Goal: Task Accomplishment & Management: Manage account settings

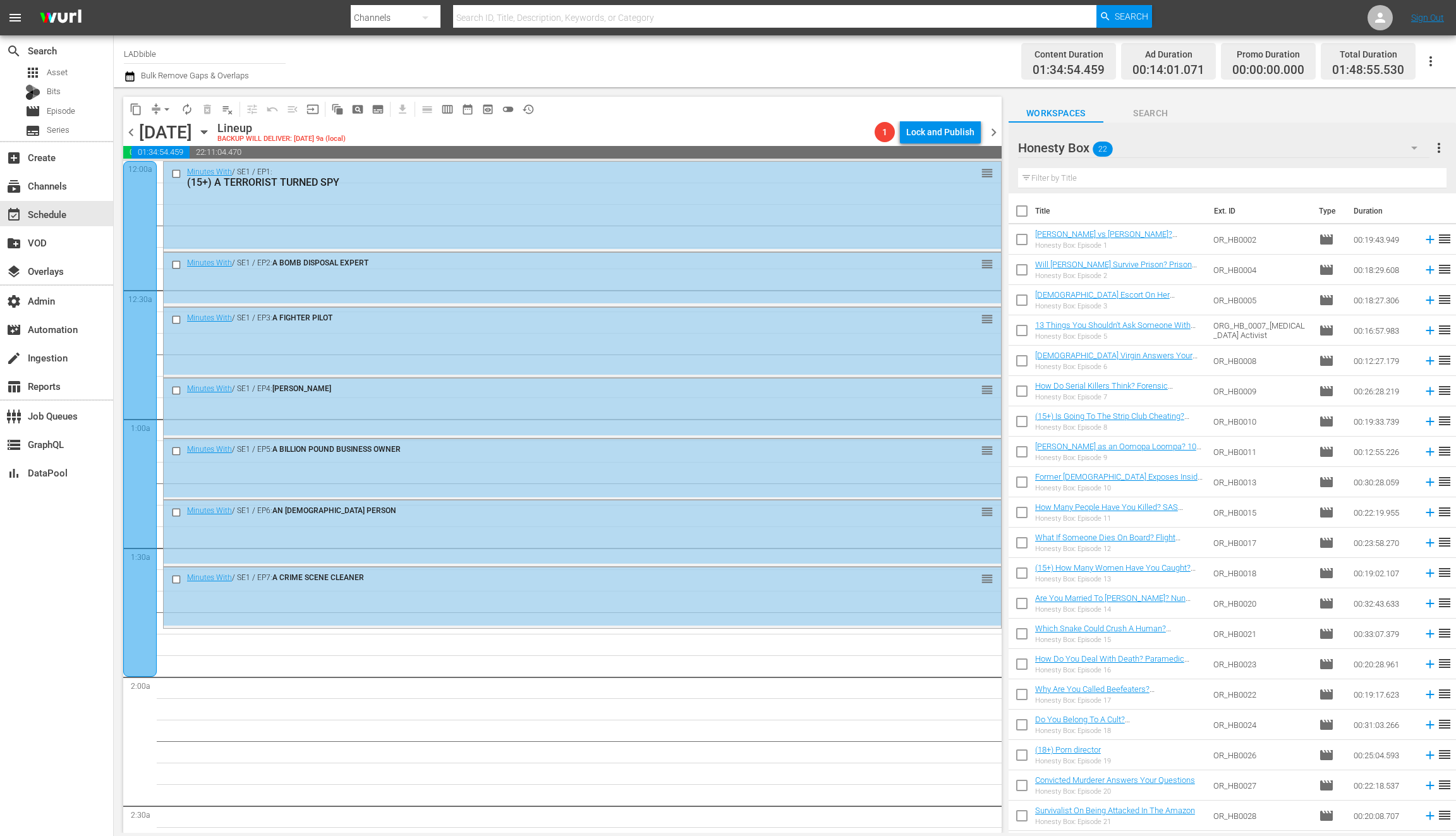
scroll to position [43, 0]
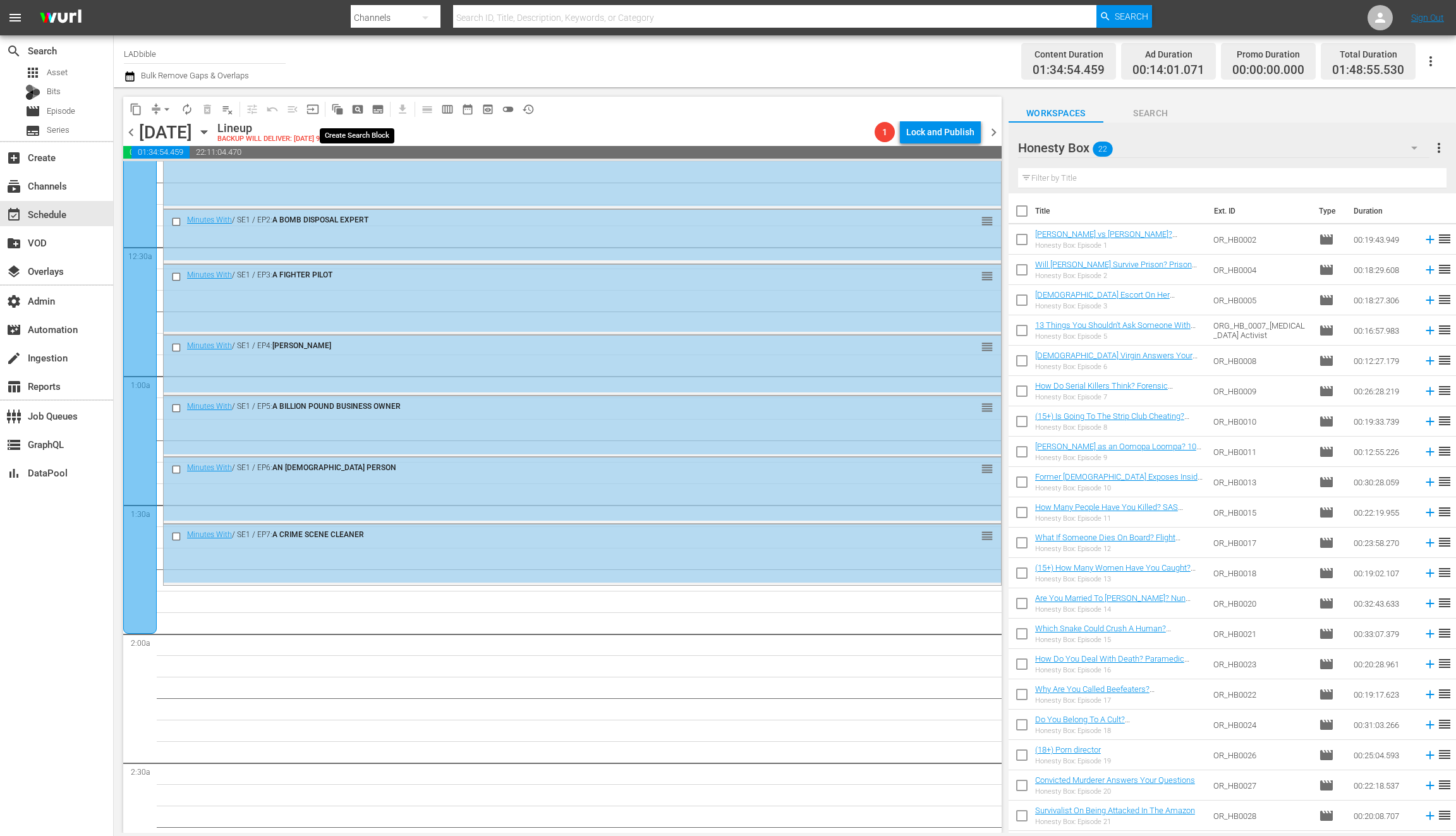
click at [351, 105] on span "pageview_outlined" at bounding box center [358, 109] width 12 height 12
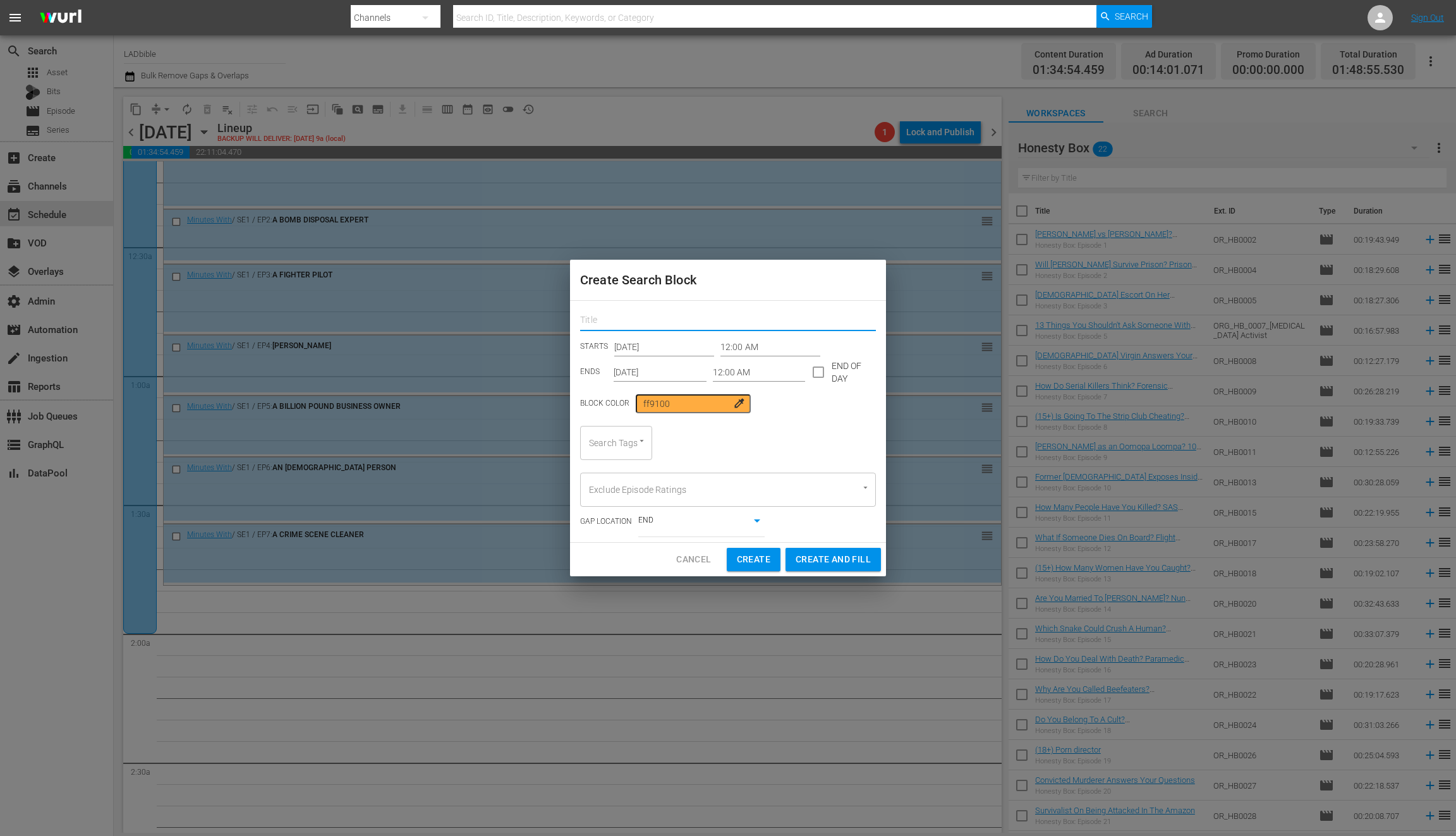
click at [640, 319] on input "text" at bounding box center [728, 321] width 296 height 19
type input "n"
type input "honesty"
click at [586, 437] on input "Search Tags" at bounding box center [598, 443] width 25 height 23
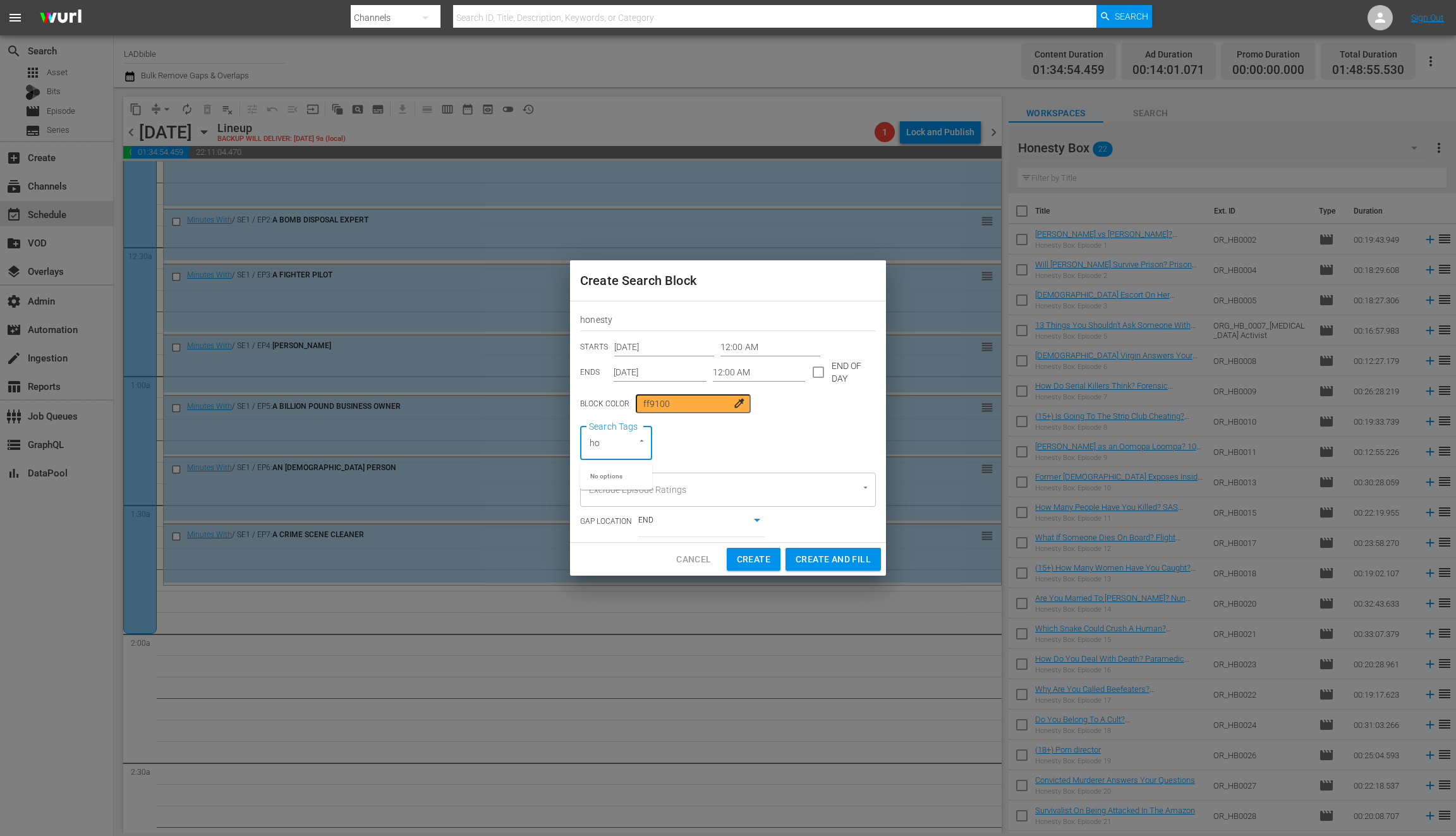
type input "h"
click at [701, 558] on span "Cancel" at bounding box center [693, 559] width 35 height 16
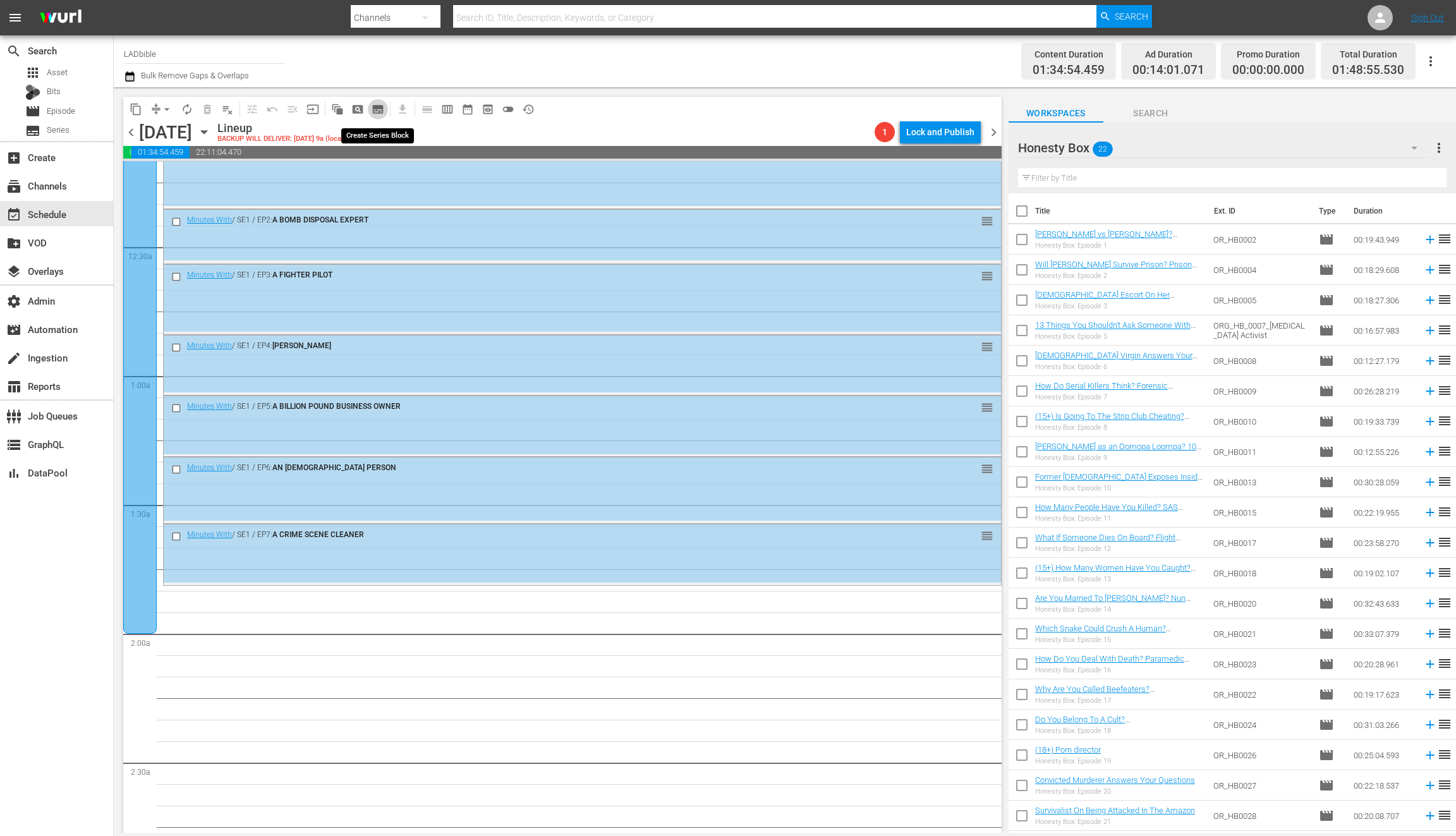
click at [378, 106] on span "subtitles_outlined" at bounding box center [378, 109] width 12 height 12
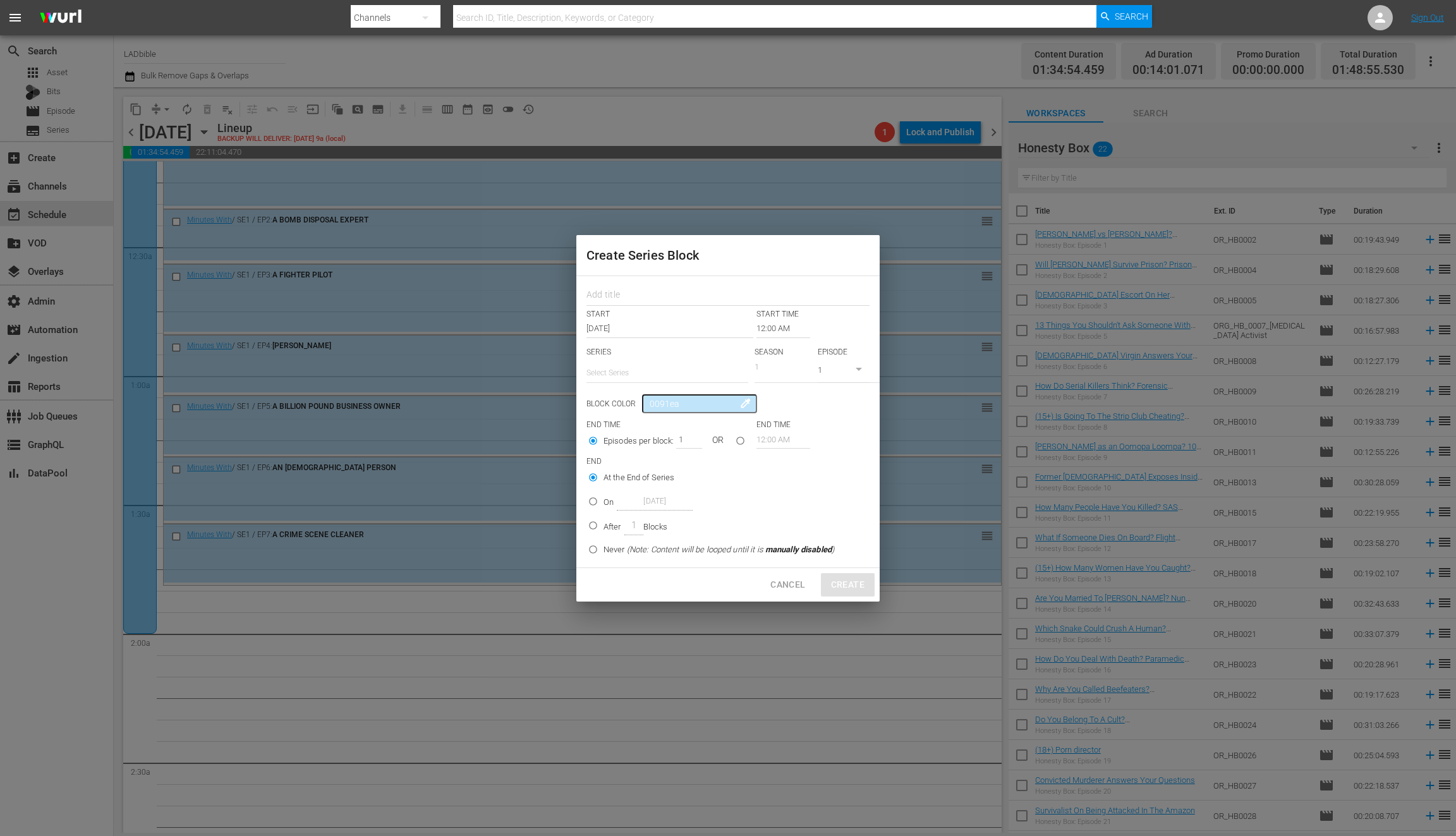
click at [649, 272] on div "Create Series Block" at bounding box center [728, 256] width 303 height 41
click at [649, 289] on input "text" at bounding box center [728, 296] width 283 height 19
type input "honesty"
click at [646, 372] on input "text" at bounding box center [668, 372] width 162 height 30
click at [650, 406] on div "Honesty Box" at bounding box center [668, 408] width 142 height 30
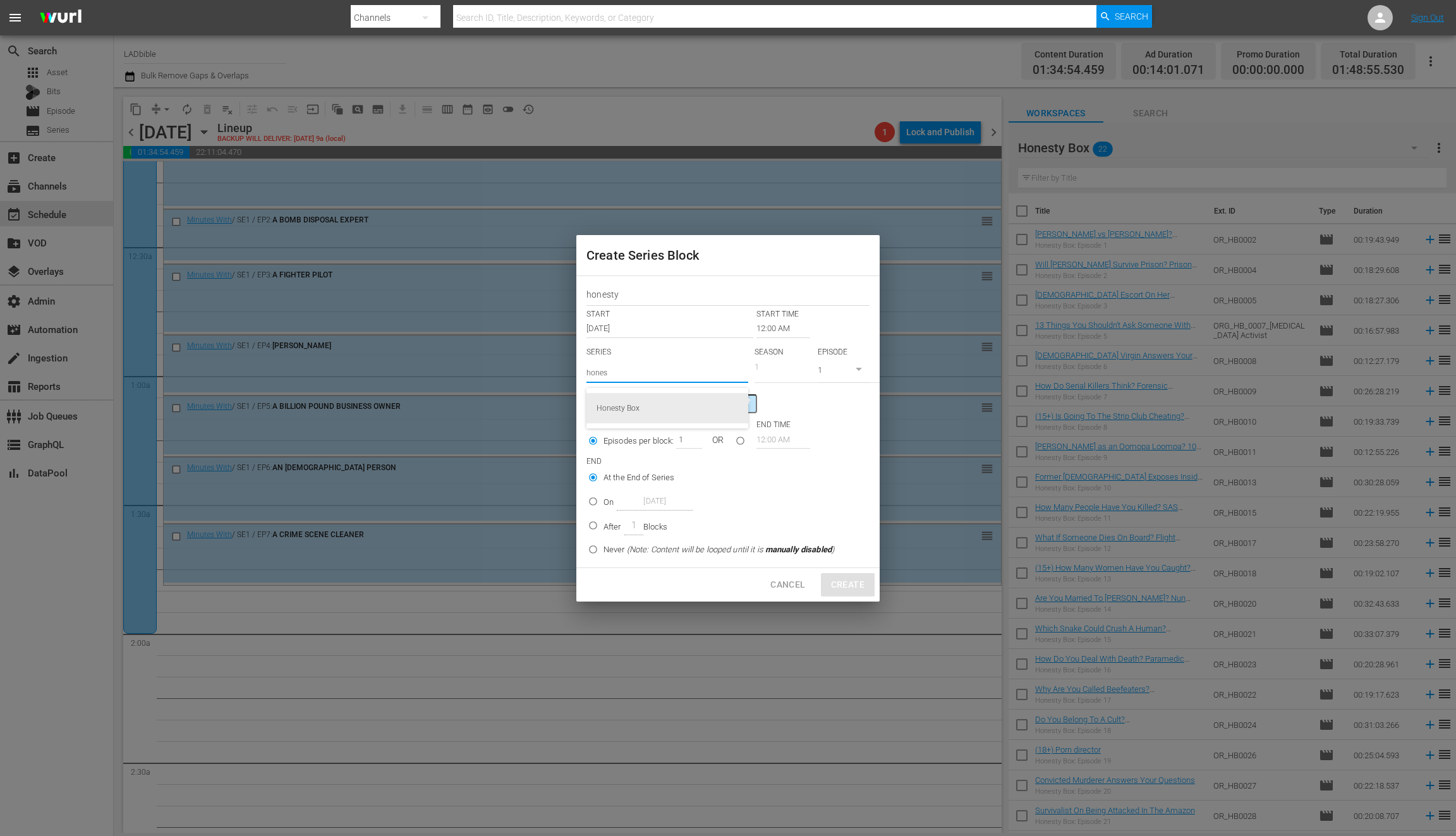
type input "Honesty Box"
click at [782, 325] on input "12:00 AM" at bounding box center [783, 329] width 54 height 18
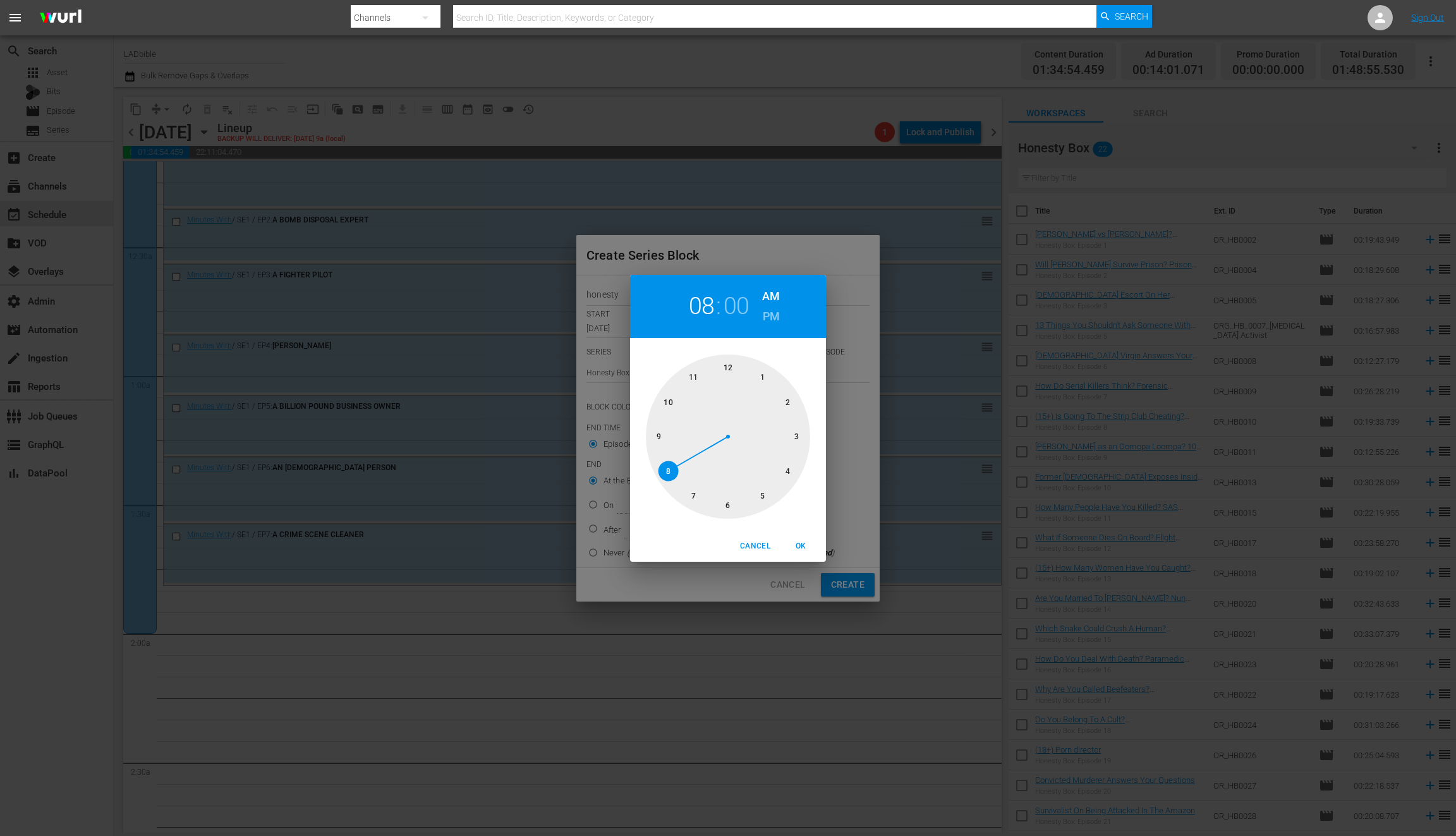
click at [675, 470] on div at bounding box center [728, 436] width 164 height 164
click at [782, 309] on div "08 : 00 AM PM" at bounding box center [728, 306] width 196 height 63
click at [770, 322] on h6 "PM" at bounding box center [771, 317] width 17 height 20
click at [802, 545] on span "OK" at bounding box center [801, 546] width 30 height 13
type input "08:00 PM"
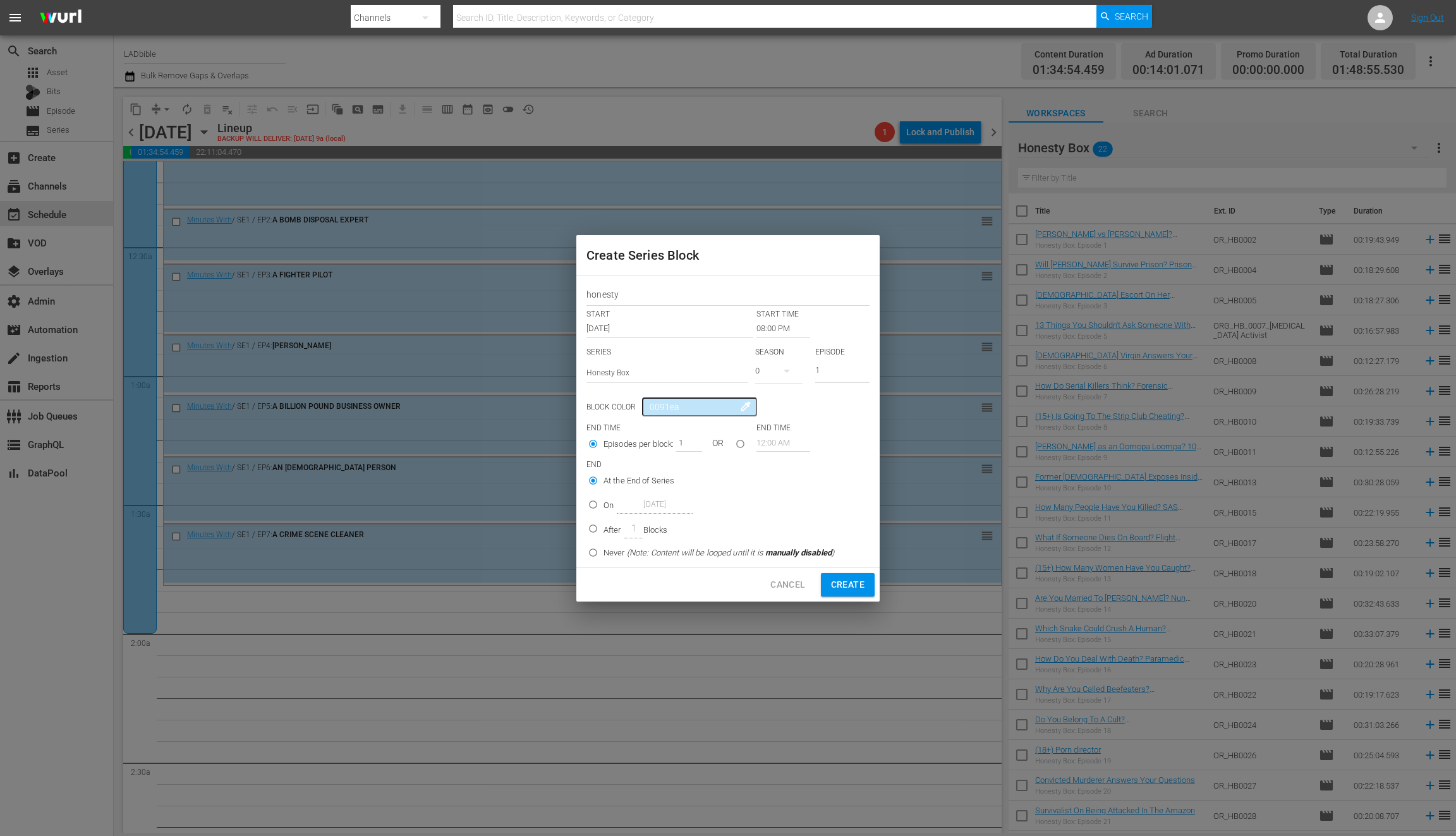
click at [739, 437] on input "seriesBlockEndTime" at bounding box center [740, 446] width 21 height 21
radio input "true"
click at [773, 440] on input "12:00 AM" at bounding box center [783, 443] width 54 height 18
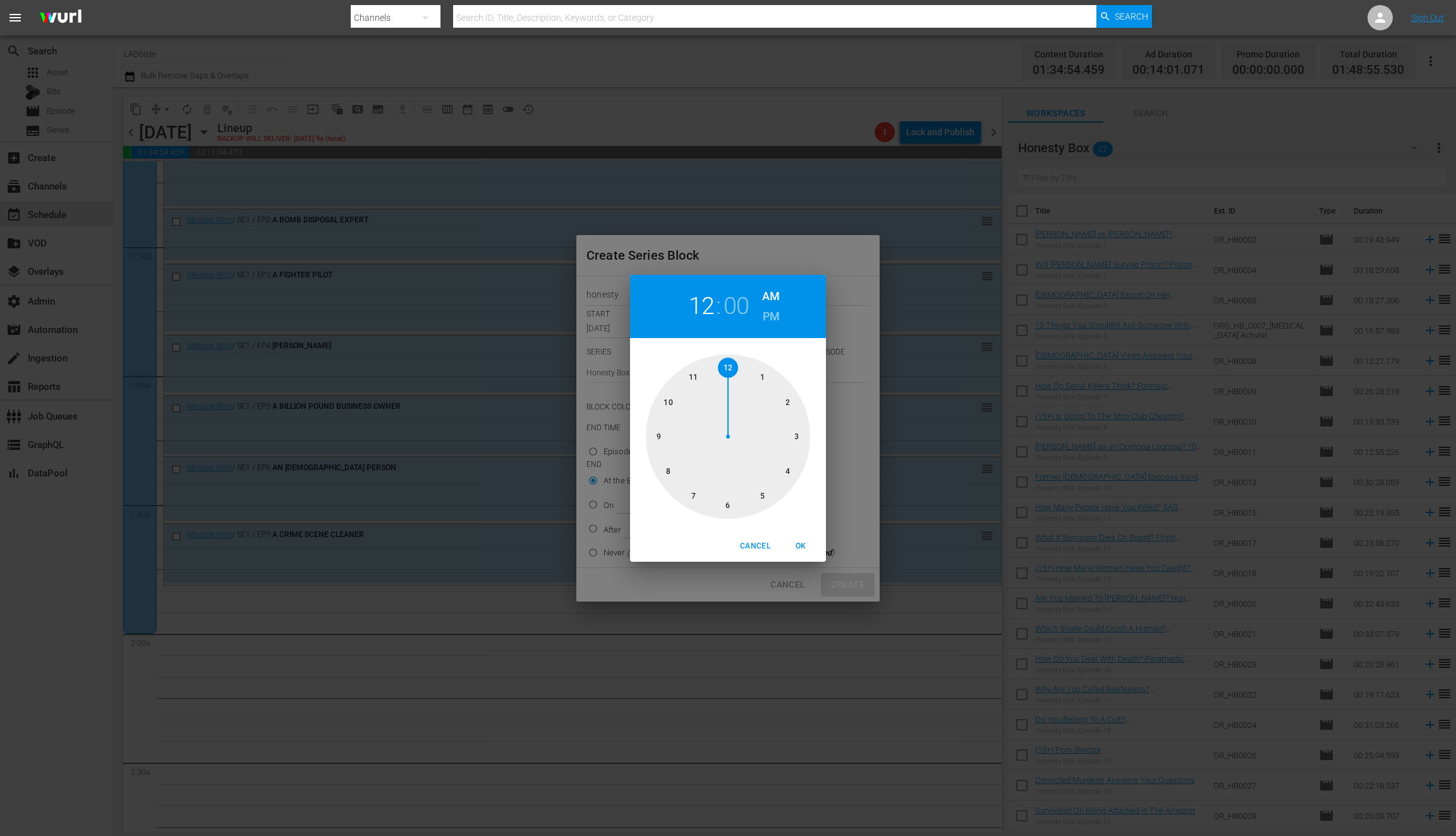
click at [679, 432] on div at bounding box center [728, 436] width 164 height 164
click at [781, 319] on div "09 : 00 AM PM" at bounding box center [728, 306] width 196 height 63
click at [773, 318] on h6 "PM" at bounding box center [771, 317] width 17 height 20
click at [800, 542] on span "OK" at bounding box center [801, 546] width 30 height 13
type input "09:00 PM"
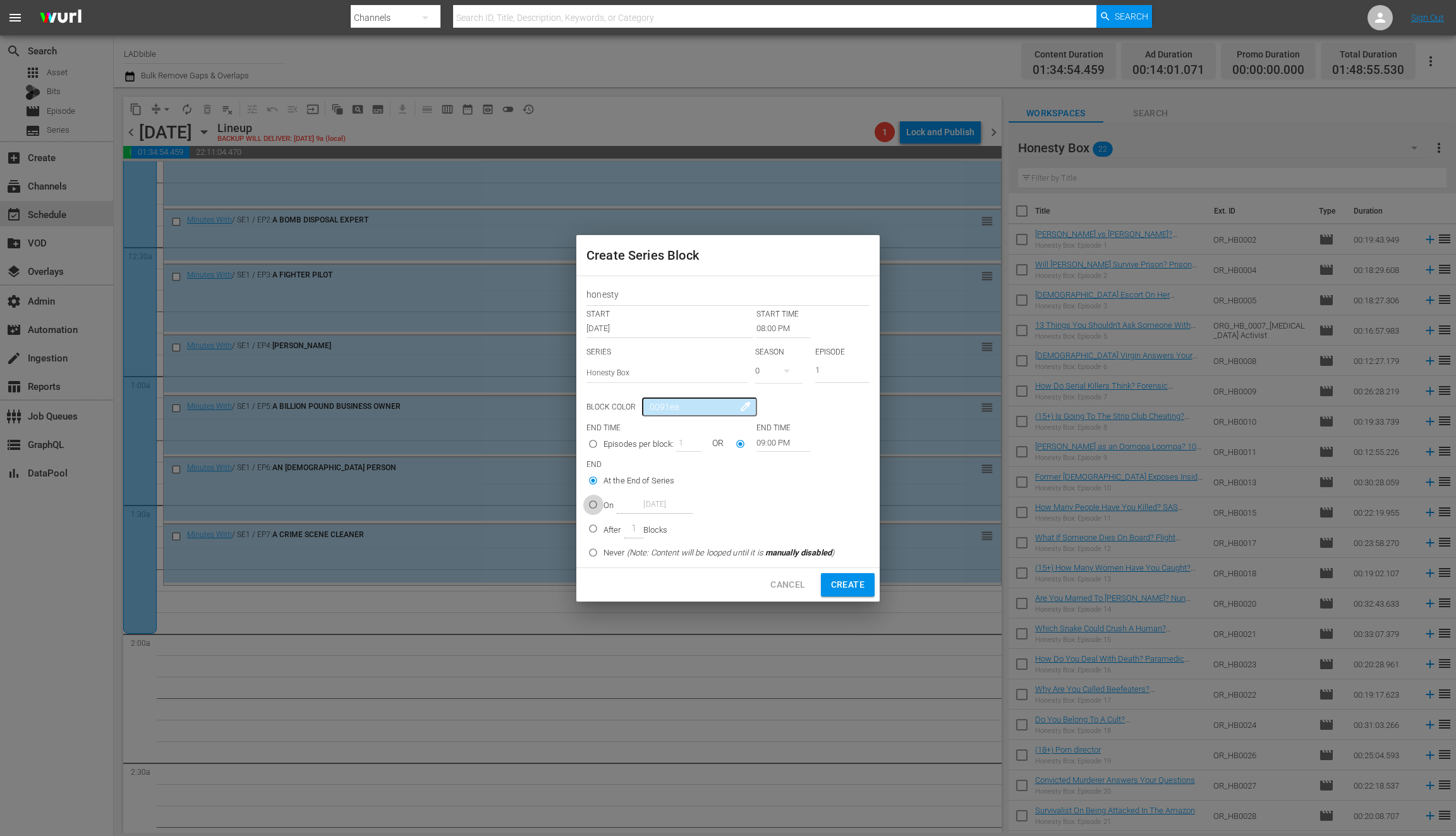
click at [596, 508] on input "On Oct 4th 2025" at bounding box center [593, 507] width 21 height 21
radio input "true"
click at [633, 508] on input "Oct 4th 2025" at bounding box center [654, 505] width 76 height 17
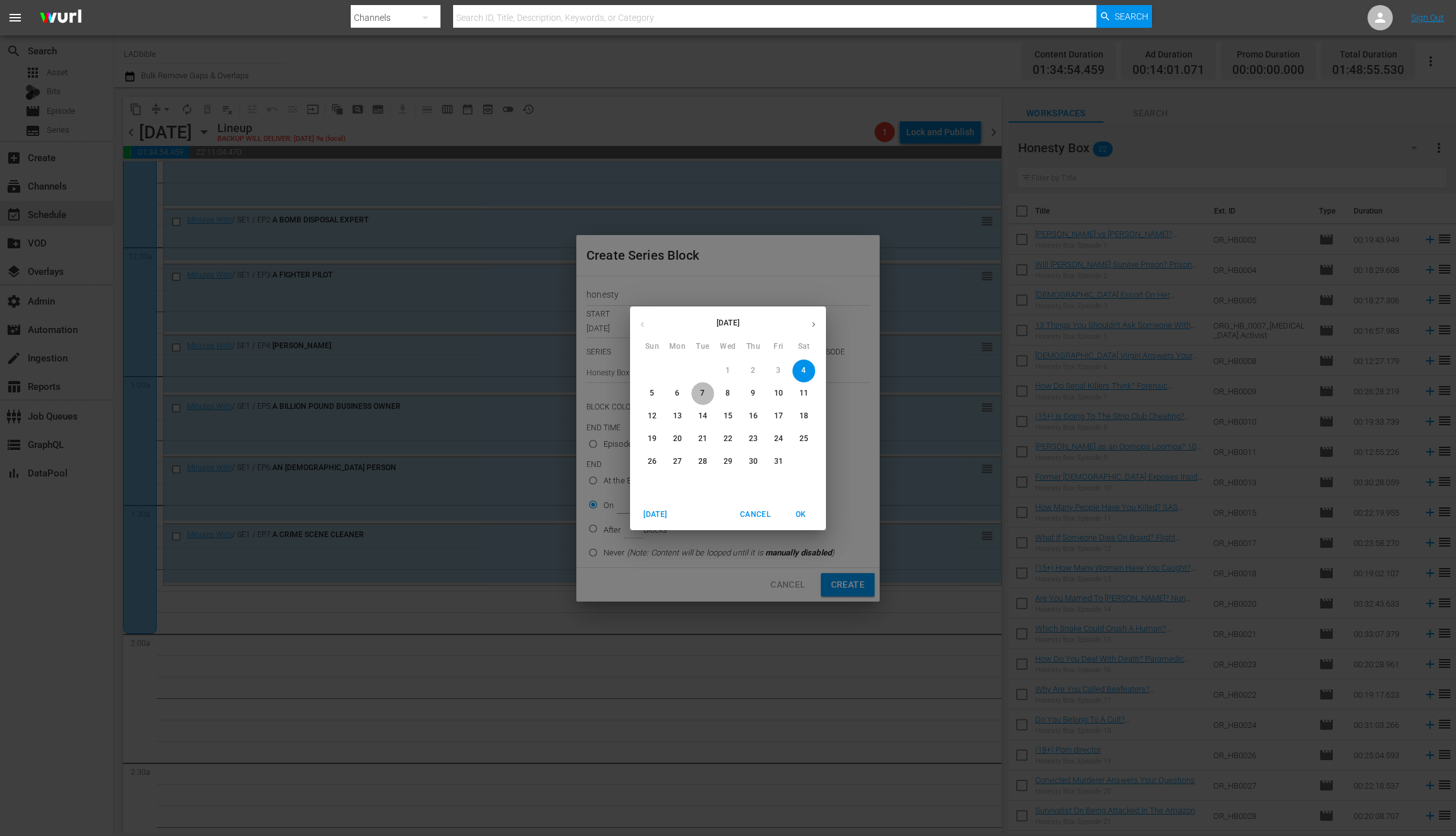
click at [709, 387] on button "7" at bounding box center [703, 393] width 23 height 23
type input "Oct 7th 2025"
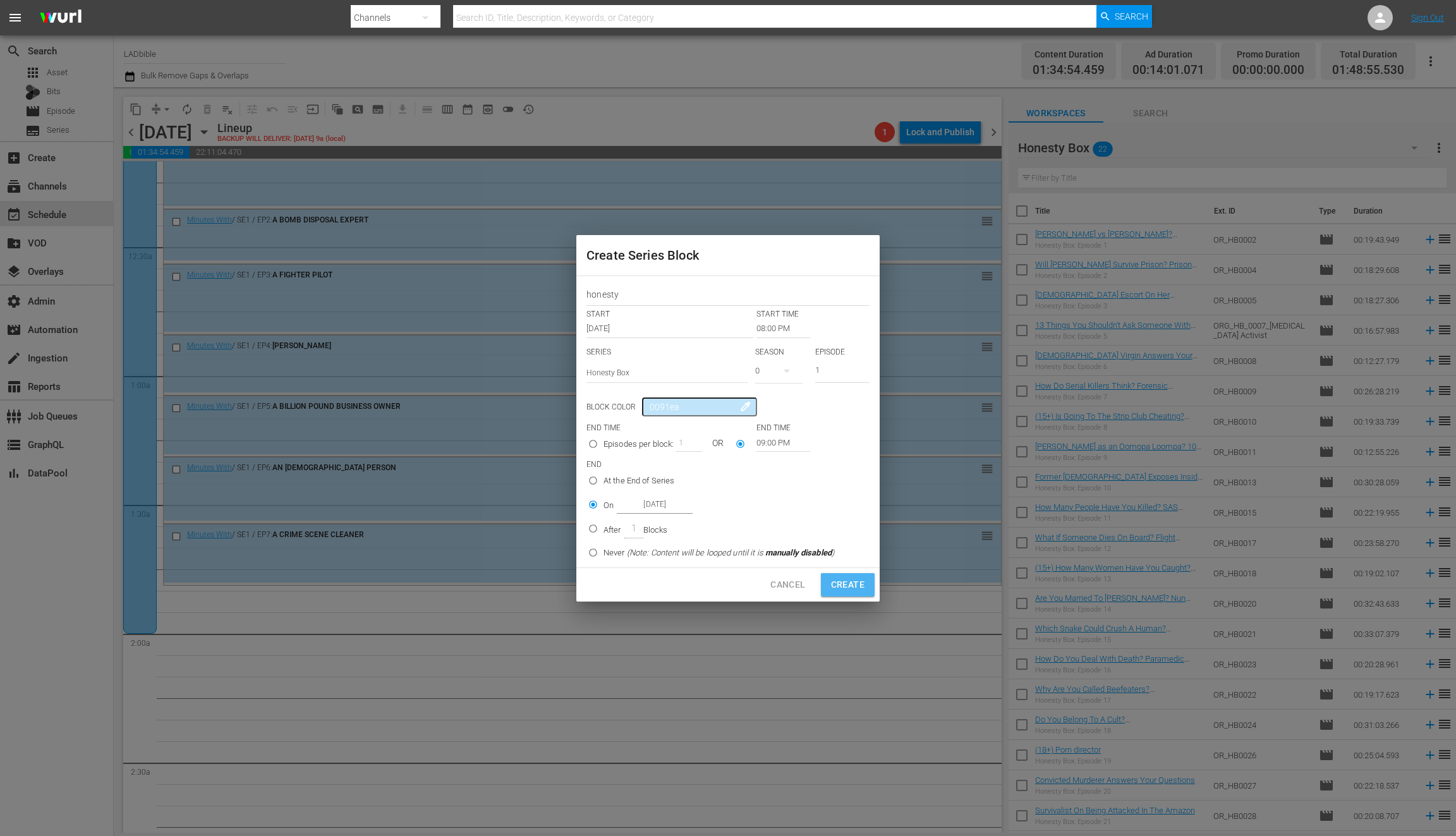
click at [841, 585] on span "Create" at bounding box center [848, 585] width 33 height 16
type input "12:00 AM"
radio input "true"
type input "12:00 AM"
radio input "true"
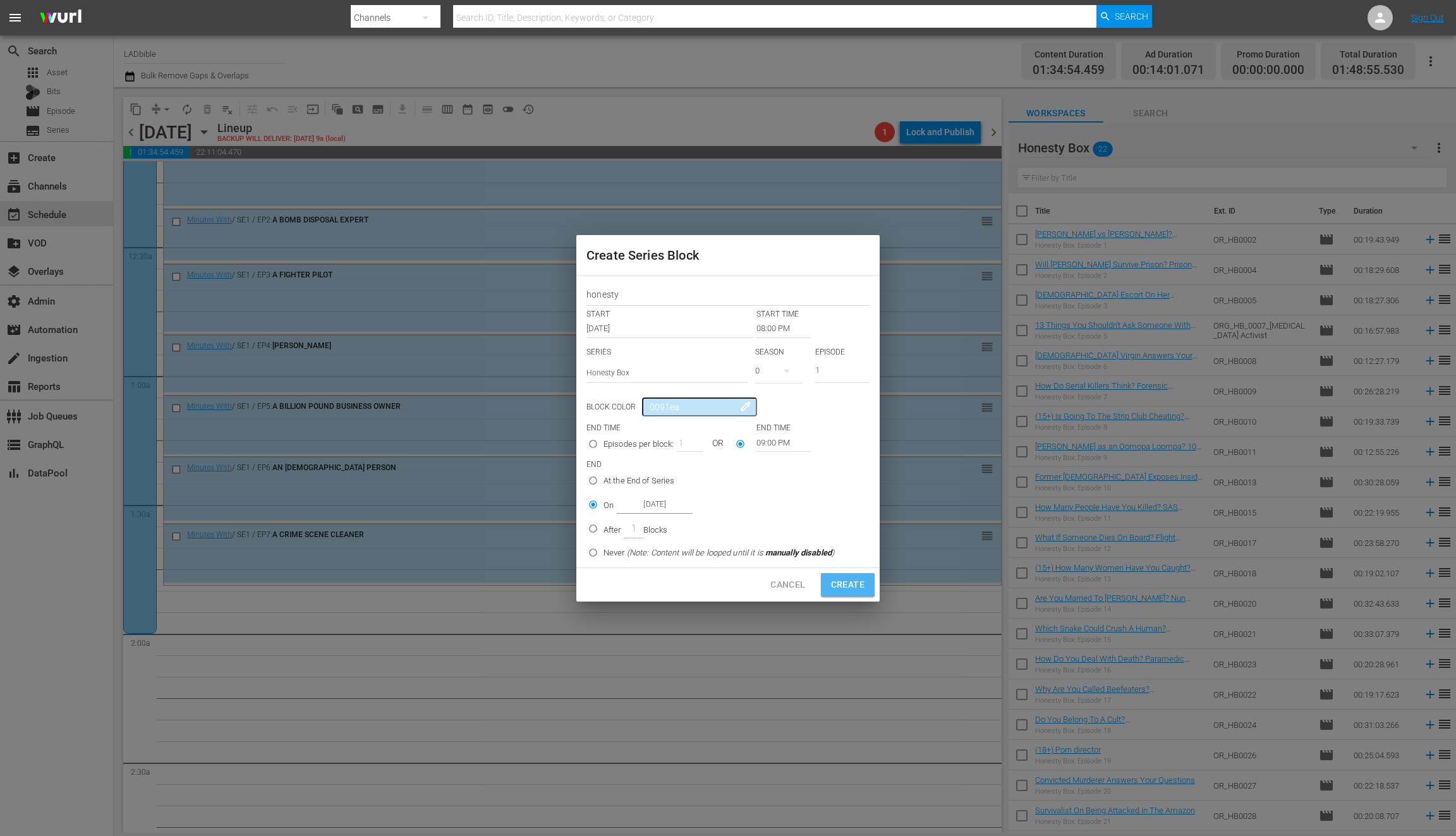
type input "Oct 4th 2025"
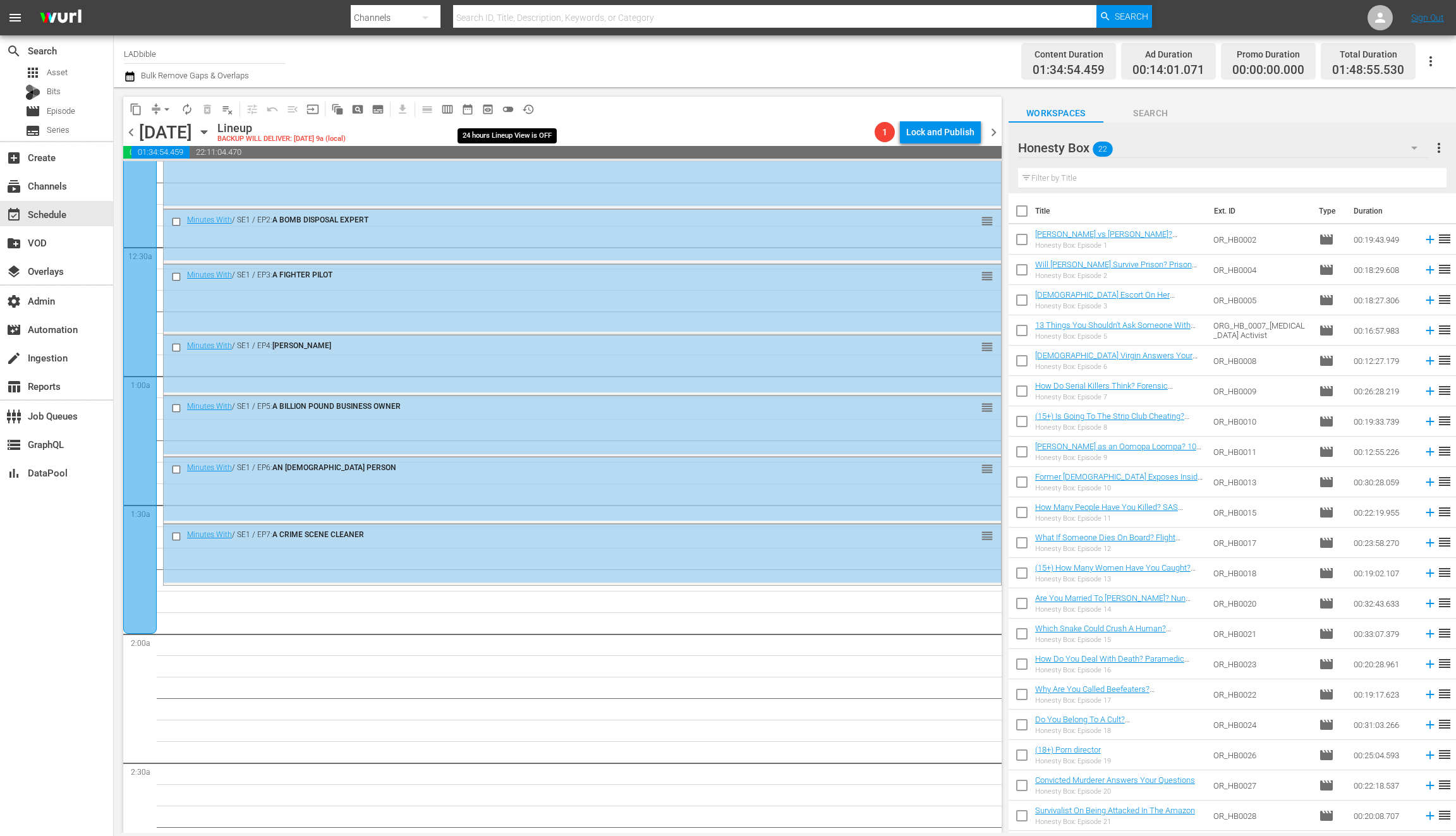
click at [511, 109] on span "toggle_off" at bounding box center [508, 109] width 12 height 12
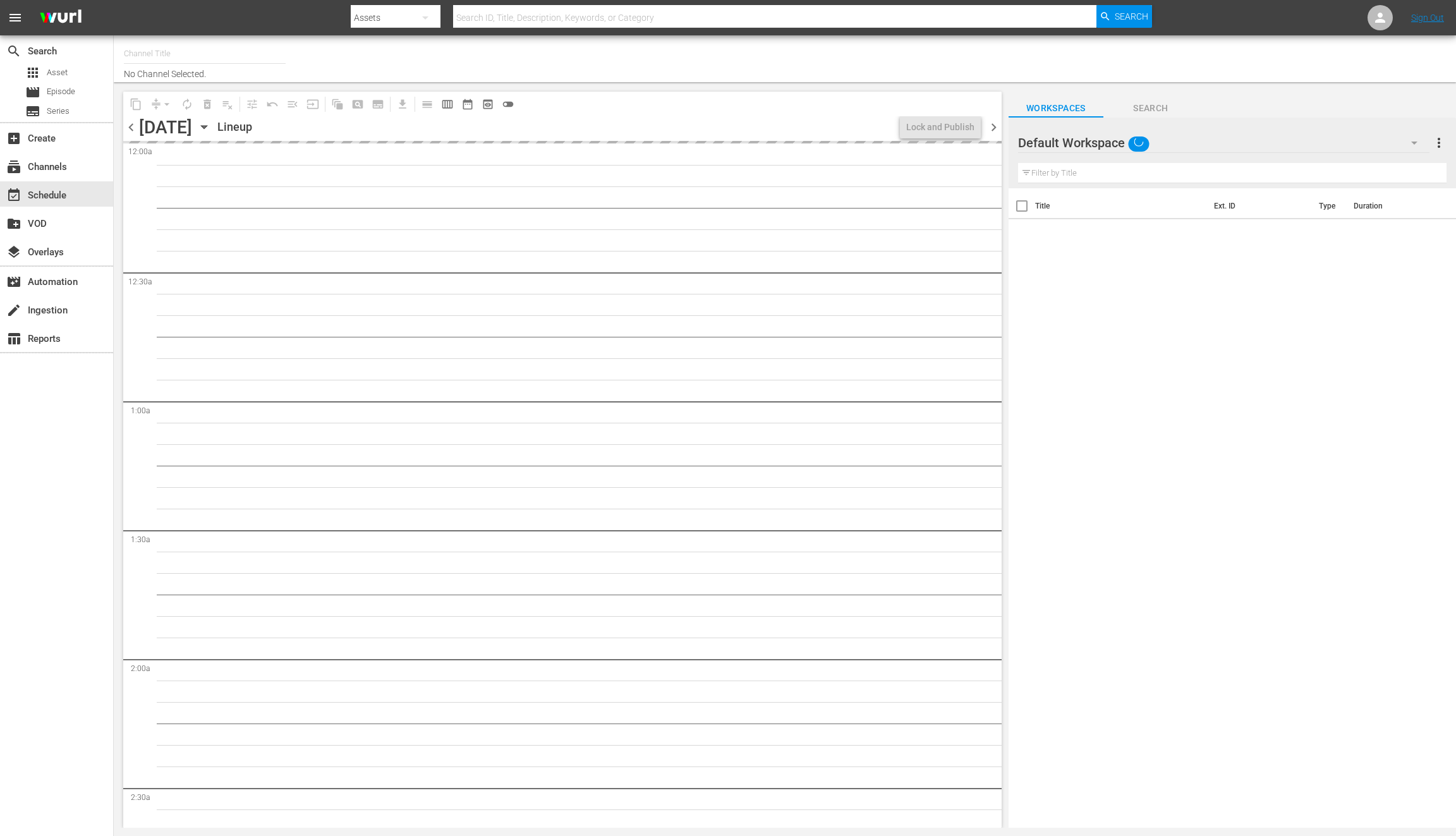
type input "LADbible (2030)"
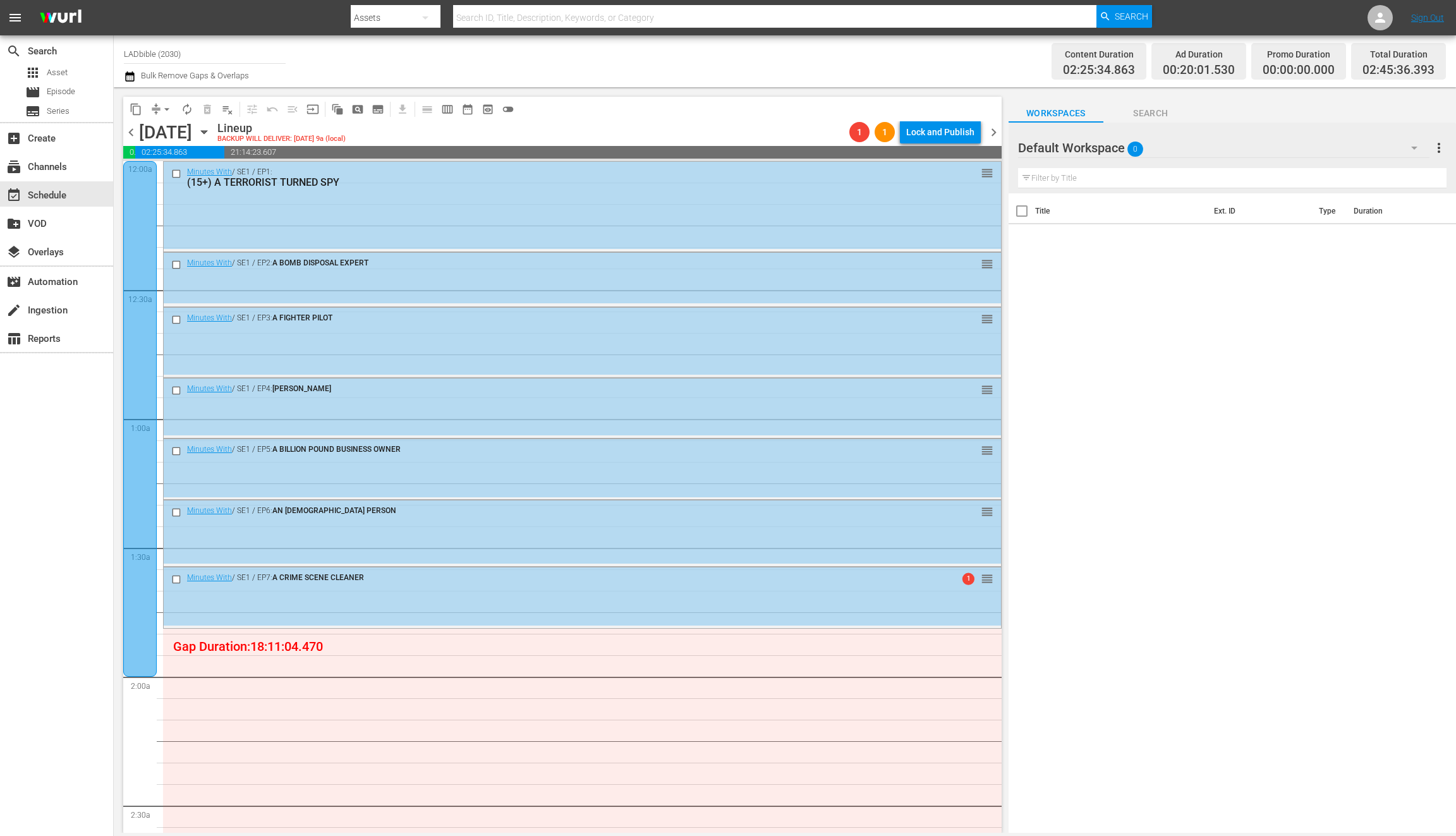
click at [519, 106] on div "content_copy compress arrow_drop_down autorenew_outlined delete_forever_outline…" at bounding box center [322, 109] width 397 height 25
click at [505, 109] on span "toggle_off" at bounding box center [508, 109] width 12 height 12
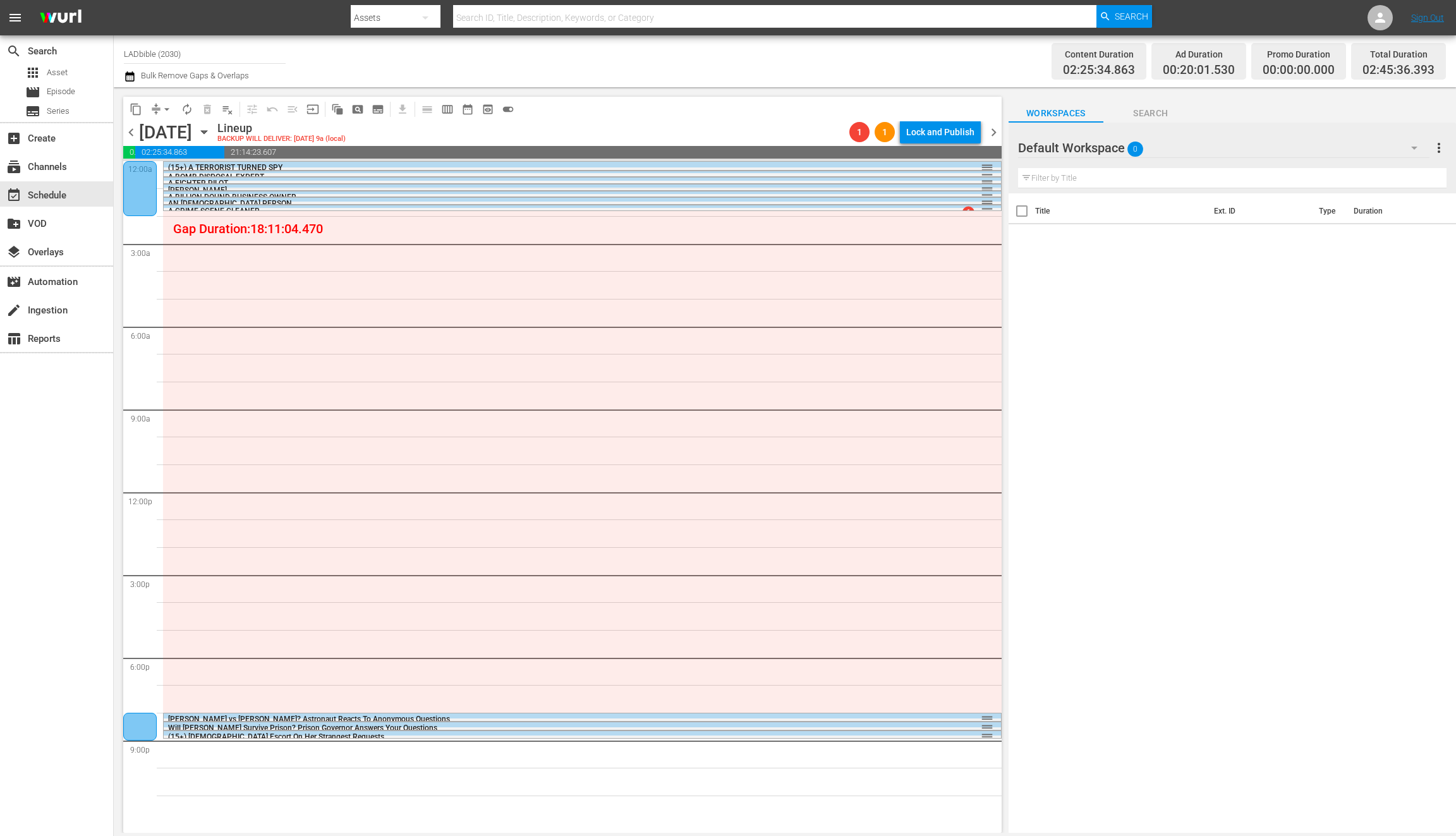
click at [1166, 147] on div "Default Workspace 0" at bounding box center [1224, 147] width 411 height 35
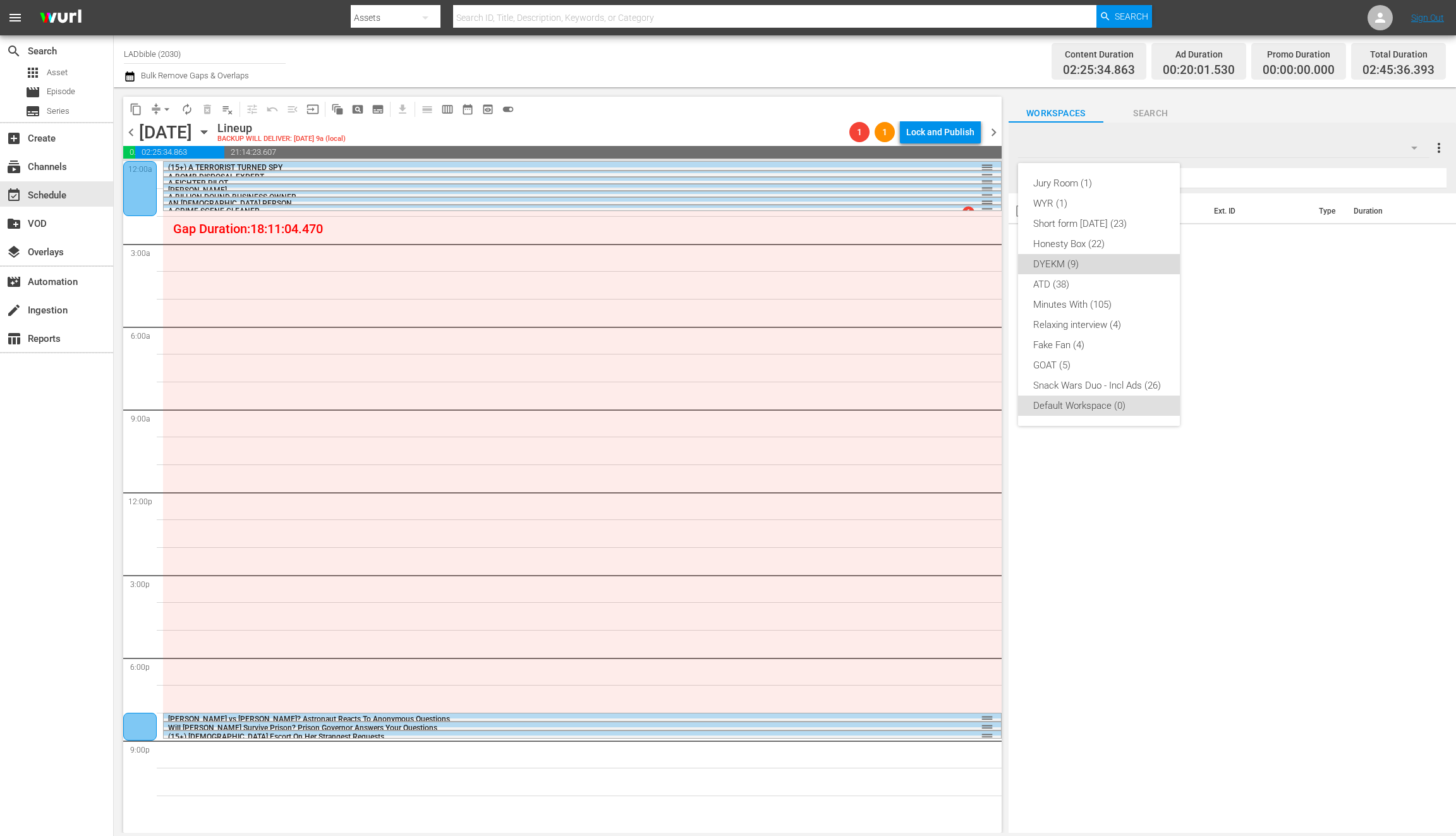
click at [1104, 268] on div "DYEKM (9)" at bounding box center [1099, 264] width 132 height 20
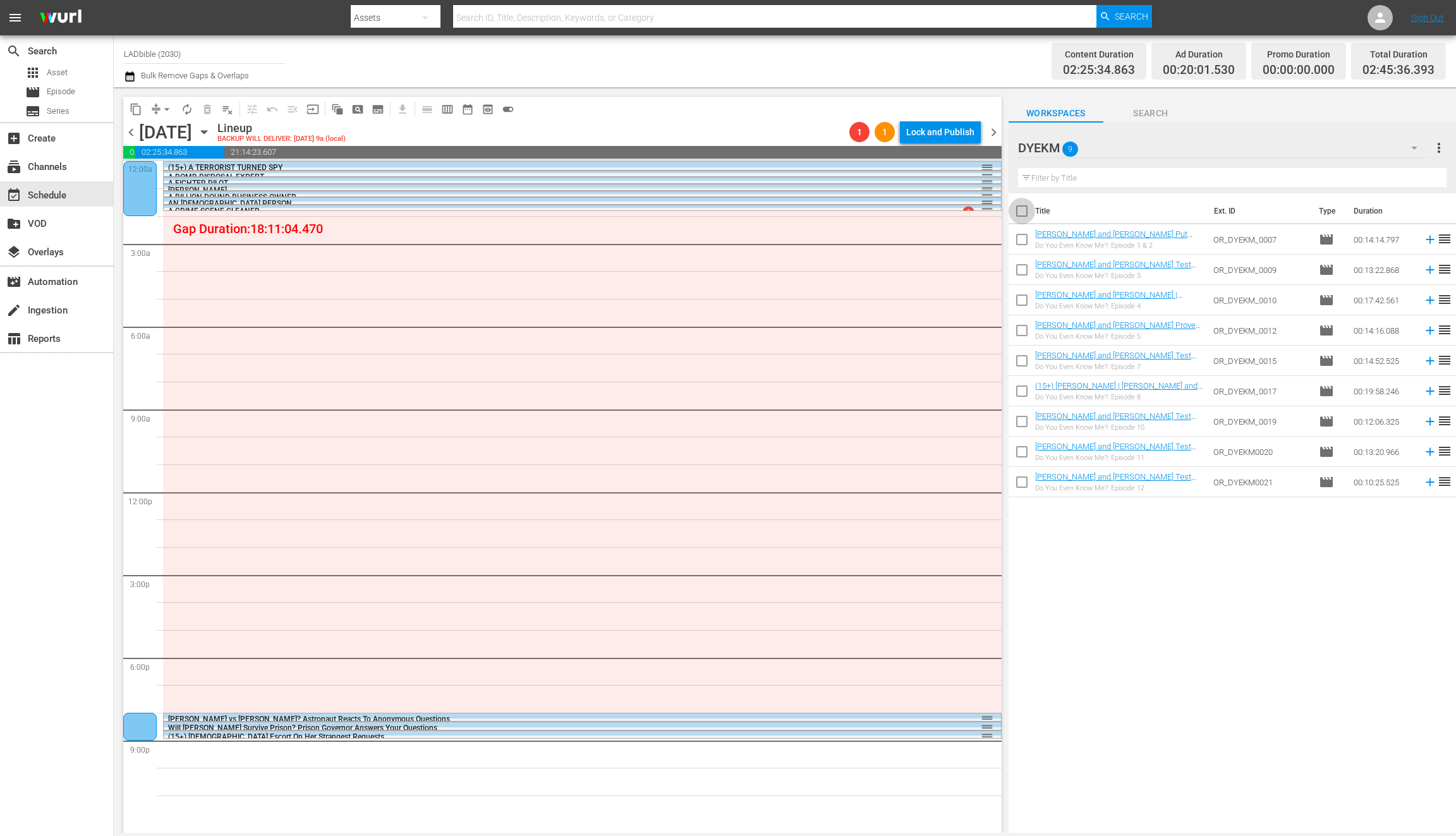
click at [1023, 207] on input "checkbox" at bounding box center [1022, 213] width 26 height 26
checkbox input "true"
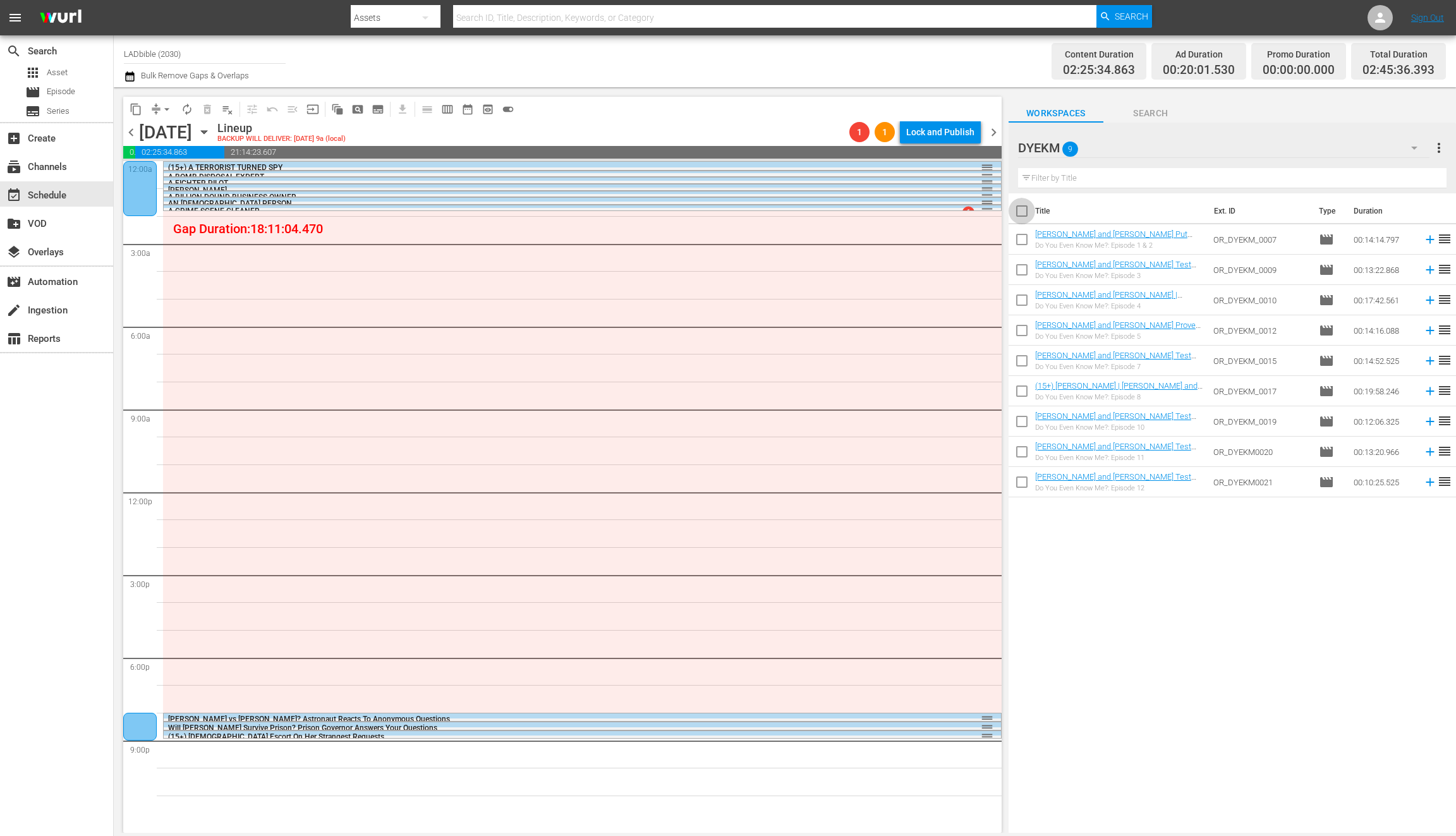
checkbox input "true"
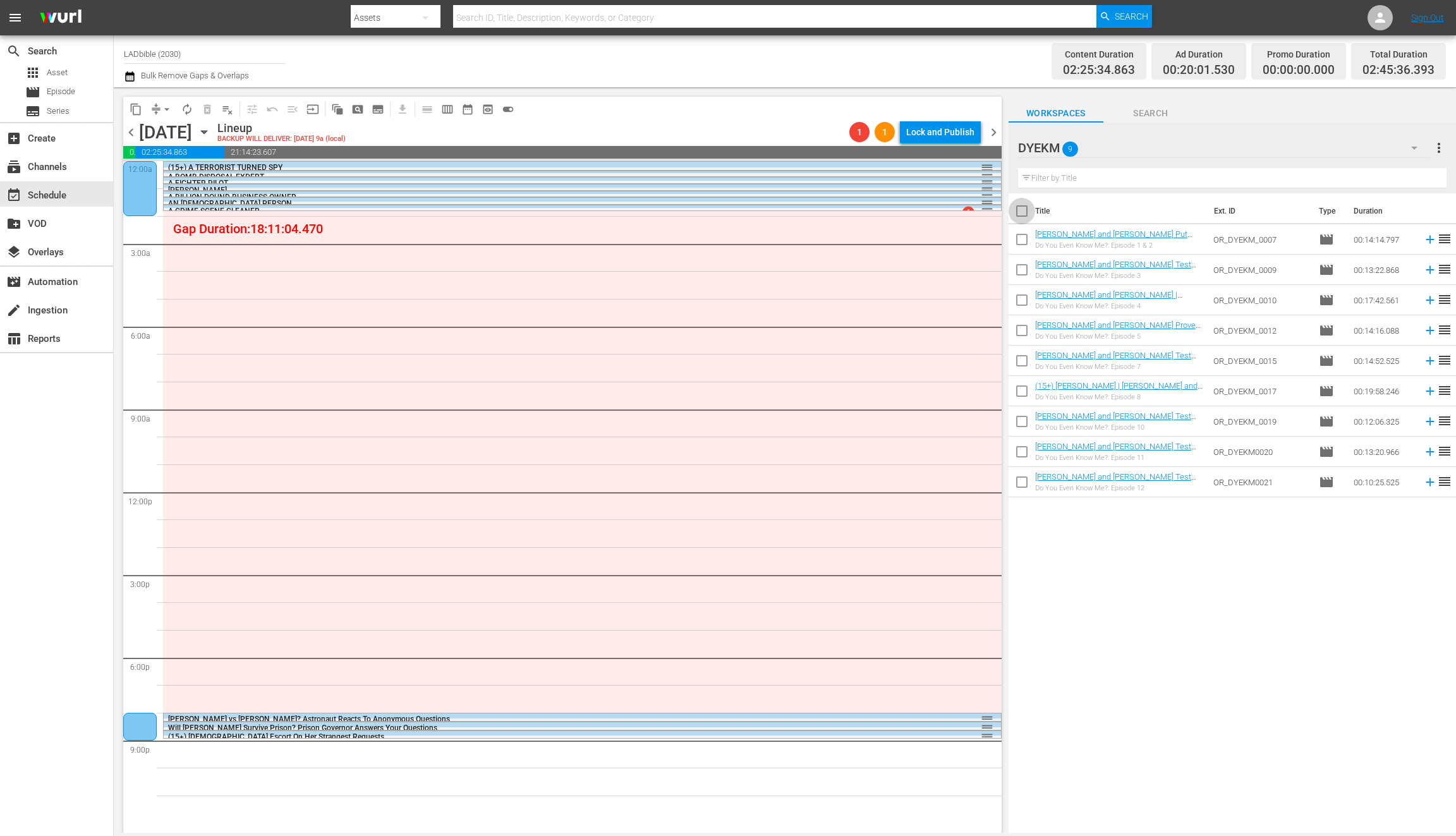
checkbox input "true"
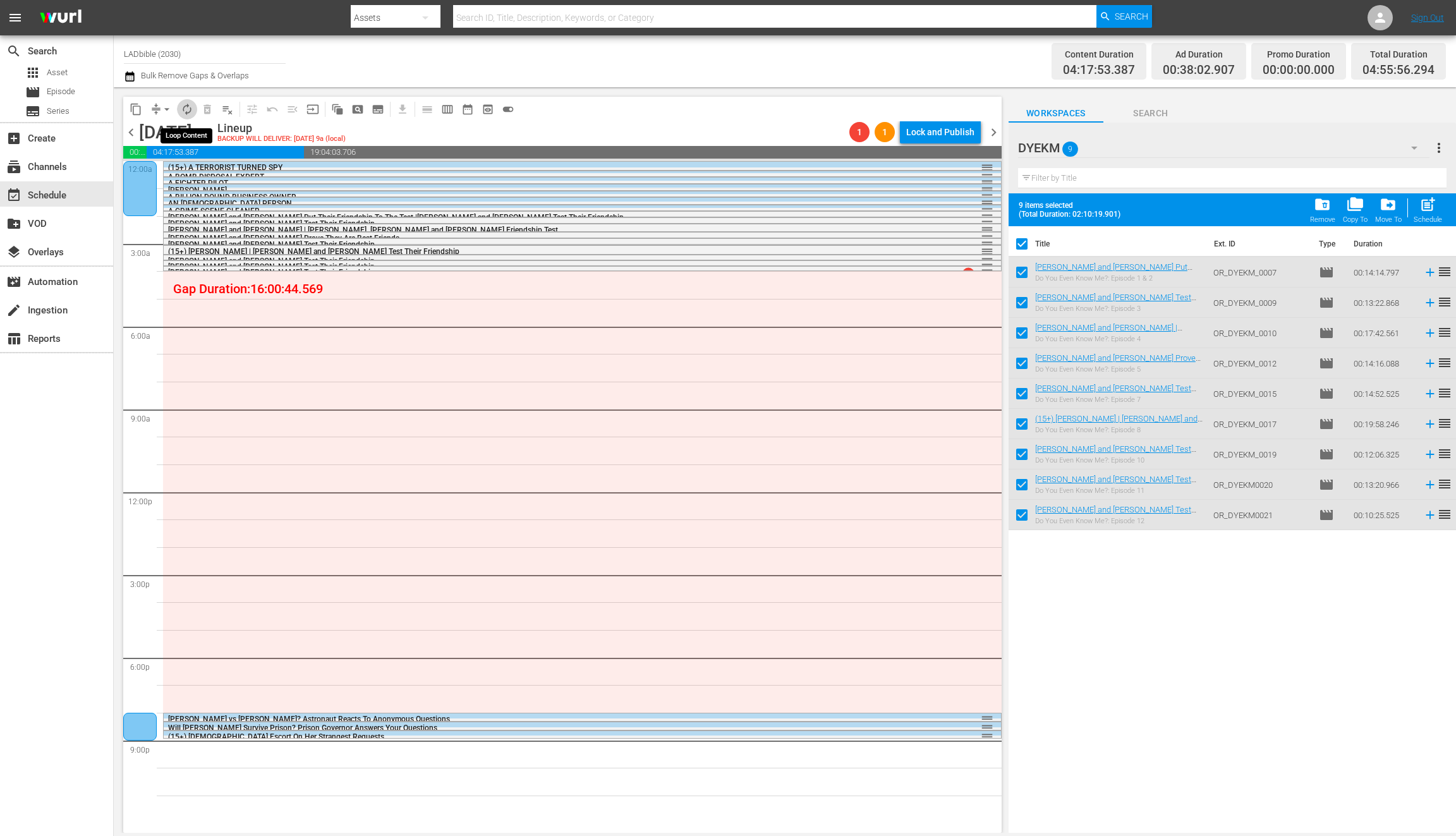
click at [185, 110] on span "autorenew_outlined" at bounding box center [187, 109] width 12 height 12
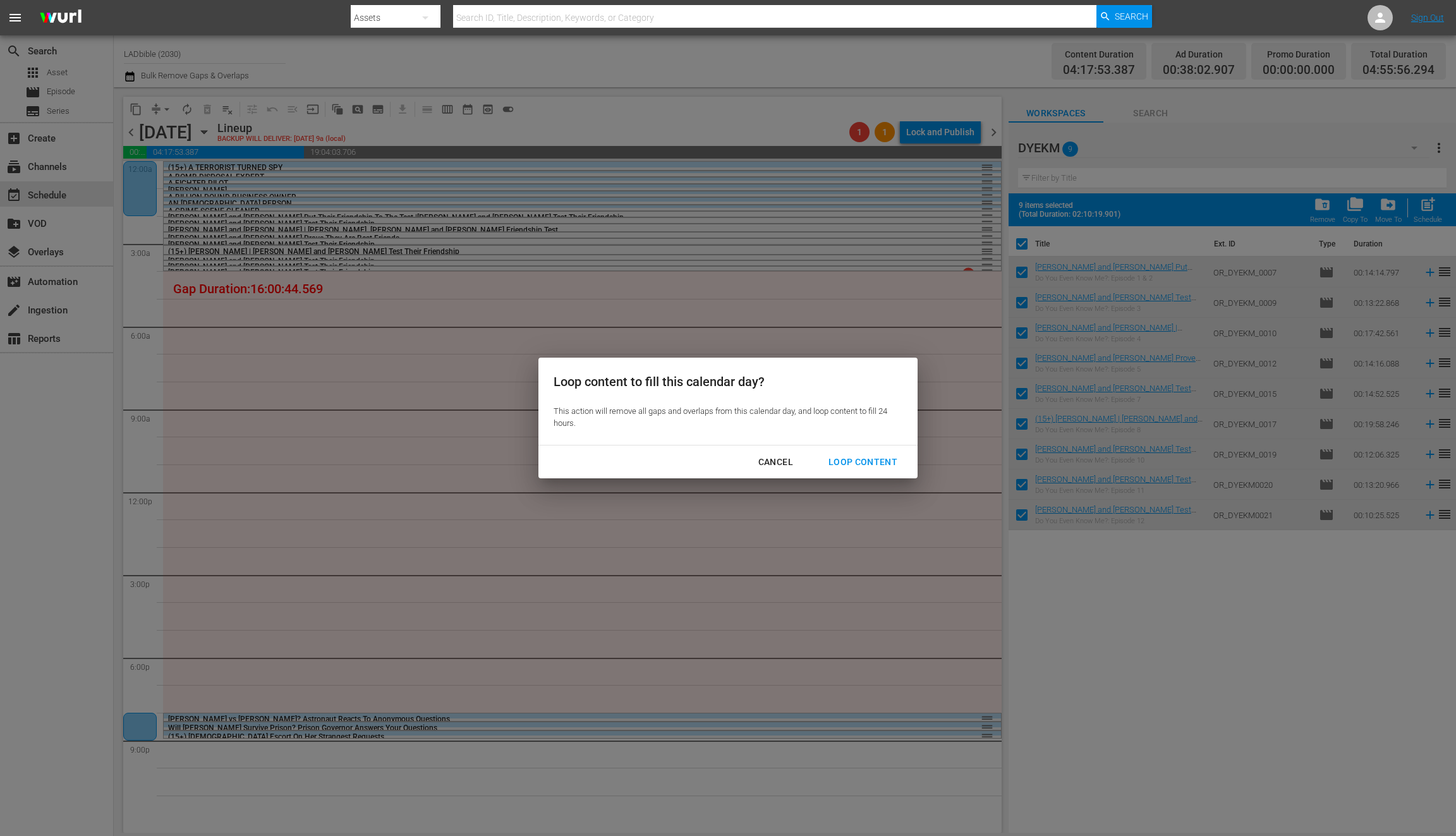
click at [864, 467] on div "Loop Content" at bounding box center [863, 462] width 89 height 16
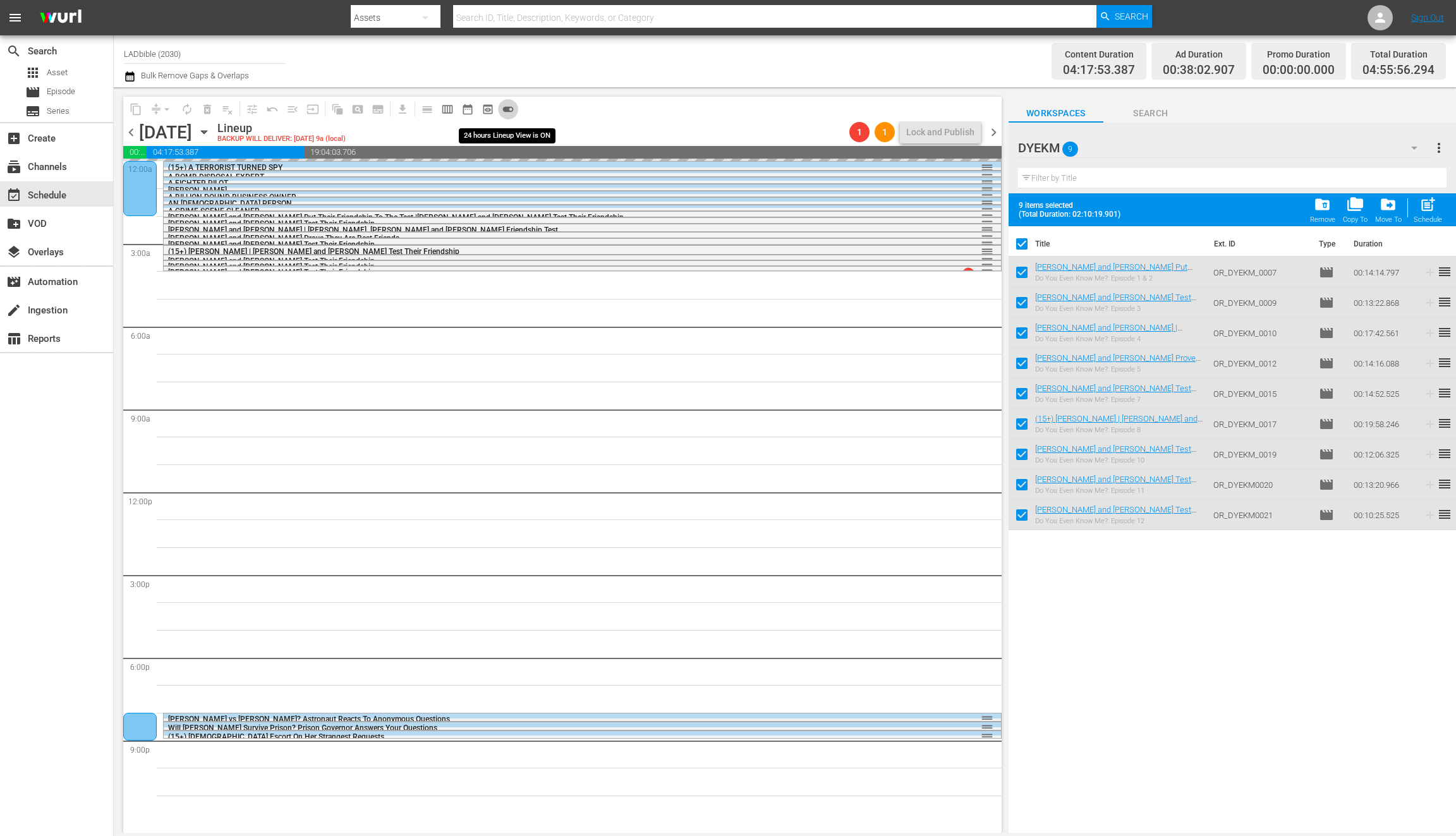
click at [509, 107] on span "toggle_on" at bounding box center [508, 109] width 12 height 12
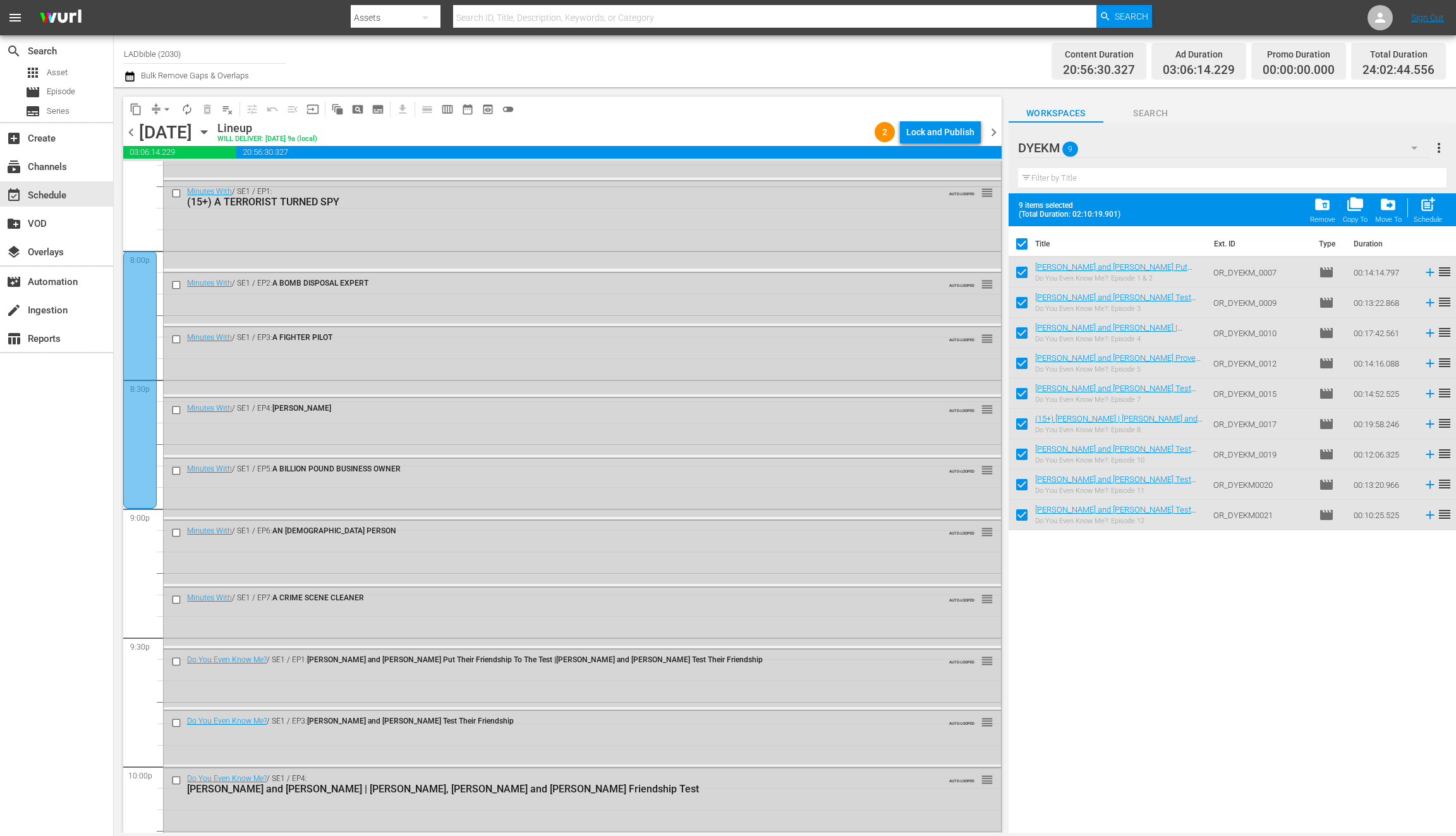
scroll to position [5035, 0]
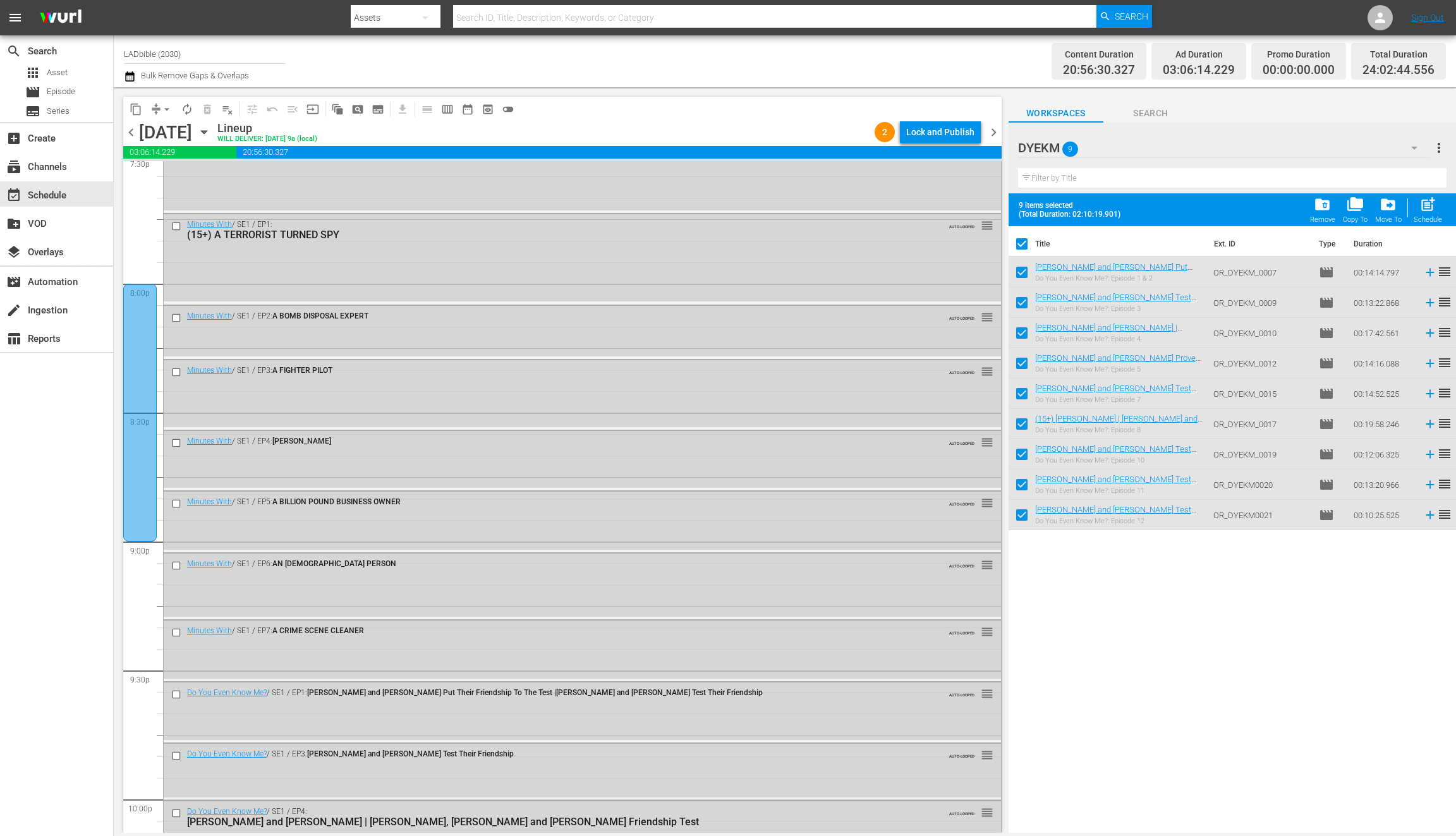
click at [151, 325] on div at bounding box center [139, 412] width 33 height 258
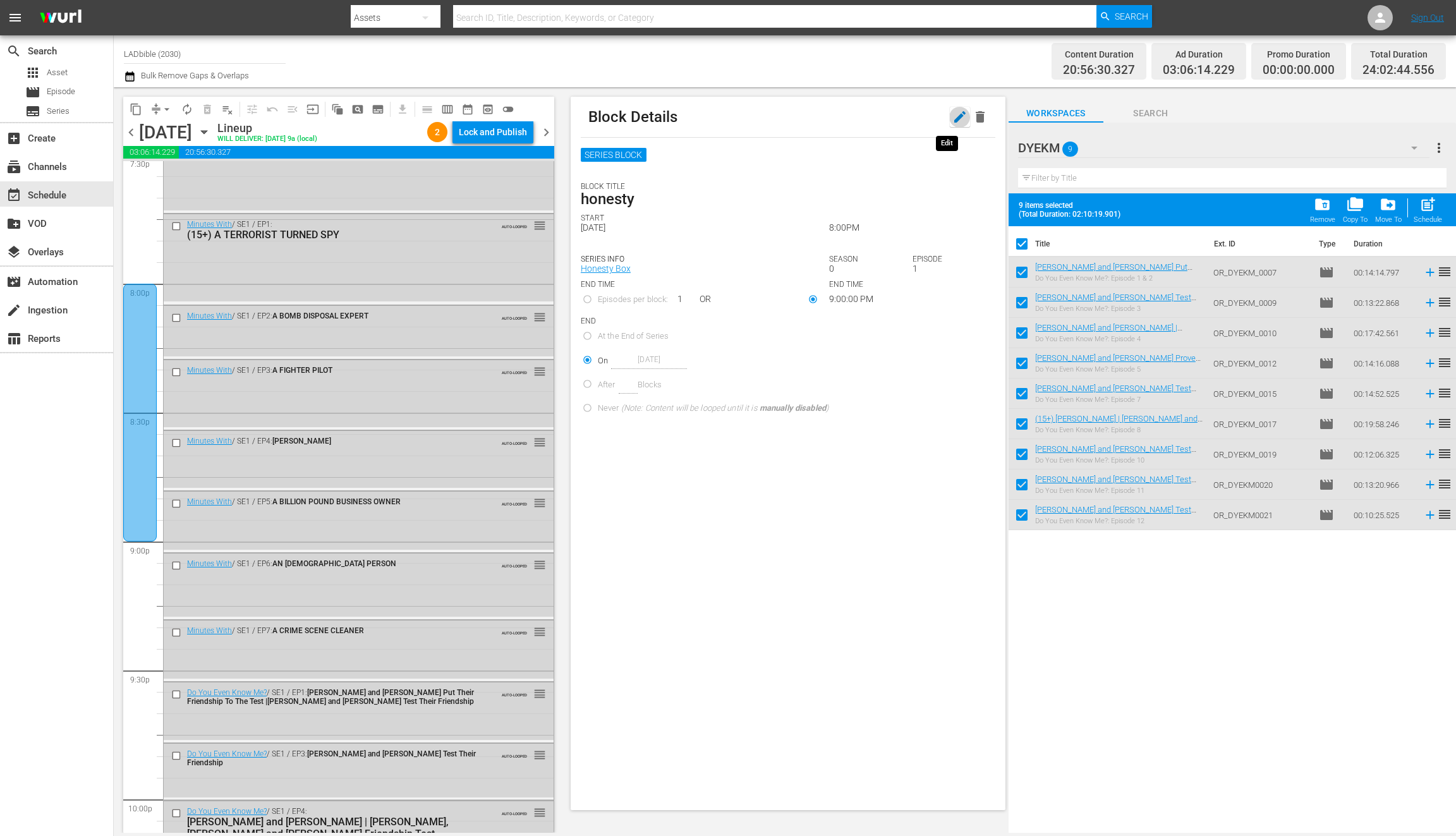
click at [953, 118] on icon "button" at bounding box center [960, 116] width 15 height 15
click at [983, 117] on button "Save" at bounding box center [971, 117] width 41 height 20
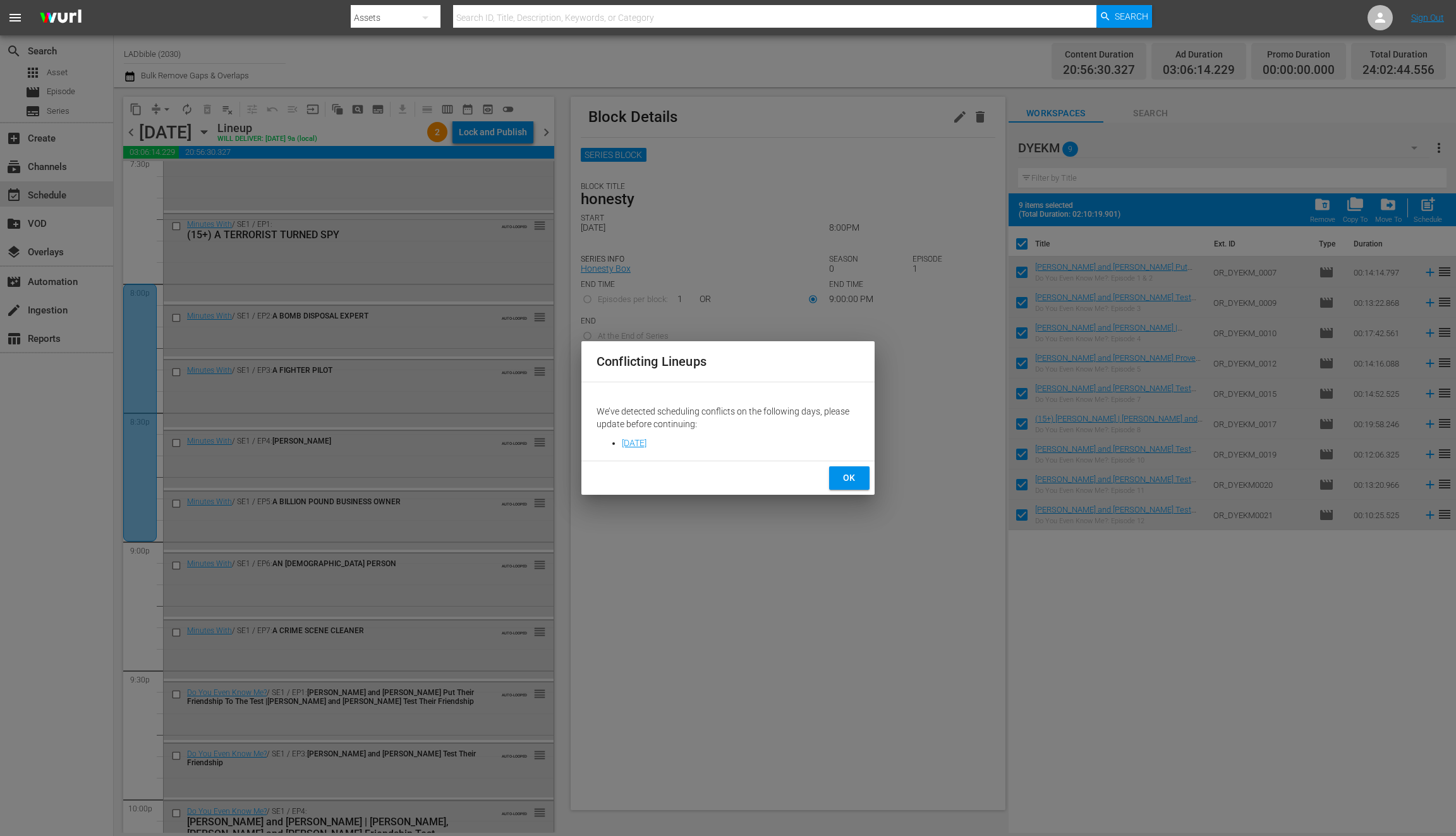
click at [846, 479] on span "OK" at bounding box center [850, 478] width 20 height 16
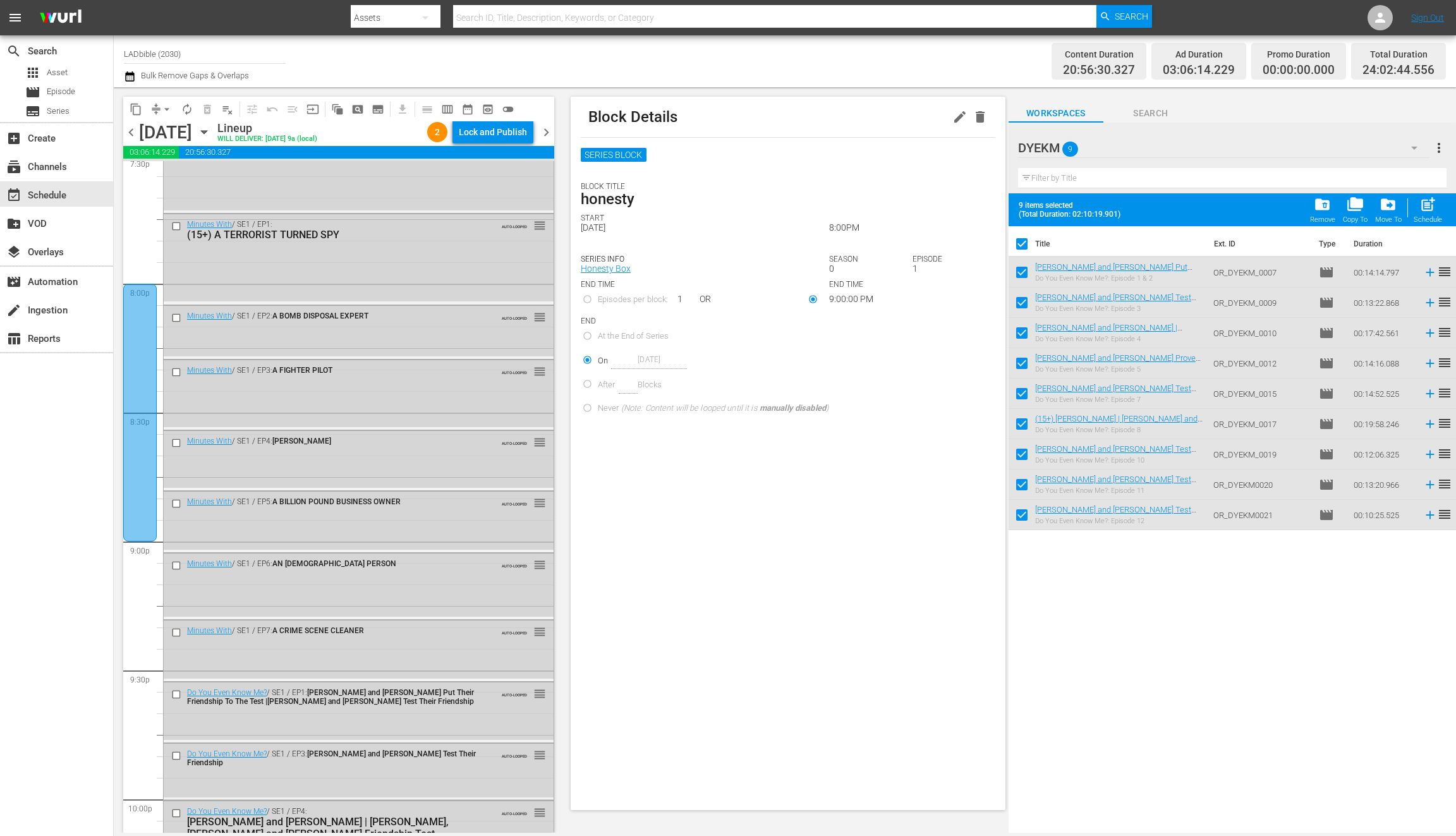
click at [146, 313] on div at bounding box center [139, 412] width 33 height 258
click at [230, 111] on span "playlist_remove_outlined" at bounding box center [227, 109] width 12 height 12
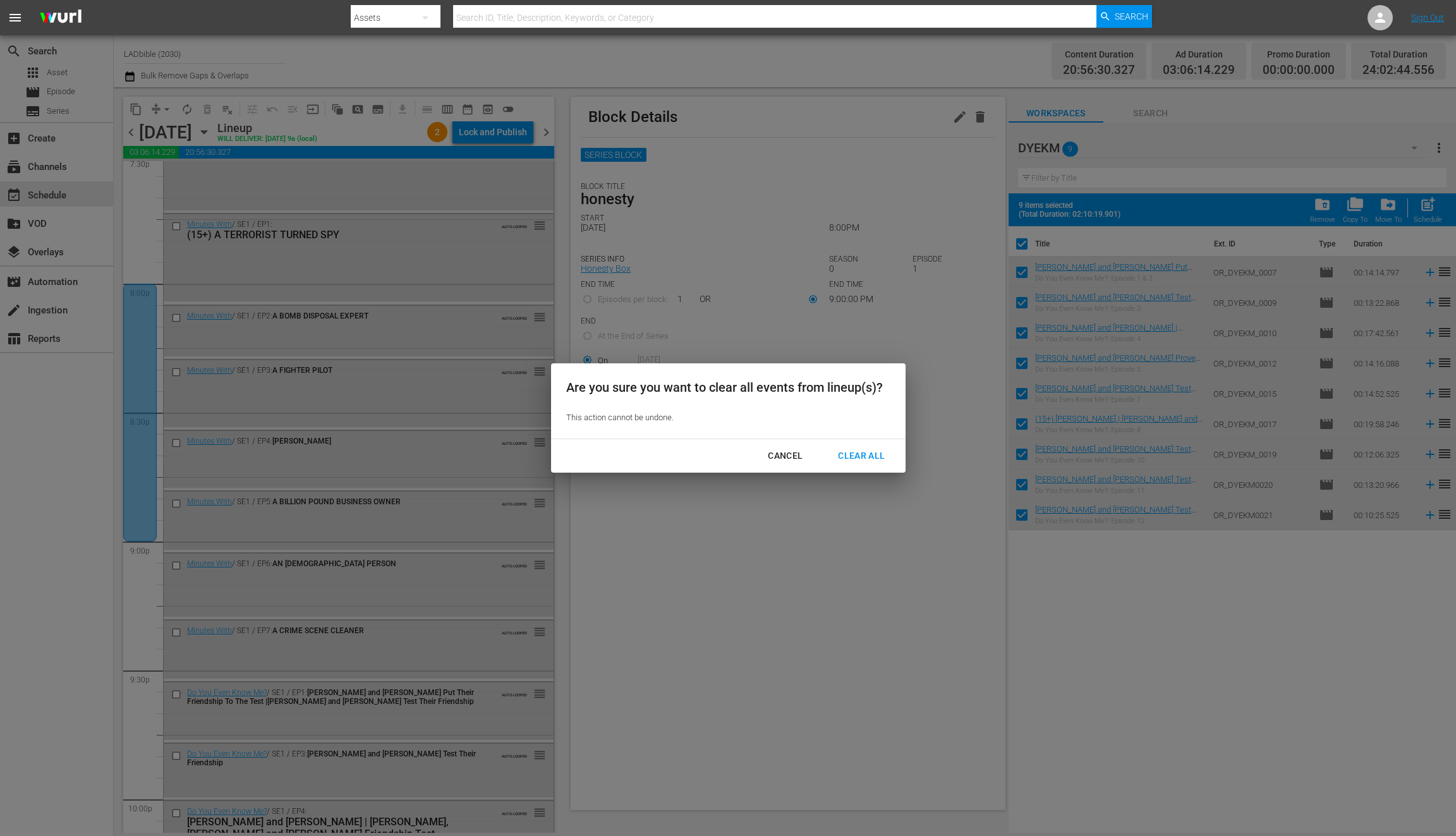
click at [788, 456] on div "Cancel" at bounding box center [785, 456] width 55 height 16
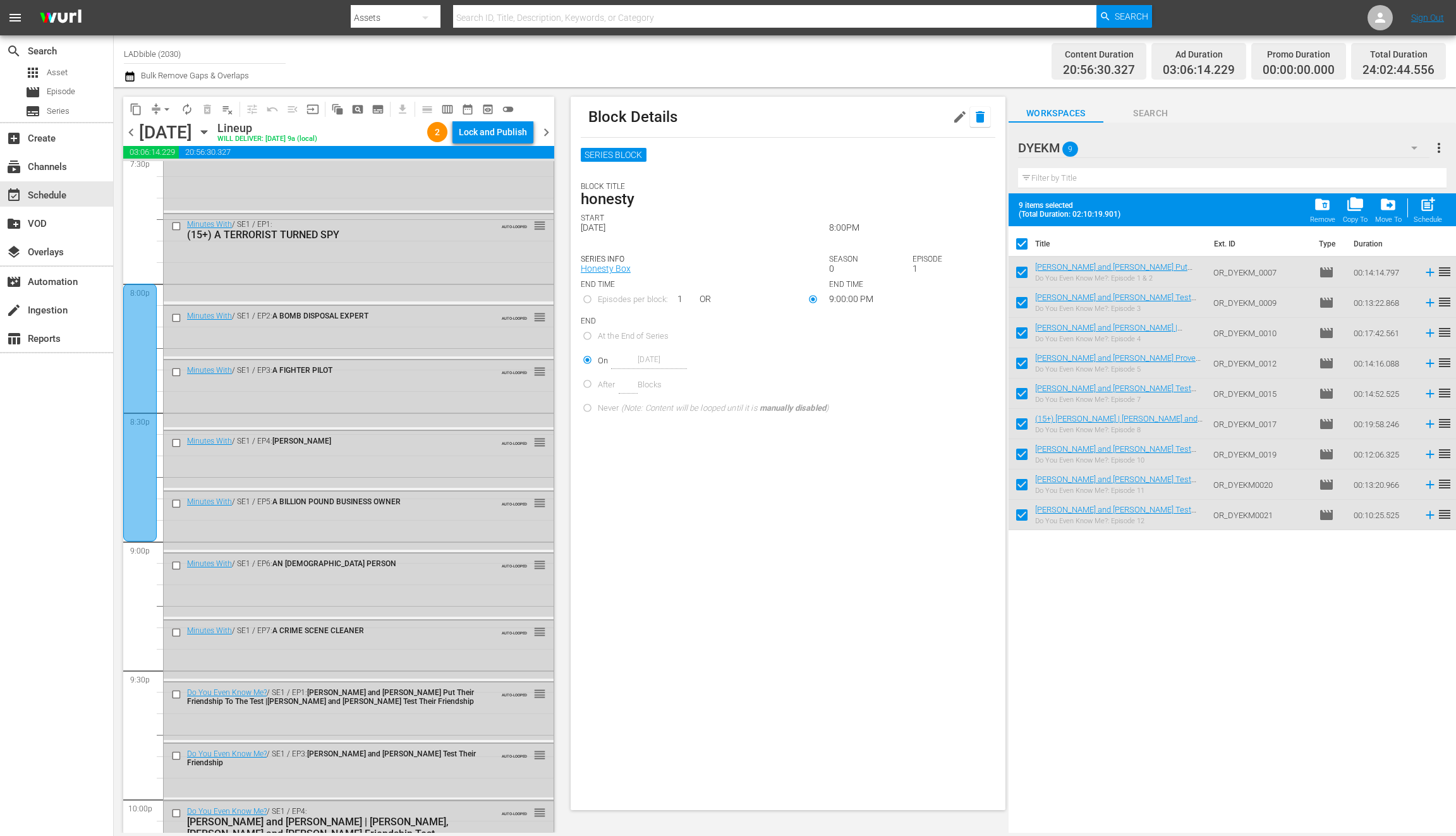
click at [973, 110] on icon "button" at bounding box center [980, 116] width 15 height 15
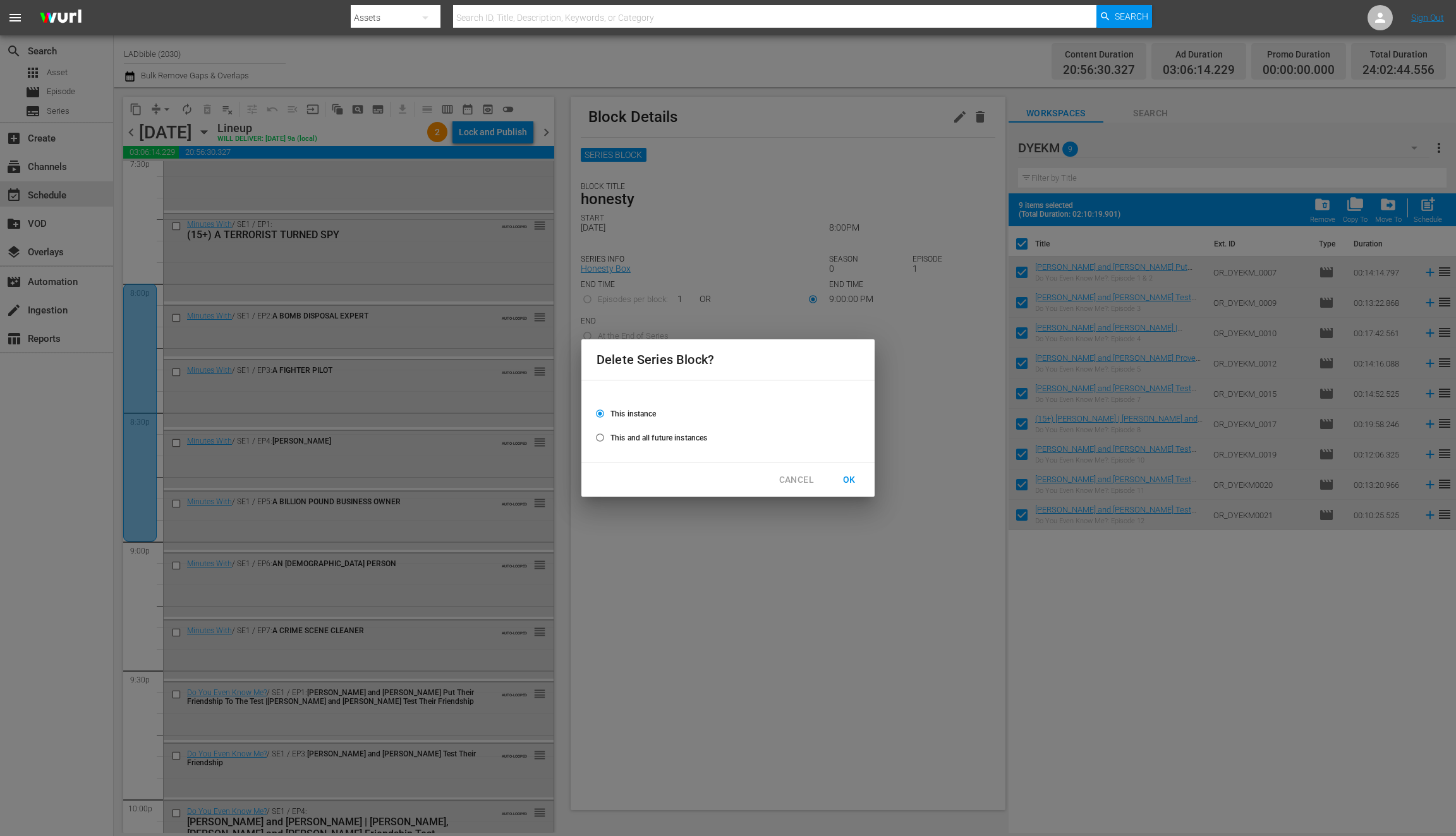
click at [846, 478] on span "OK" at bounding box center [850, 480] width 20 height 16
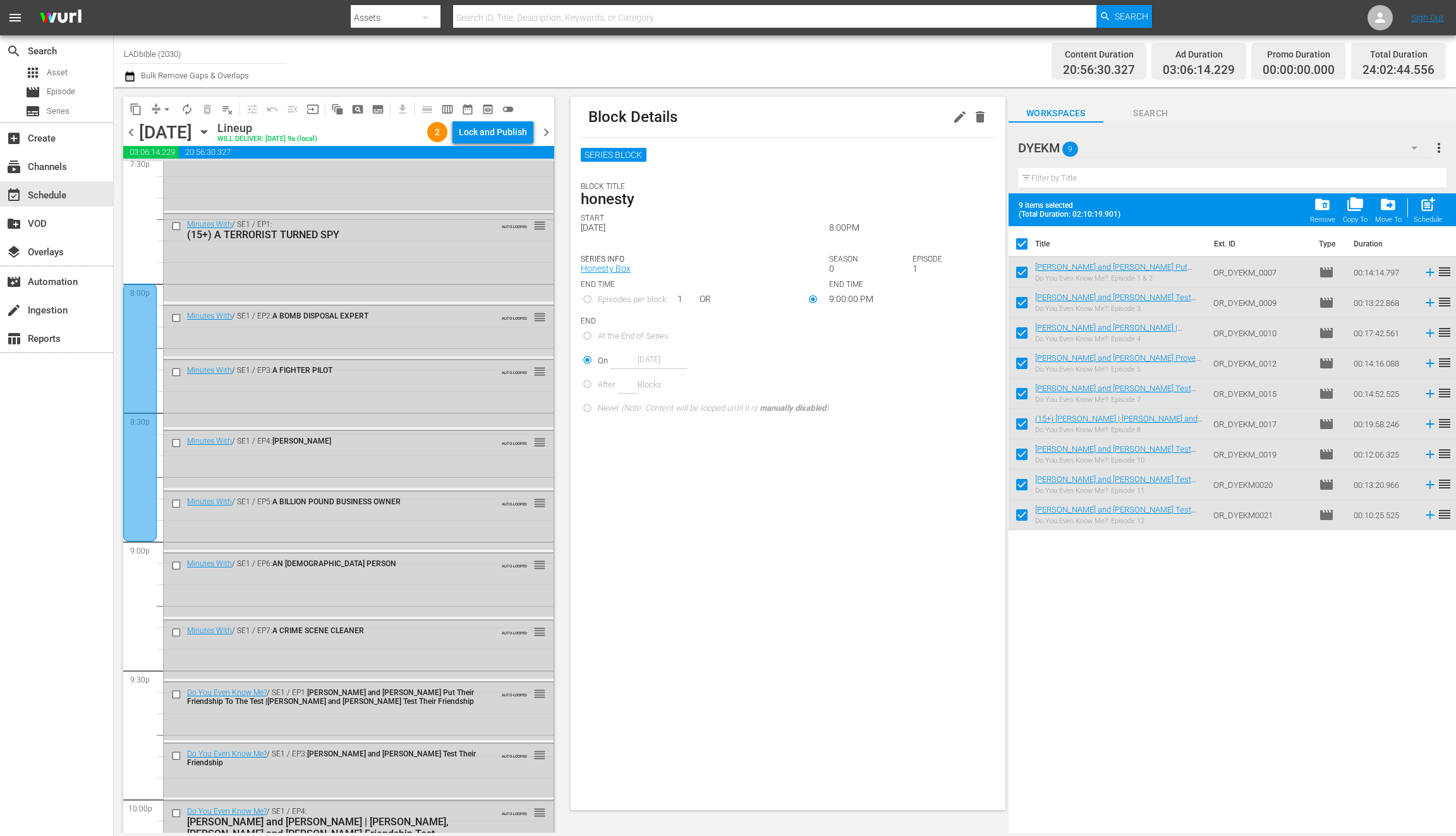
radio input "false"
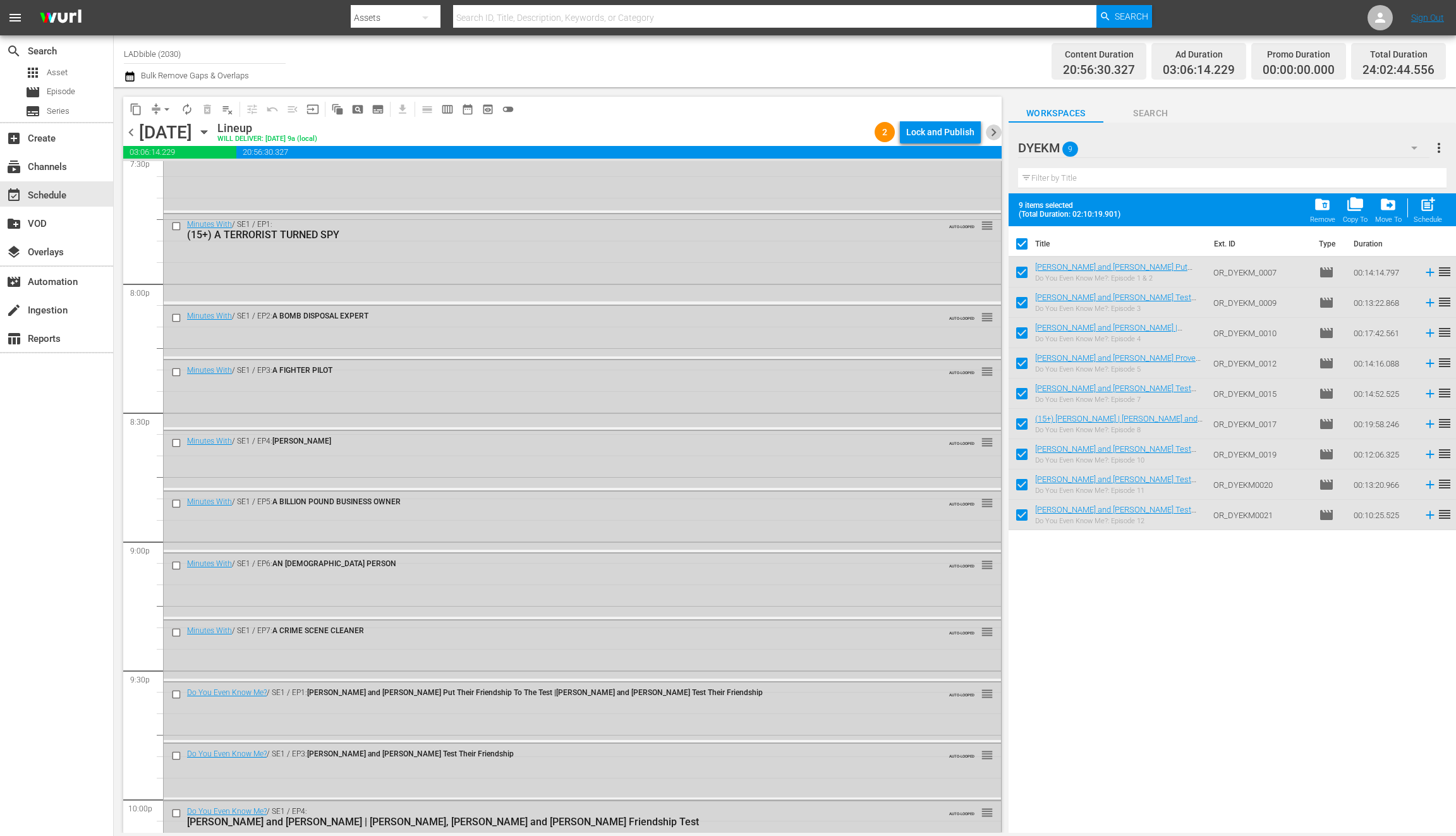
click at [993, 132] on span "chevron_right" at bounding box center [994, 132] width 16 height 16
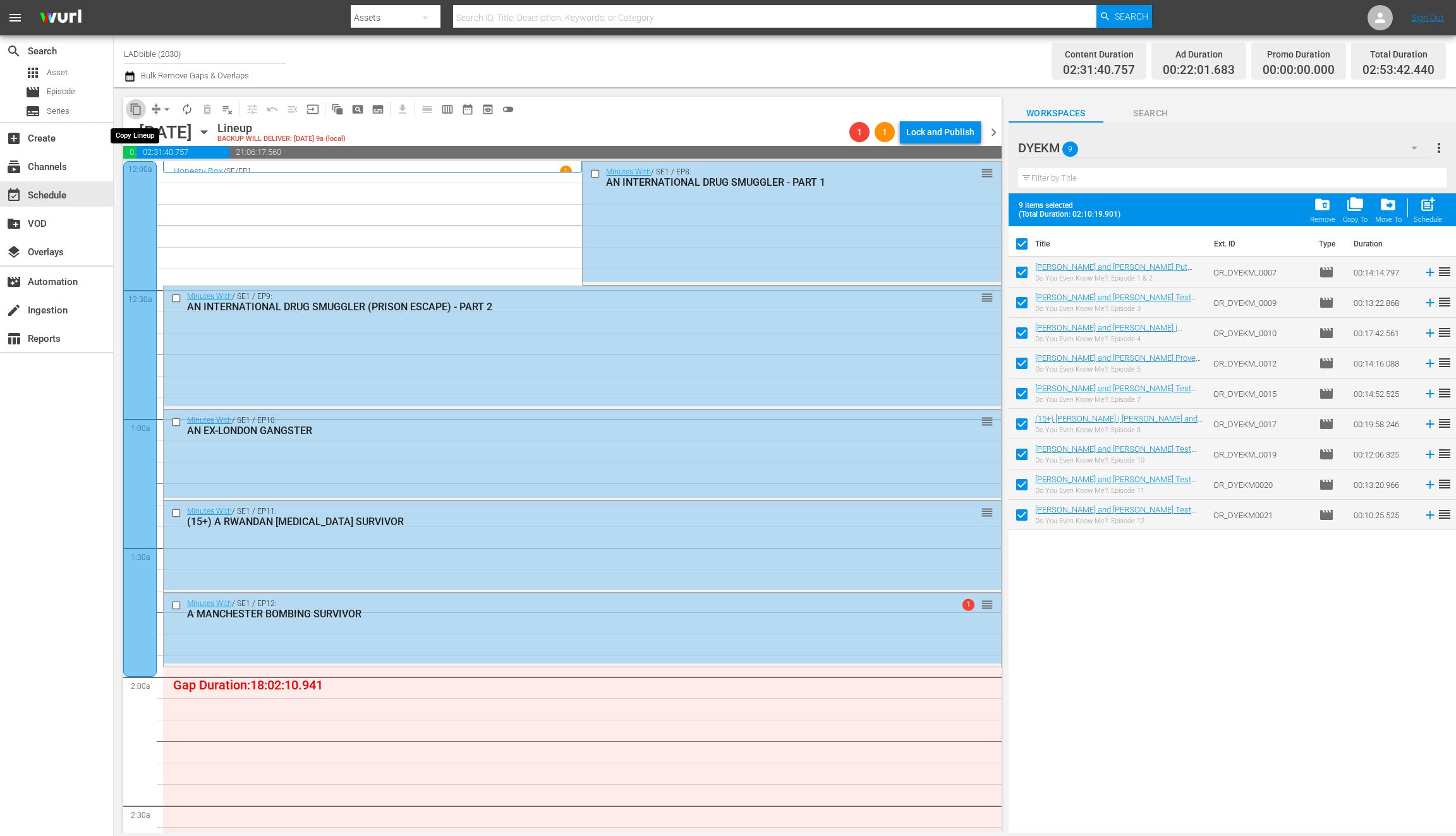
click at [141, 108] on span "content_copy" at bounding box center [136, 109] width 12 height 12
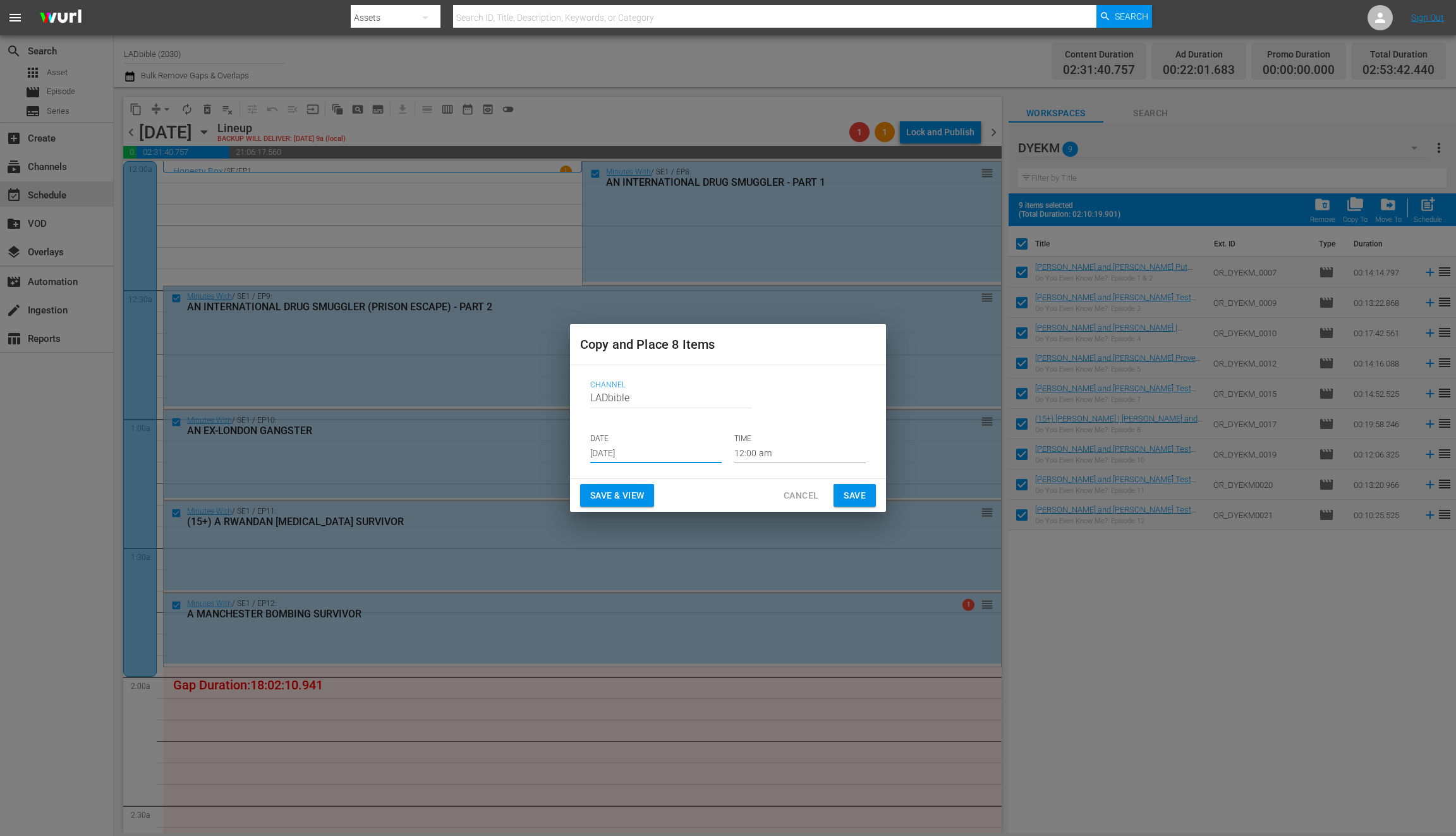
click at [642, 455] on input "Aug 13th 2025" at bounding box center [656, 453] width 132 height 19
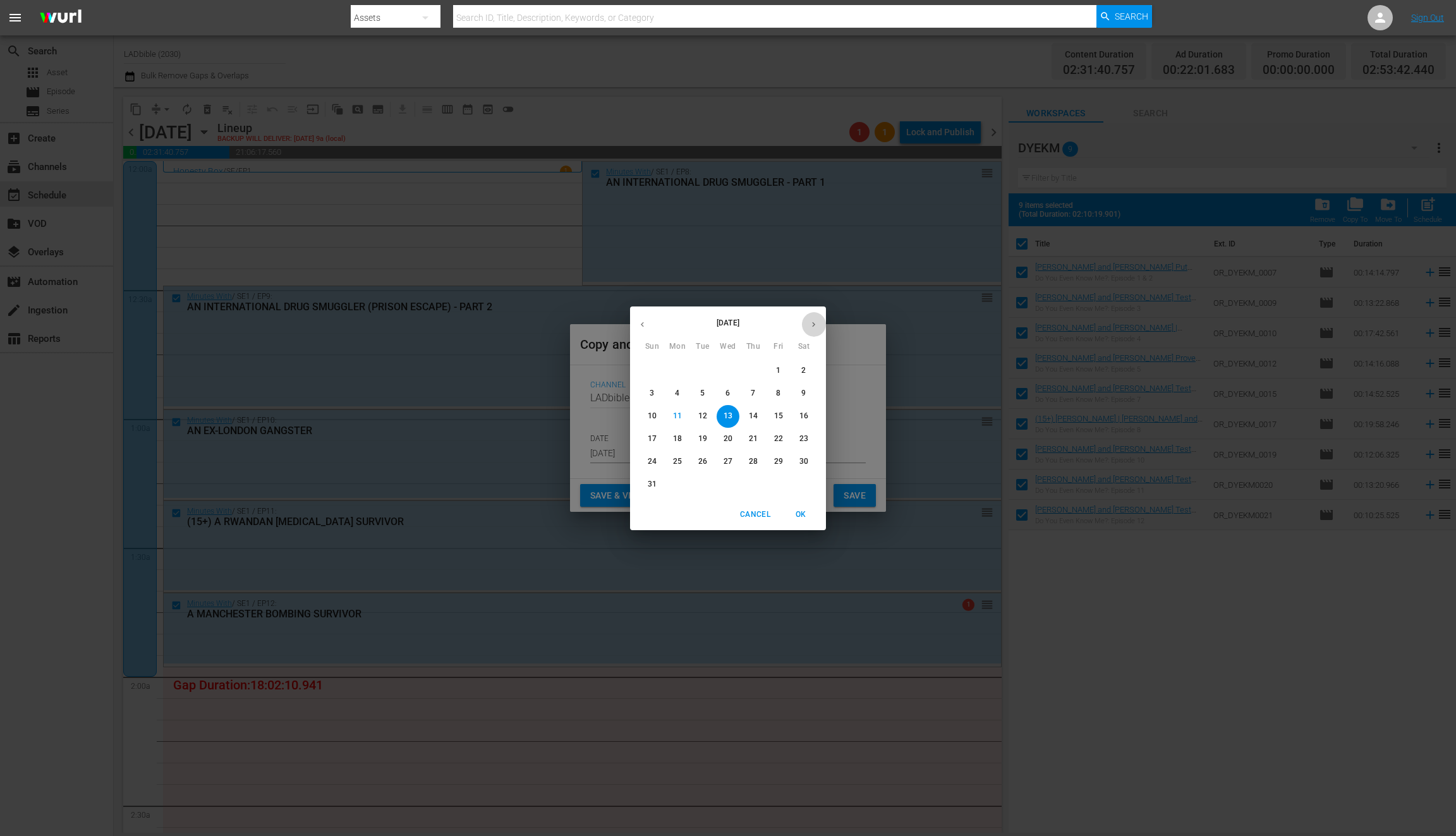
click at [813, 323] on icon "button" at bounding box center [814, 324] width 3 height 5
click at [806, 374] on p "4" at bounding box center [804, 371] width 5 height 11
type input "Oct 4th 2025"
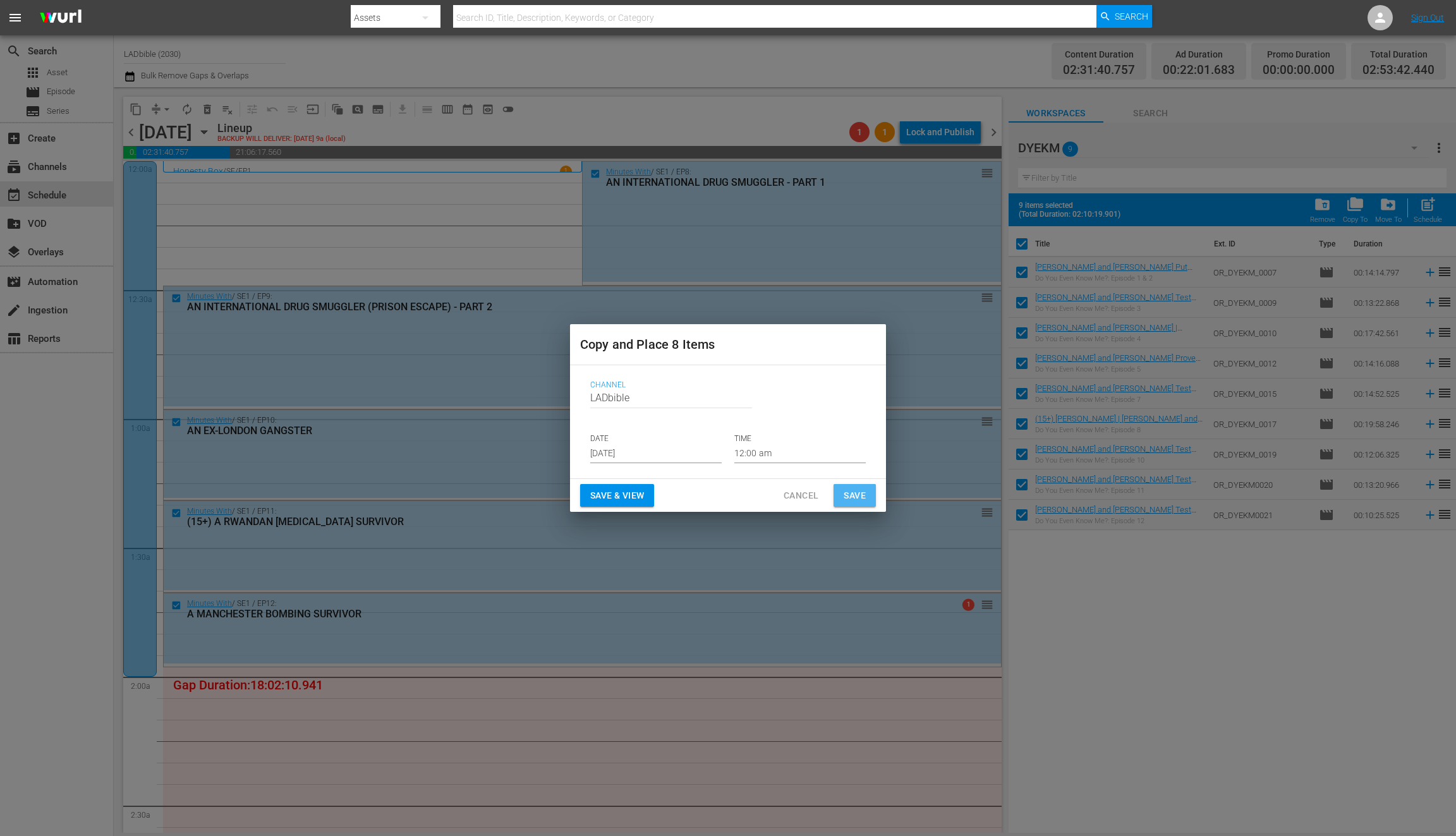
click at [846, 493] on span "Save" at bounding box center [855, 496] width 22 height 16
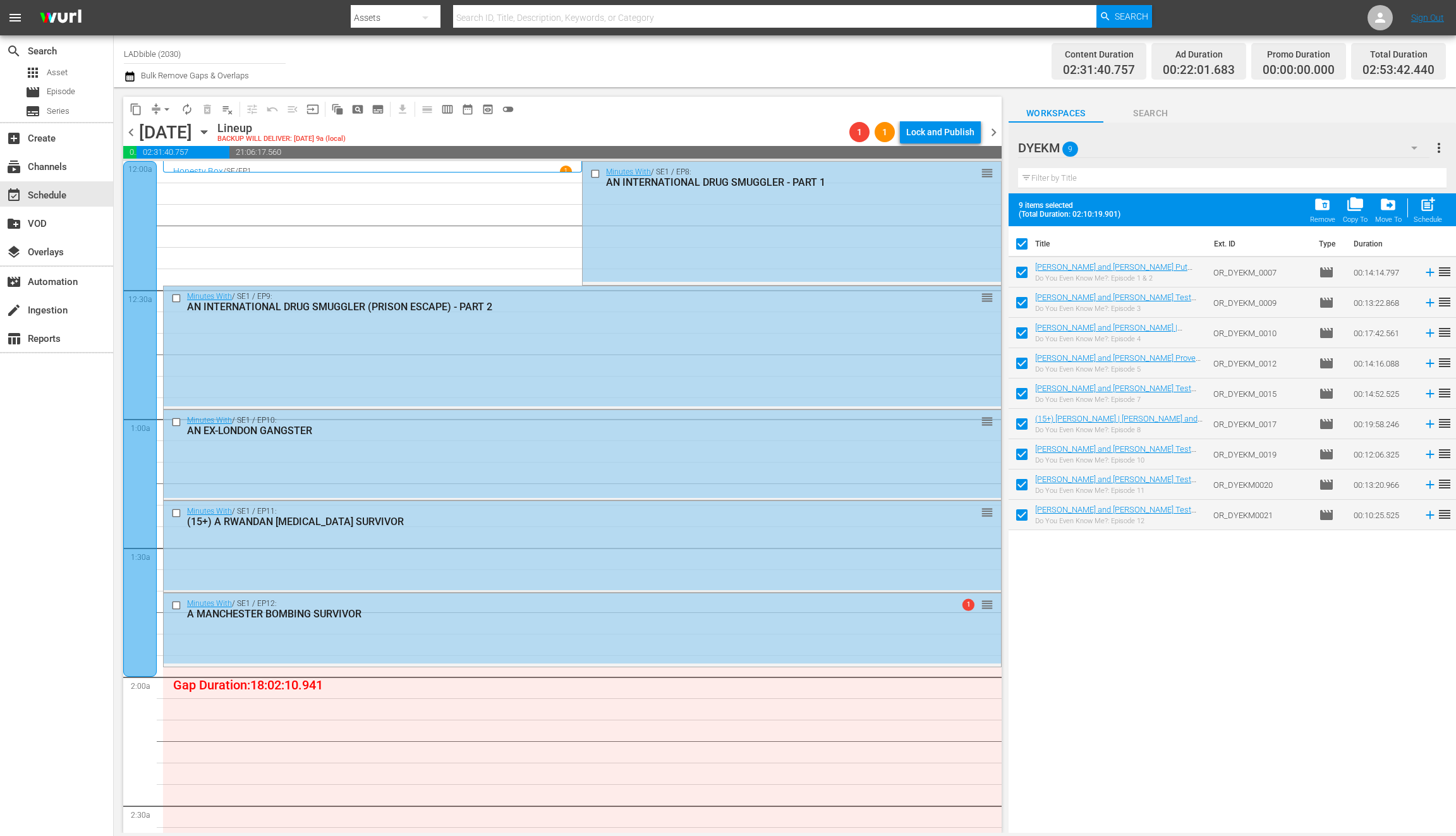
click at [140, 129] on div "Sunday, October 5th" at bounding box center [166, 132] width 53 height 21
click at [132, 129] on span "chevron_left" at bounding box center [131, 132] width 16 height 16
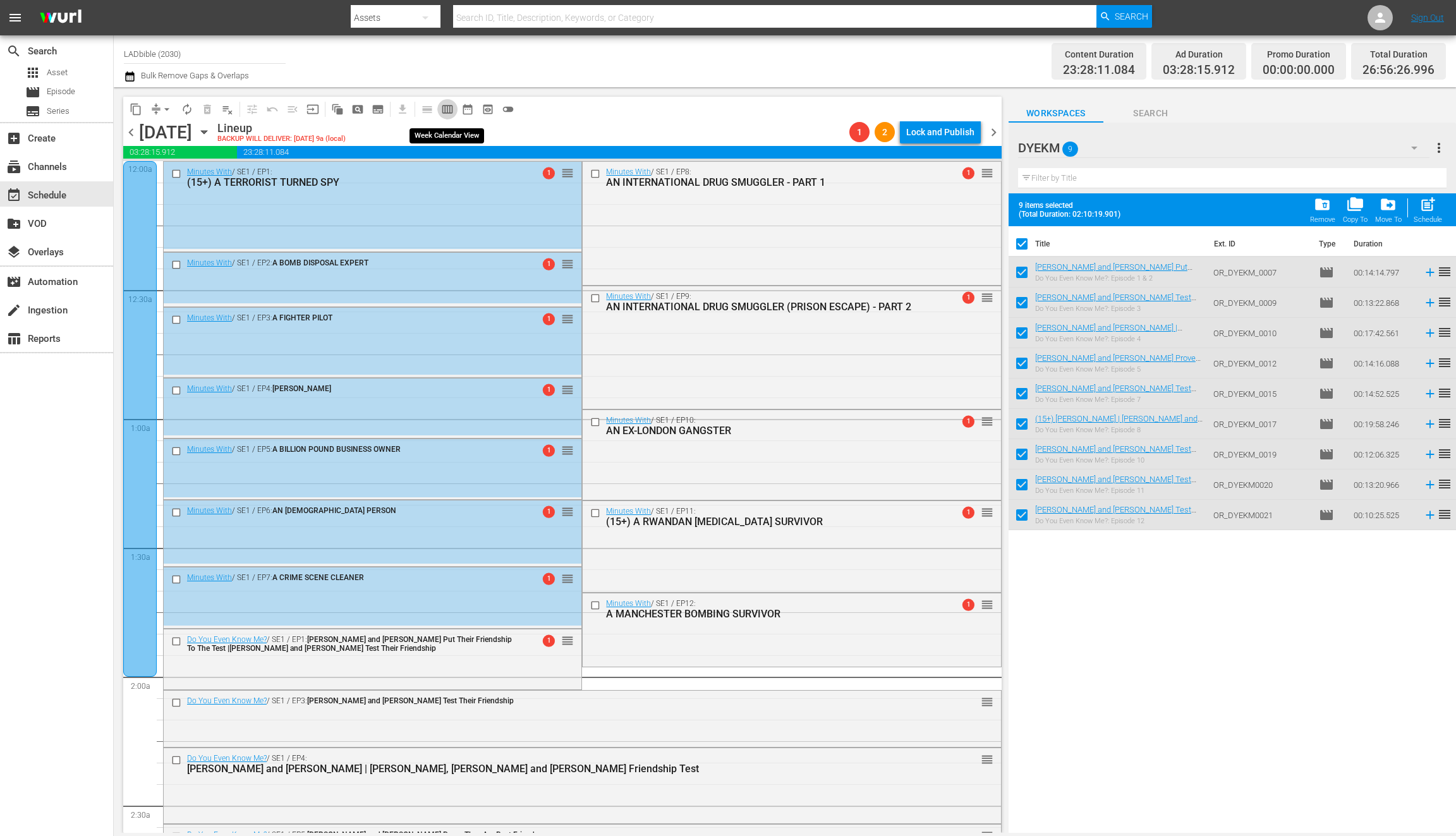
click at [449, 111] on span "calendar_view_week_outlined" at bounding box center [447, 109] width 12 height 12
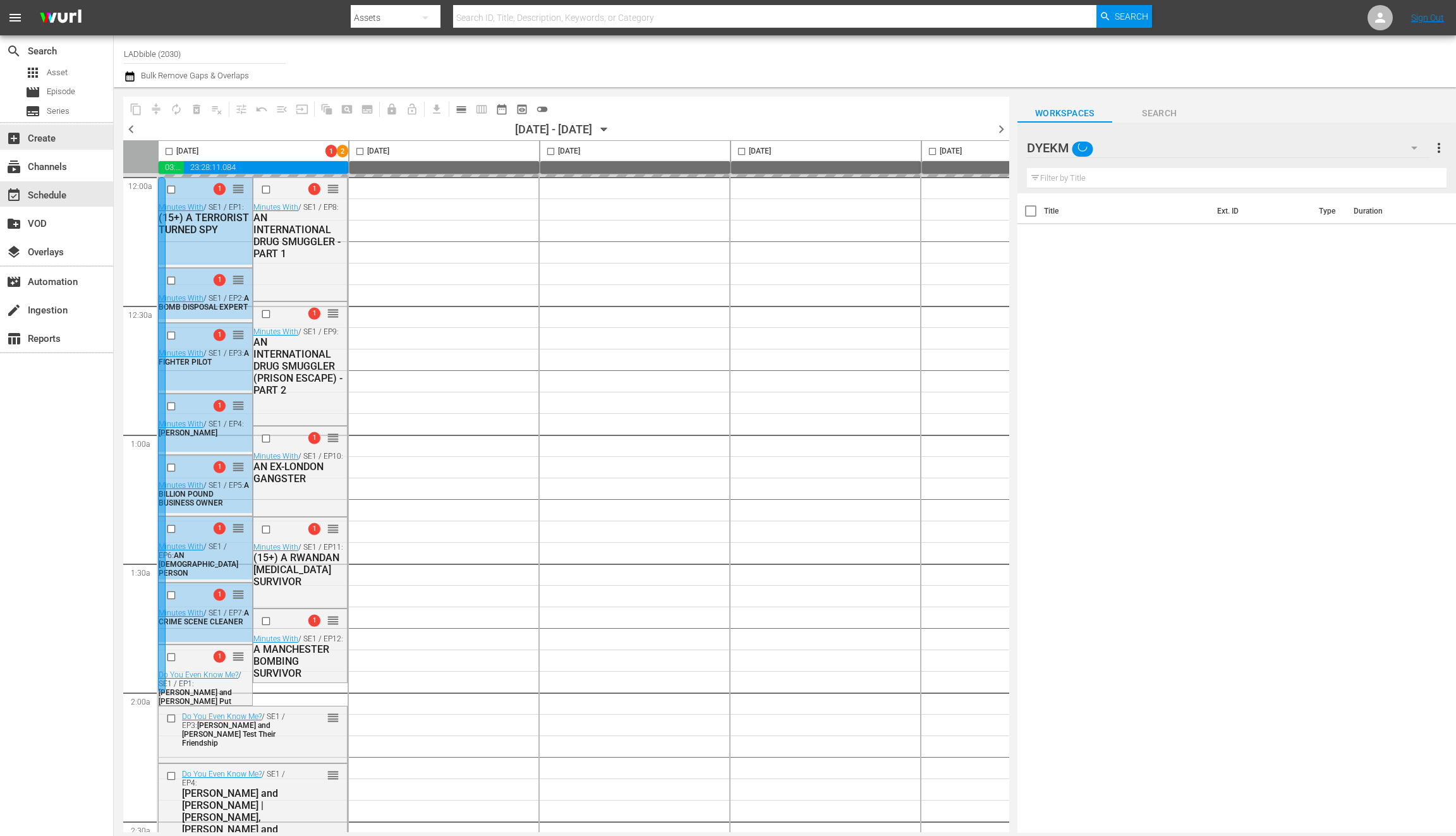
click at [138, 128] on span "chevron_left" at bounding box center [131, 129] width 16 height 16
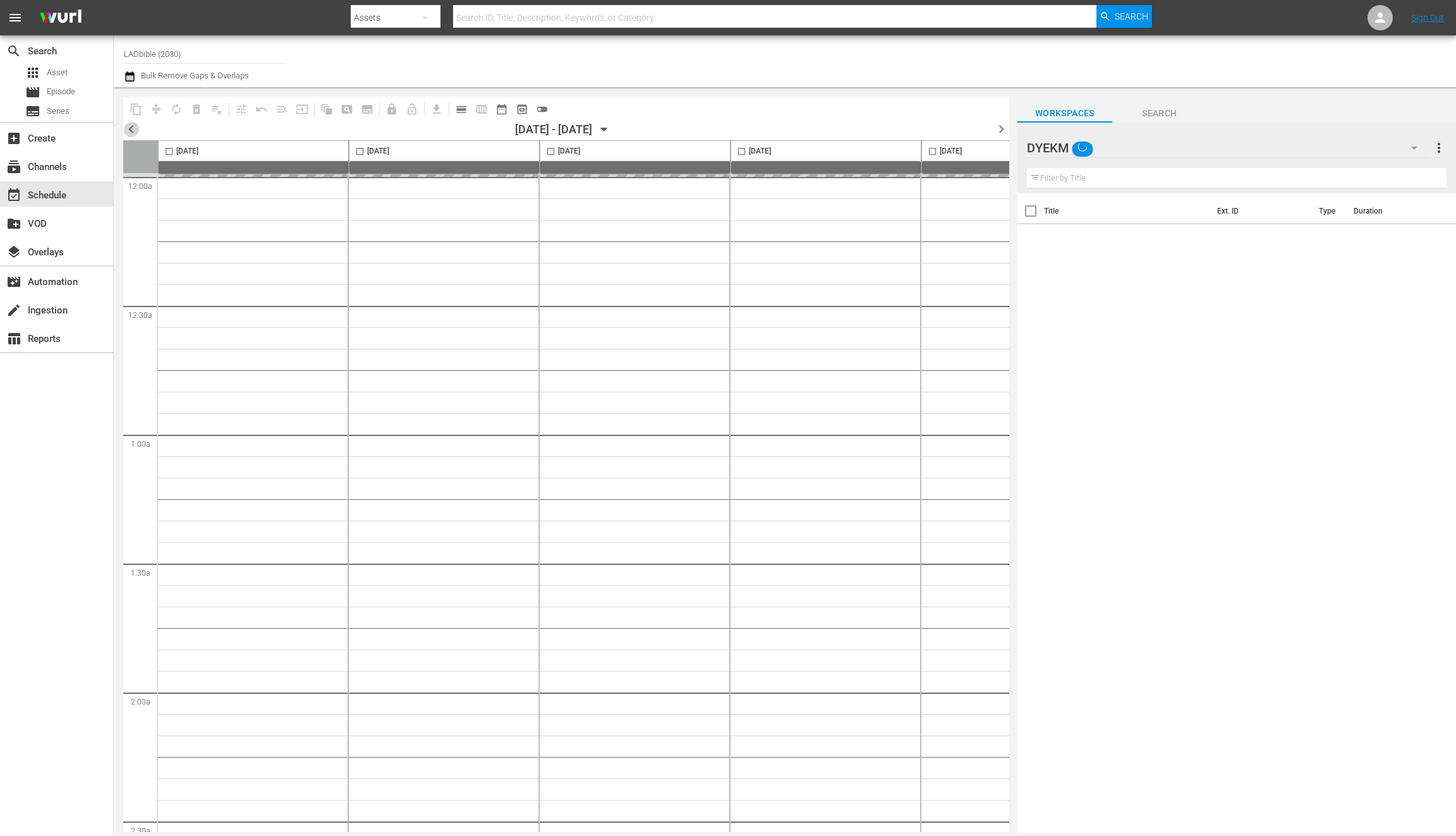
click at [138, 128] on span "chevron_left" at bounding box center [131, 129] width 16 height 16
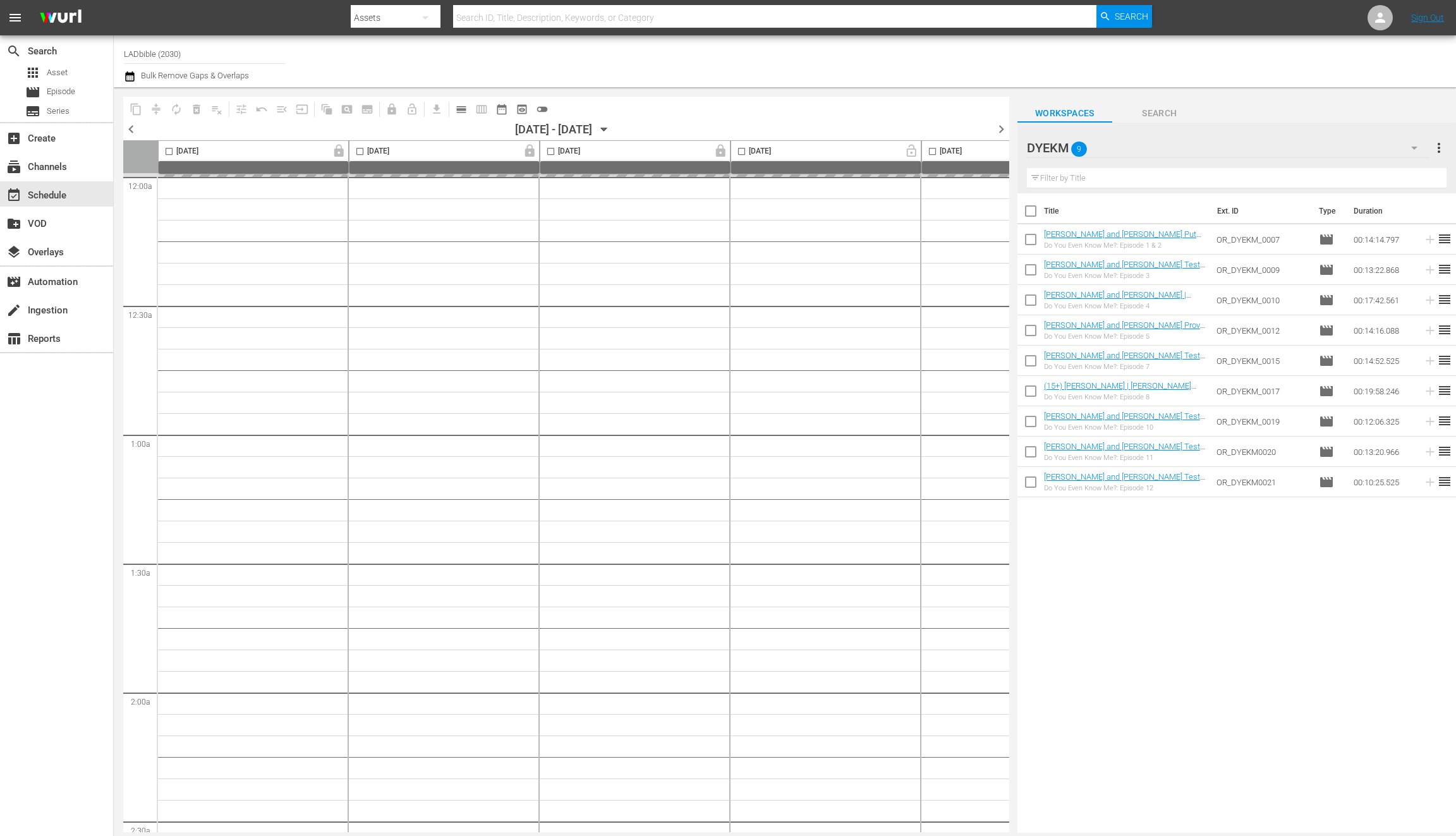
click at [144, 125] on div "chevron_left 08/16/2025 - 08/22/2025 August 16th chevron_right" at bounding box center [566, 131] width 887 height 19
click at [129, 127] on span "chevron_left" at bounding box center [131, 129] width 16 height 16
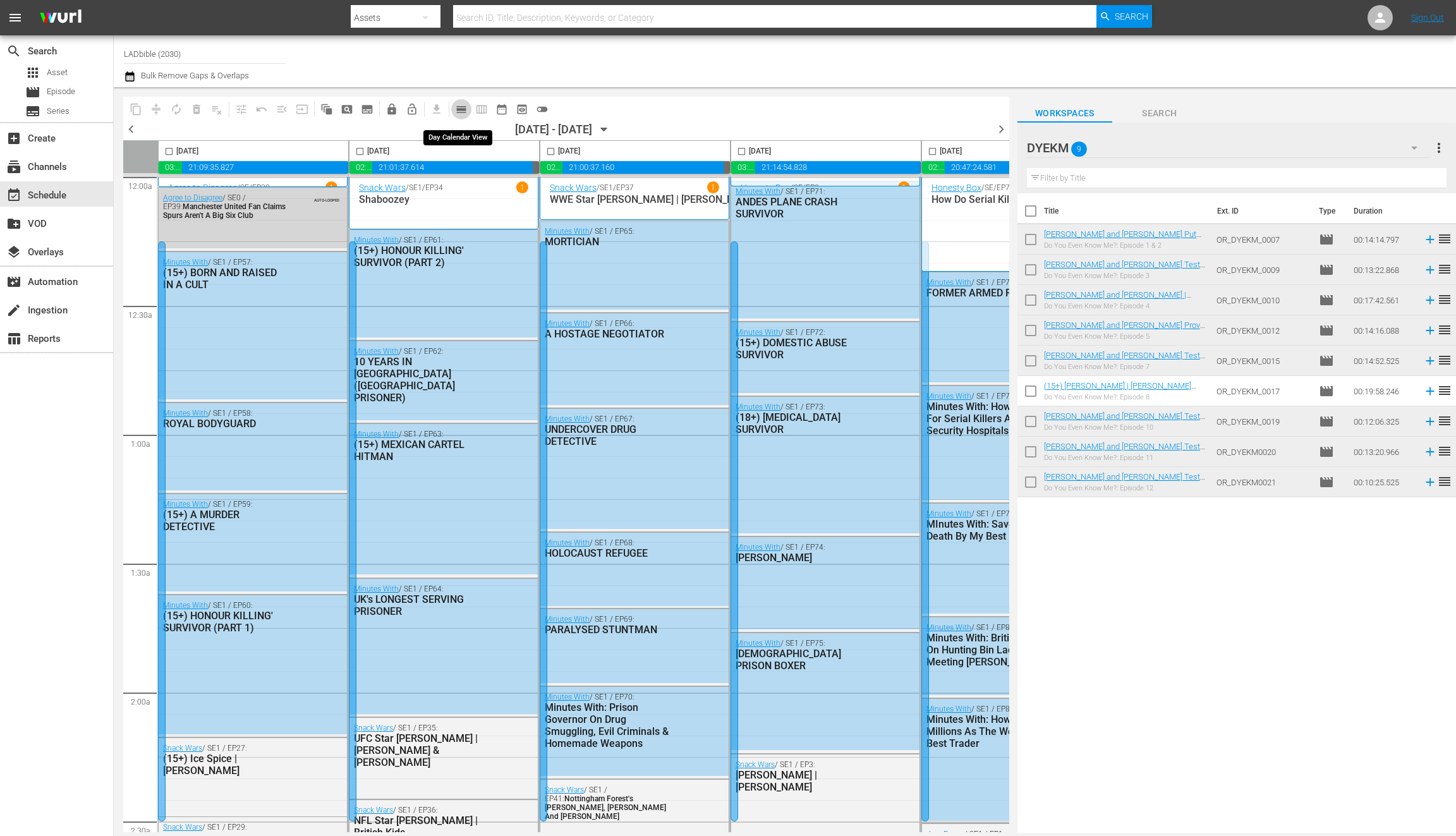
click at [462, 111] on span "calendar_view_day_outlined" at bounding box center [461, 109] width 12 height 12
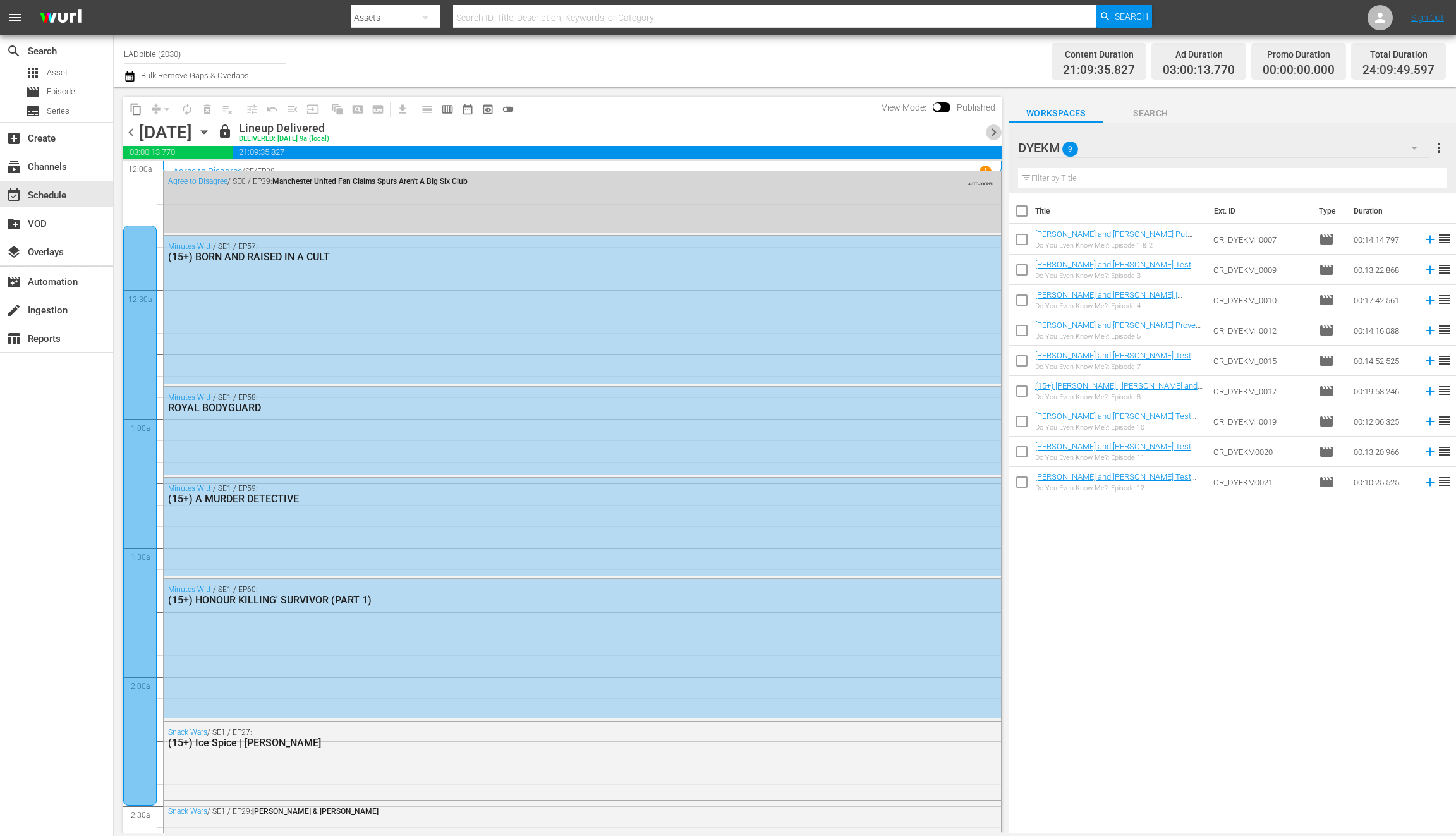
click at [995, 134] on span "chevron_right" at bounding box center [994, 132] width 16 height 16
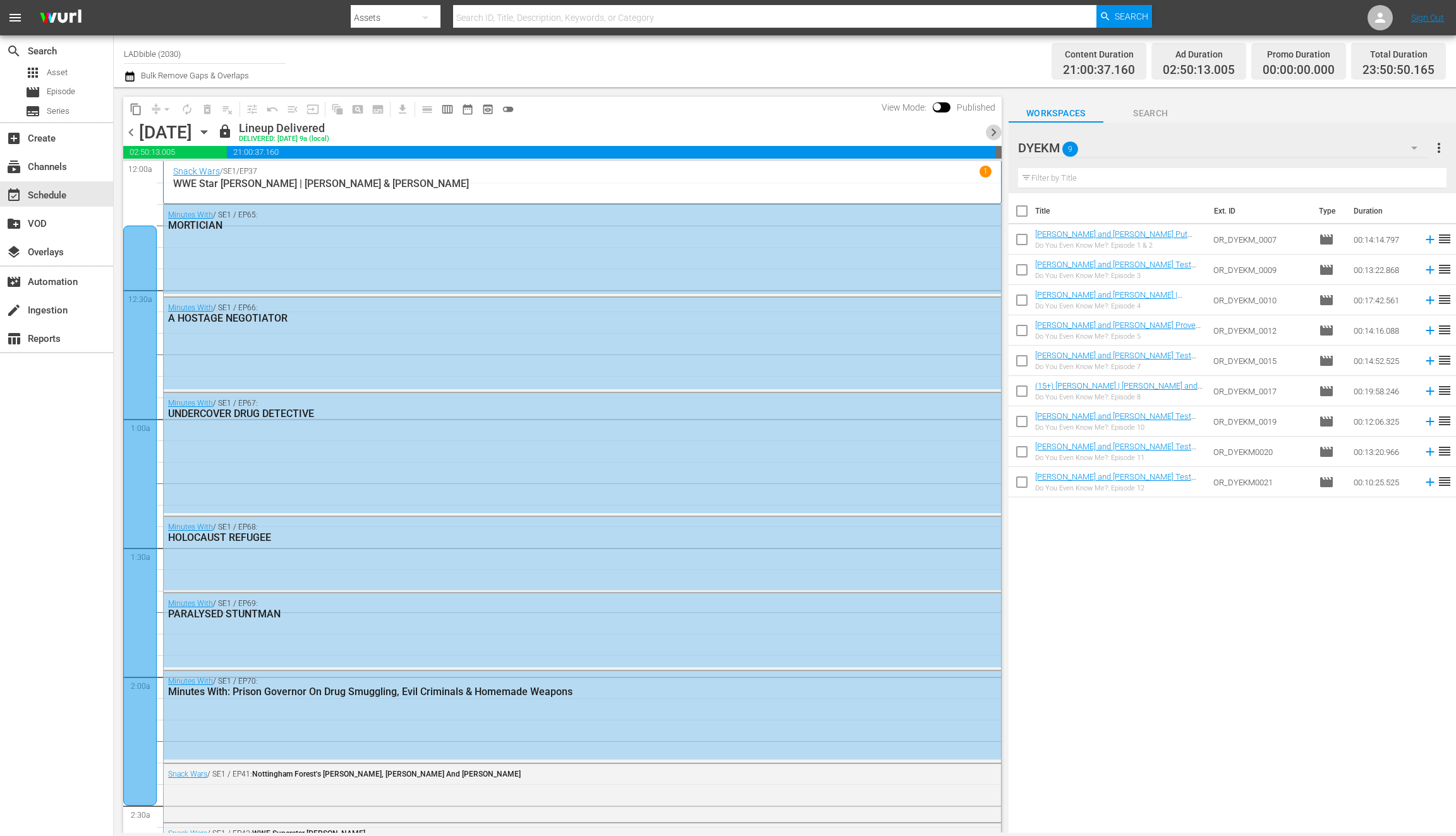
click at [995, 132] on span "chevron_right" at bounding box center [994, 132] width 16 height 16
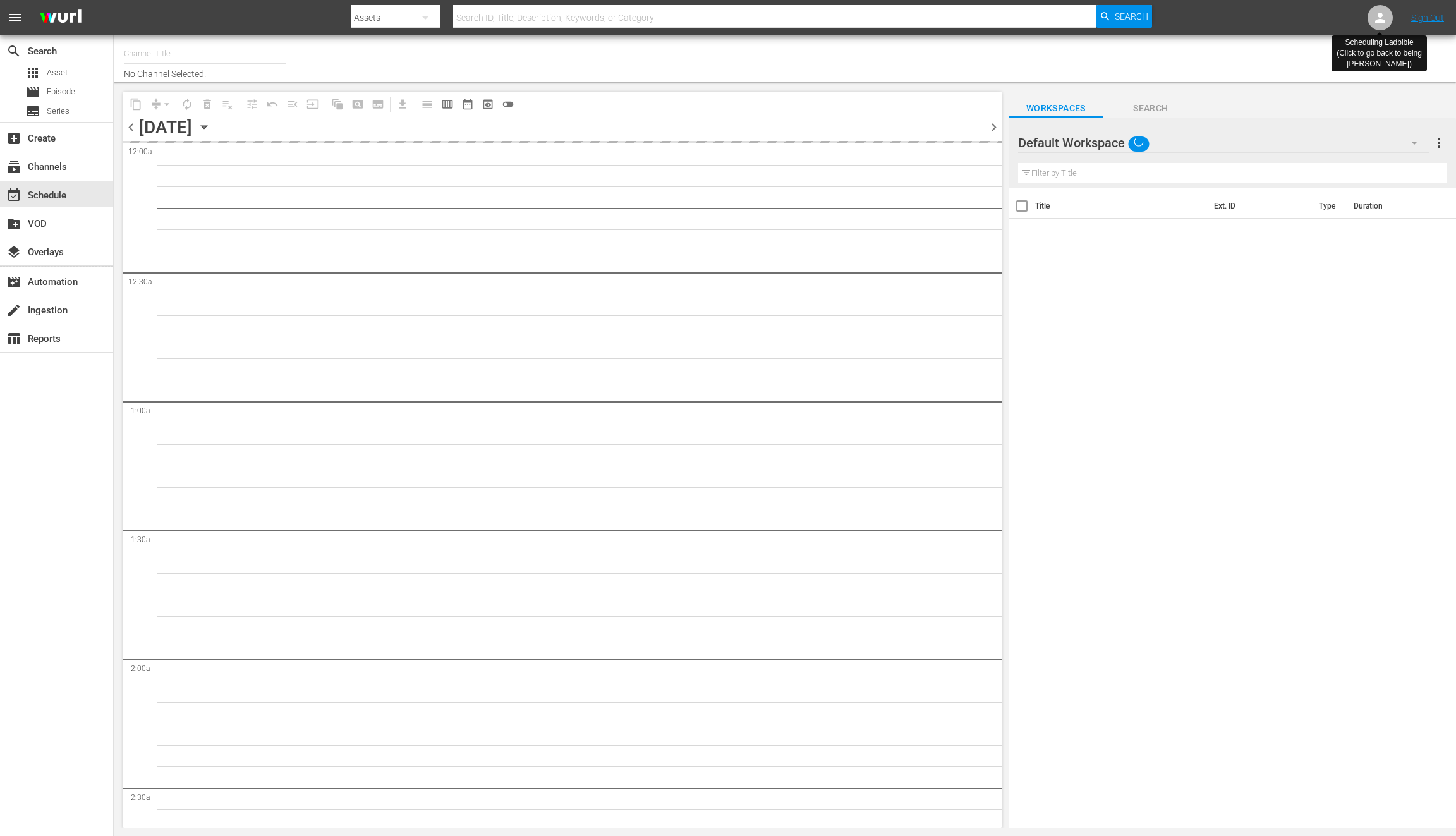
type input "LADbible (2030)"
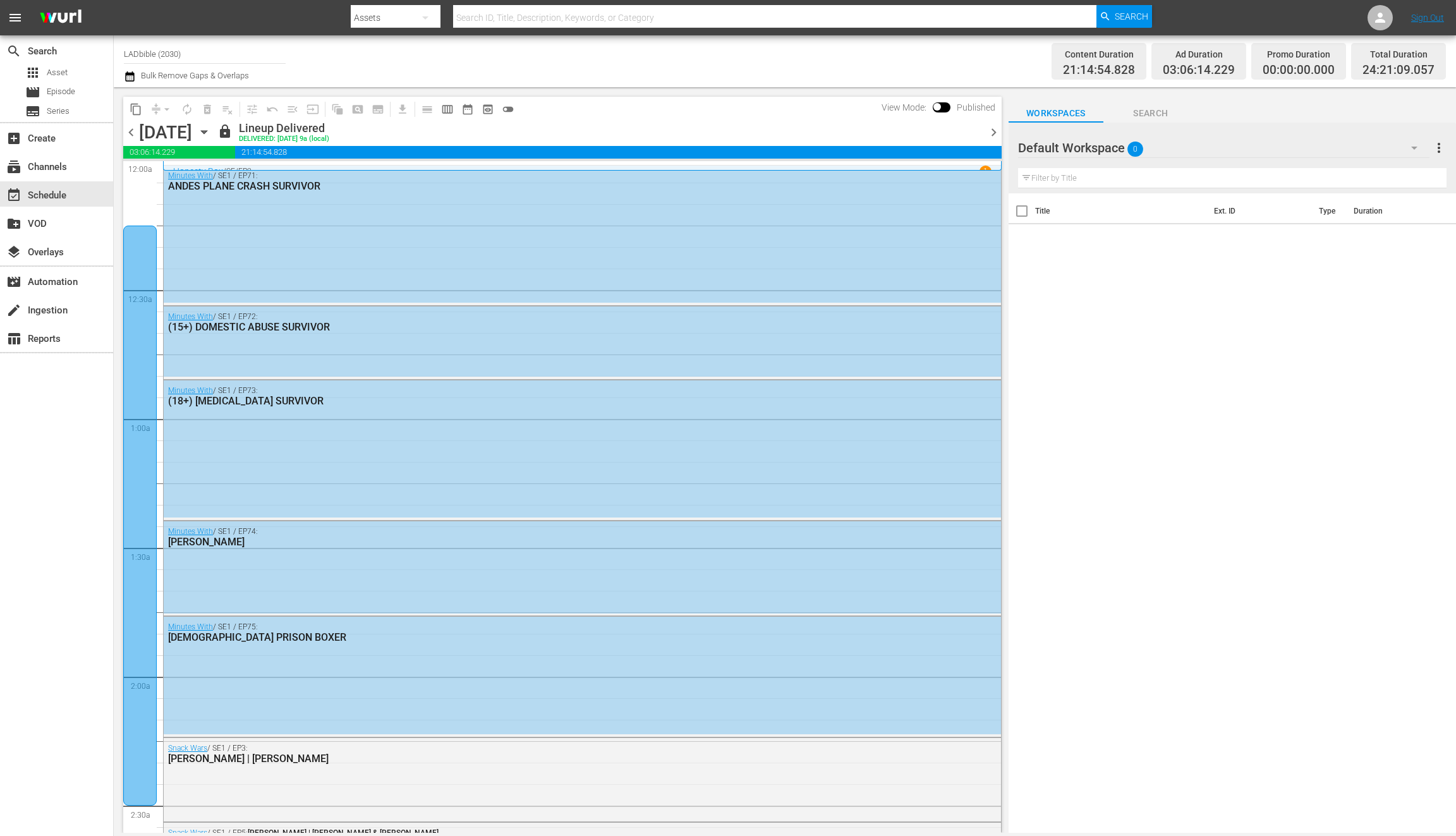
click at [997, 126] on span "chevron_right" at bounding box center [994, 132] width 16 height 16
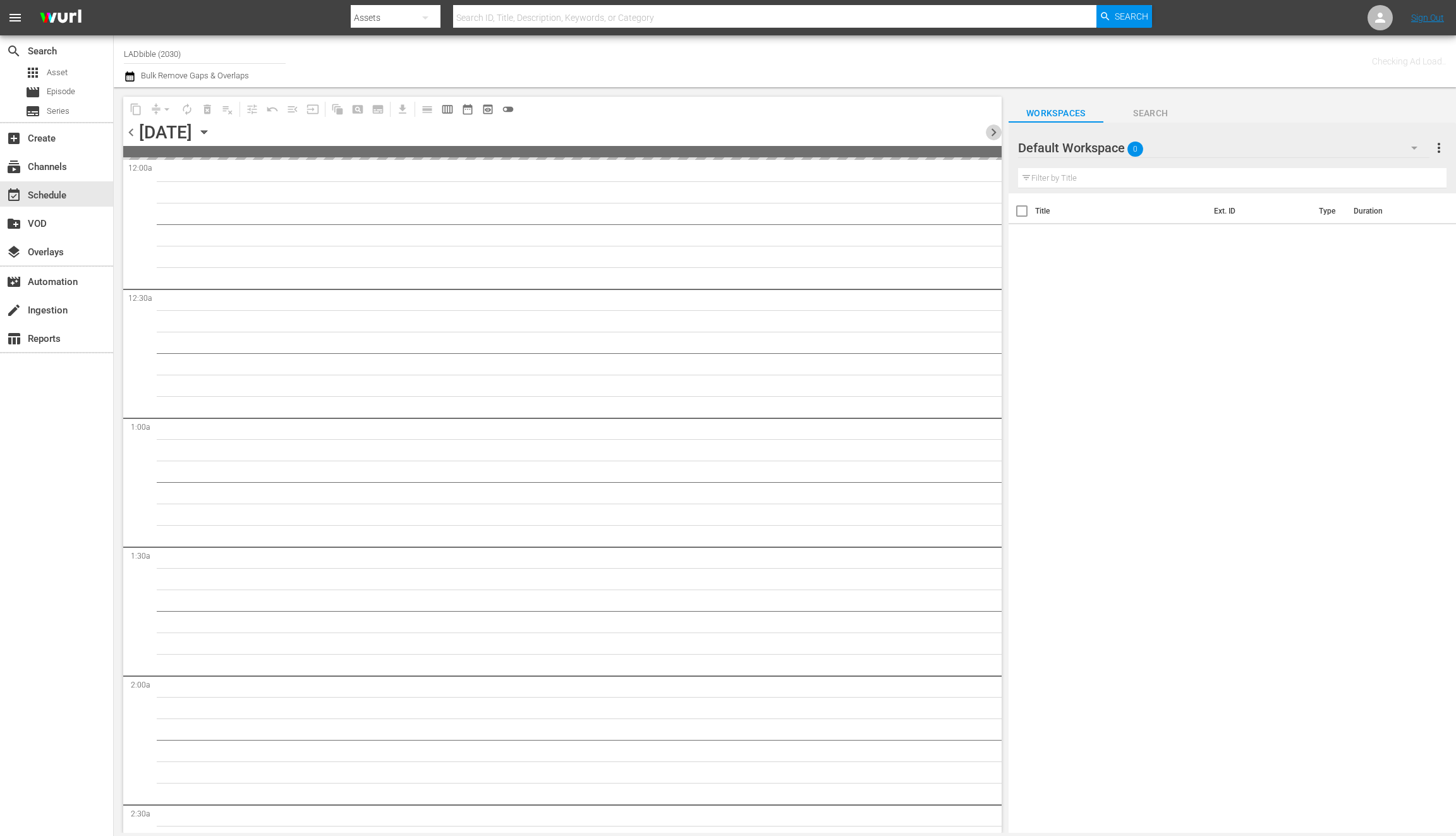
click at [997, 126] on span "chevron_right" at bounding box center [994, 132] width 16 height 16
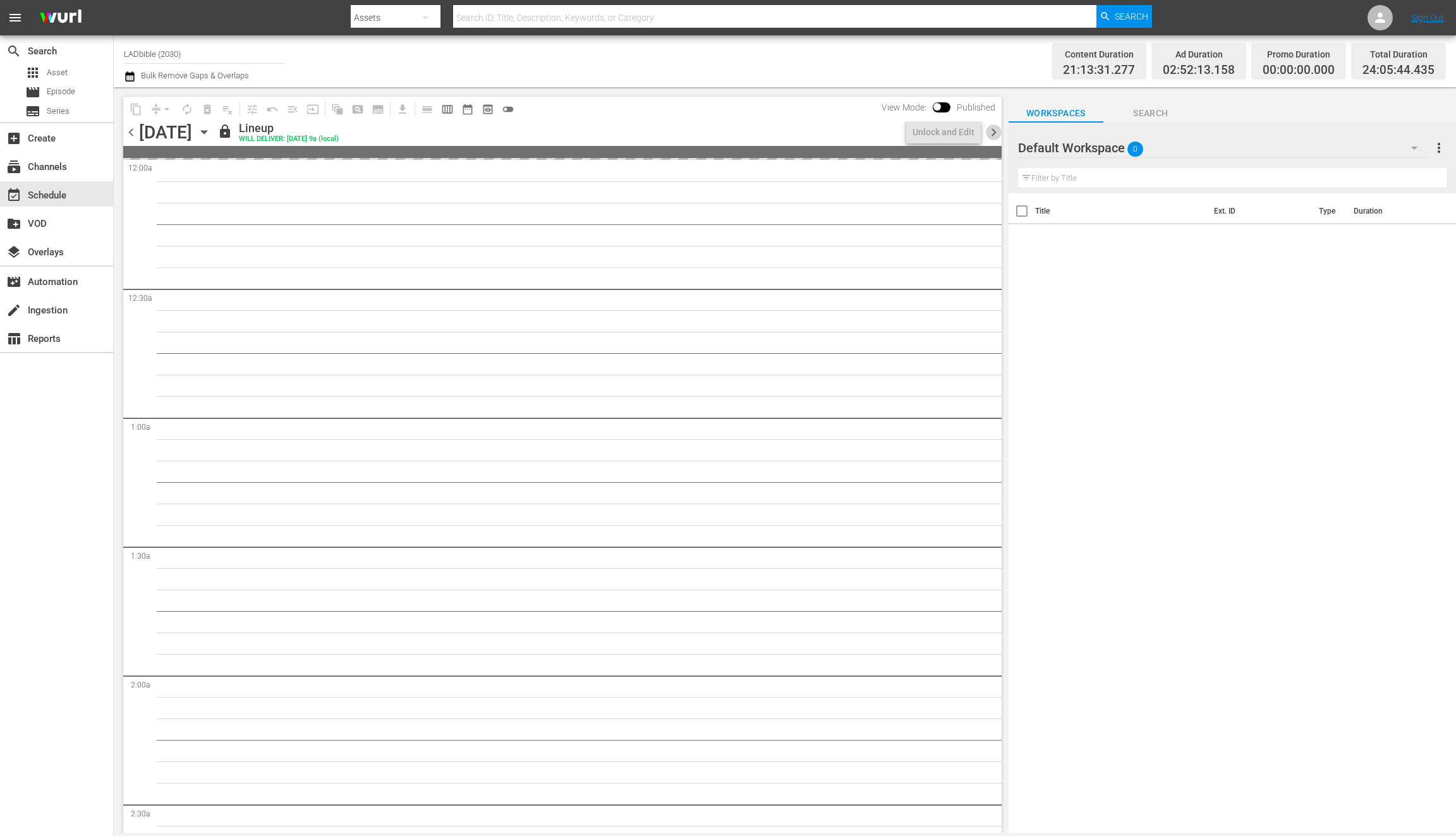
click at [997, 126] on span "chevron_right" at bounding box center [994, 132] width 16 height 16
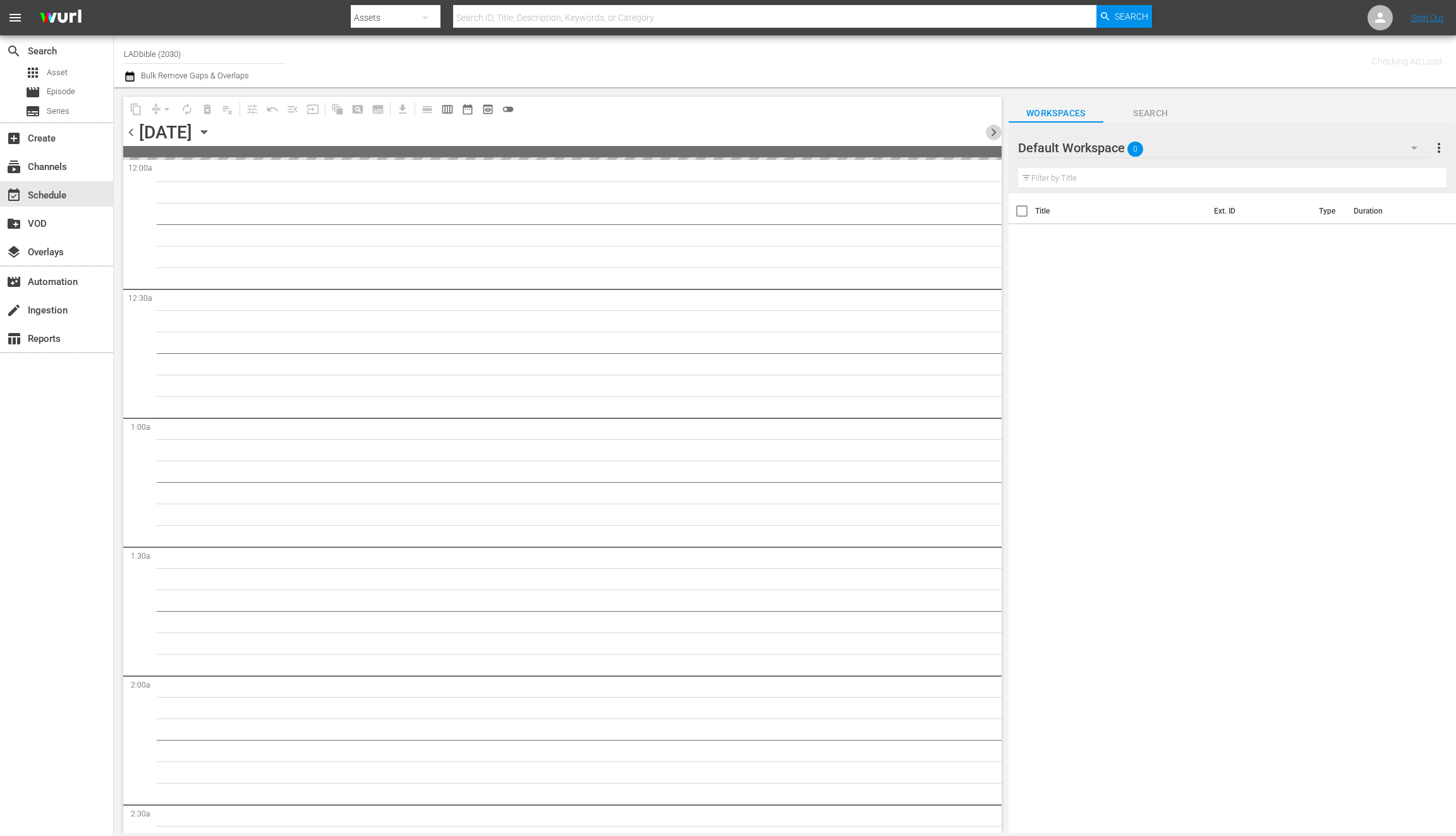
click at [997, 126] on span "chevron_right" at bounding box center [994, 132] width 16 height 16
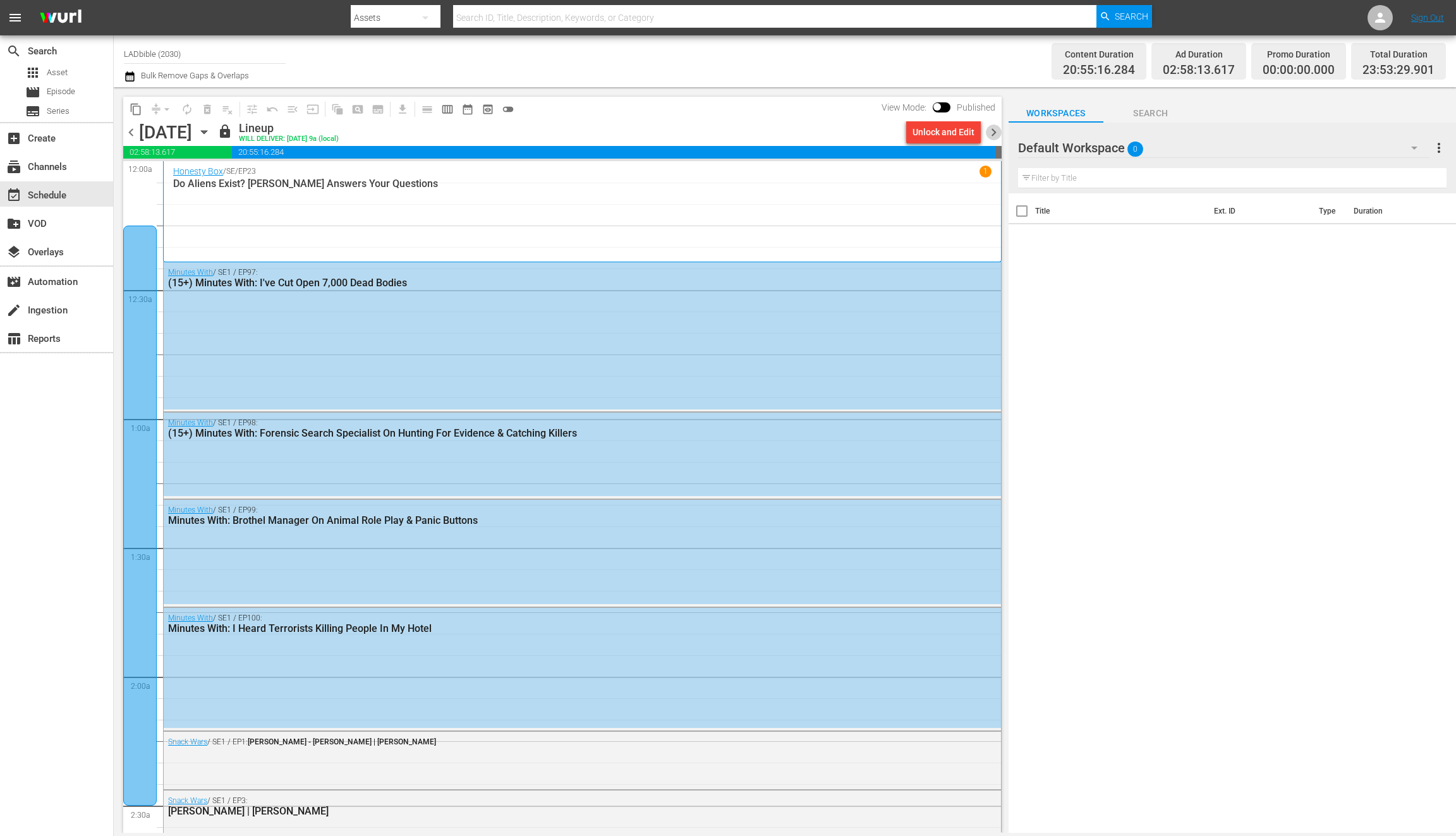
click at [997, 126] on span "chevron_right" at bounding box center [994, 132] width 16 height 16
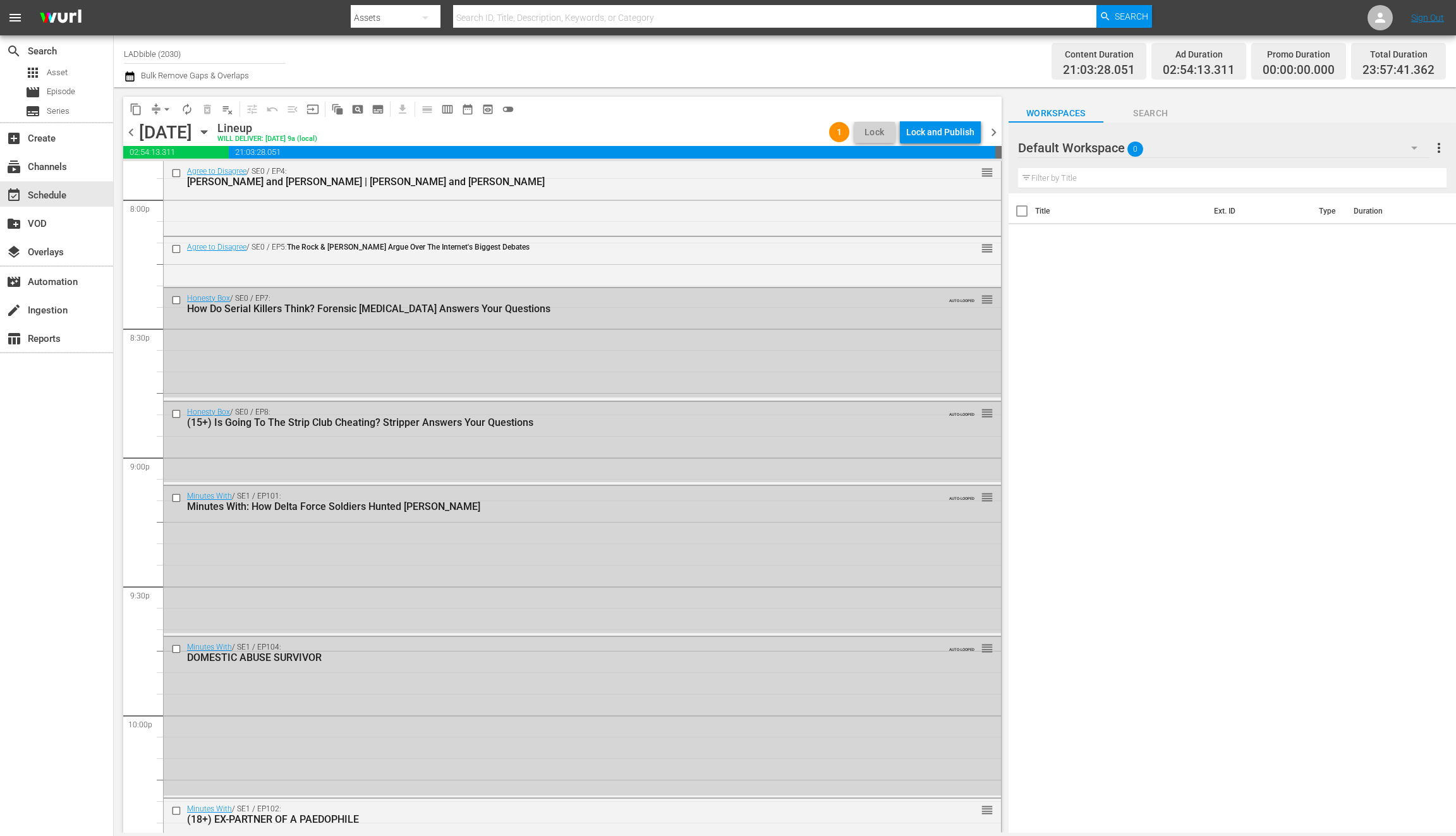
scroll to position [5581, 0]
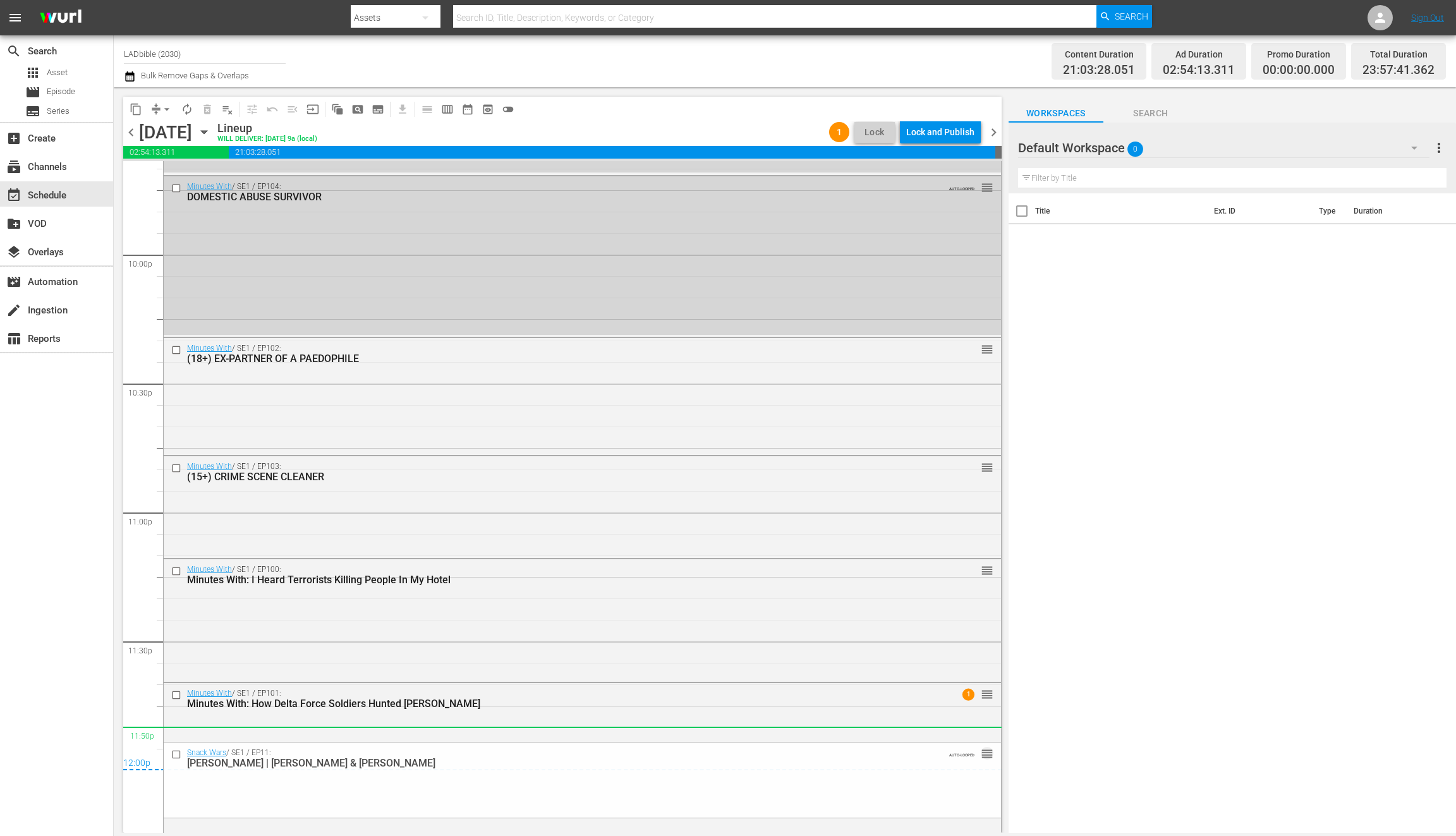
drag, startPoint x: 972, startPoint y: 341, endPoint x: 861, endPoint y: 739, distance: 413.2
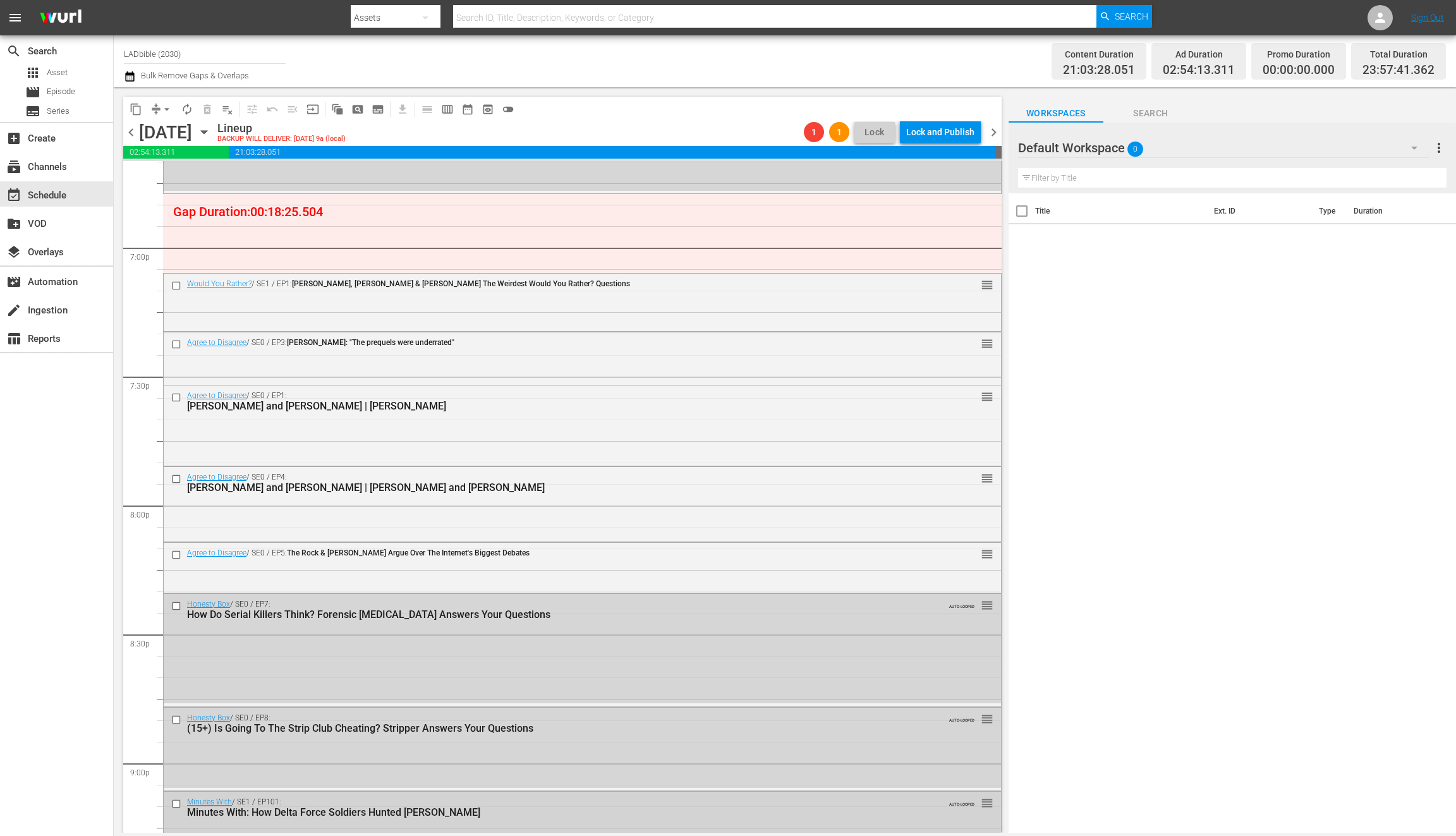
scroll to position [4880, 0]
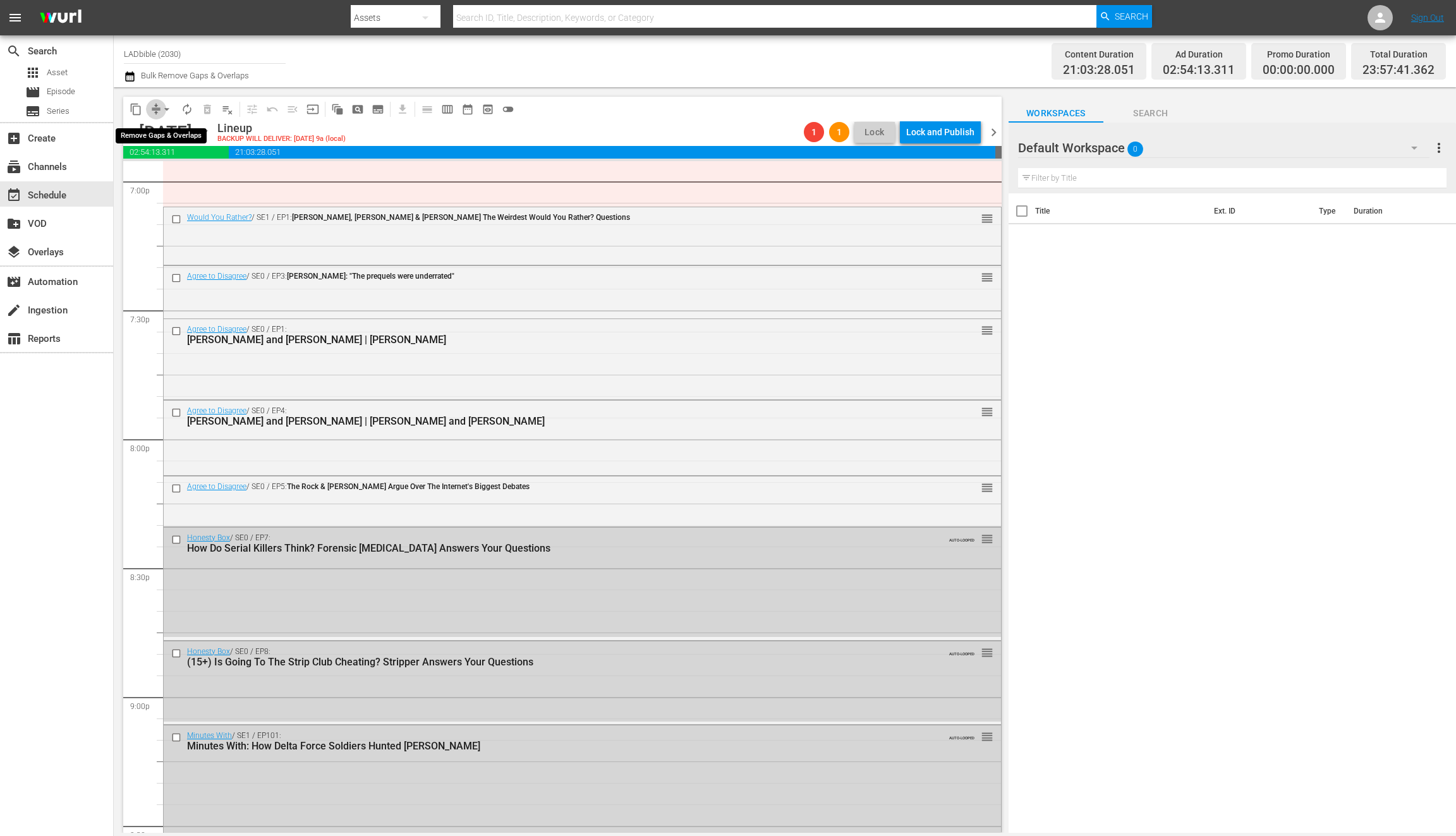
click at [151, 102] on button "compress" at bounding box center [156, 109] width 20 height 20
click at [155, 108] on span "compress" at bounding box center [156, 109] width 12 height 12
click at [166, 108] on span "arrow_drop_down" at bounding box center [167, 109] width 12 height 12
click at [189, 178] on li "Align to End of Previous Day" at bounding box center [167, 176] width 132 height 21
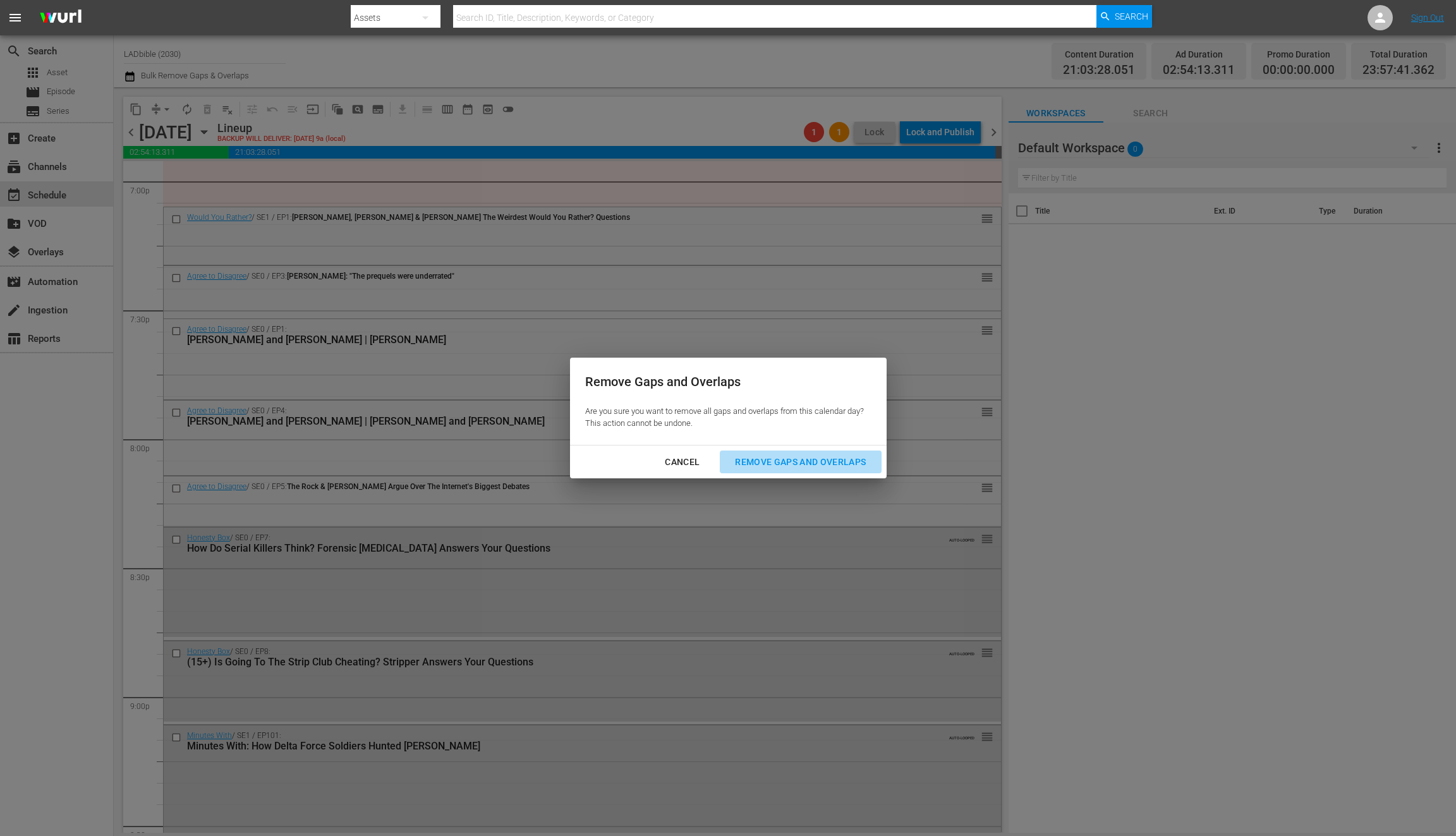
click at [796, 460] on div "Remove Gaps and Overlaps" at bounding box center [801, 462] width 151 height 16
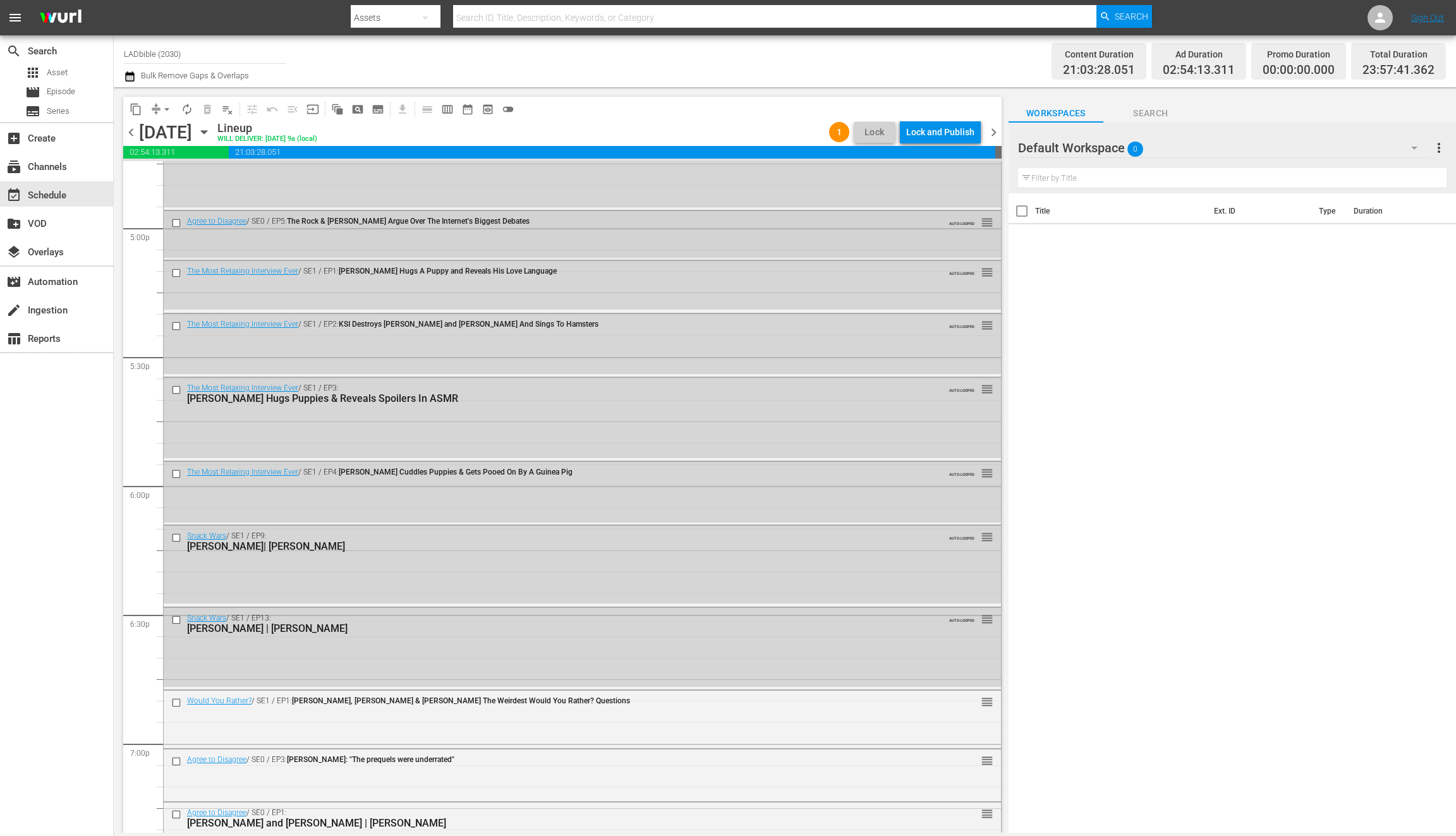
scroll to position [4411, 0]
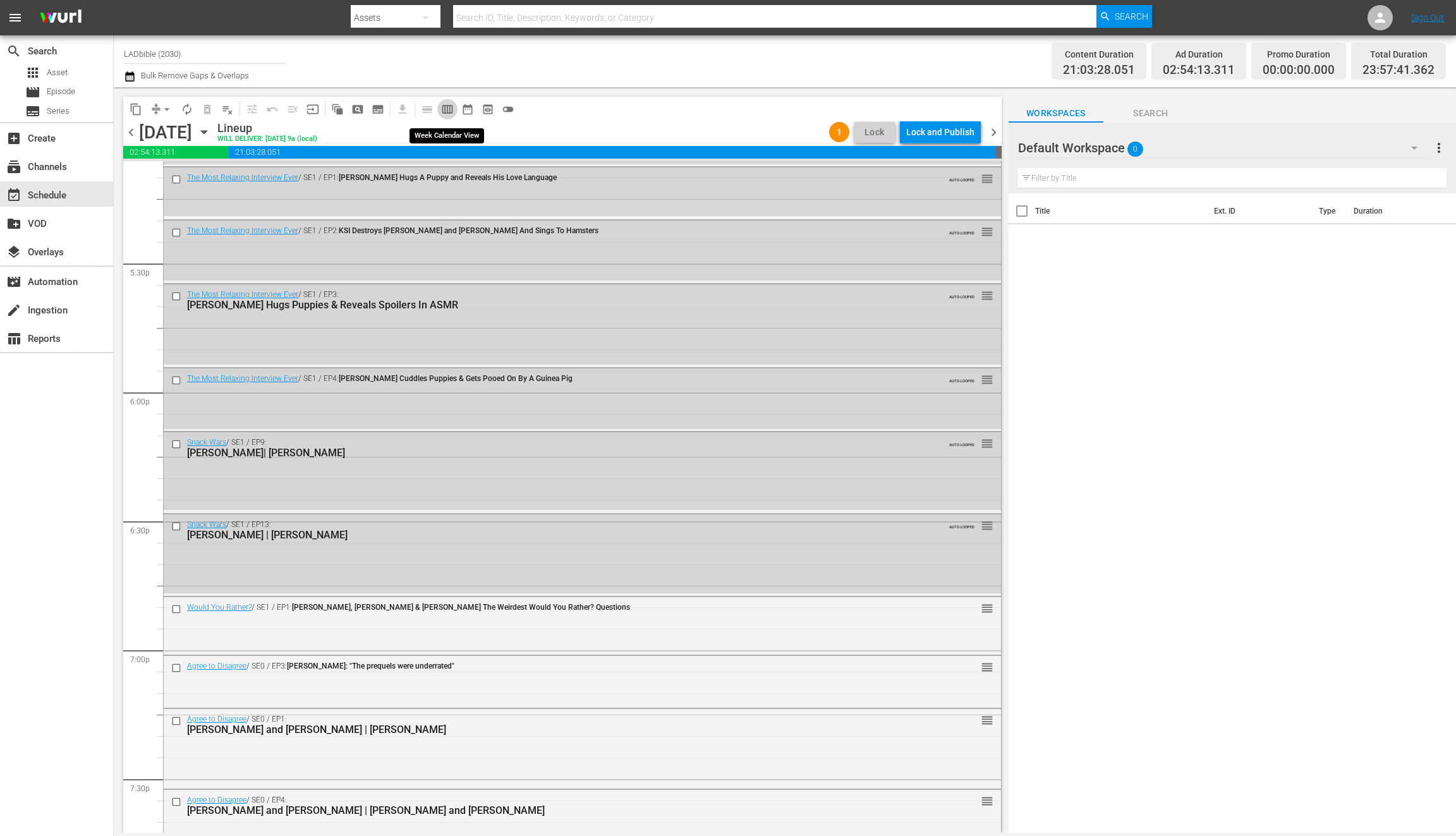
click at [451, 106] on span "calendar_view_week_outlined" at bounding box center [447, 109] width 12 height 12
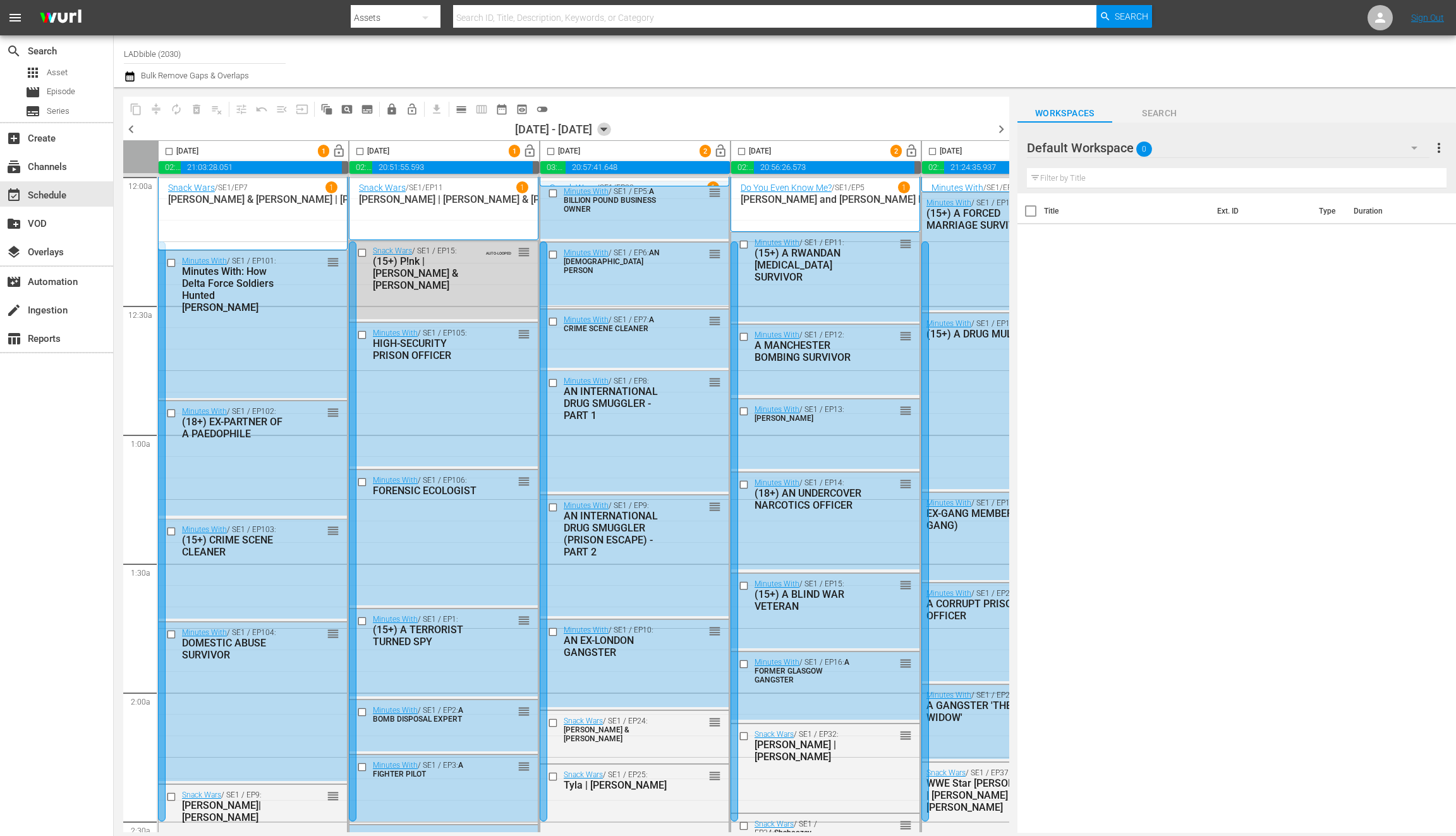
click at [612, 125] on icon "button" at bounding box center [605, 129] width 14 height 14
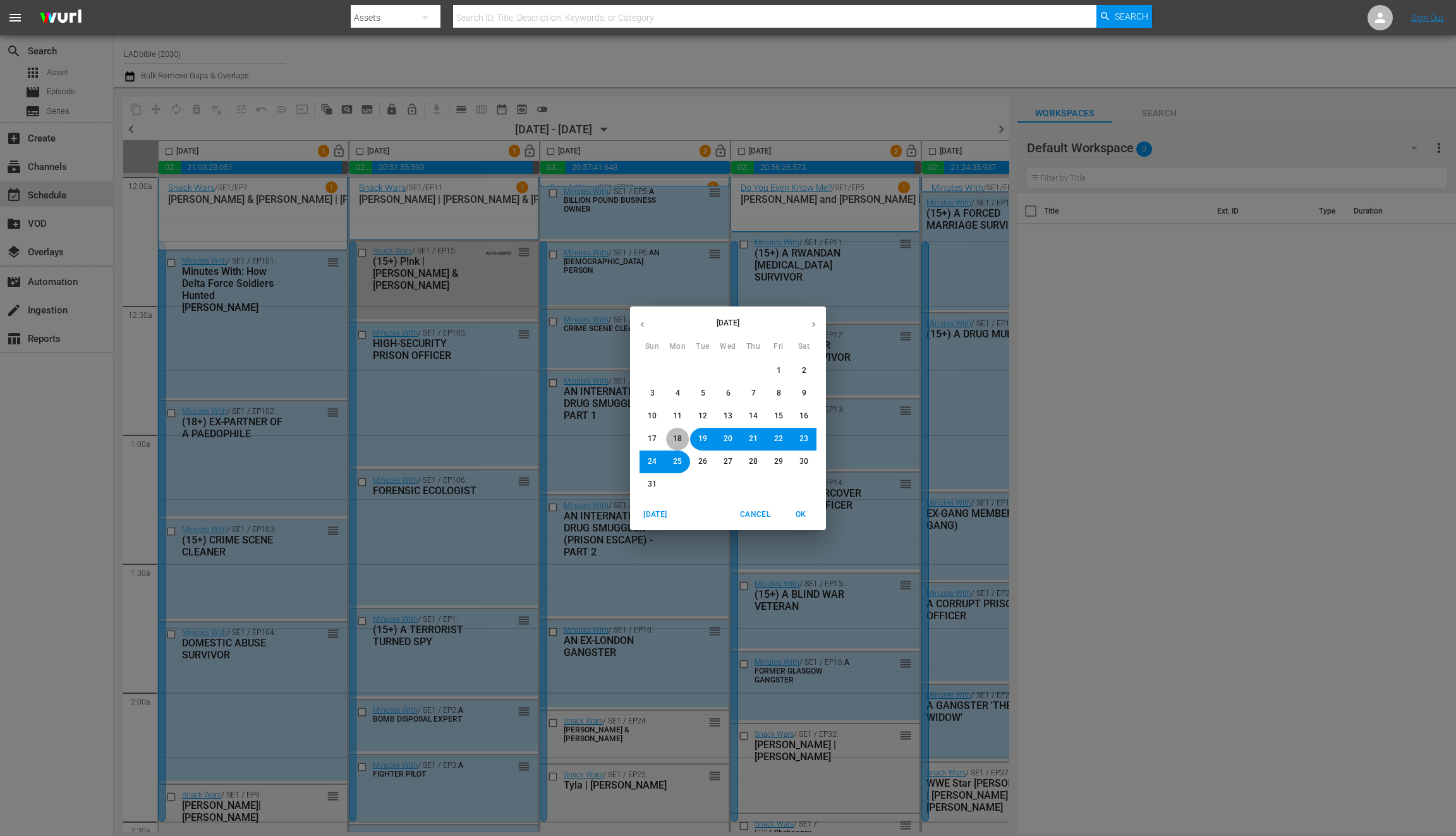
click at [678, 441] on span "18" at bounding box center [677, 439] width 9 height 11
click at [805, 514] on span "OK" at bounding box center [801, 514] width 30 height 13
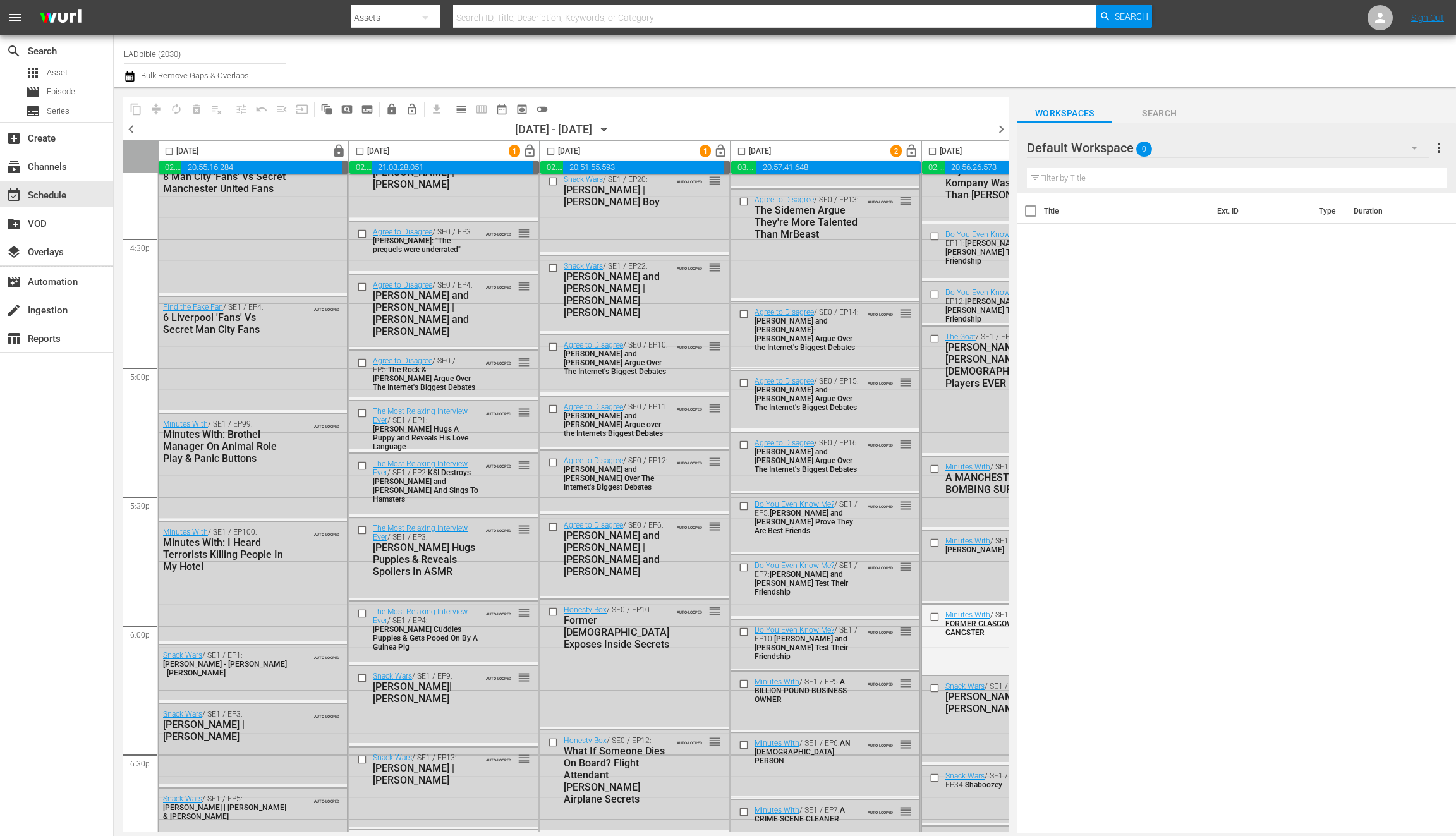
scroll to position [4483, 0]
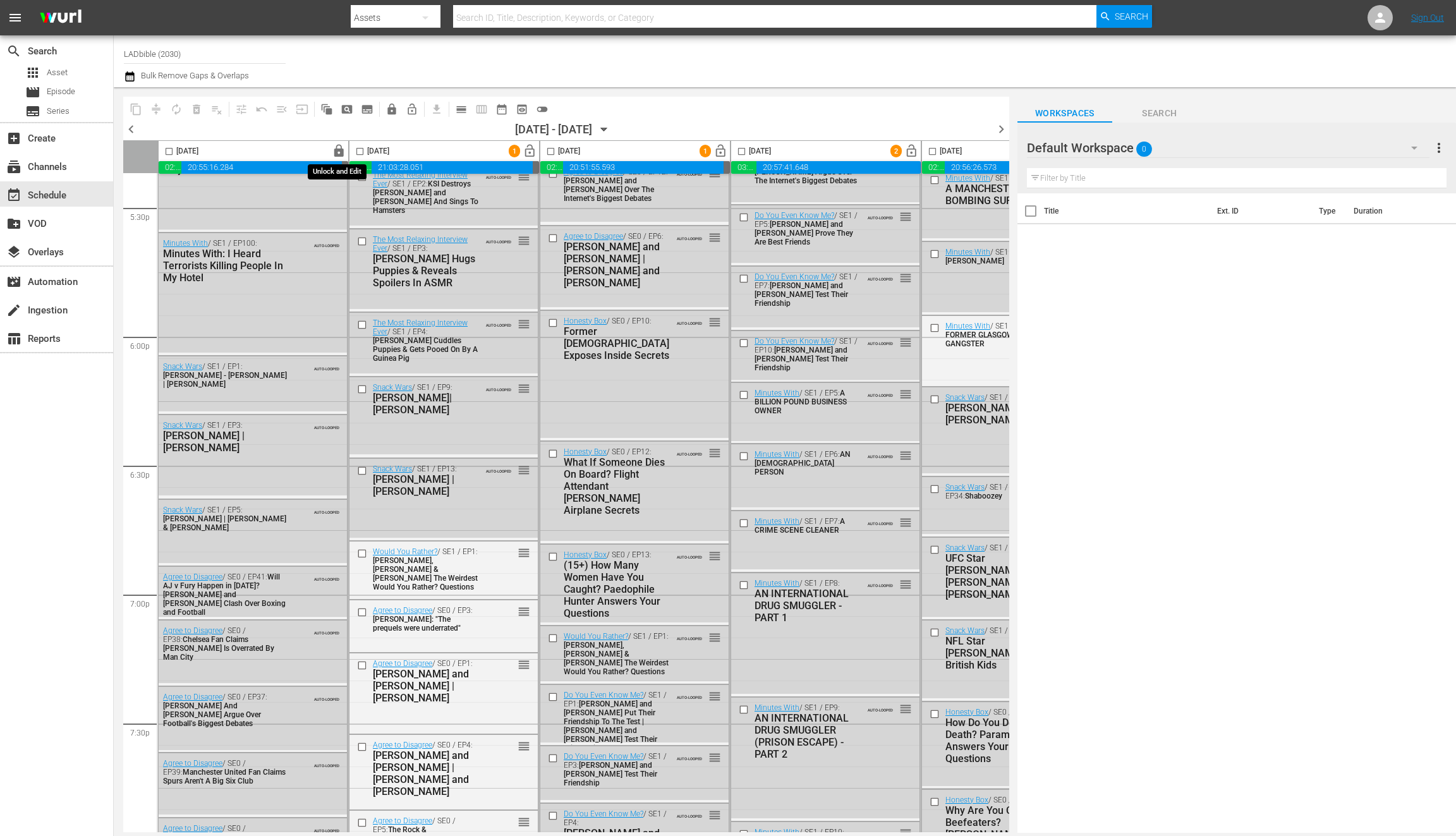
click at [340, 151] on span "lock" at bounding box center [339, 151] width 15 height 15
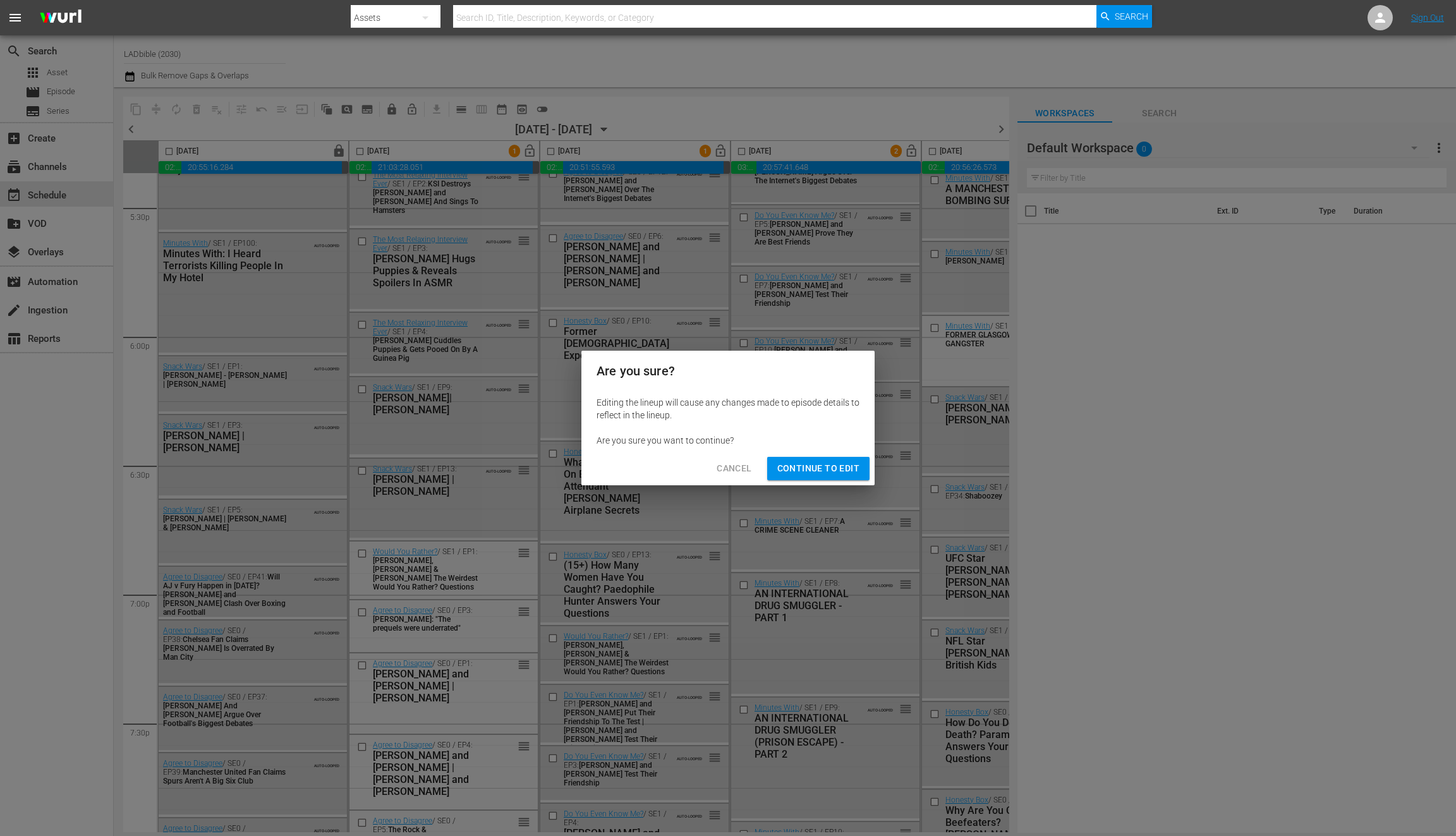
click at [813, 471] on span "Continue to Edit" at bounding box center [818, 468] width 82 height 16
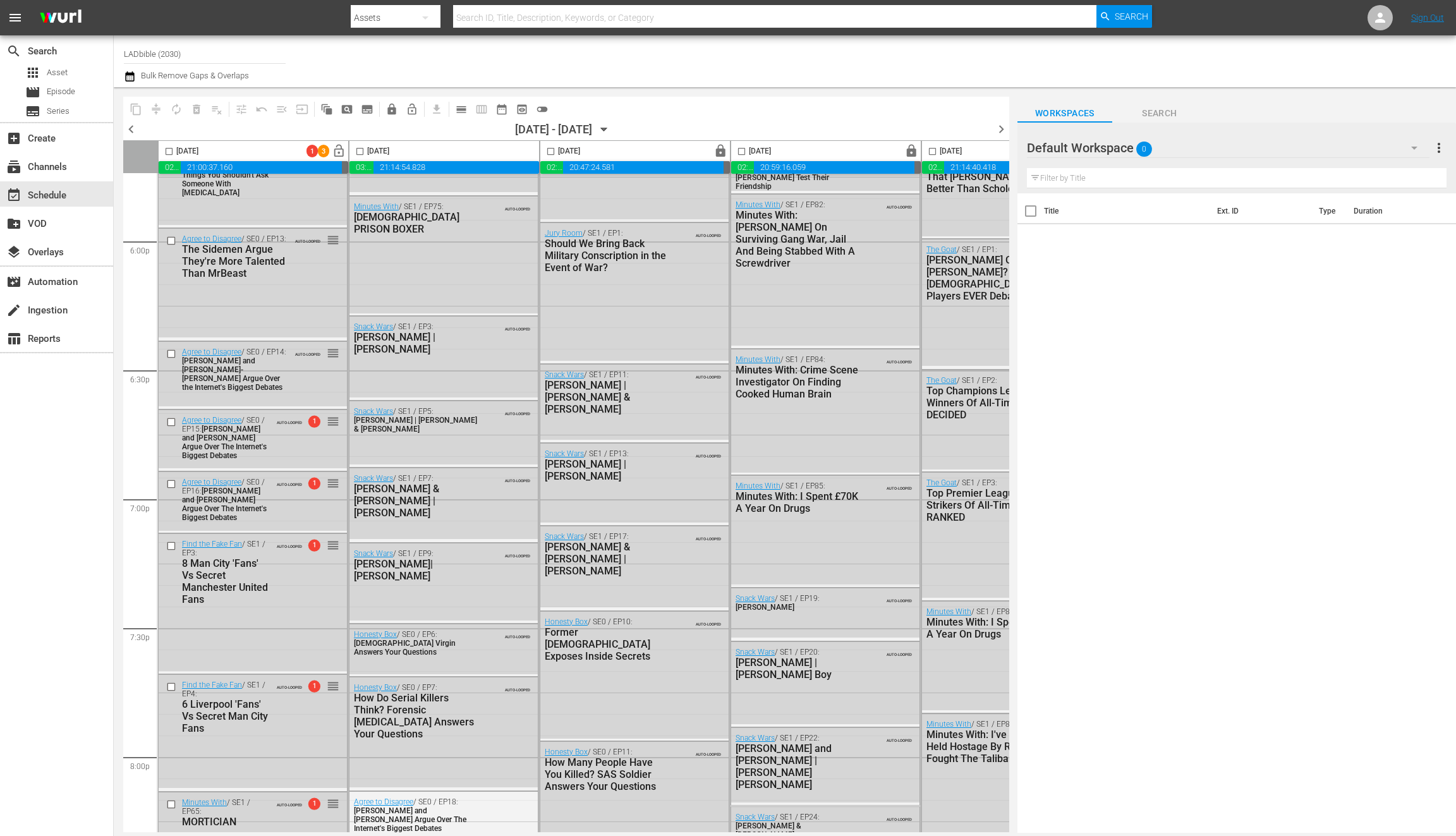
scroll to position [5540, 0]
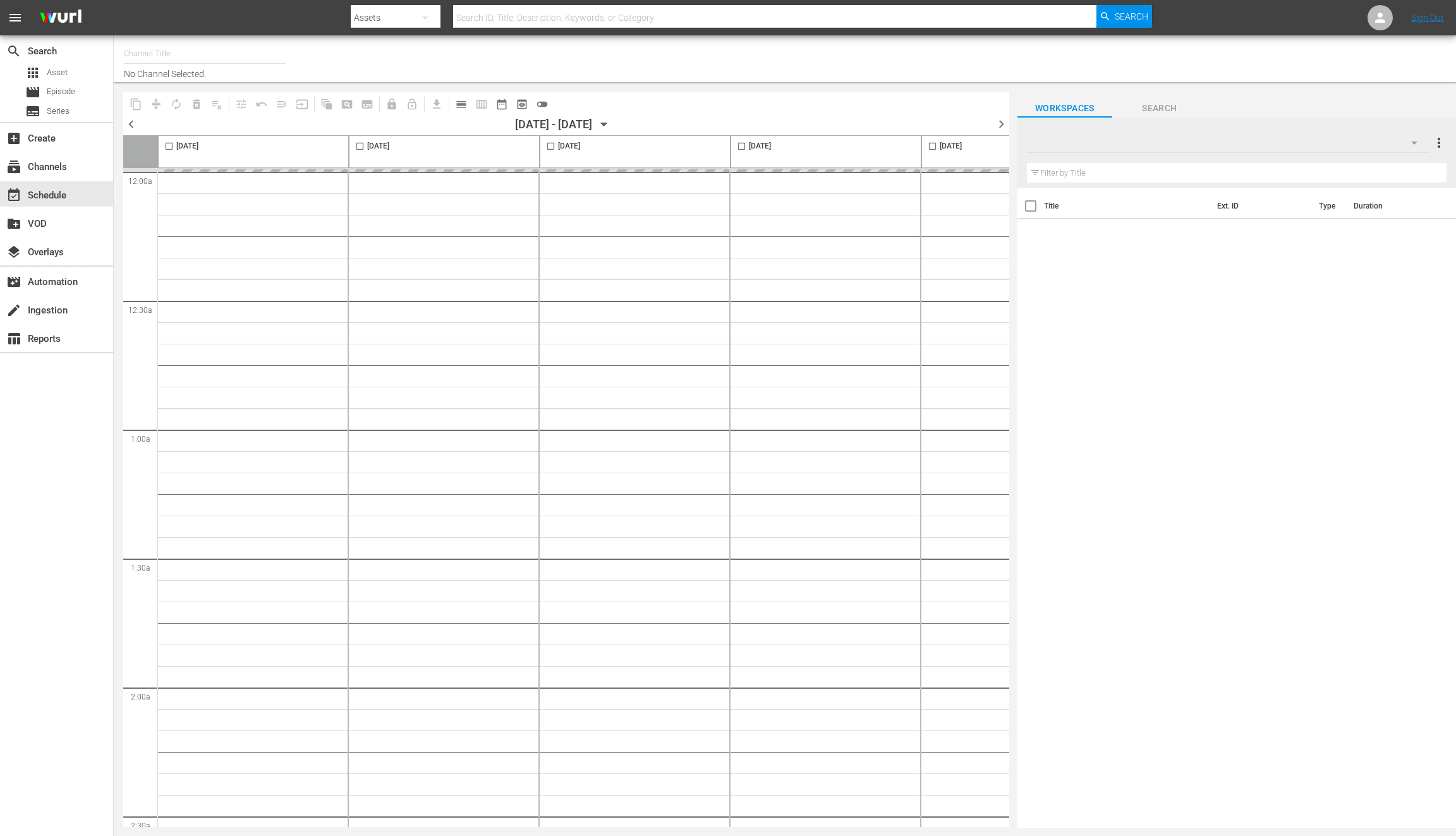
type input "LADbible (2030)"
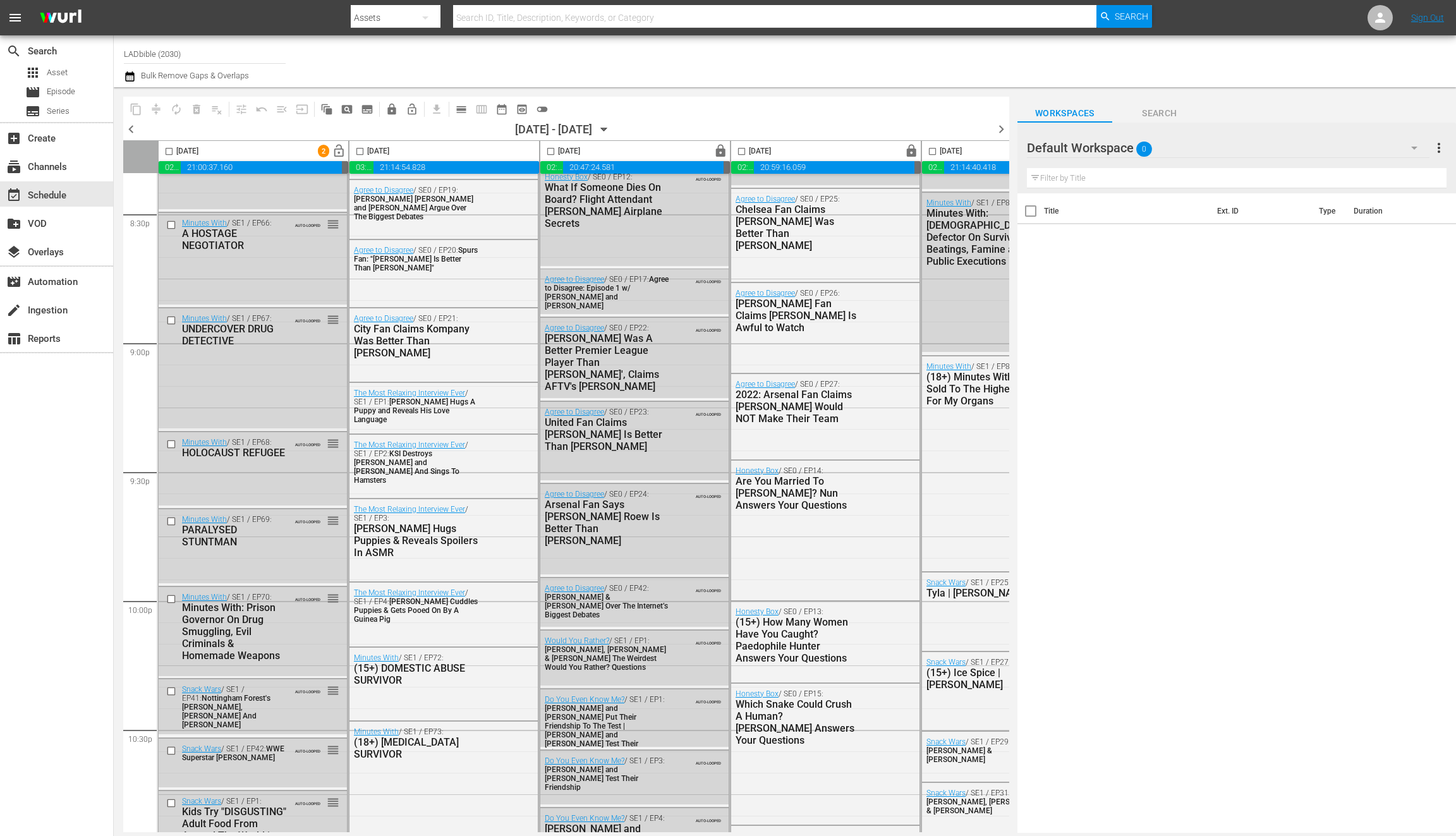
scroll to position [5540, 0]
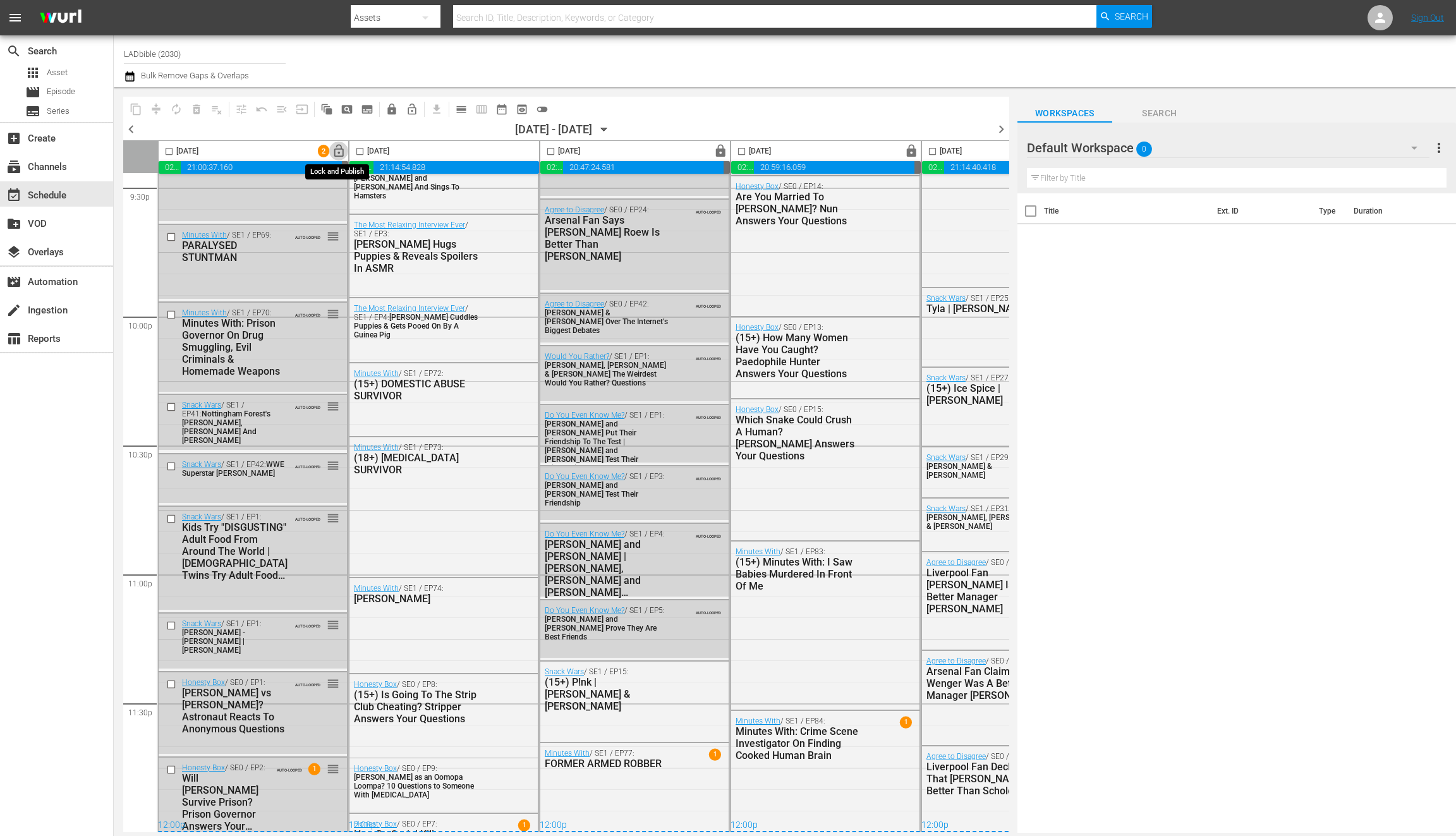
click at [338, 152] on span "lock_open" at bounding box center [339, 151] width 15 height 15
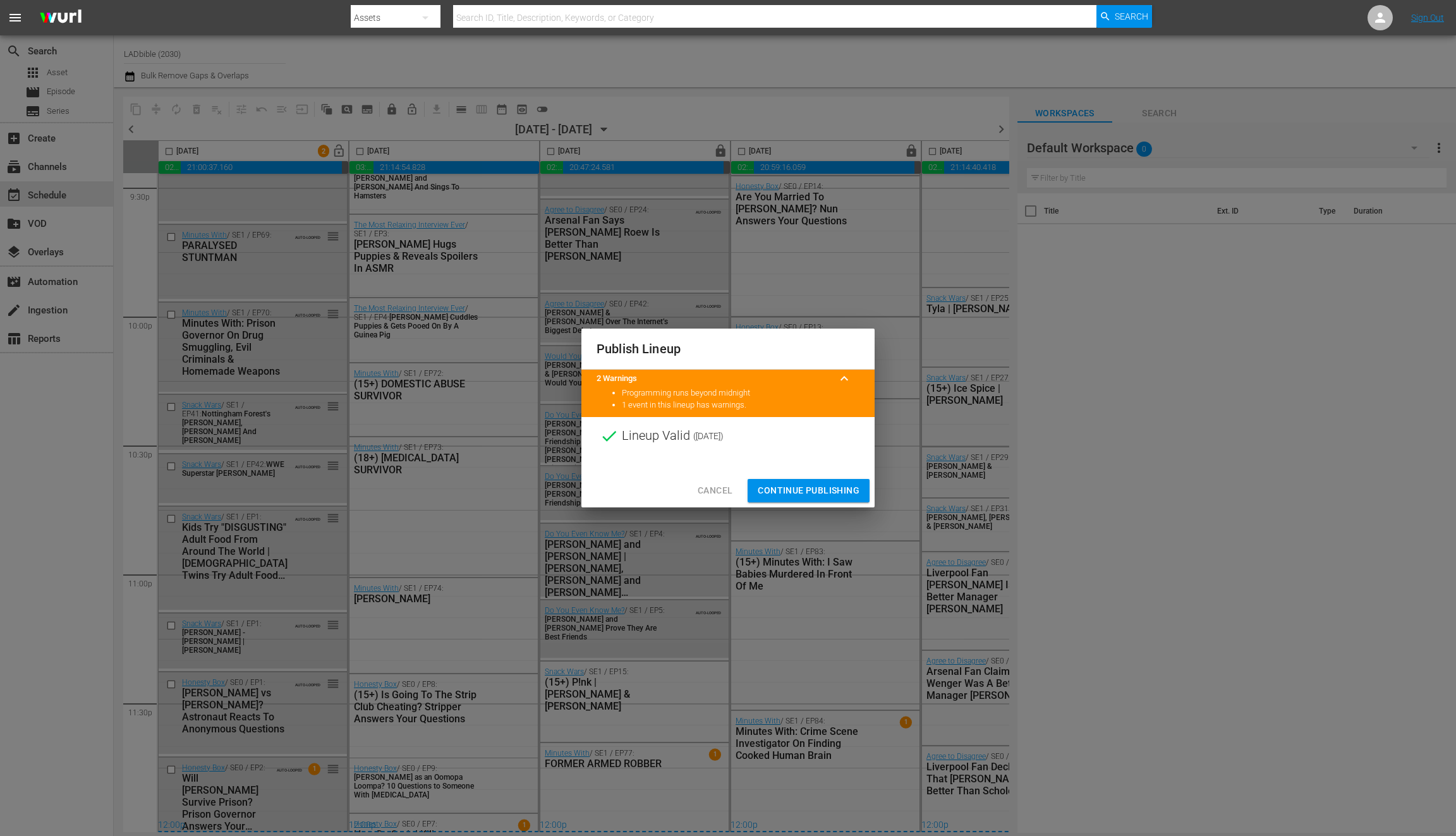
click at [809, 464] on div at bounding box center [728, 464] width 293 height 19
click at [817, 498] on span "Continue Publishing" at bounding box center [809, 491] width 102 height 16
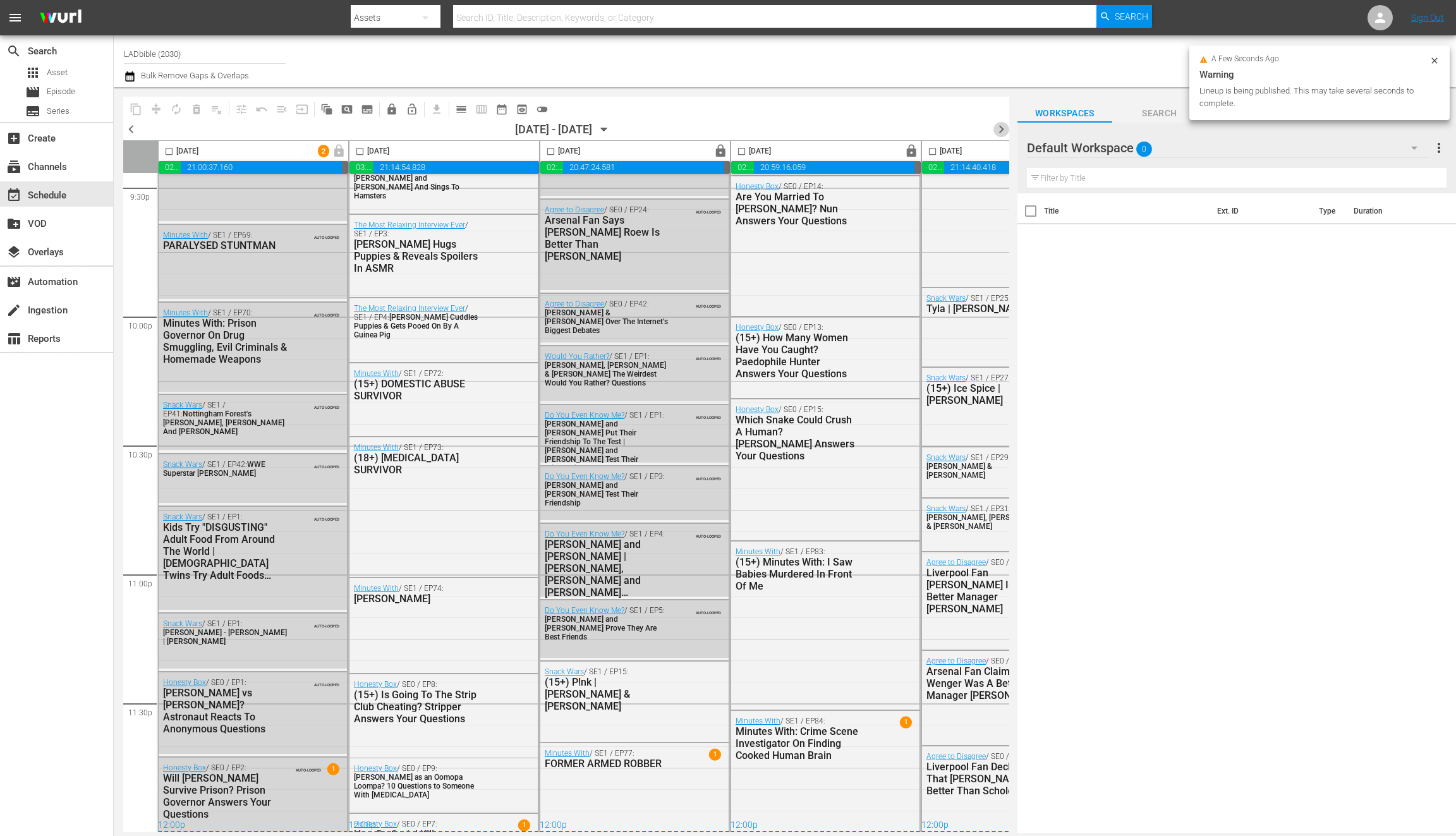
click at [1005, 125] on span "chevron_right" at bounding box center [1001, 129] width 16 height 16
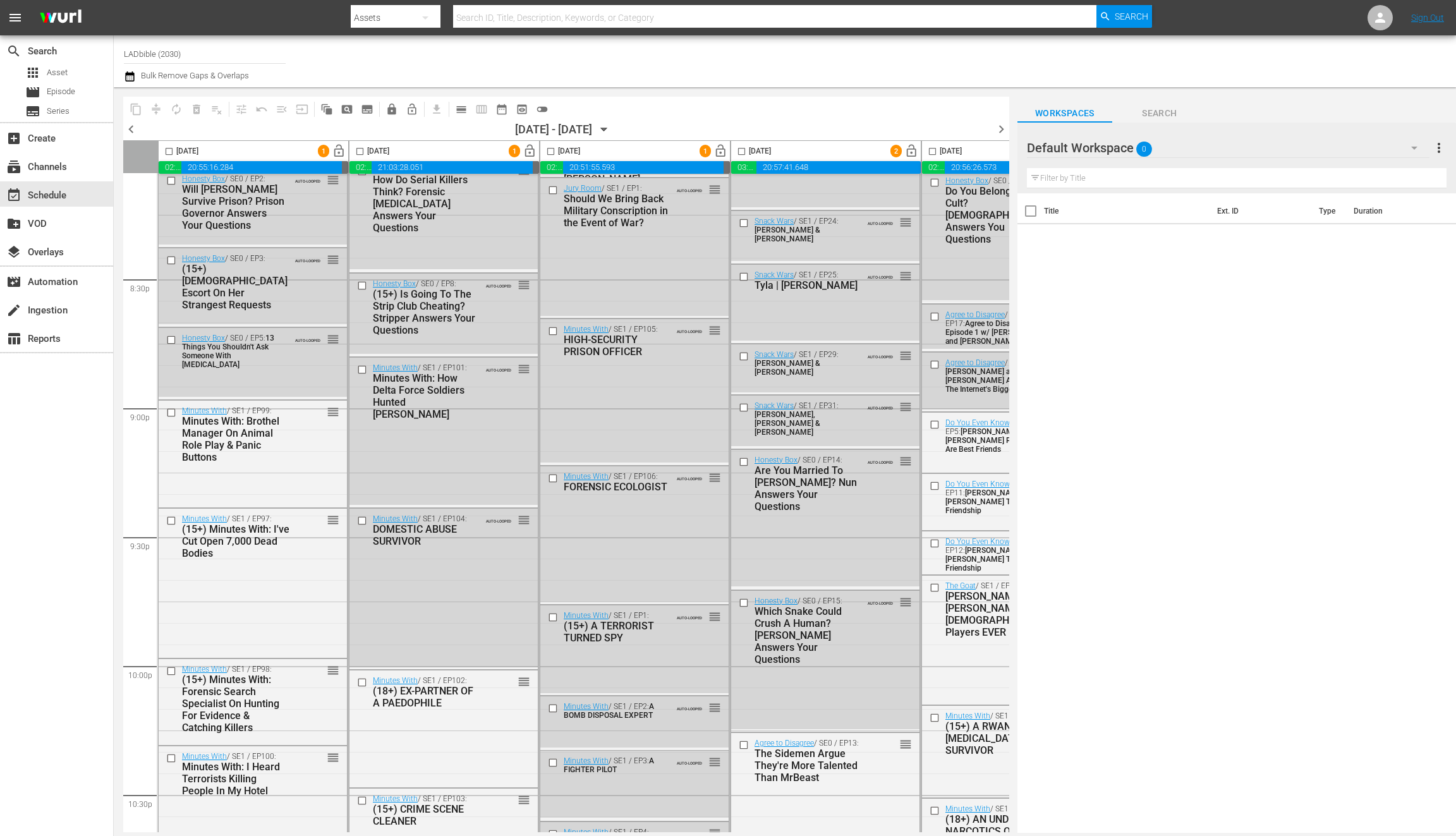
scroll to position [4741, 0]
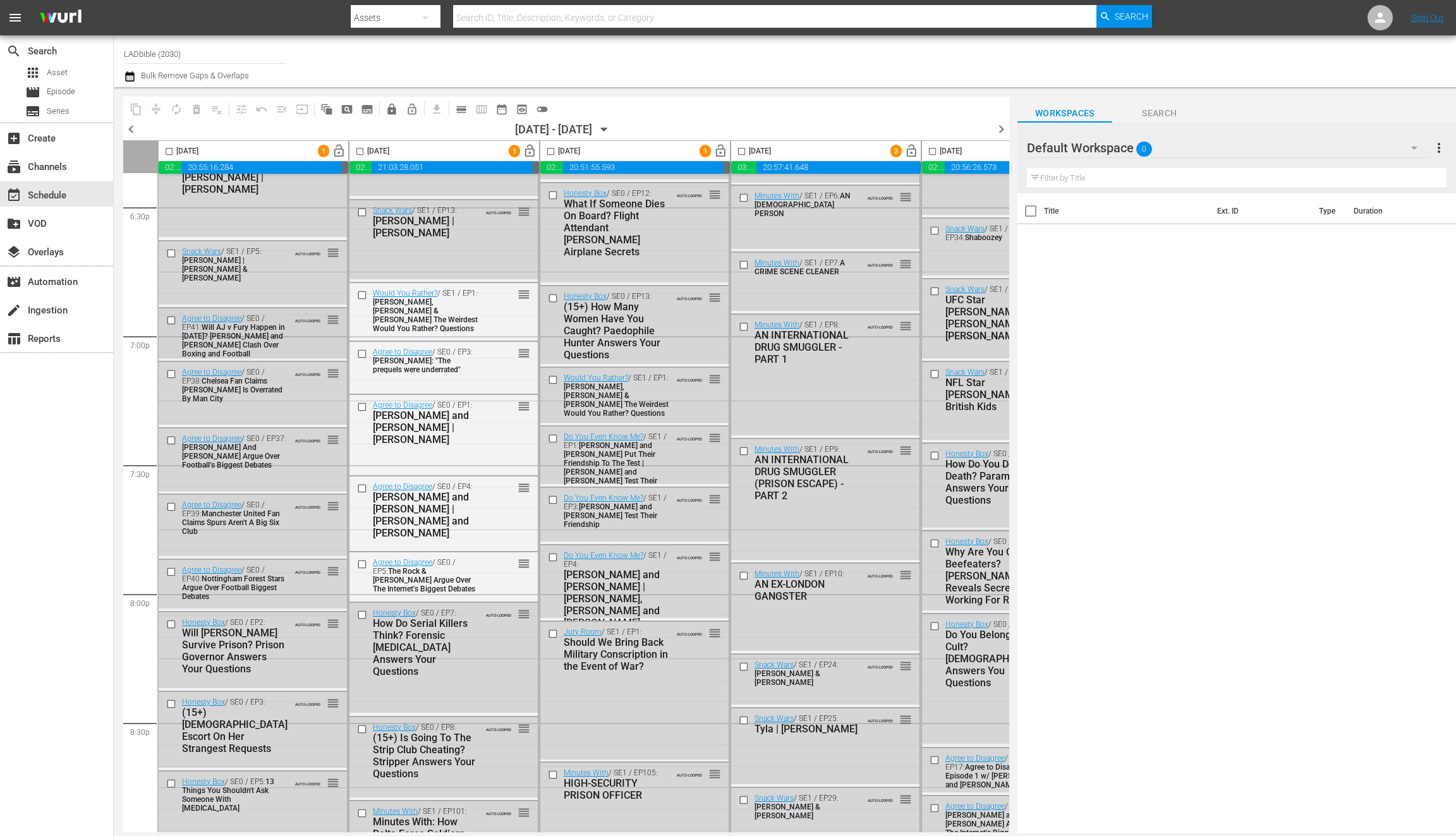
click at [171, 319] on input "checkbox" at bounding box center [172, 321] width 13 height 11
click at [174, 374] on input "checkbox" at bounding box center [172, 375] width 13 height 11
click at [171, 441] on input "checkbox" at bounding box center [172, 441] width 13 height 11
click at [170, 503] on input "checkbox" at bounding box center [172, 507] width 13 height 11
click at [171, 570] on input "checkbox" at bounding box center [172, 572] width 13 height 11
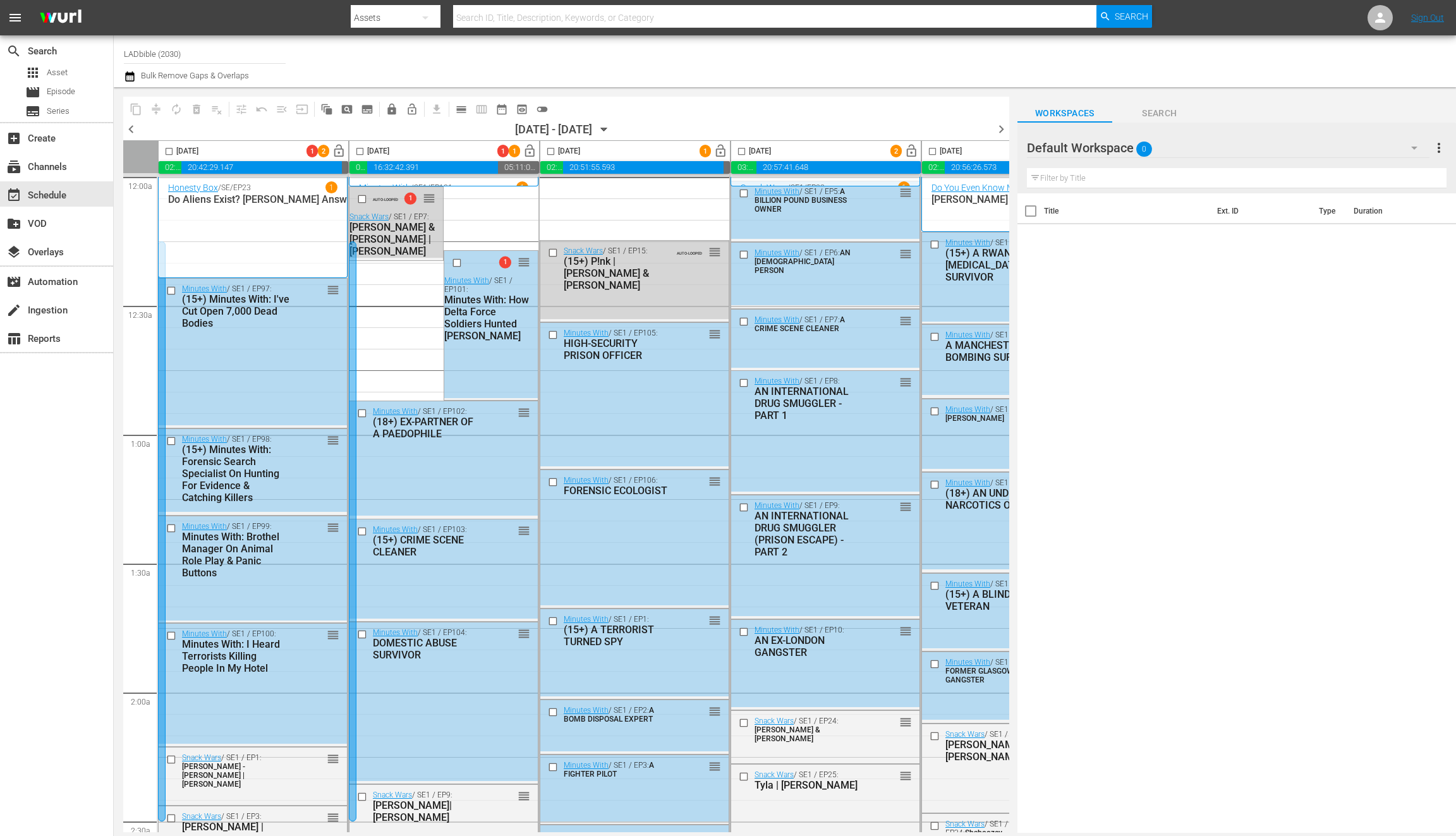
scroll to position [5540, 0]
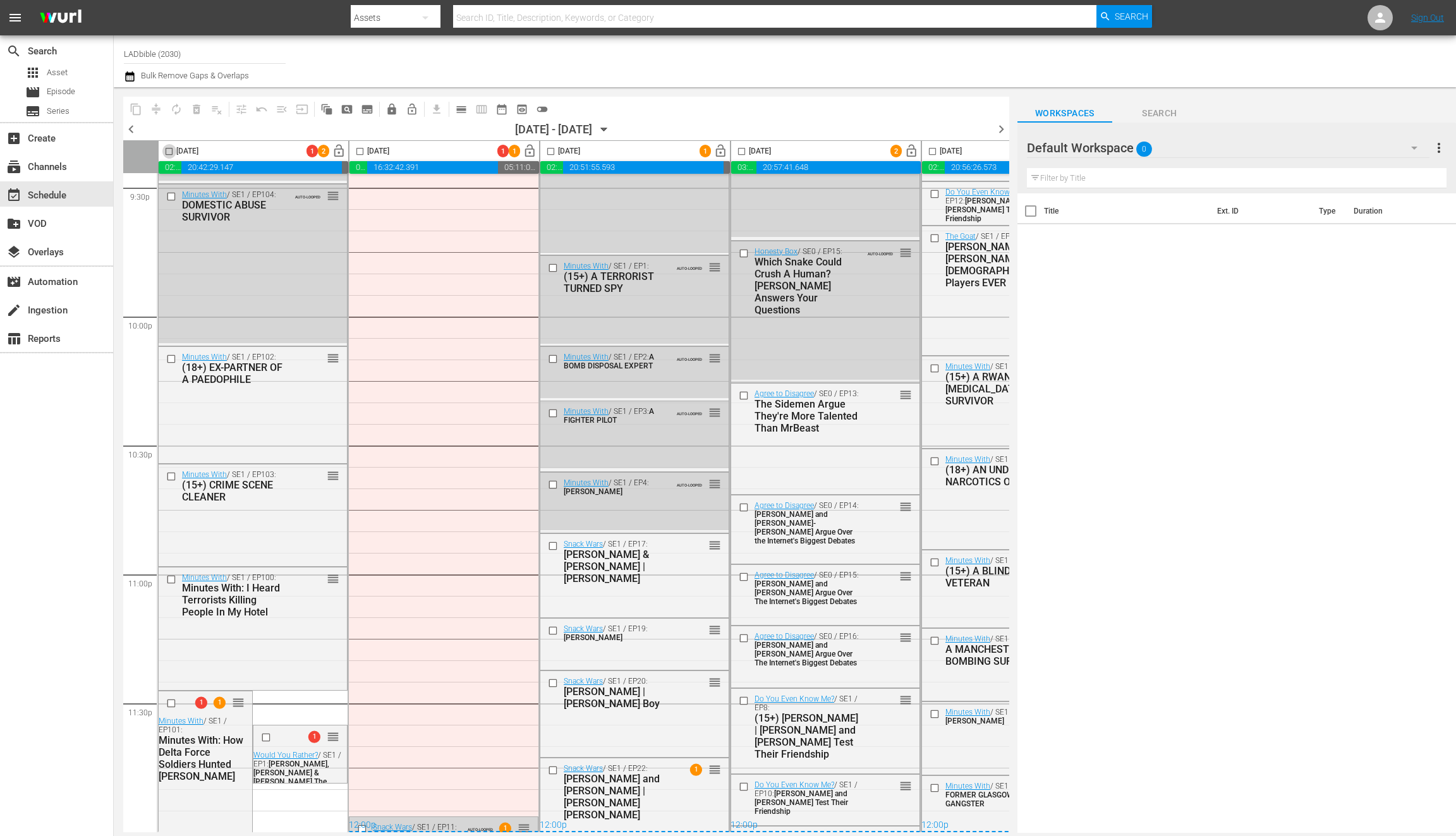
click at [168, 148] on input "checkbox" at bounding box center [169, 153] width 15 height 15
click at [155, 108] on span "compress" at bounding box center [156, 109] width 12 height 12
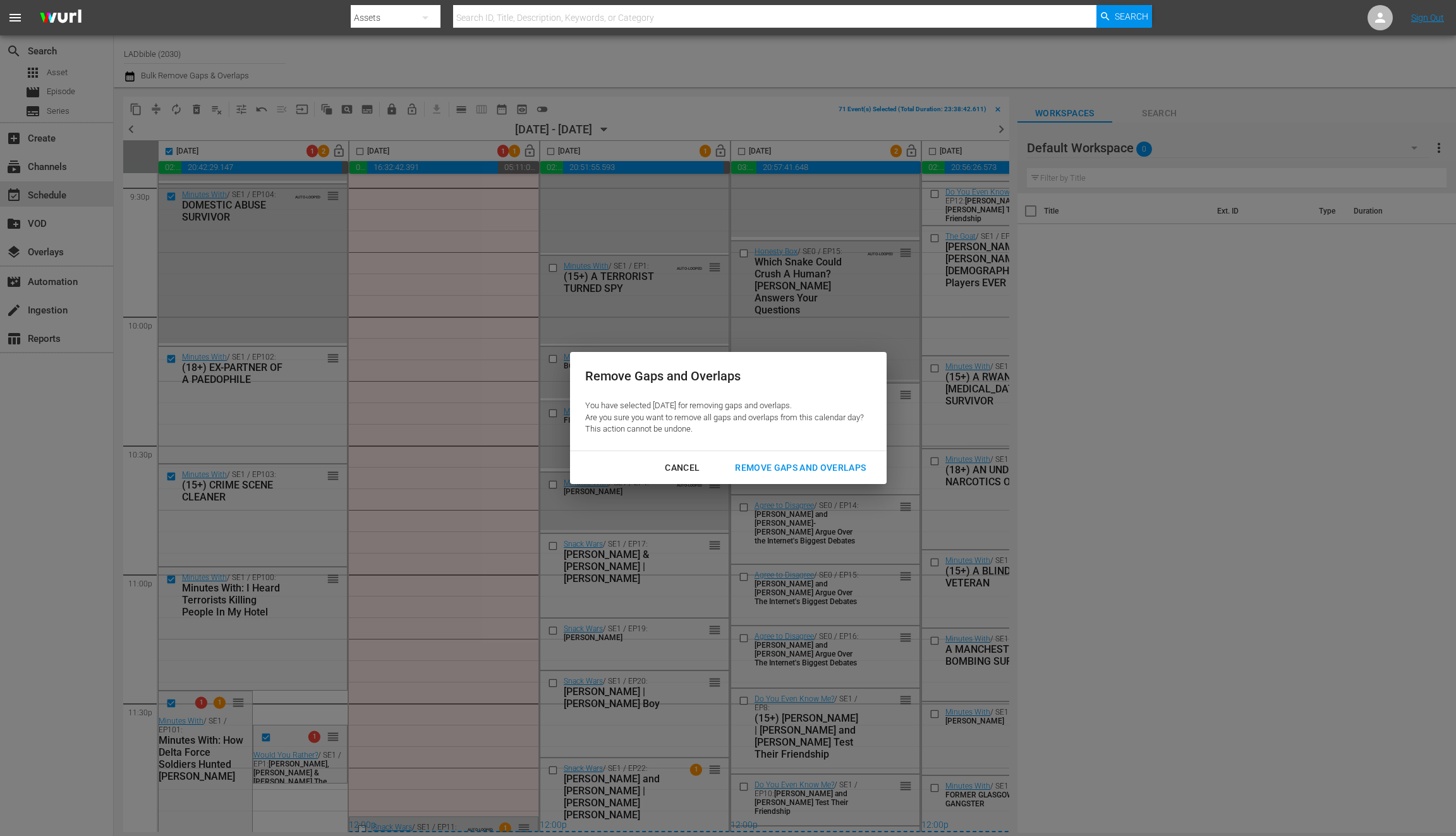
click at [795, 458] on button "Remove Gaps and Overlaps" at bounding box center [800, 468] width 161 height 23
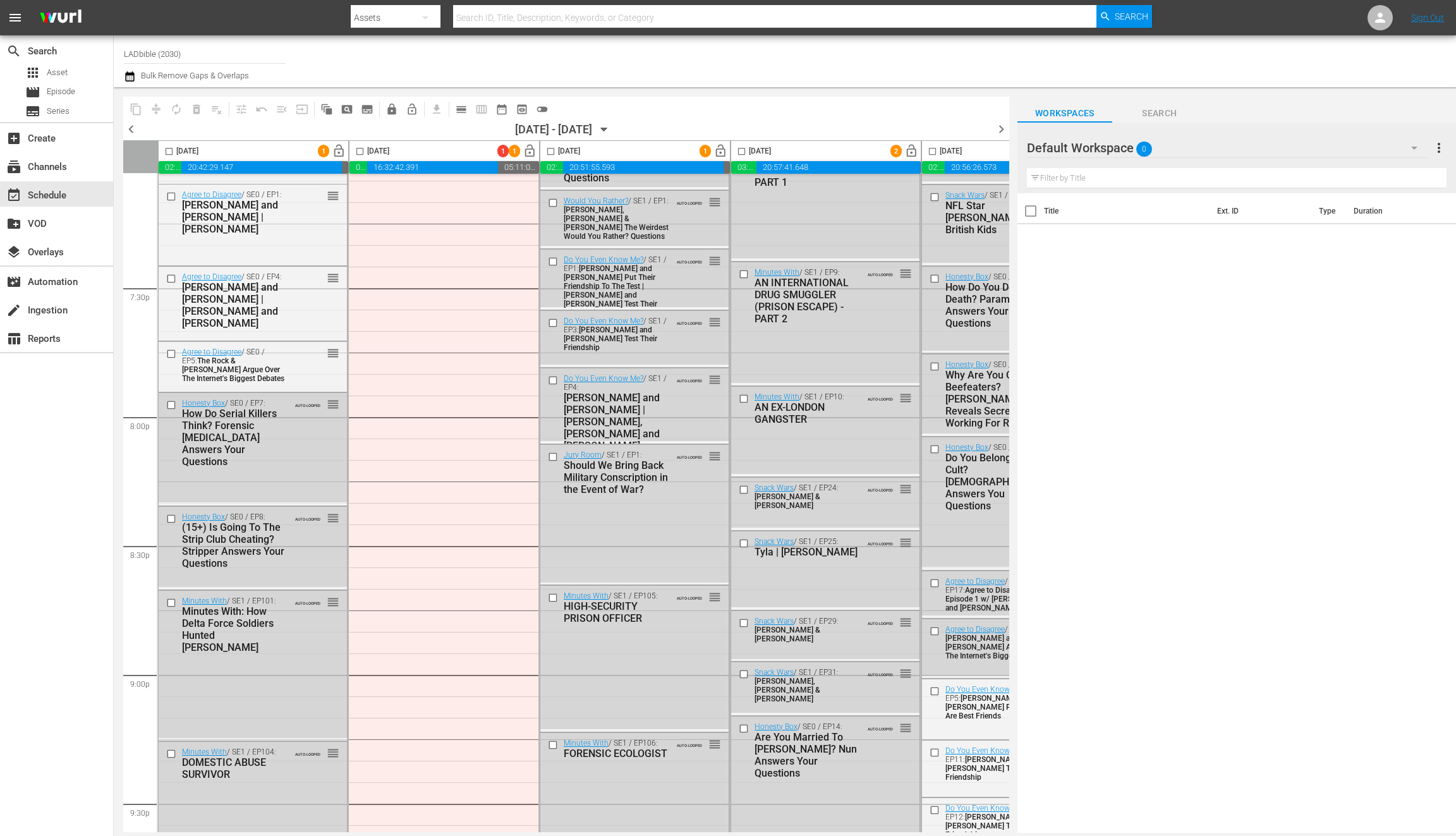
scroll to position [4724, 0]
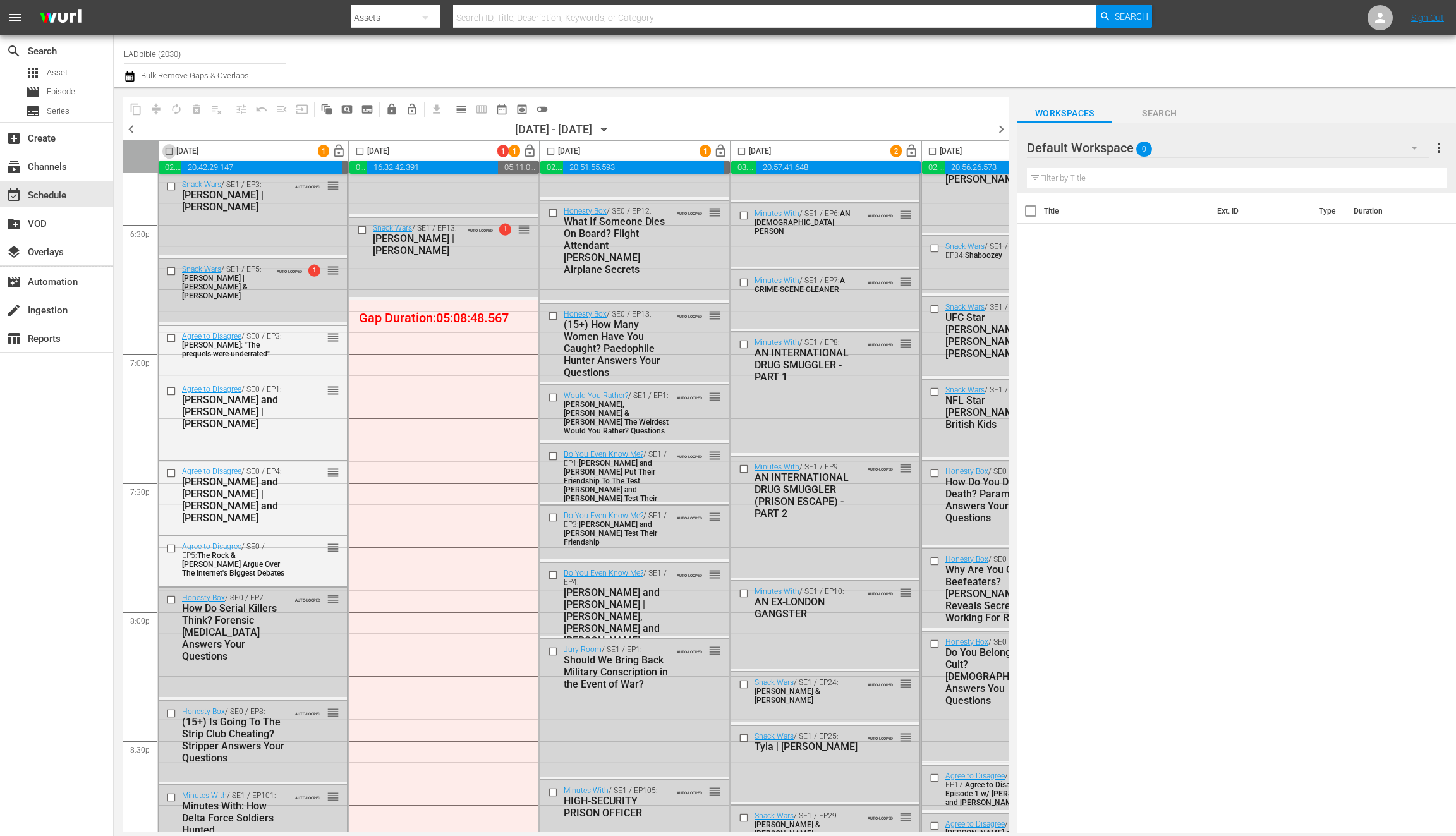
click at [172, 151] on input "checkbox" at bounding box center [169, 153] width 15 height 15
click at [171, 151] on input "checkbox" at bounding box center [169, 153] width 15 height 15
checkbox input "false"
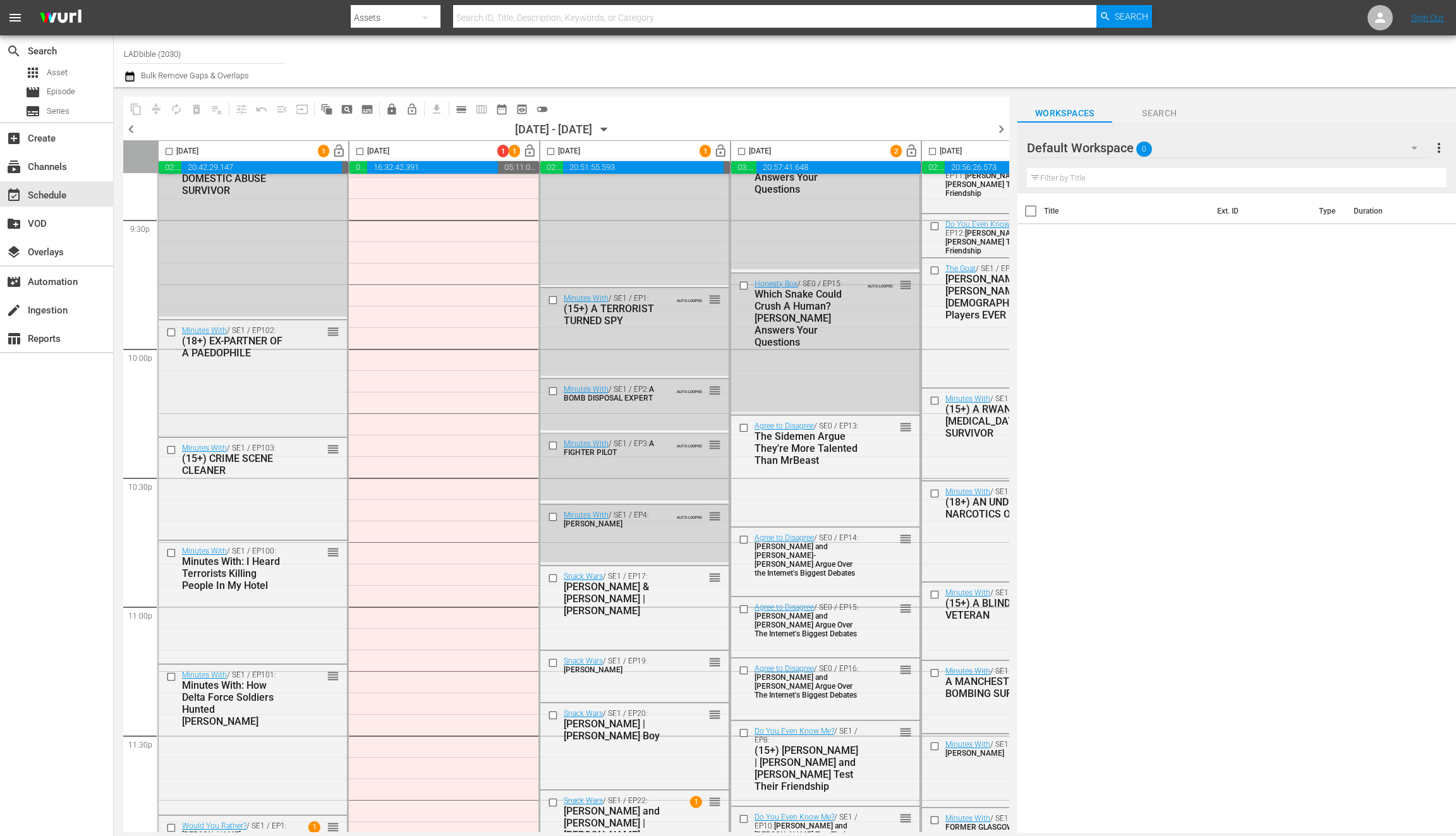
scroll to position [5540, 0]
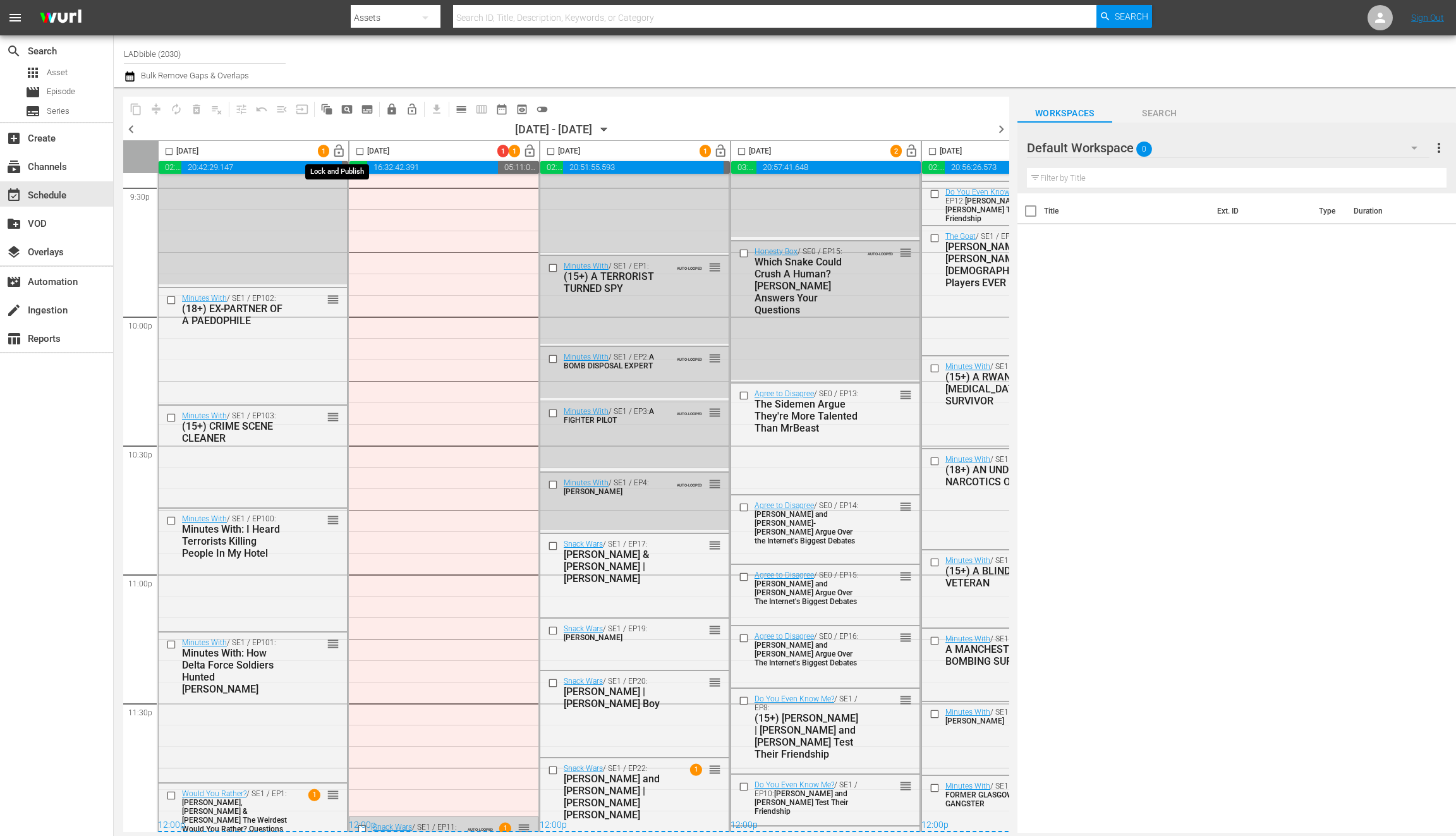
click at [340, 150] on span "lock_open" at bounding box center [339, 151] width 15 height 15
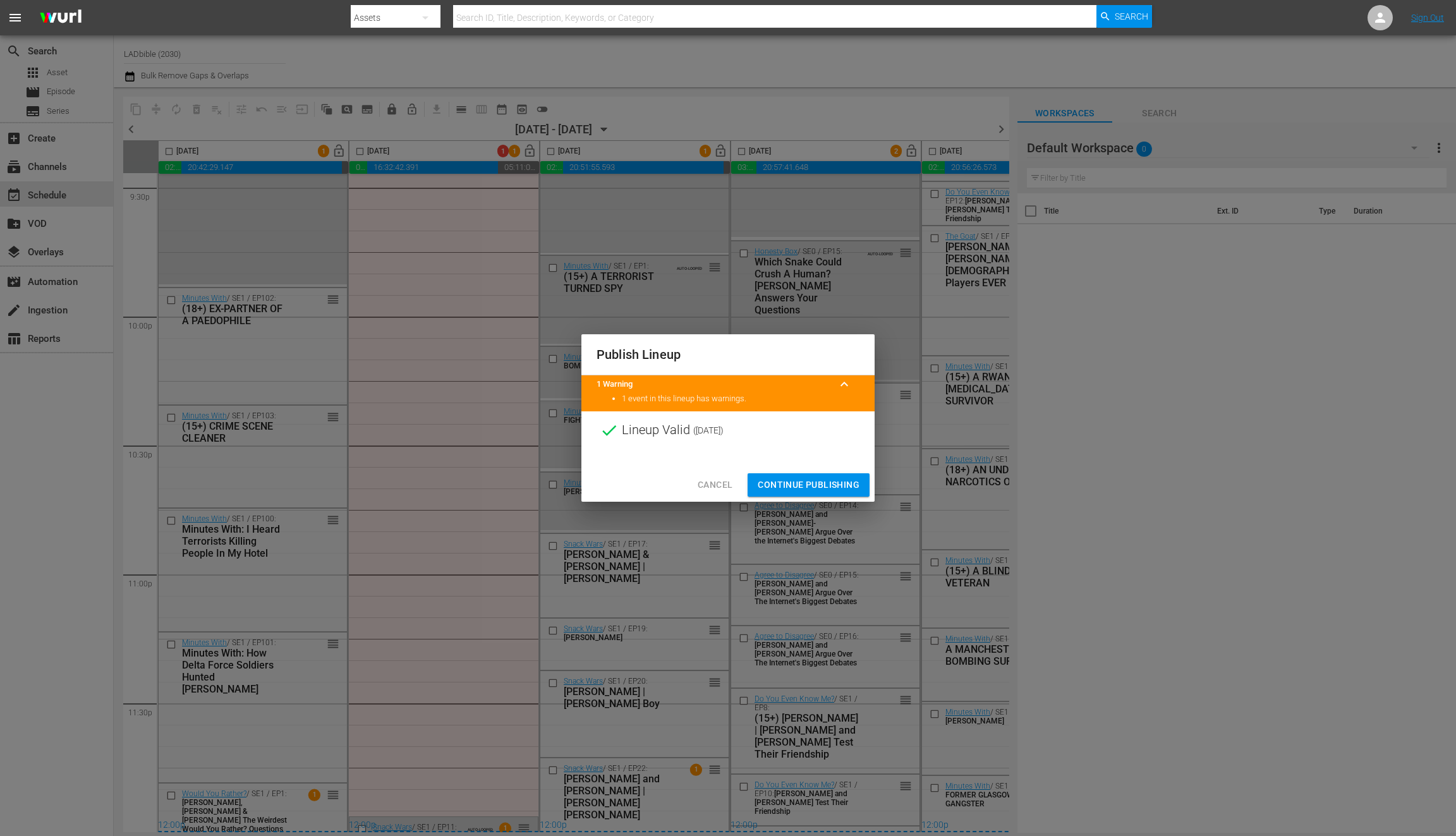
click at [715, 486] on span "Cancel" at bounding box center [715, 485] width 35 height 16
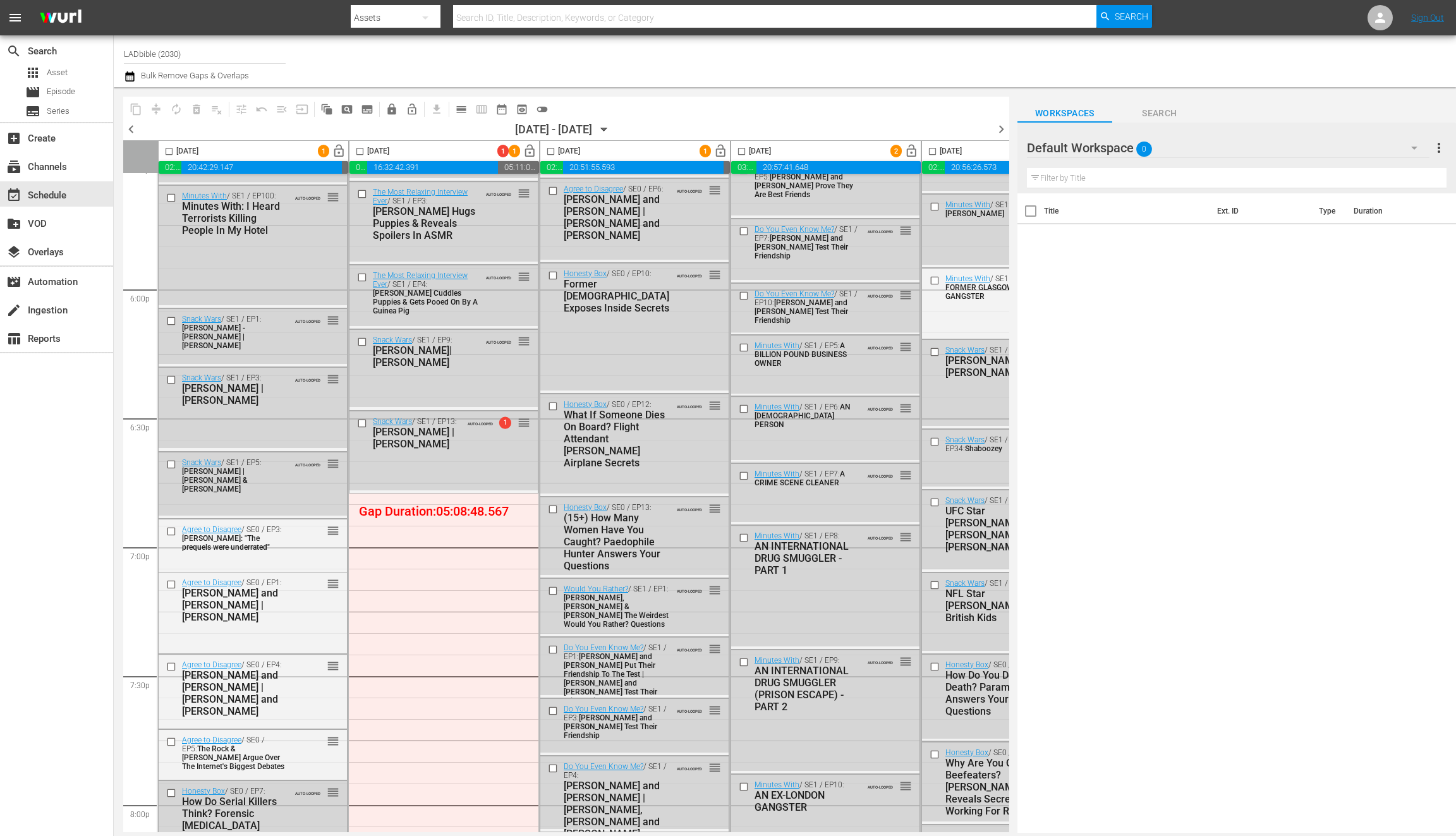
scroll to position [4181, 0]
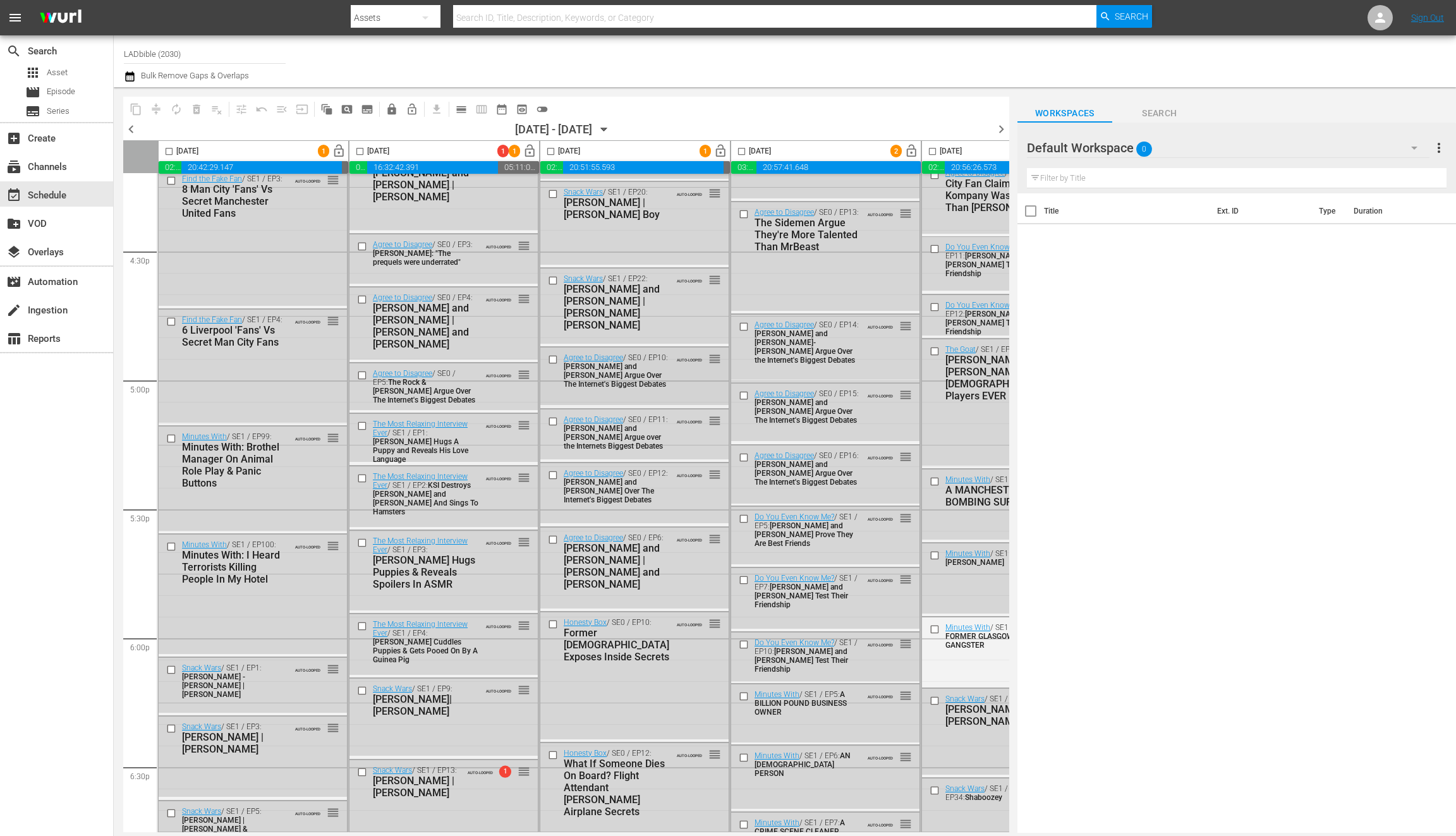
click at [548, 357] on input "checkbox" at bounding box center [554, 359] width 13 height 11
click at [555, 418] on input "checkbox" at bounding box center [554, 422] width 13 height 11
click at [555, 475] on input "checkbox" at bounding box center [554, 476] width 13 height 11
click at [554, 538] on input "checkbox" at bounding box center [554, 540] width 13 height 11
click at [553, 624] on input "checkbox" at bounding box center [554, 624] width 13 height 11
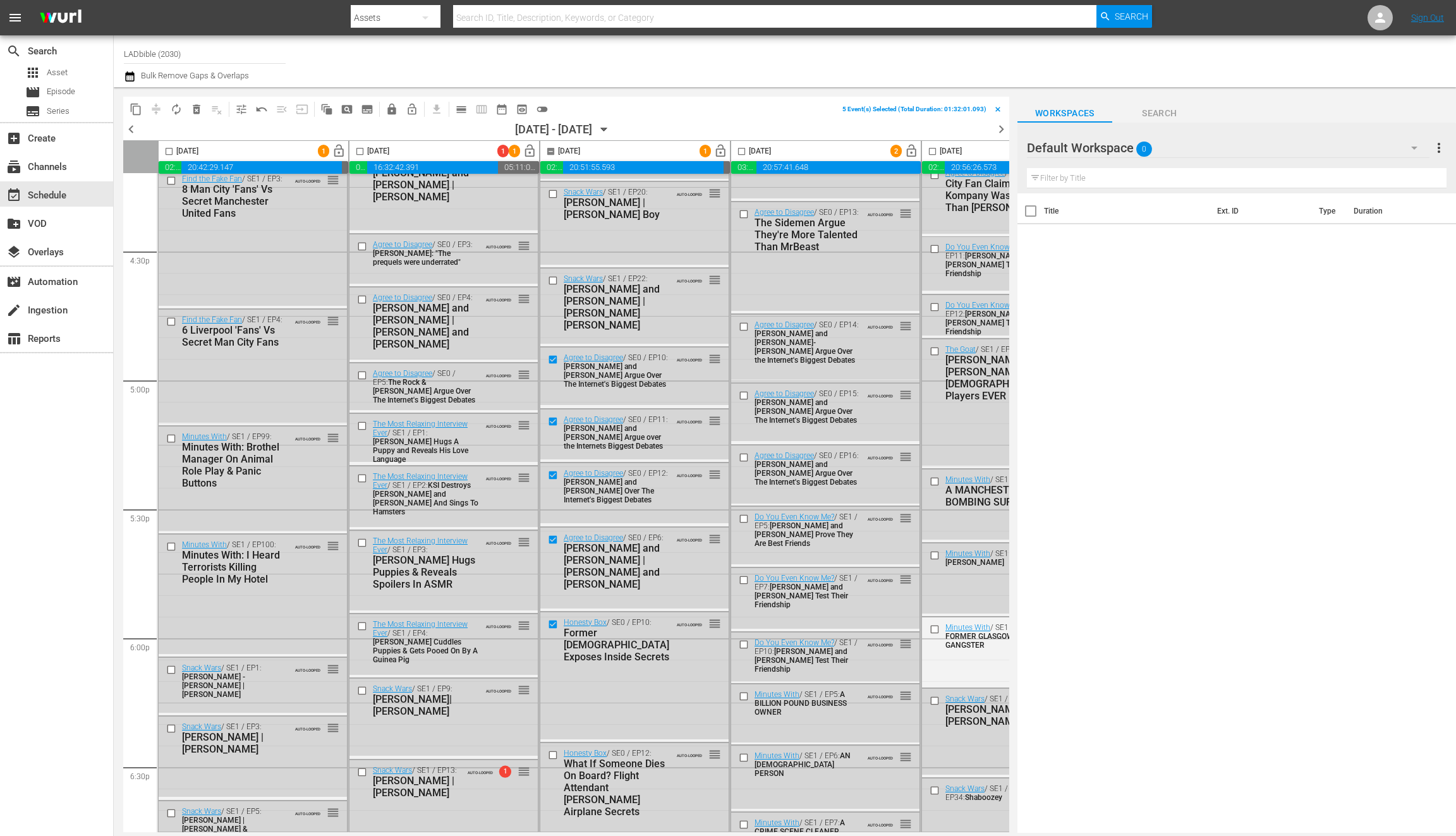
scroll to position [4224, 0]
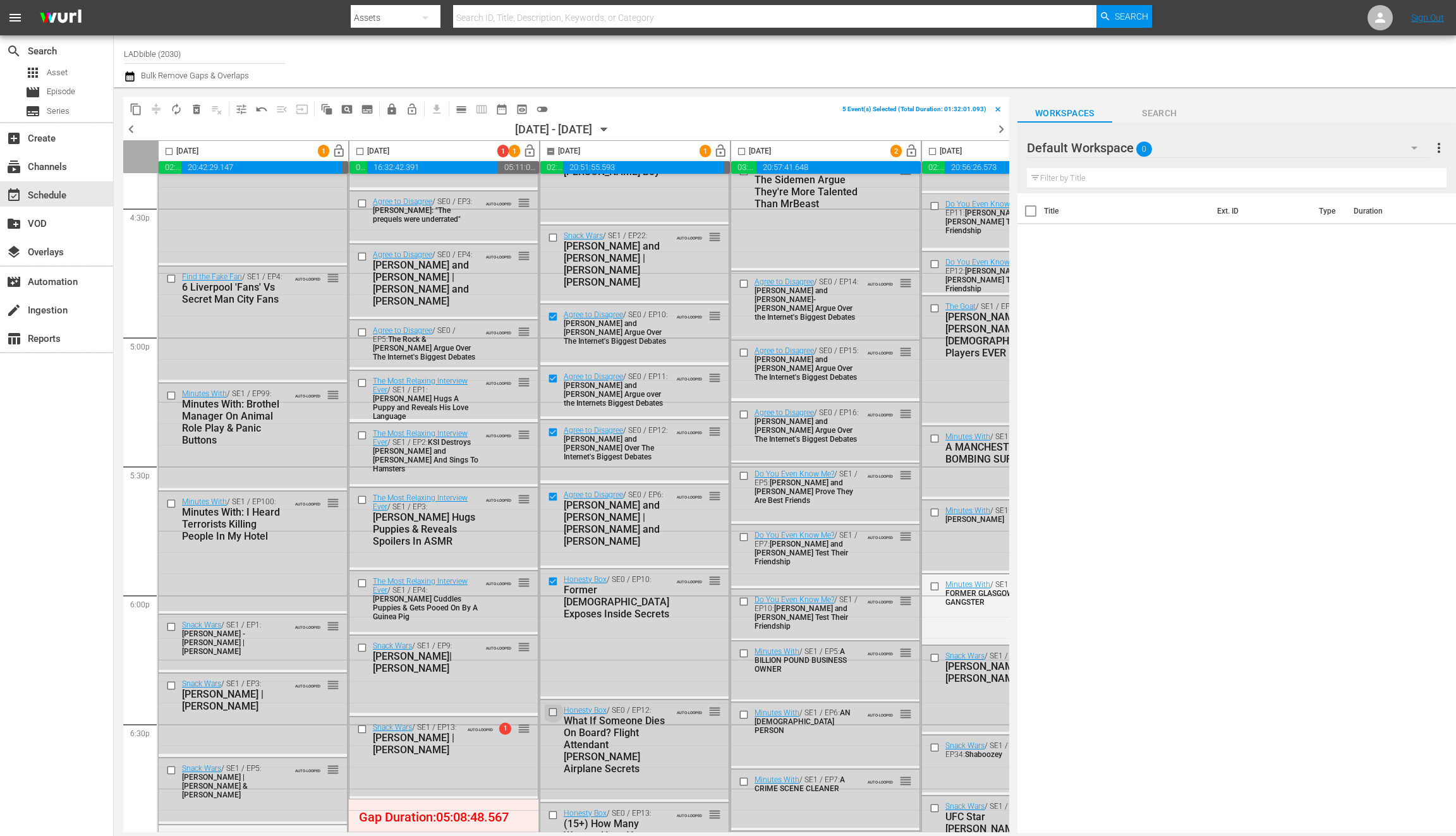
click at [553, 711] on input "checkbox" at bounding box center [554, 712] width 13 height 11
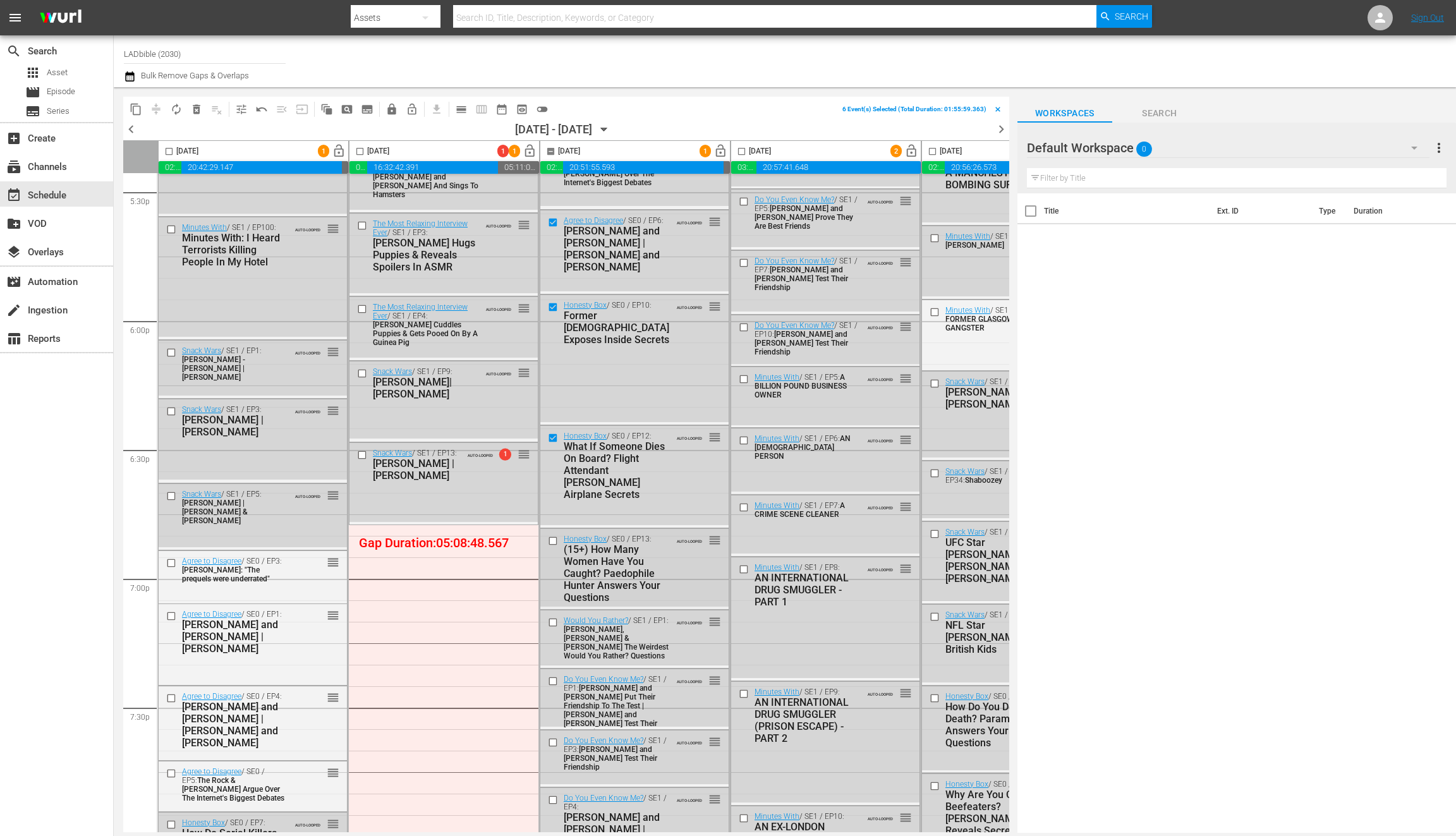
click at [556, 541] on input "checkbox" at bounding box center [554, 541] width 13 height 11
click at [555, 621] on input "checkbox" at bounding box center [554, 623] width 13 height 11
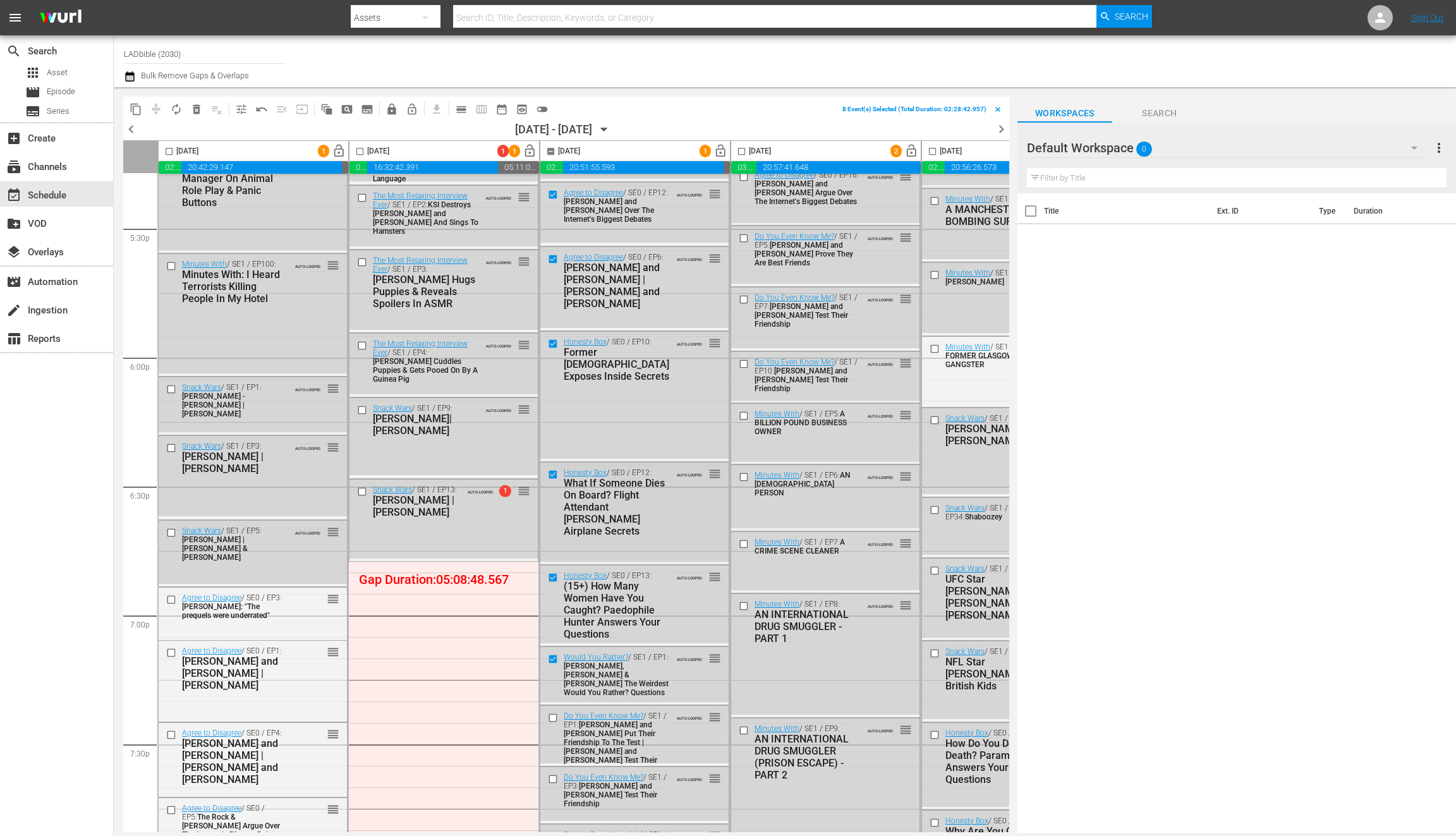
scroll to position [4369, 0]
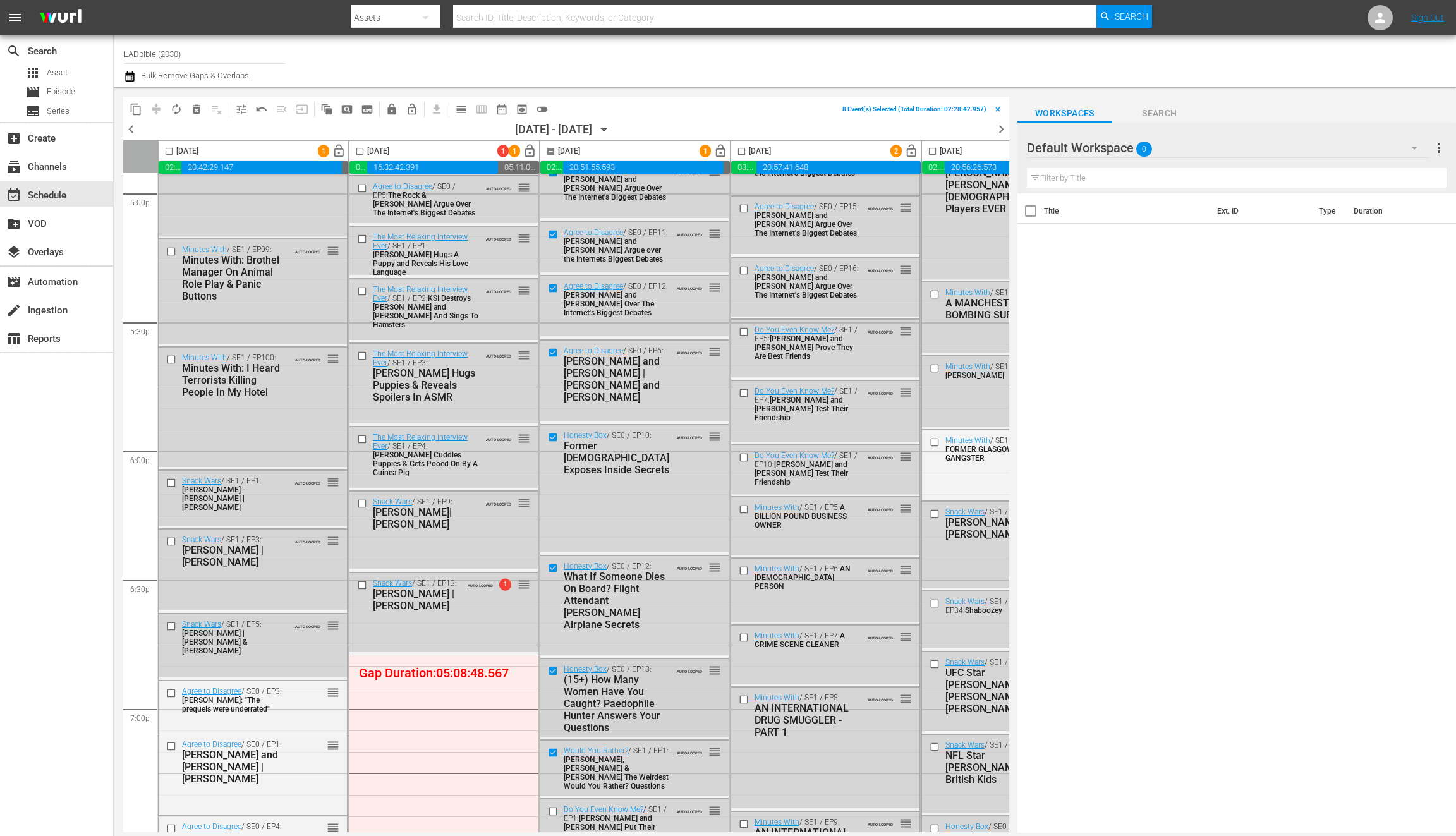
click at [557, 668] on input "checkbox" at bounding box center [554, 672] width 13 height 11
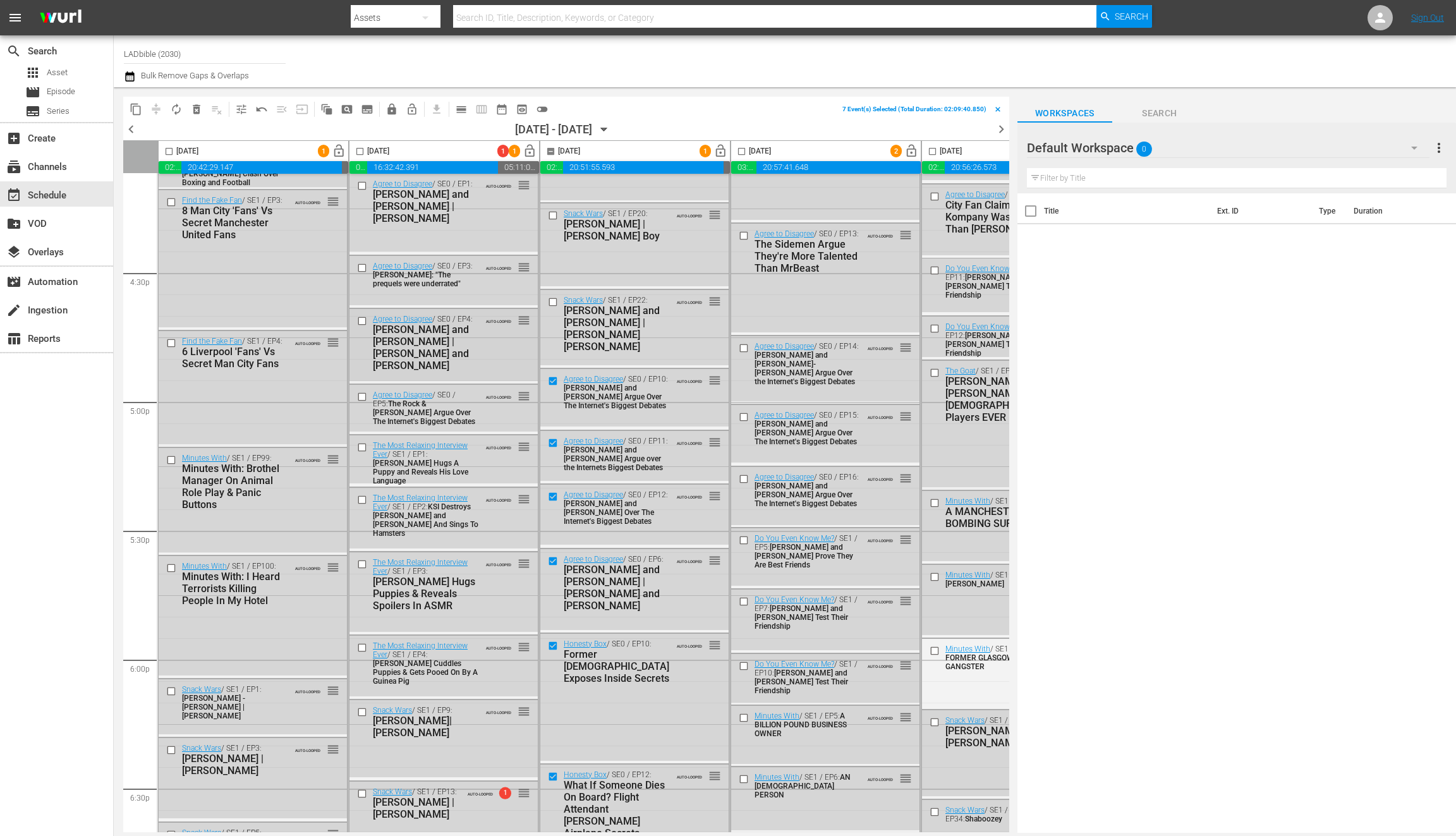
scroll to position [4298, 0]
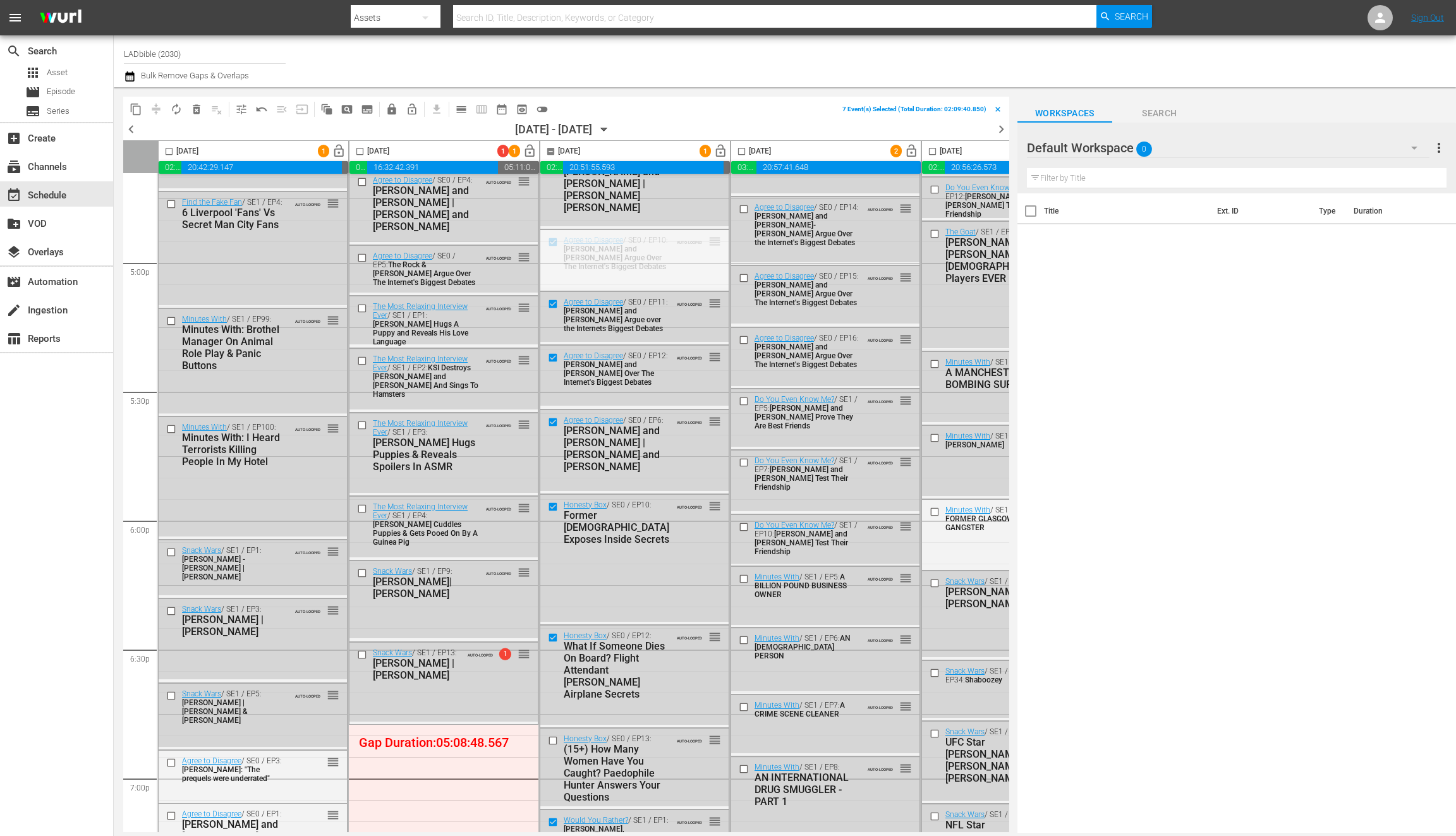
drag, startPoint x: 716, startPoint y: 240, endPoint x: 493, endPoint y: 725, distance: 533.8
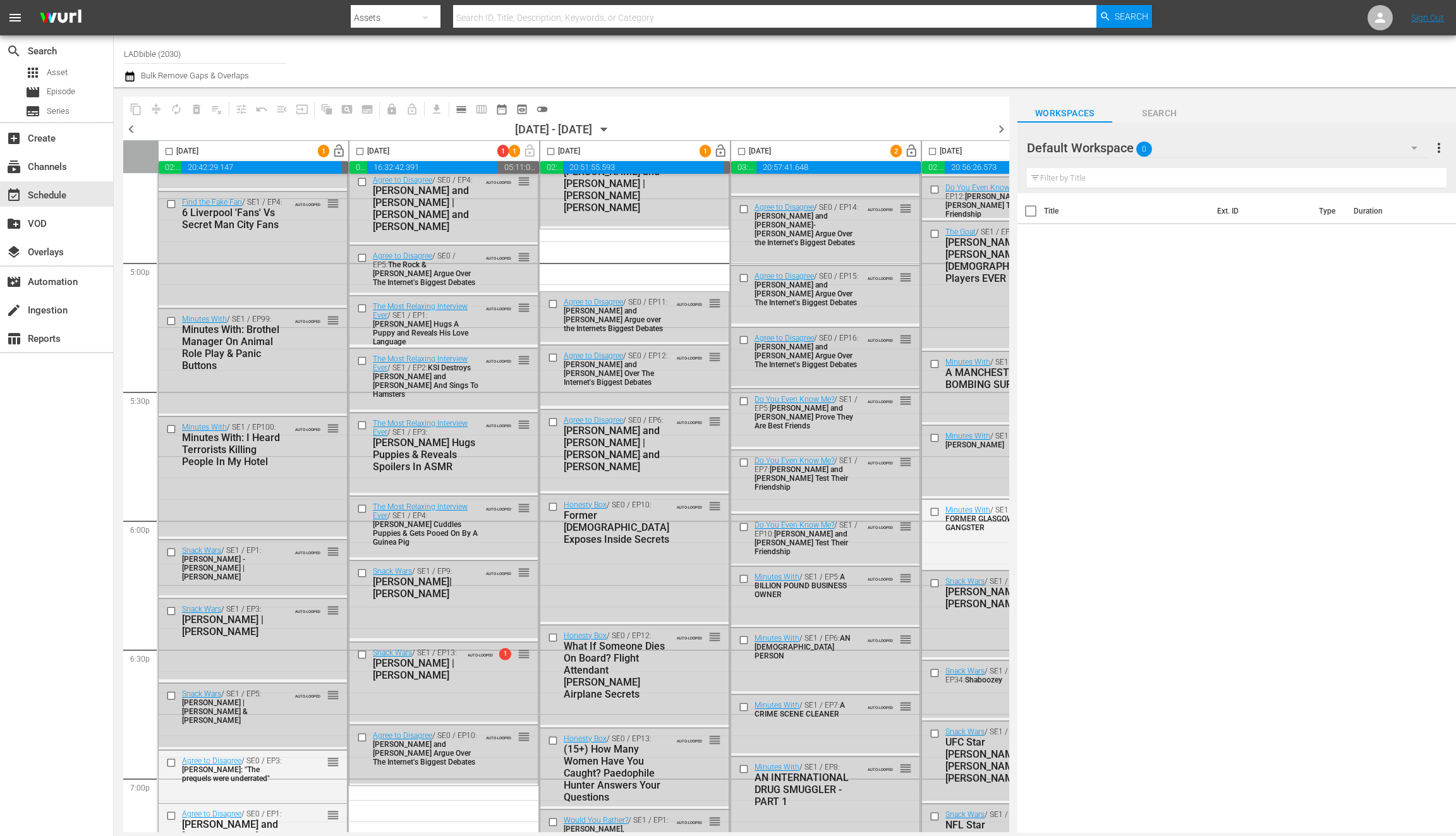
scroll to position [4383, 0]
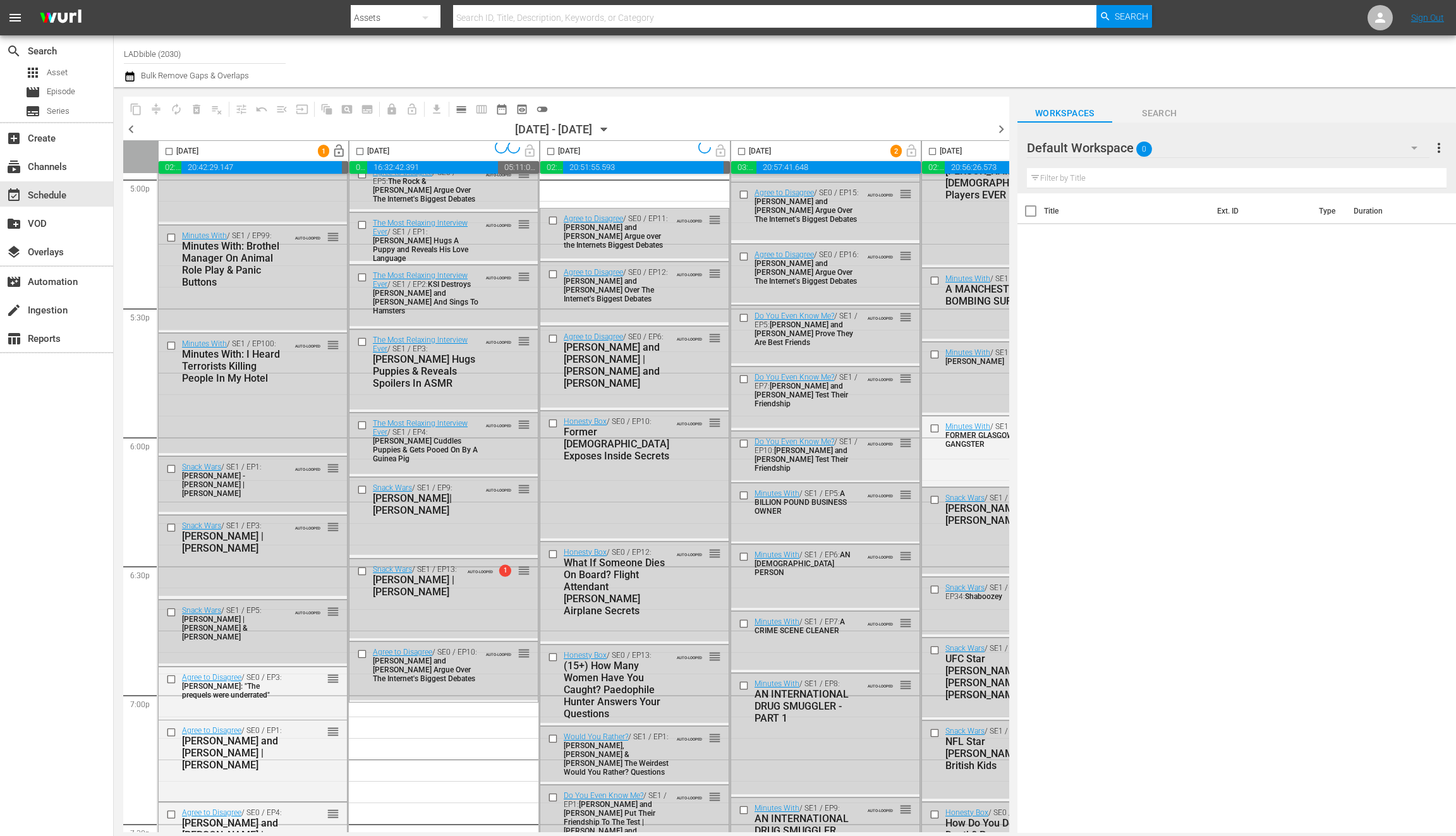
drag, startPoint x: 605, startPoint y: 376, endPoint x: 463, endPoint y: 706, distance: 359.3
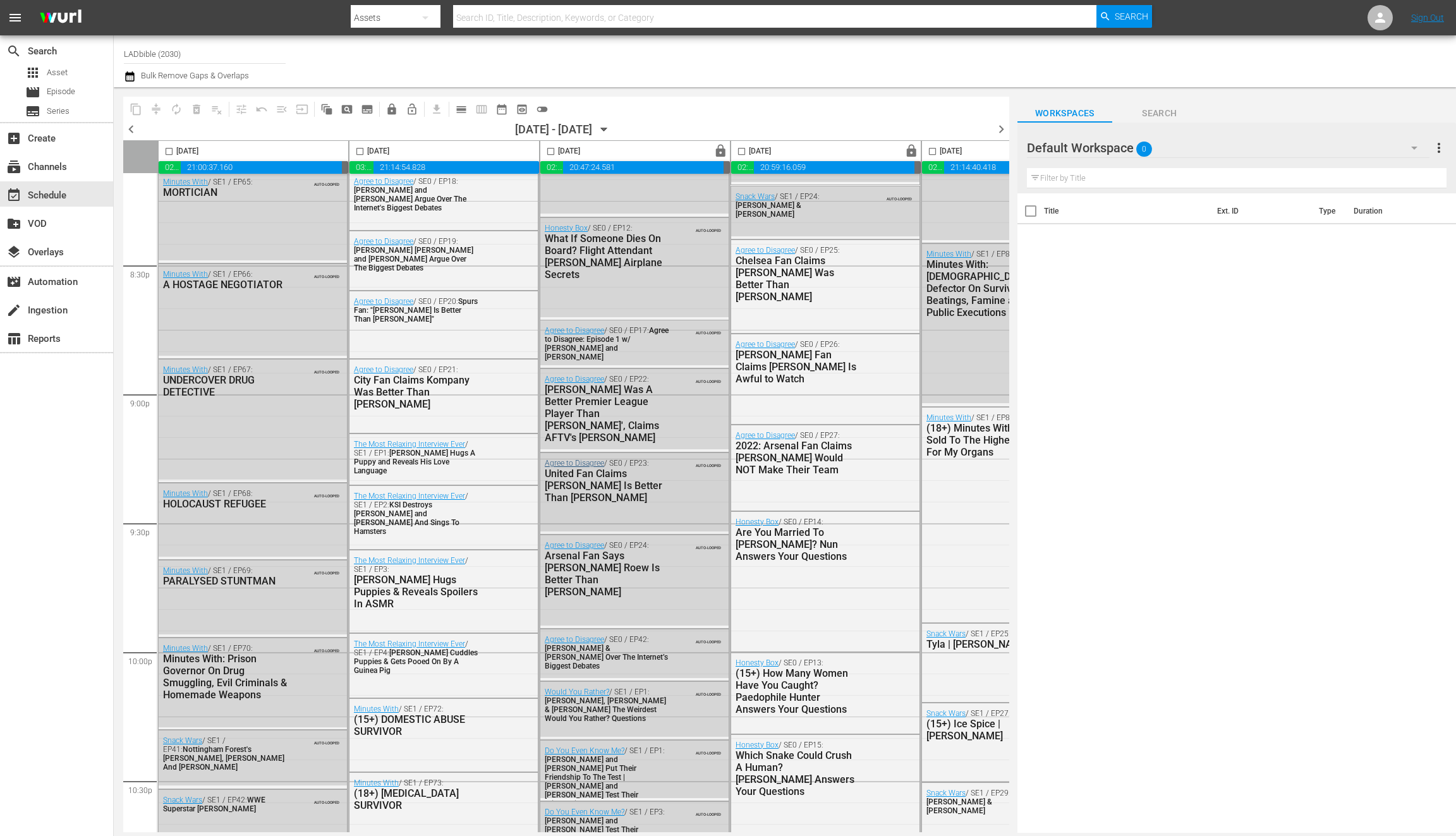
scroll to position [5210, 0]
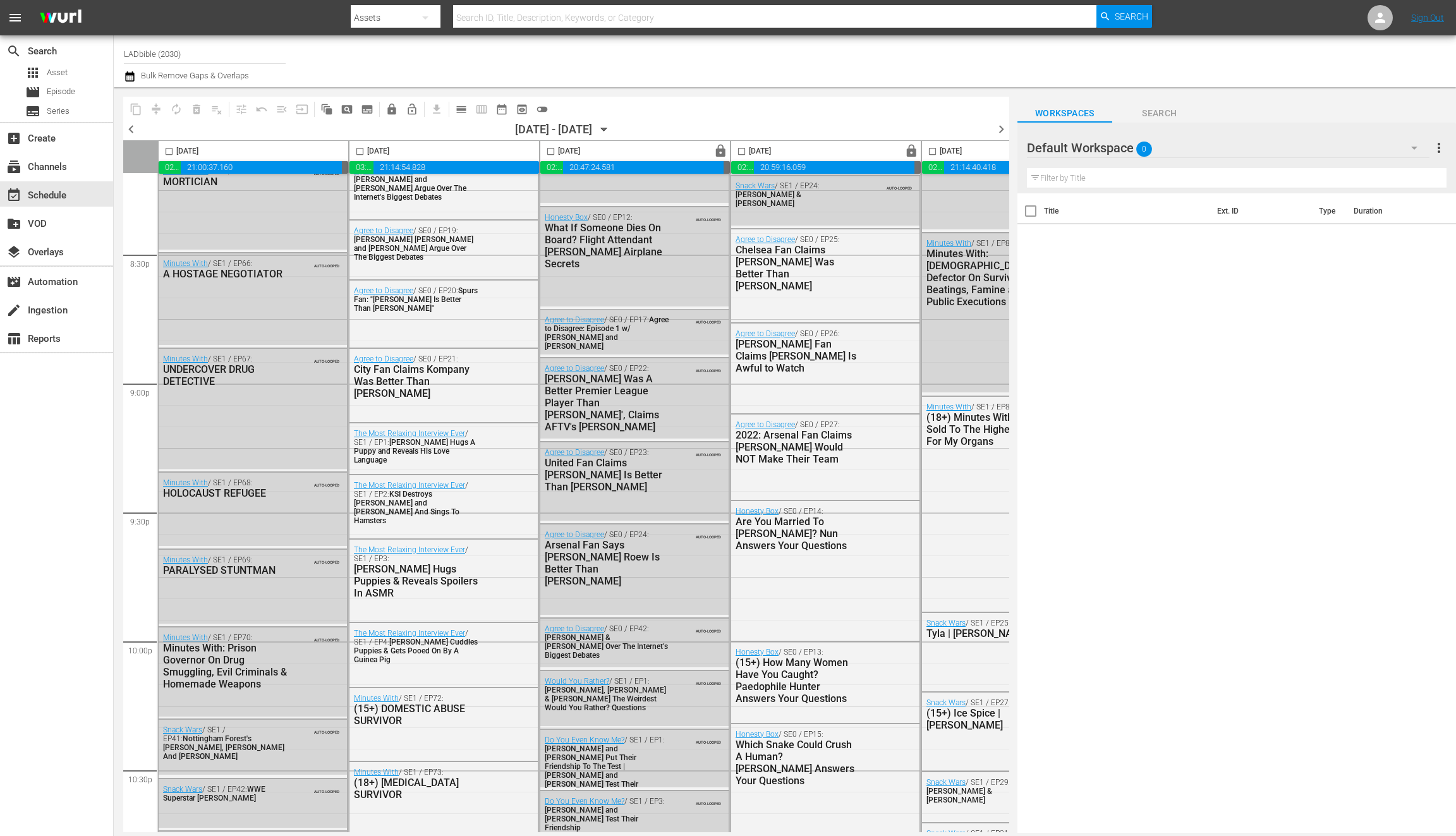
drag, startPoint x: 1003, startPoint y: 129, endPoint x: 990, endPoint y: 119, distance: 16.4
click at [1003, 129] on span "chevron_right" at bounding box center [1001, 129] width 16 height 16
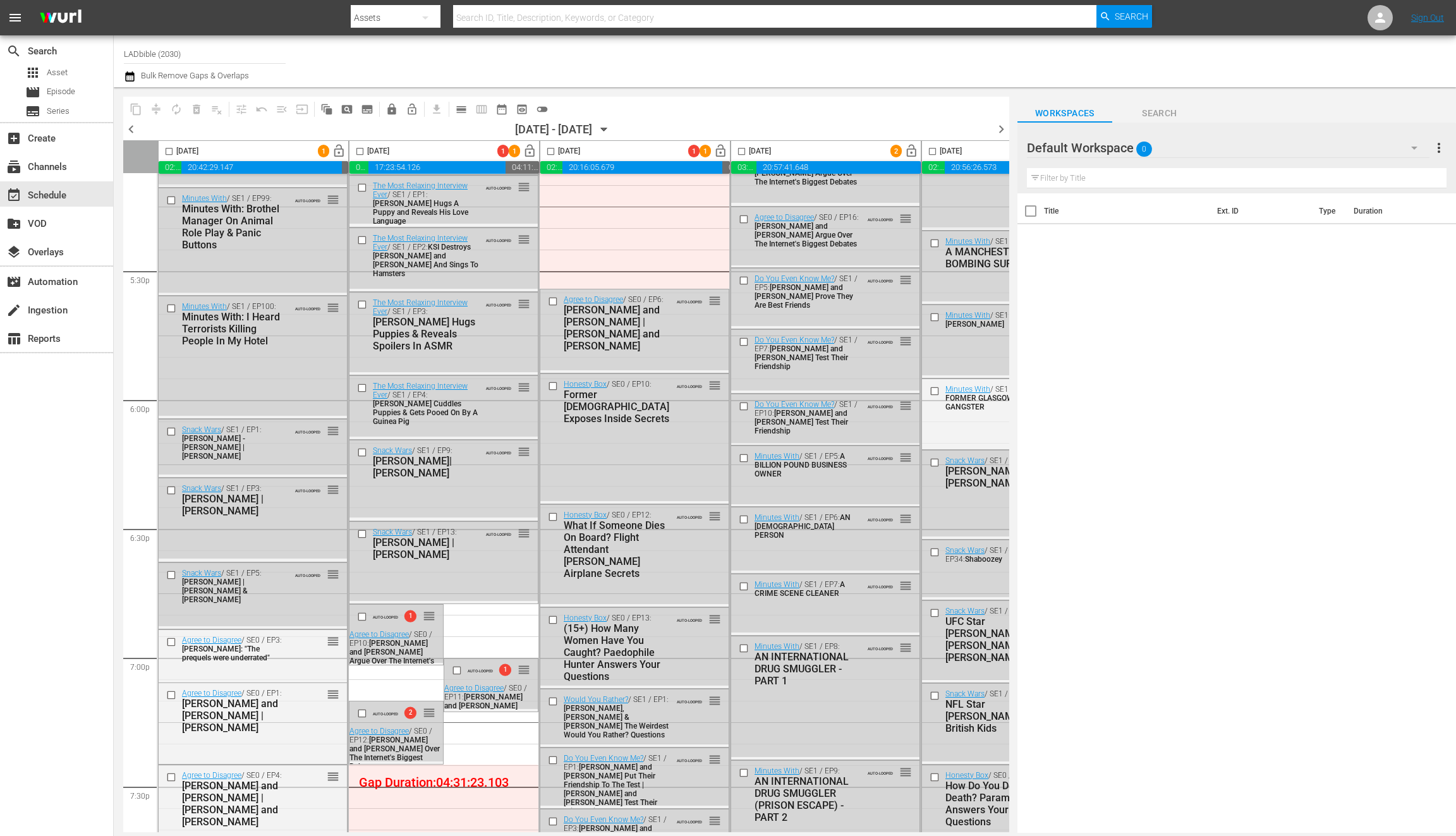
scroll to position [4442, 0]
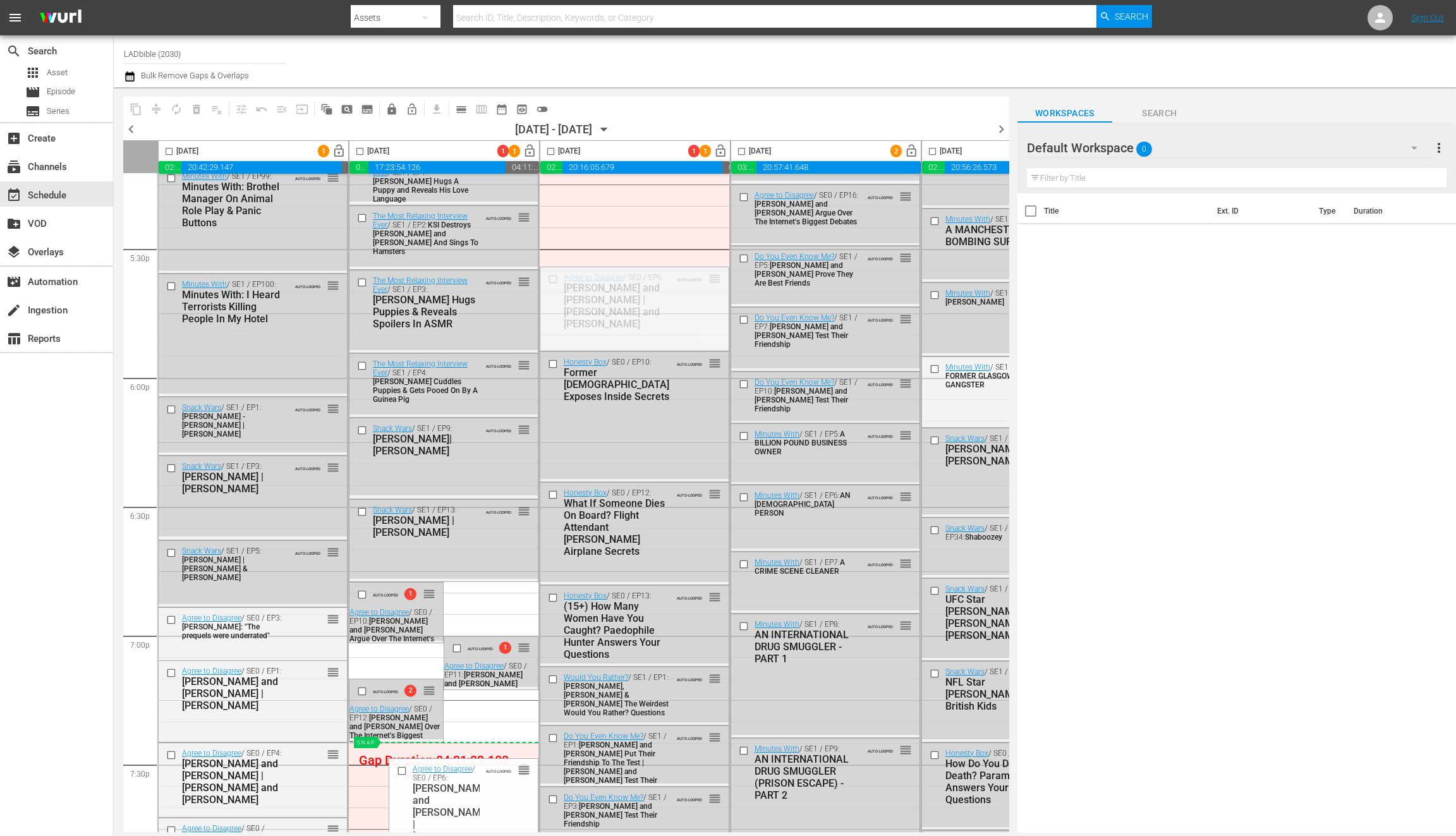
drag, startPoint x: 715, startPoint y: 277, endPoint x: 463, endPoint y: 749, distance: 535.1
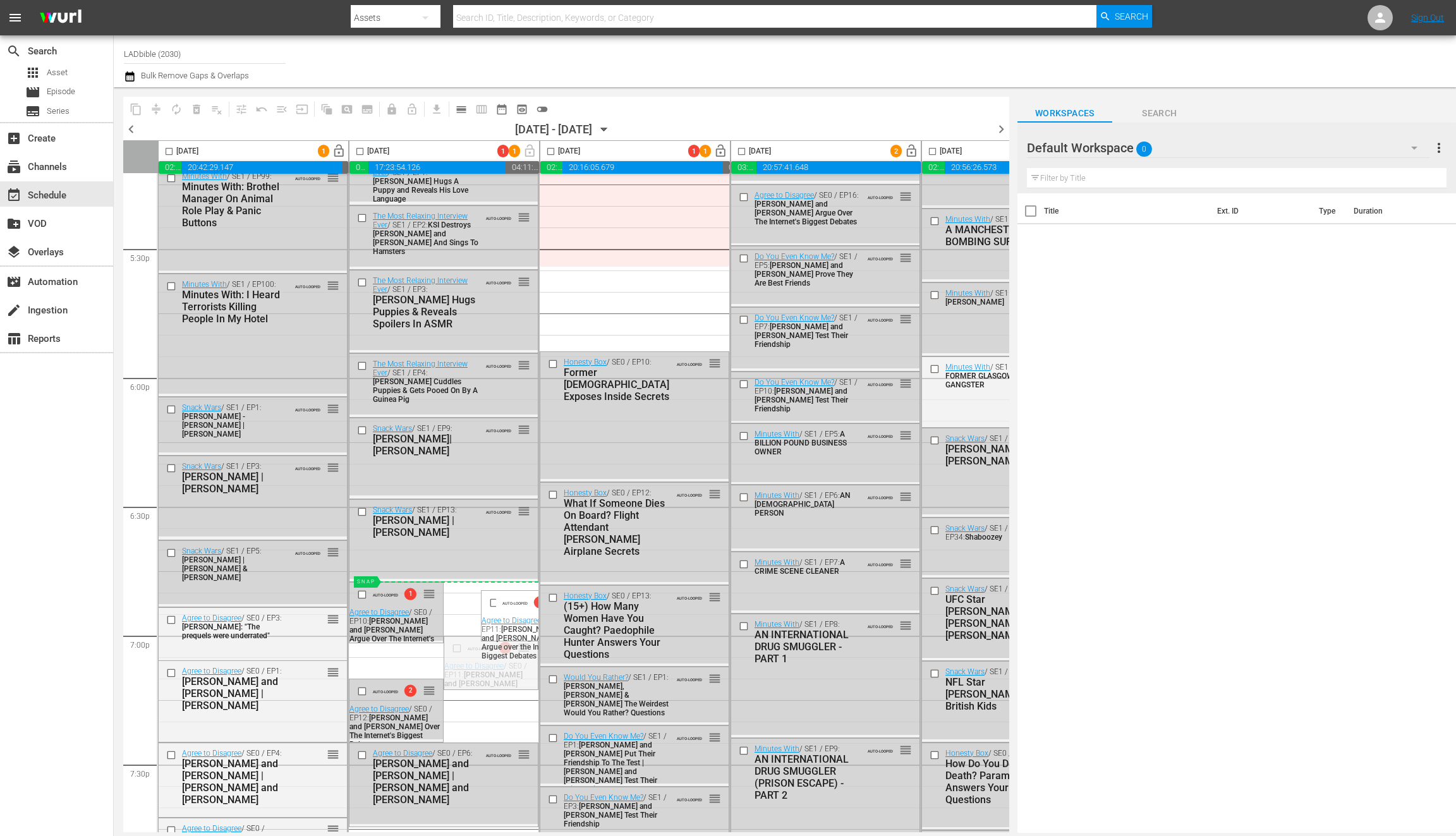
drag, startPoint x: 525, startPoint y: 625, endPoint x: 515, endPoint y: 585, distance: 41.2
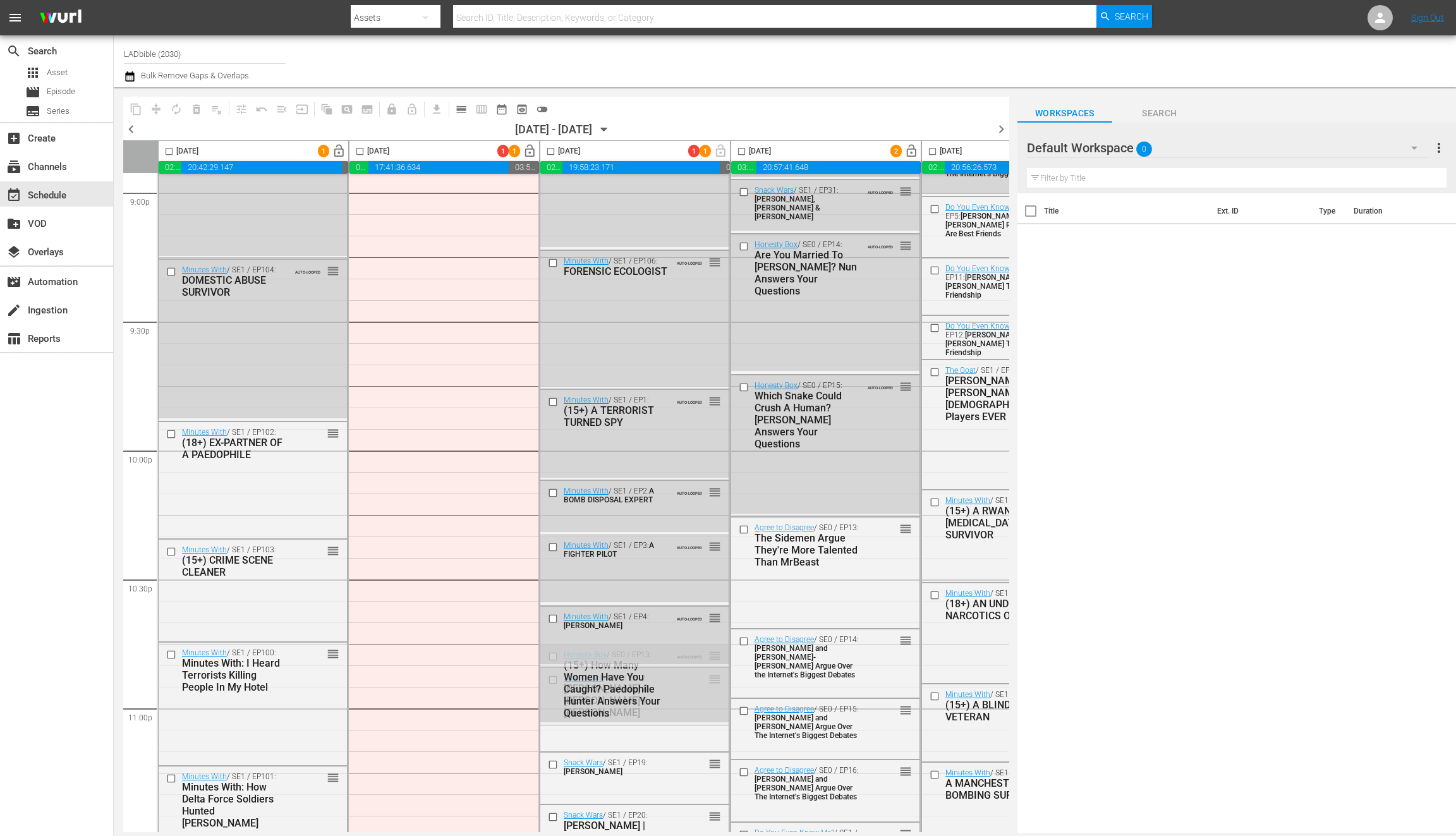
scroll to position [4660, 0]
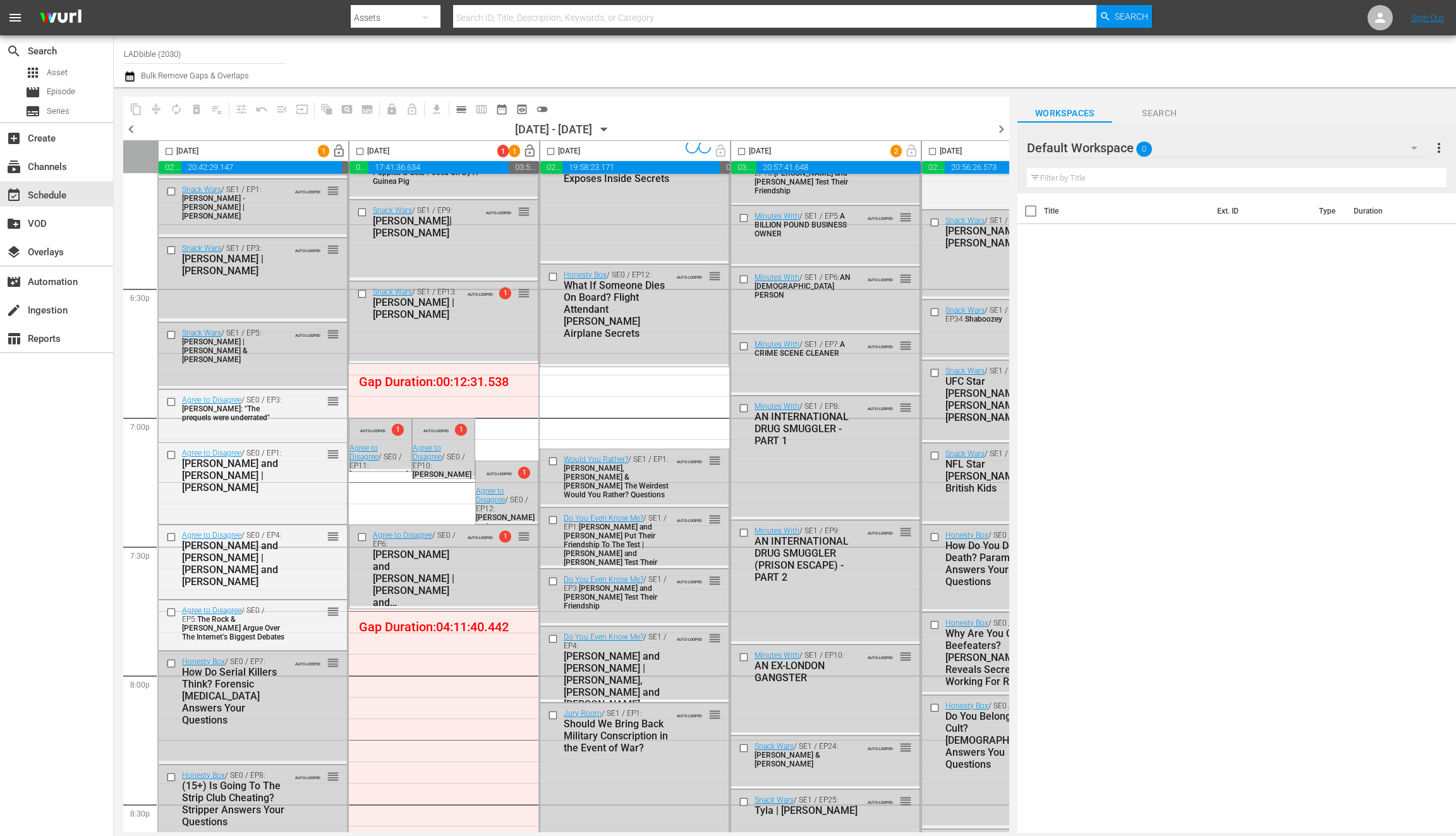
click at [364, 150] on input "checkbox" at bounding box center [360, 153] width 15 height 15
checkbox input "true"
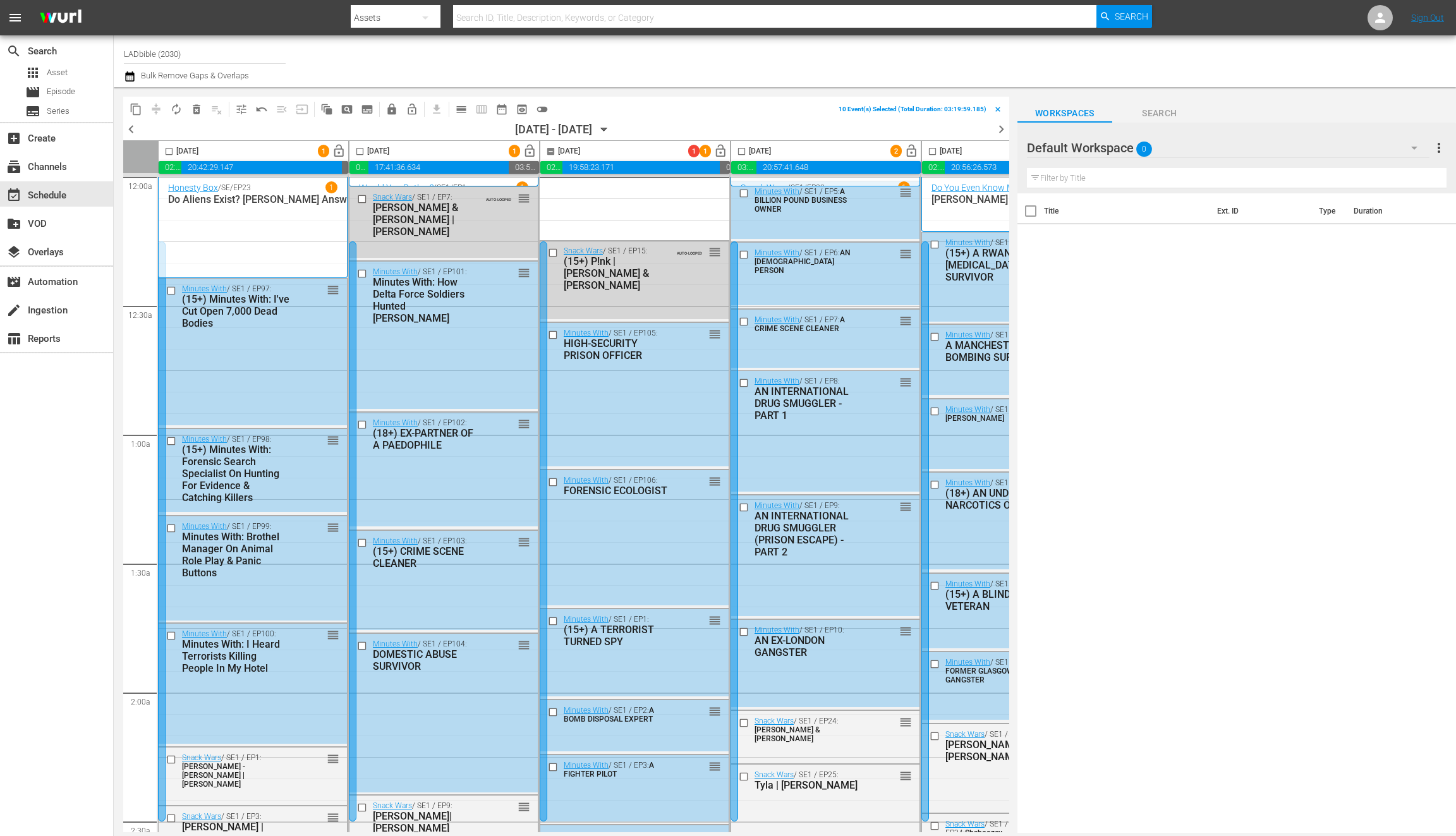
scroll to position [5439, 0]
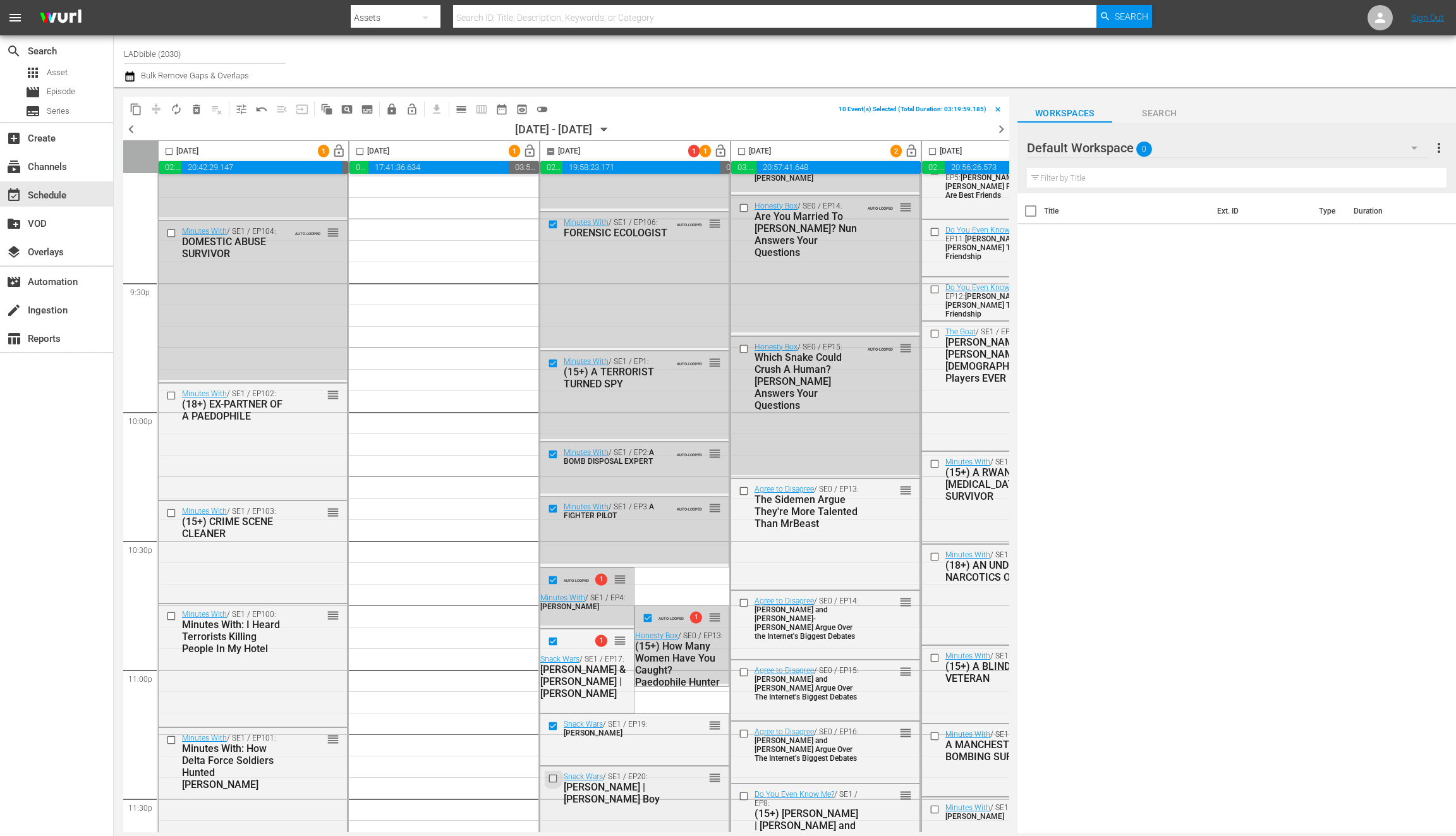
click at [554, 777] on input "checkbox" at bounding box center [554, 779] width 13 height 11
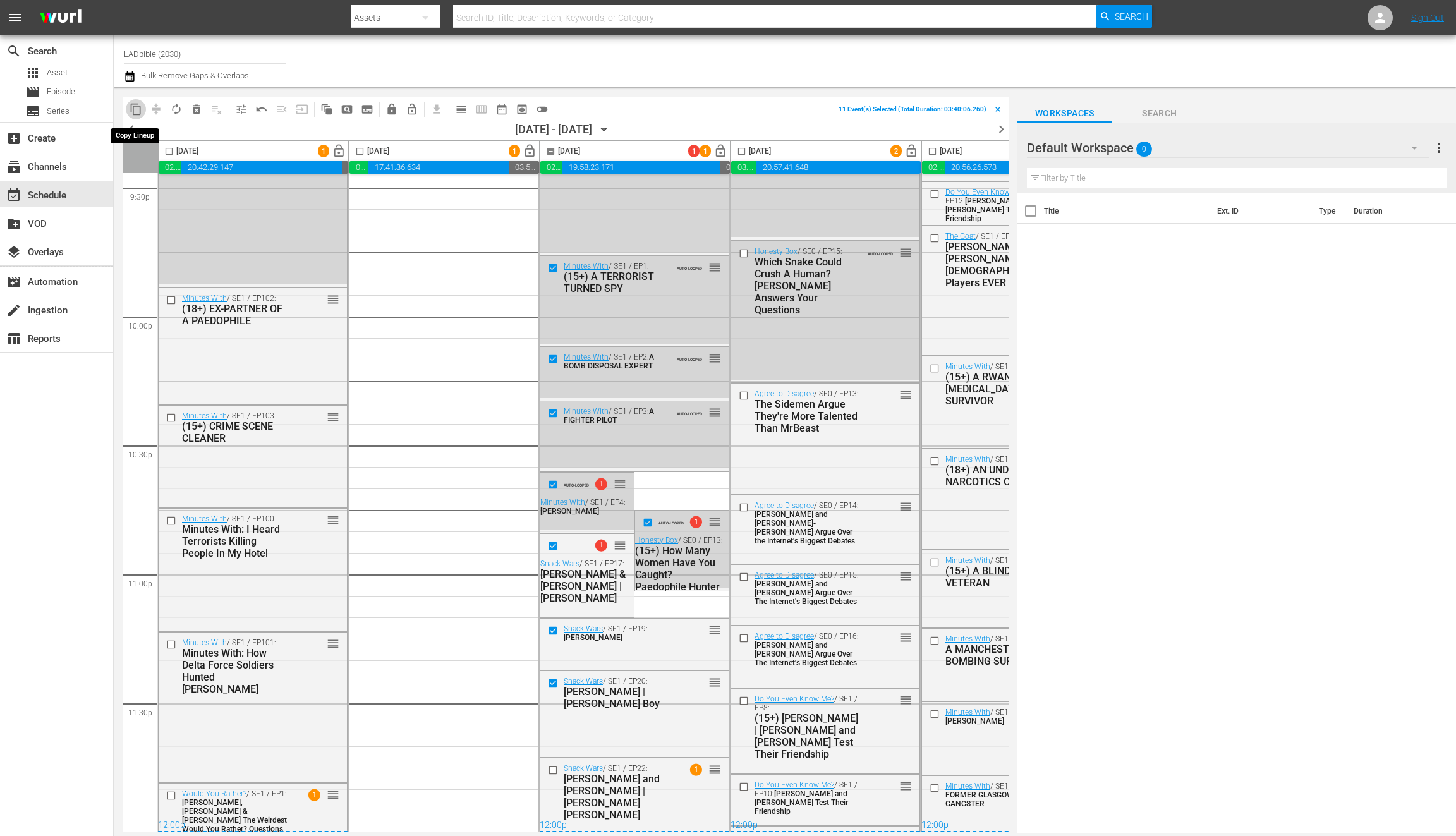
click at [139, 108] on span "content_copy" at bounding box center [136, 109] width 12 height 12
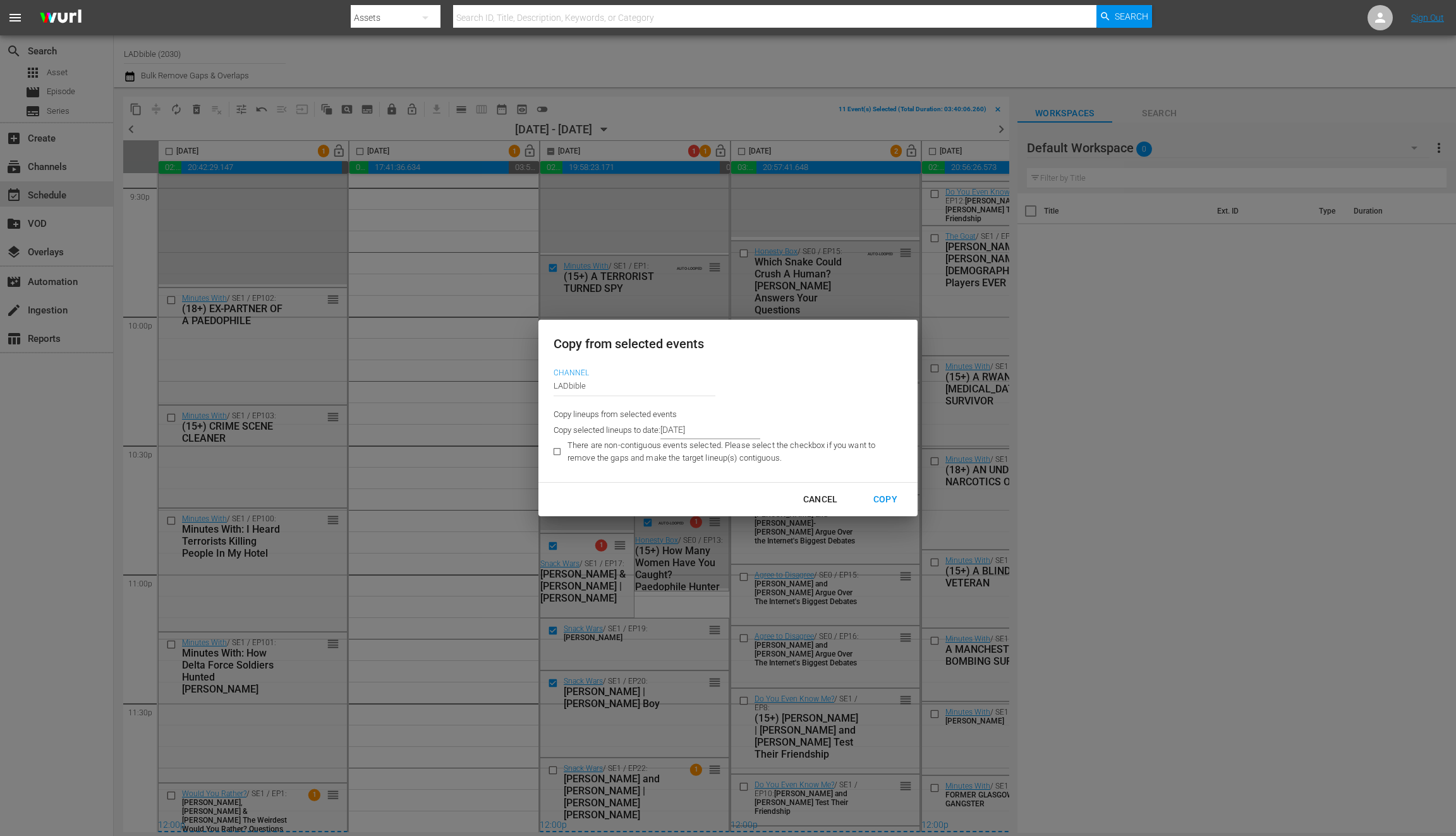
click at [710, 429] on input "8/11/2025" at bounding box center [710, 430] width 100 height 19
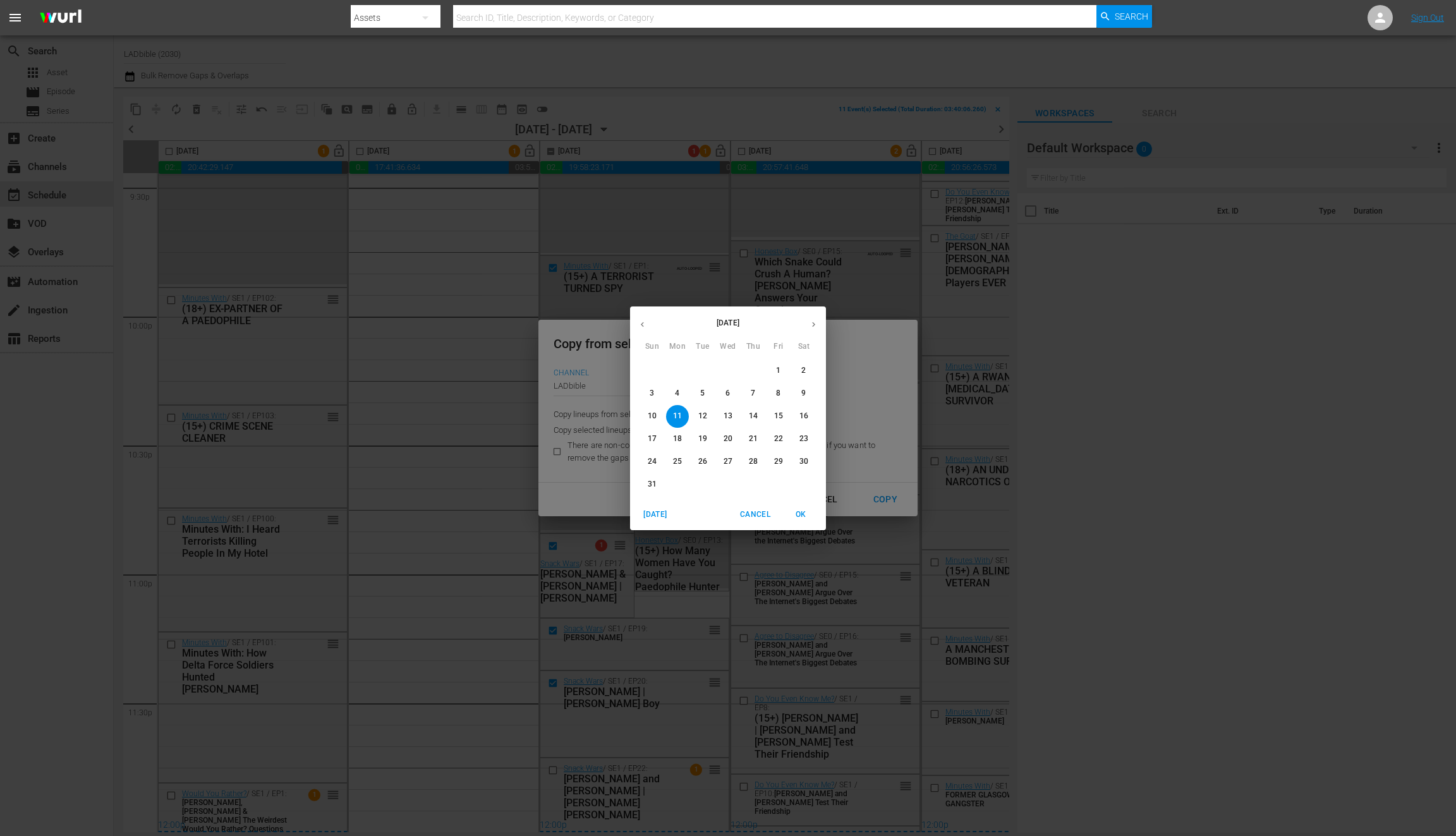
click at [701, 434] on p "19" at bounding box center [703, 439] width 9 height 11
type input "8/19/2025"
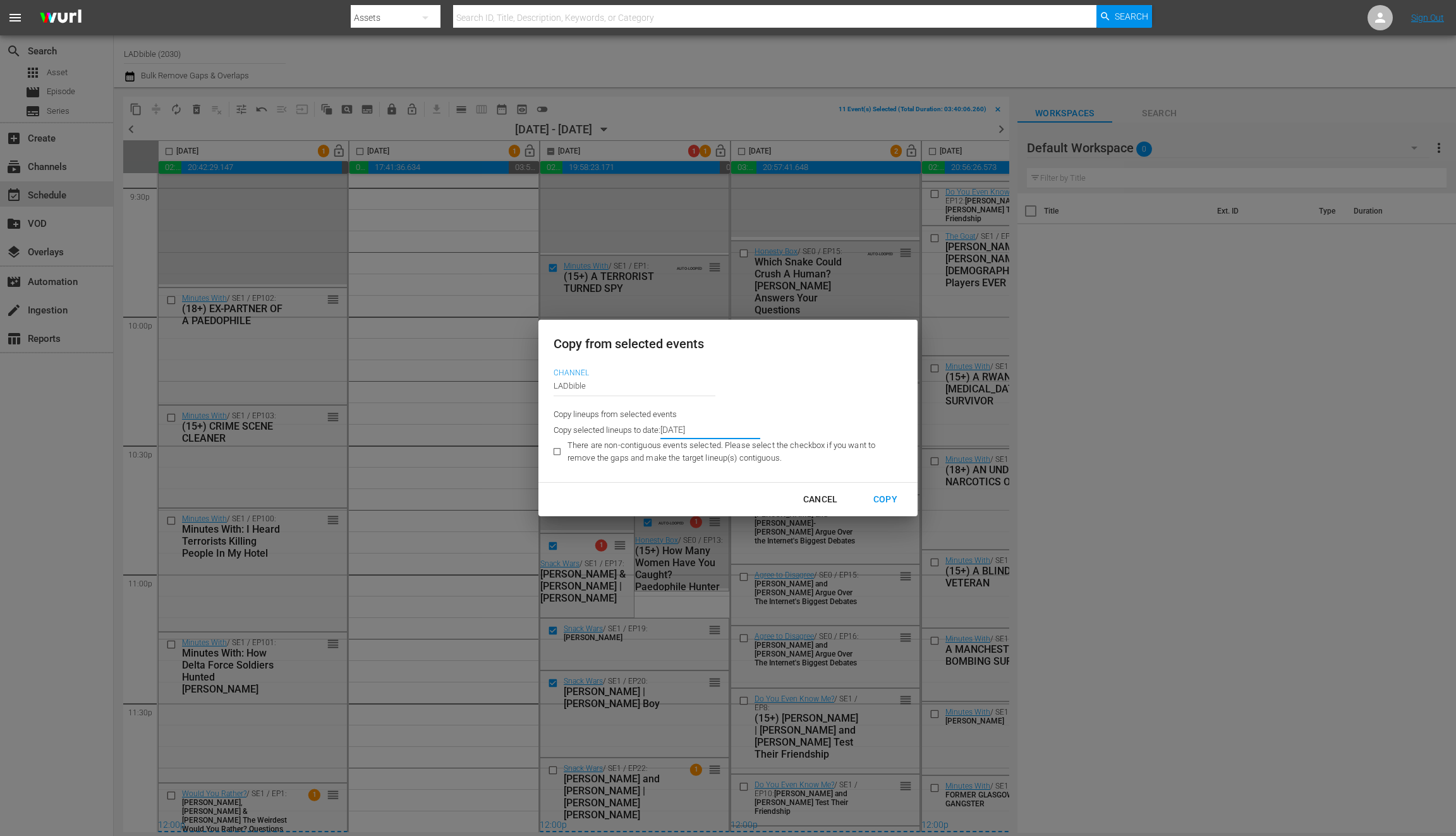
drag, startPoint x: 892, startPoint y: 501, endPoint x: 597, endPoint y: 368, distance: 323.6
click at [891, 500] on div "Copy" at bounding box center [885, 499] width 44 height 16
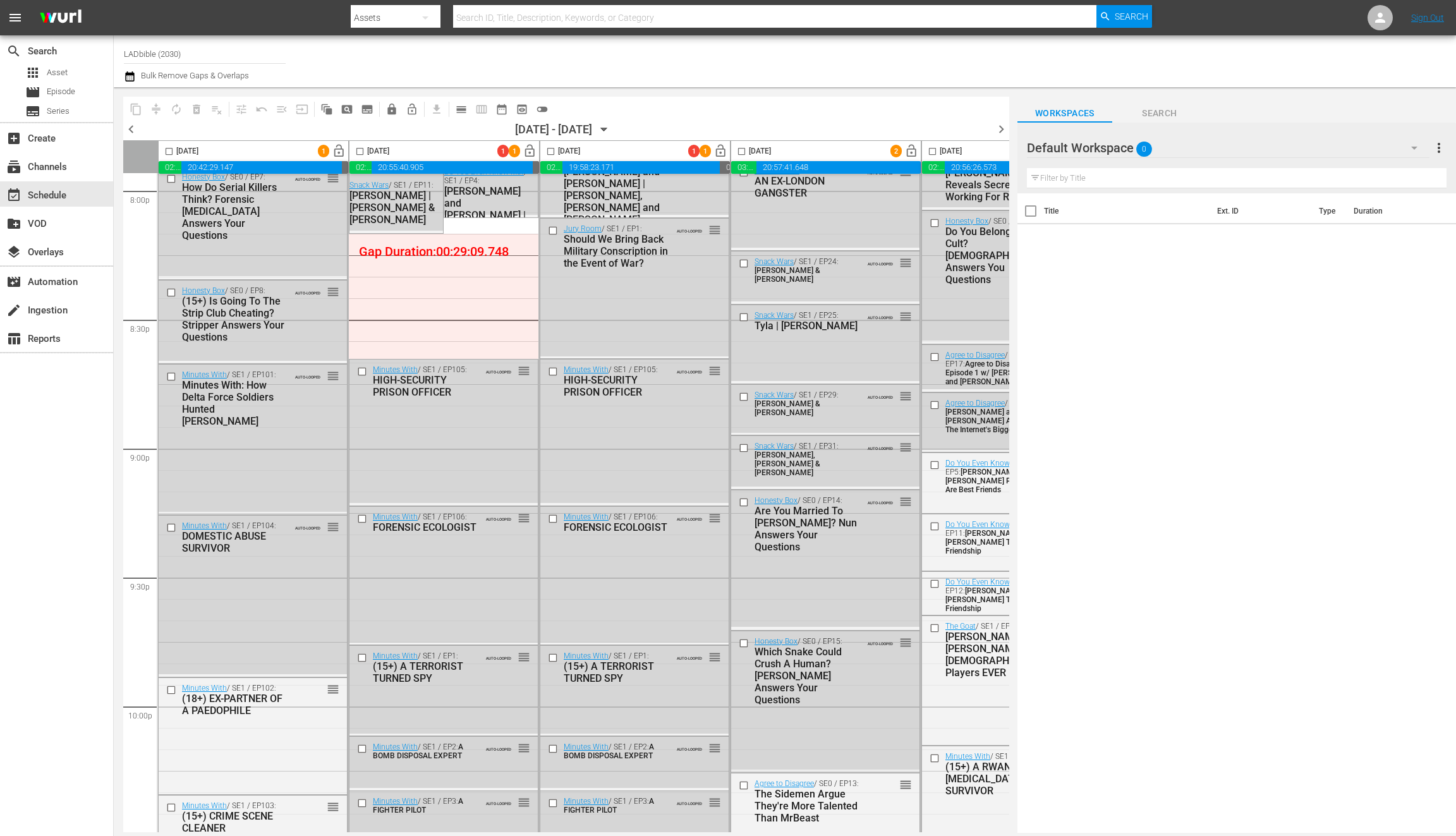
scroll to position [4797, 0]
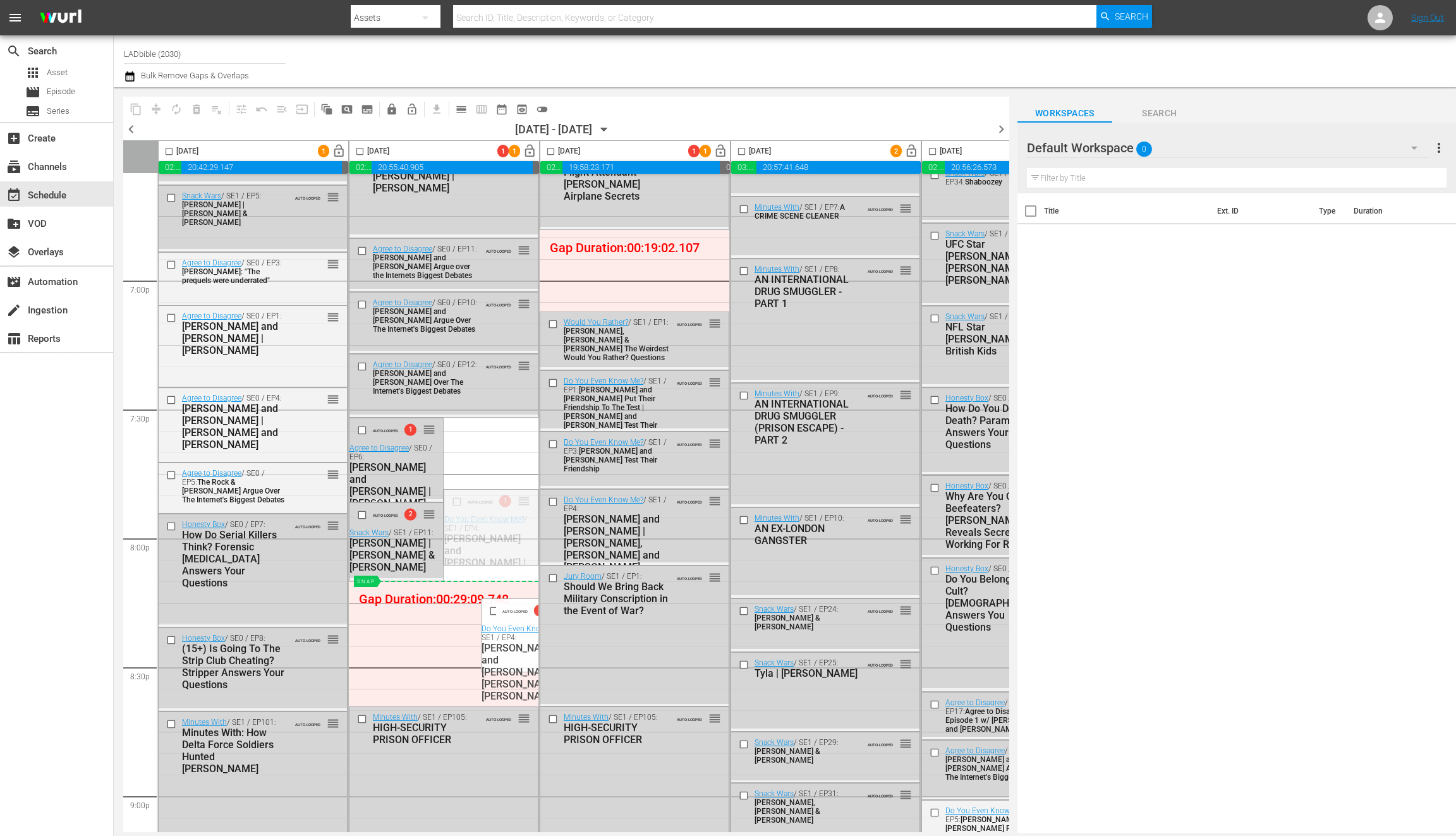
drag, startPoint x: 524, startPoint y: 501, endPoint x: 485, endPoint y: 546, distance: 59.5
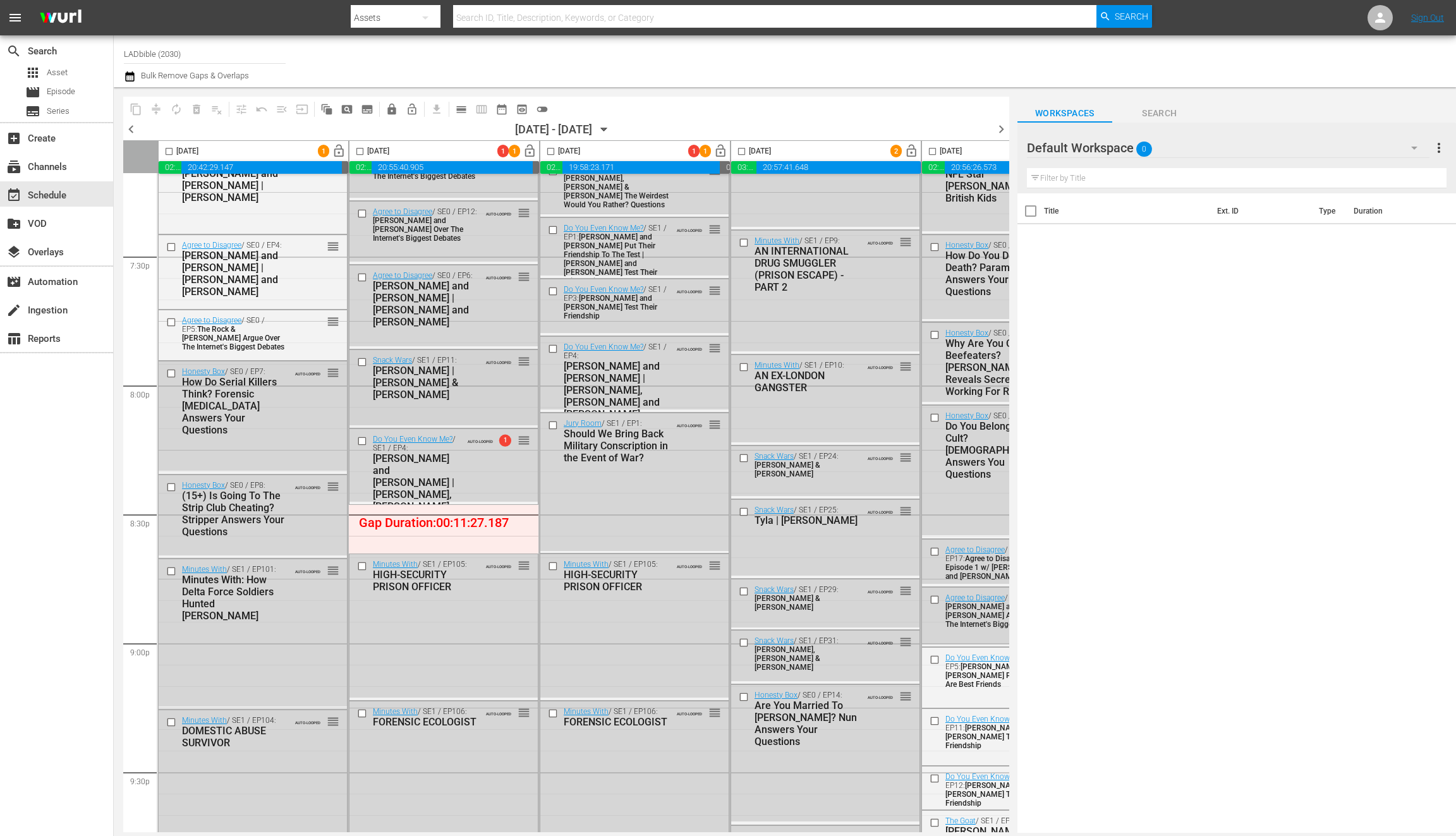
scroll to position [4760, 0]
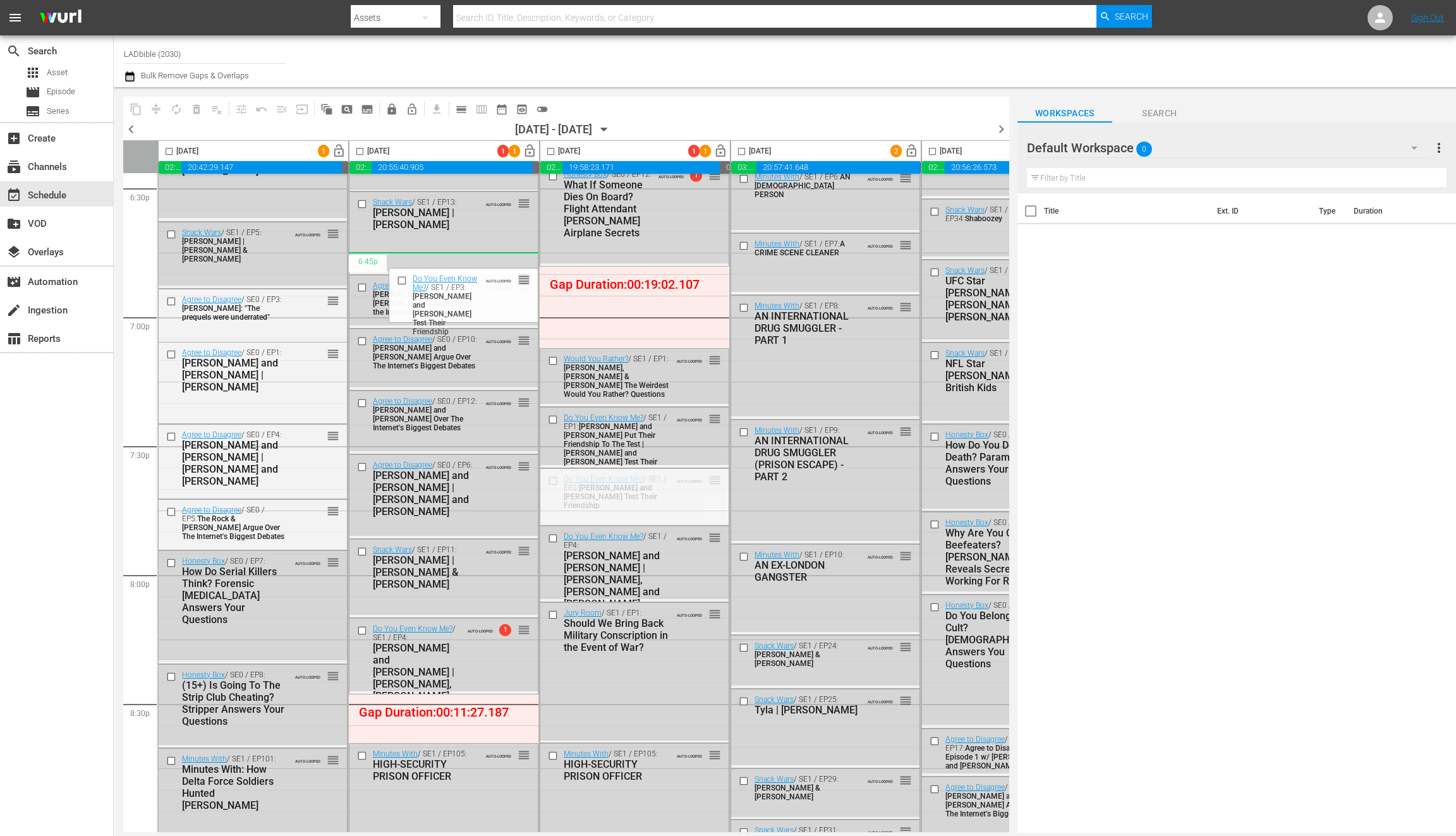
drag, startPoint x: 715, startPoint y: 478, endPoint x: 501, endPoint y: 270, distance: 298.4
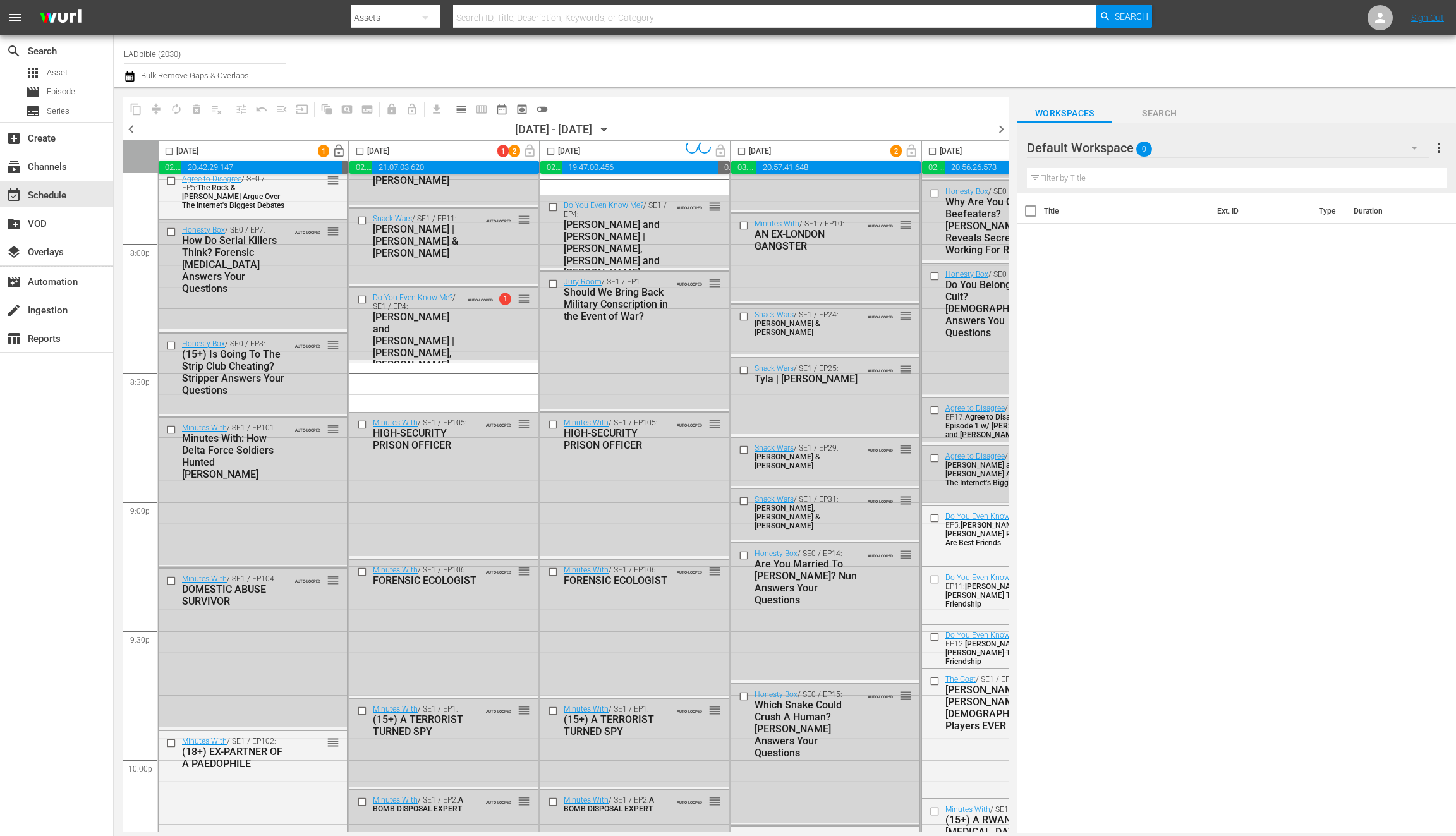
scroll to position [5540, 0]
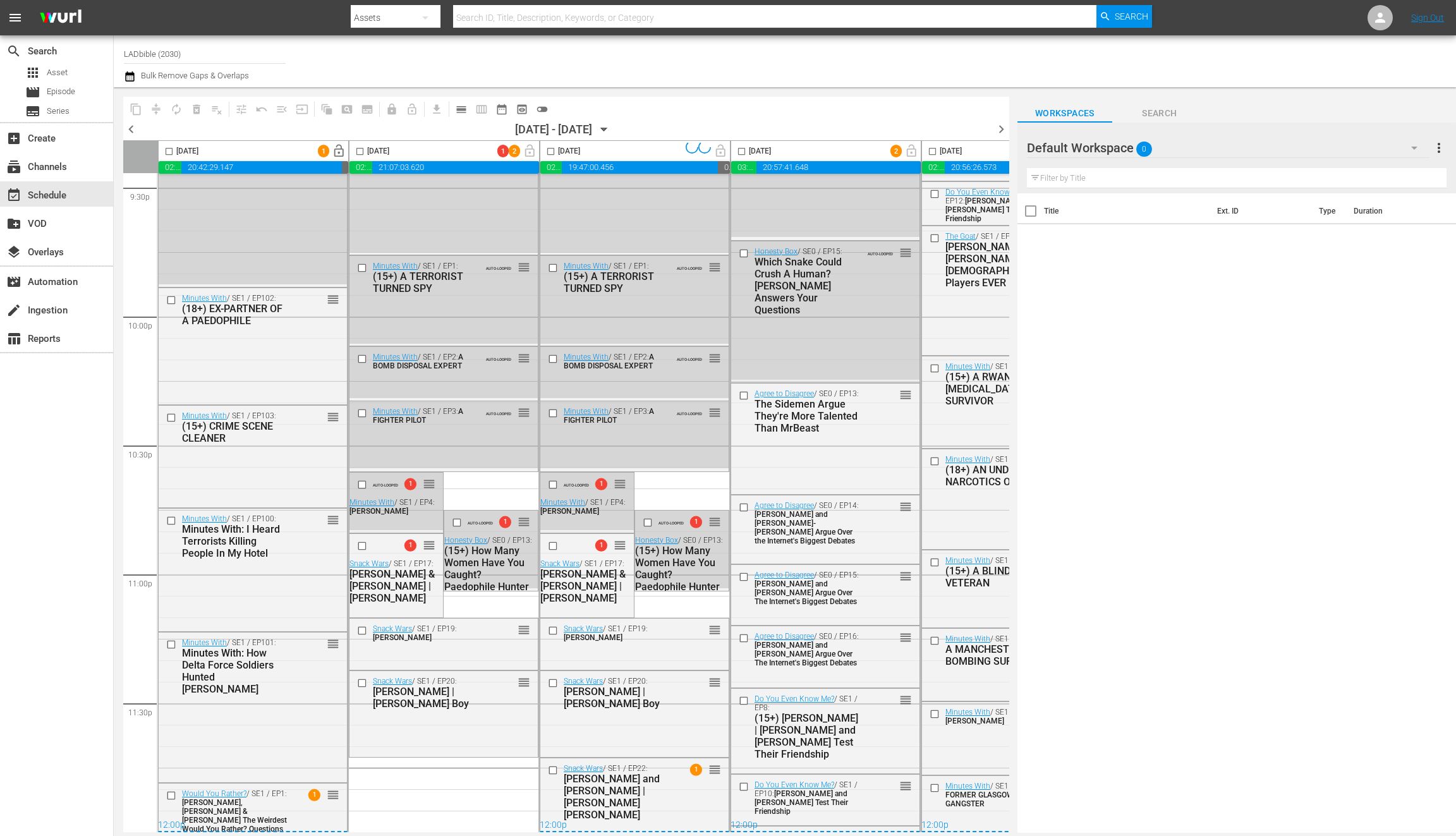
click at [360, 156] on input "checkbox" at bounding box center [360, 153] width 15 height 15
click at [361, 151] on input "checkbox" at bounding box center [360, 153] width 15 height 15
click at [159, 106] on span "compress" at bounding box center [156, 109] width 12 height 12
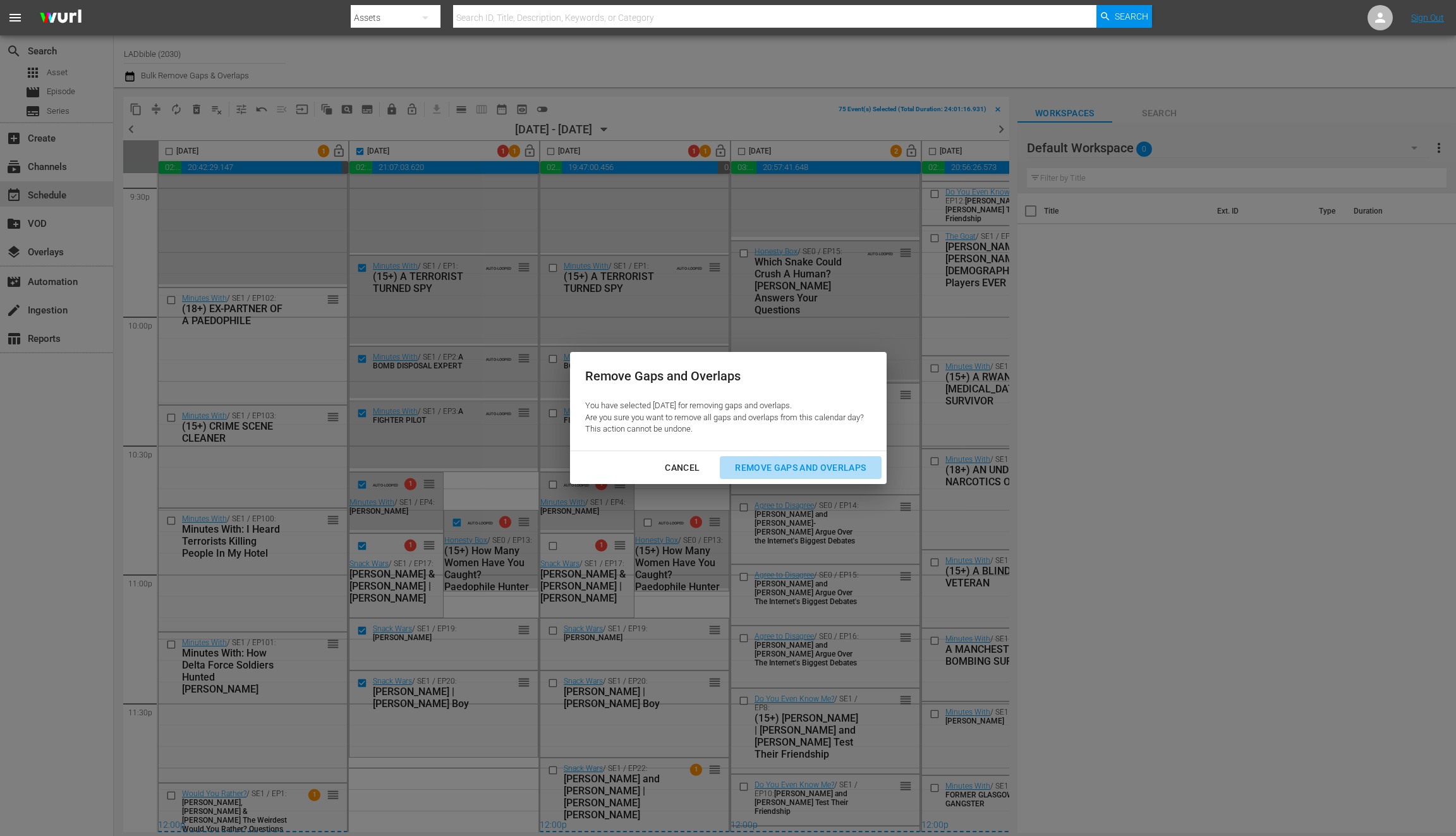
click at [816, 478] on button "Remove Gaps and Overlaps" at bounding box center [800, 468] width 161 height 23
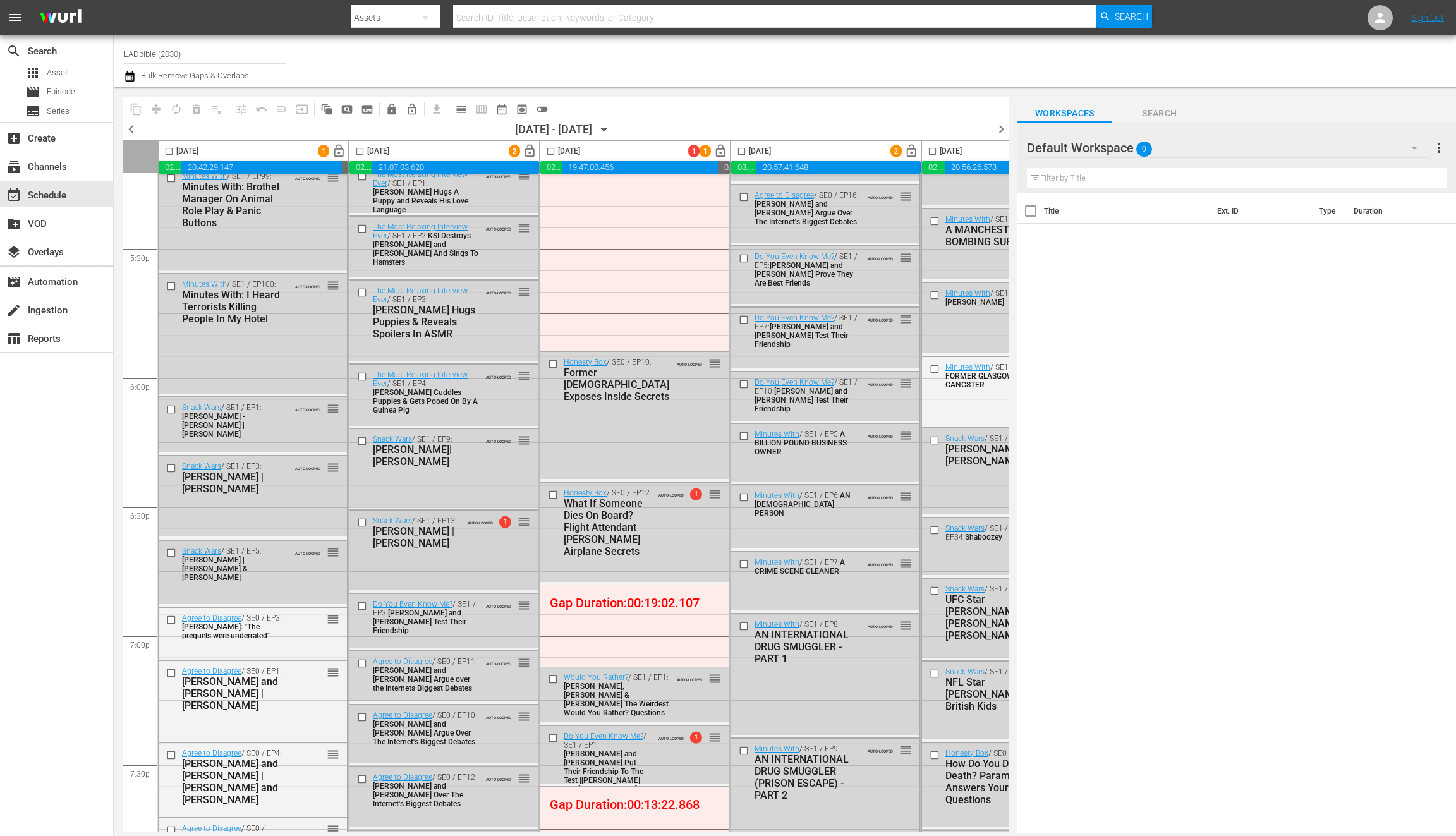
scroll to position [4576, 0]
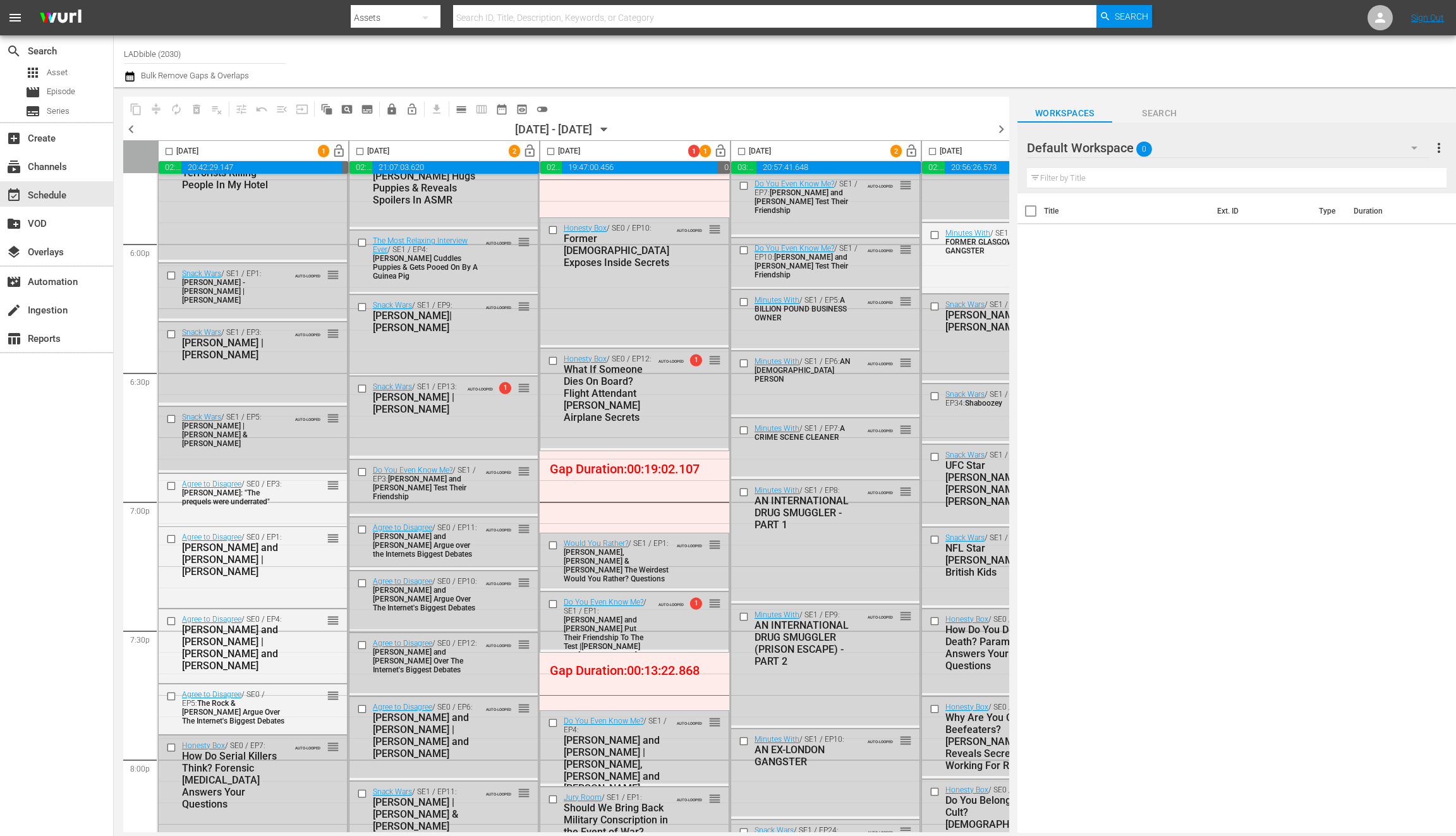
click at [464, 524] on div "Agree to Disagree / SE0 / EP11: Emma Stone and Mark Ruffalo Argue over the Inte…" at bounding box center [426, 541] width 107 height 35
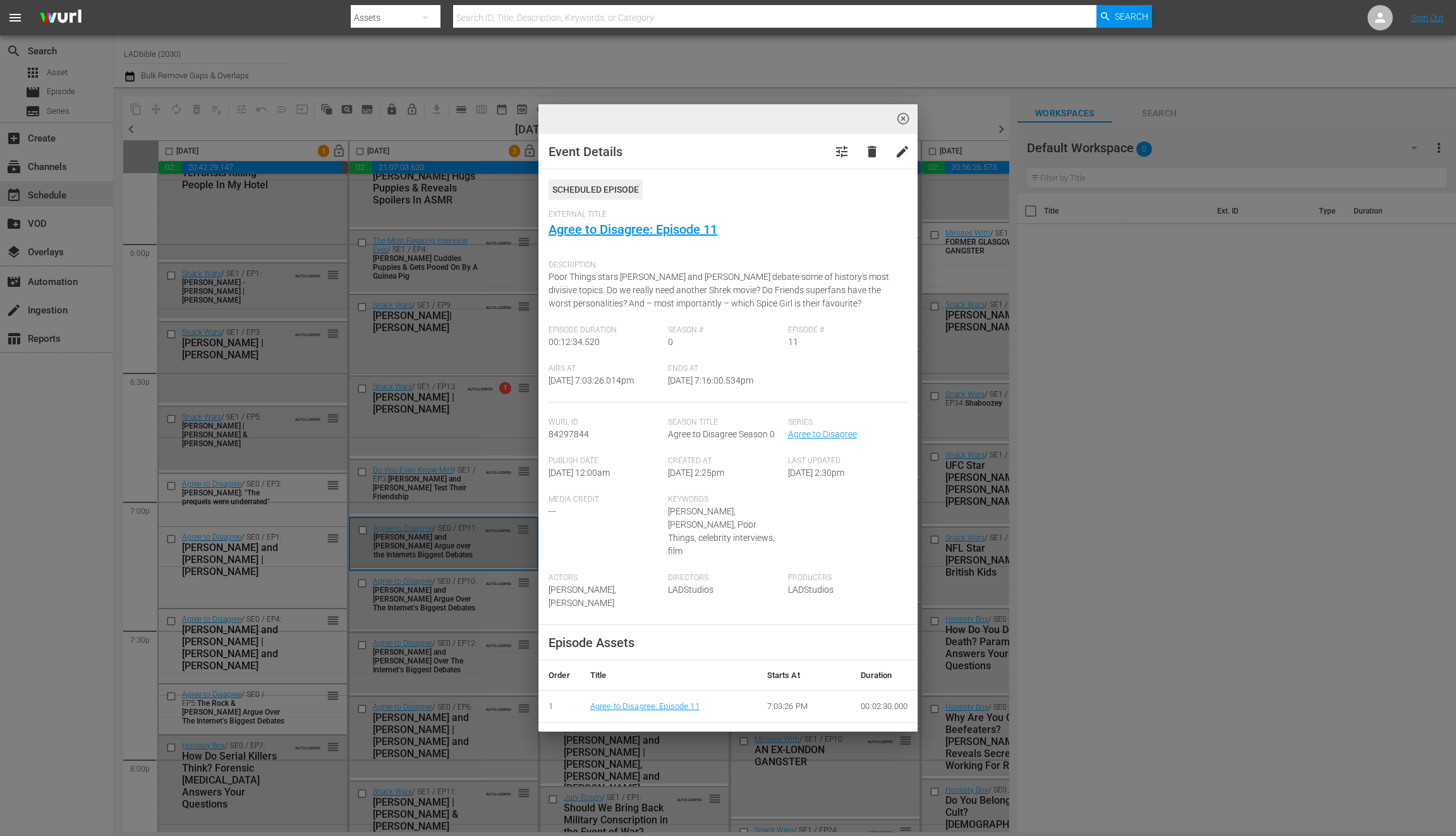
drag, startPoint x: 466, startPoint y: 500, endPoint x: 732, endPoint y: 376, distance: 293.5
click at [466, 501] on div "highlight_off_icon Event Details tune delete edit Scheduled Episode External Ti…" at bounding box center [728, 418] width 1456 height 836
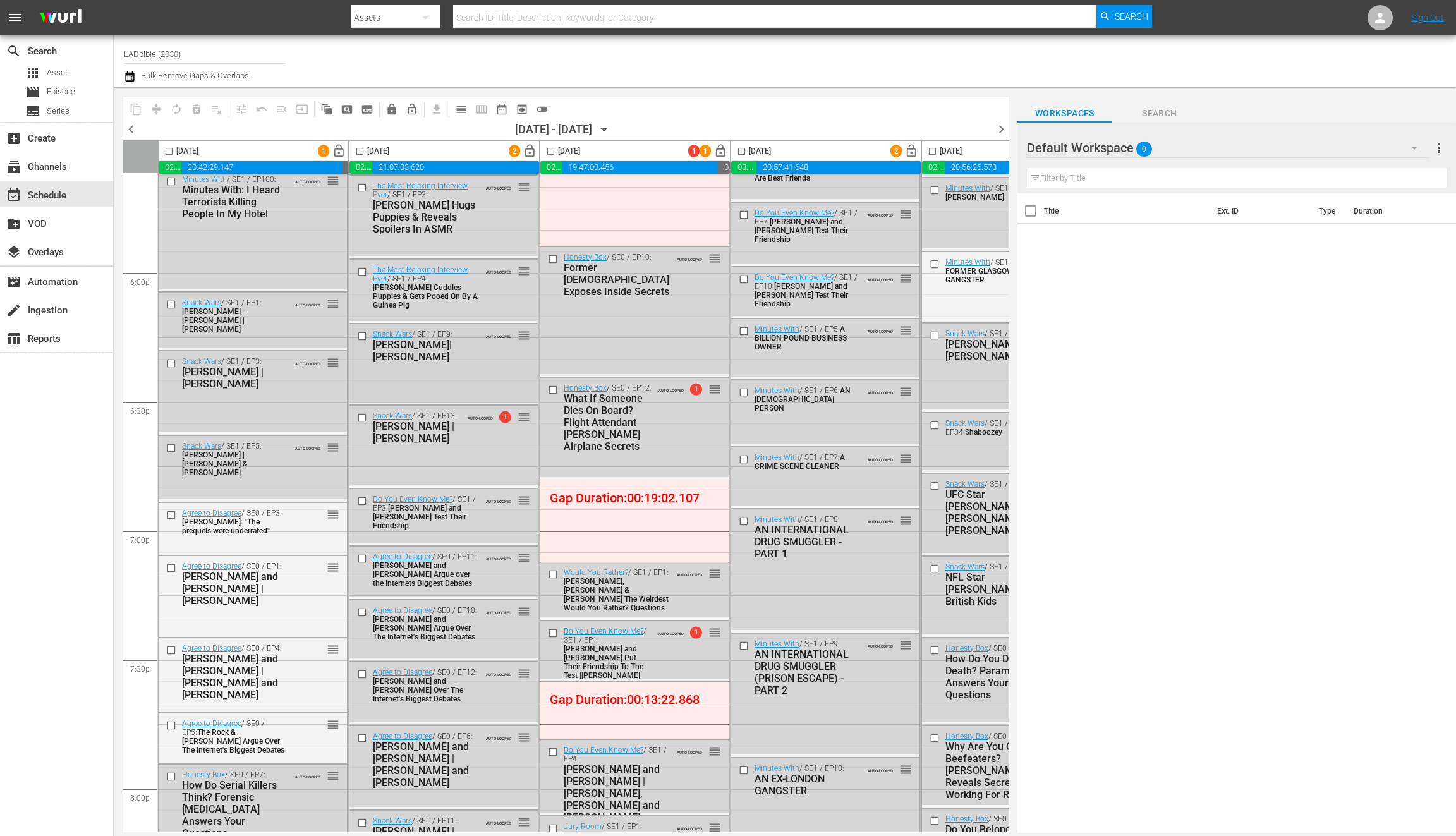
scroll to position [4558, 0]
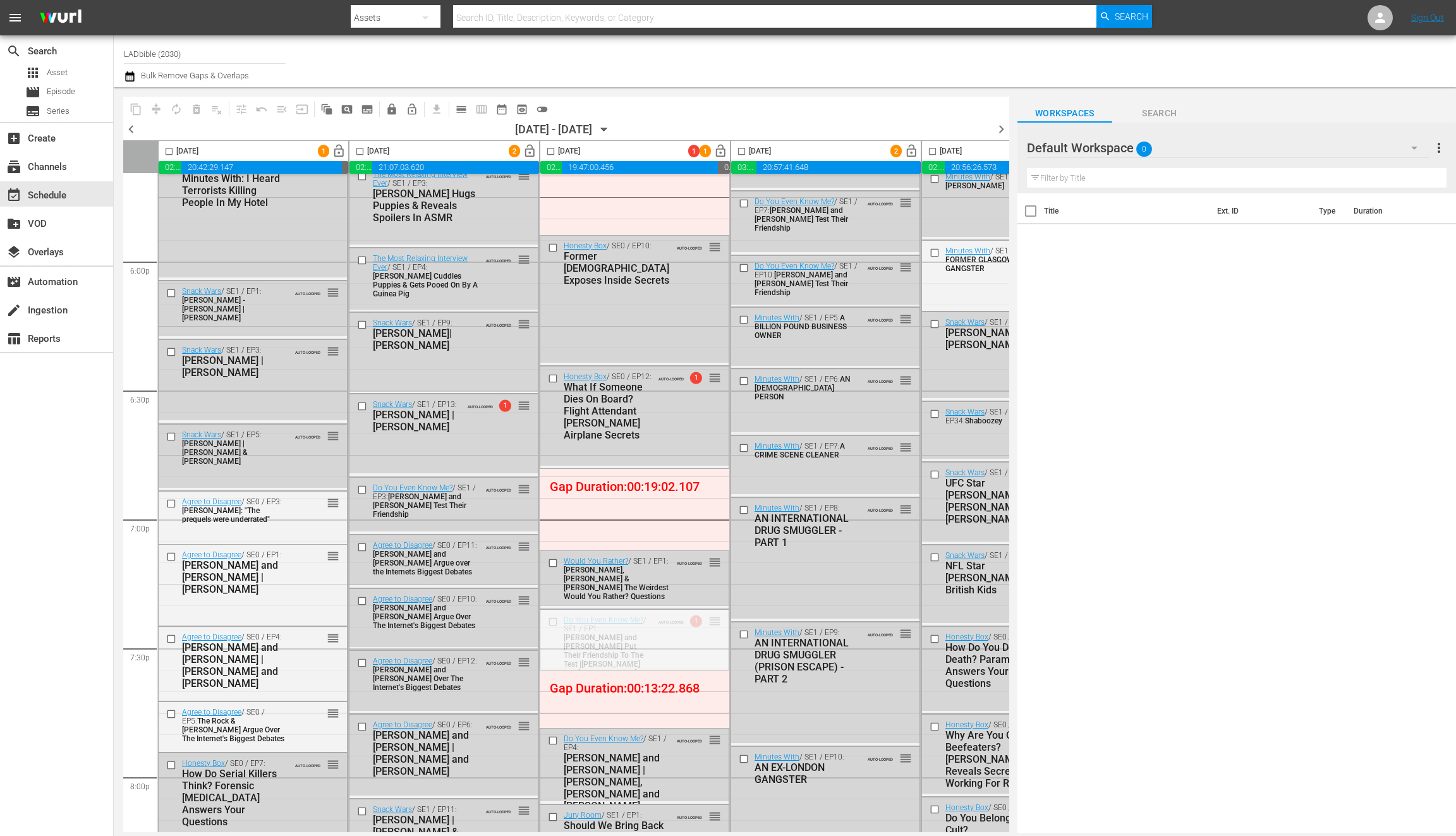
drag, startPoint x: 717, startPoint y: 619, endPoint x: 478, endPoint y: 402, distance: 322.8
click at [411, 470] on div "Snack Wars / SE1 / EP13: Gordon Ramsay | Rupert Grint AUTO-LOOPED 1 reorder" at bounding box center [444, 433] width 189 height 79
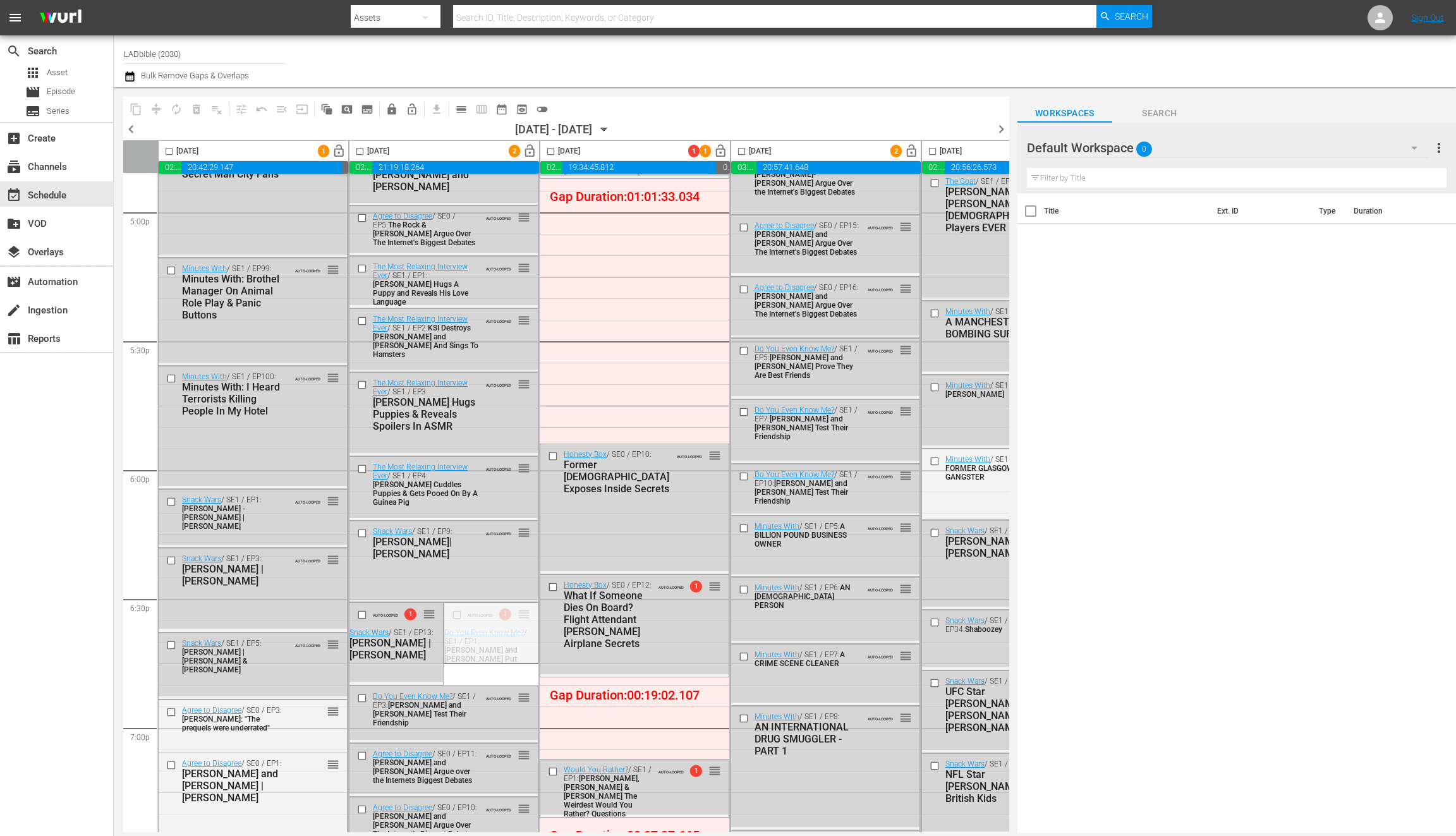
scroll to position [4128, 0]
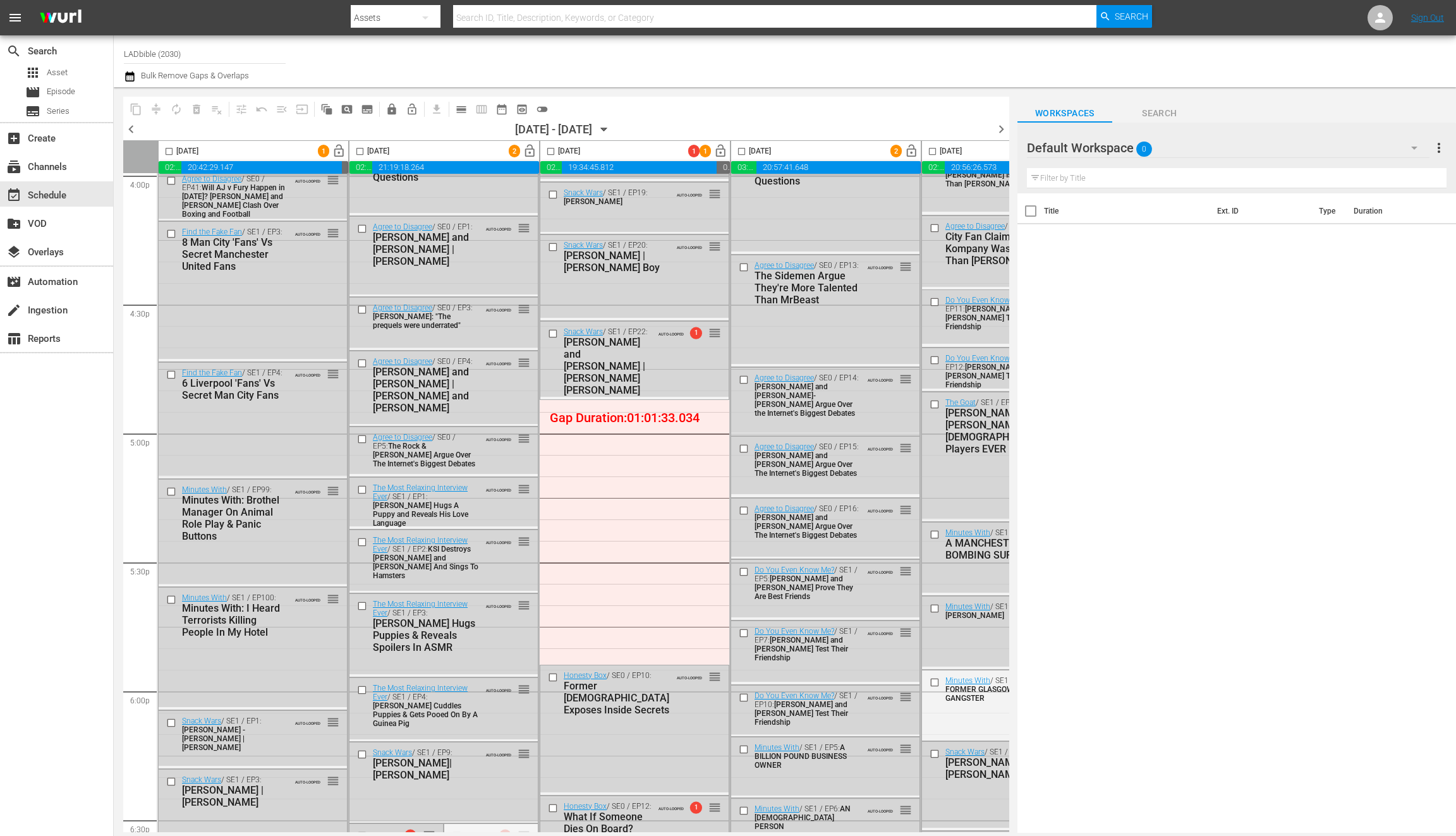
drag, startPoint x: 520, startPoint y: 403, endPoint x: 578, endPoint y: 403, distance: 58.0
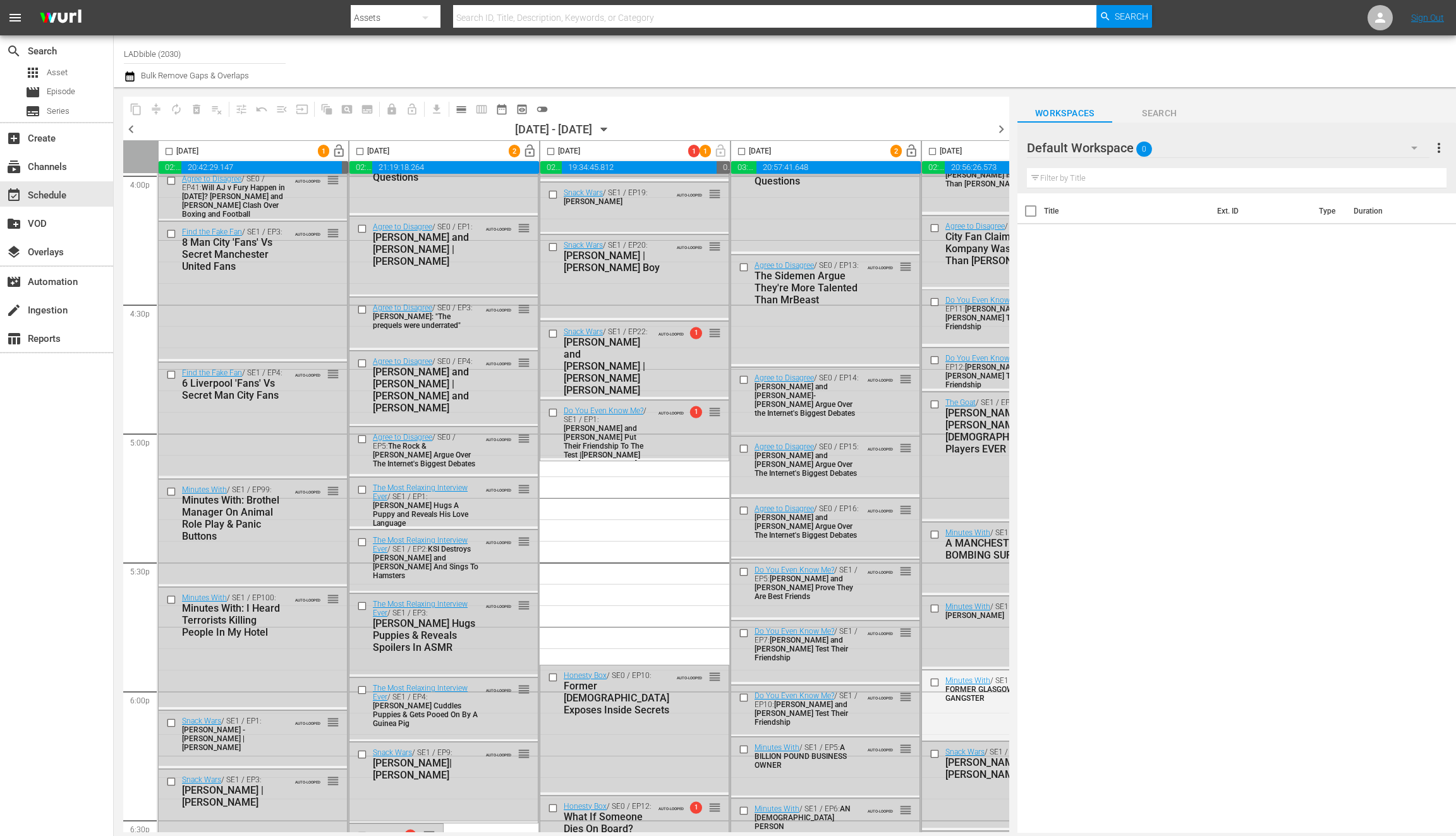
scroll to position [4560, 0]
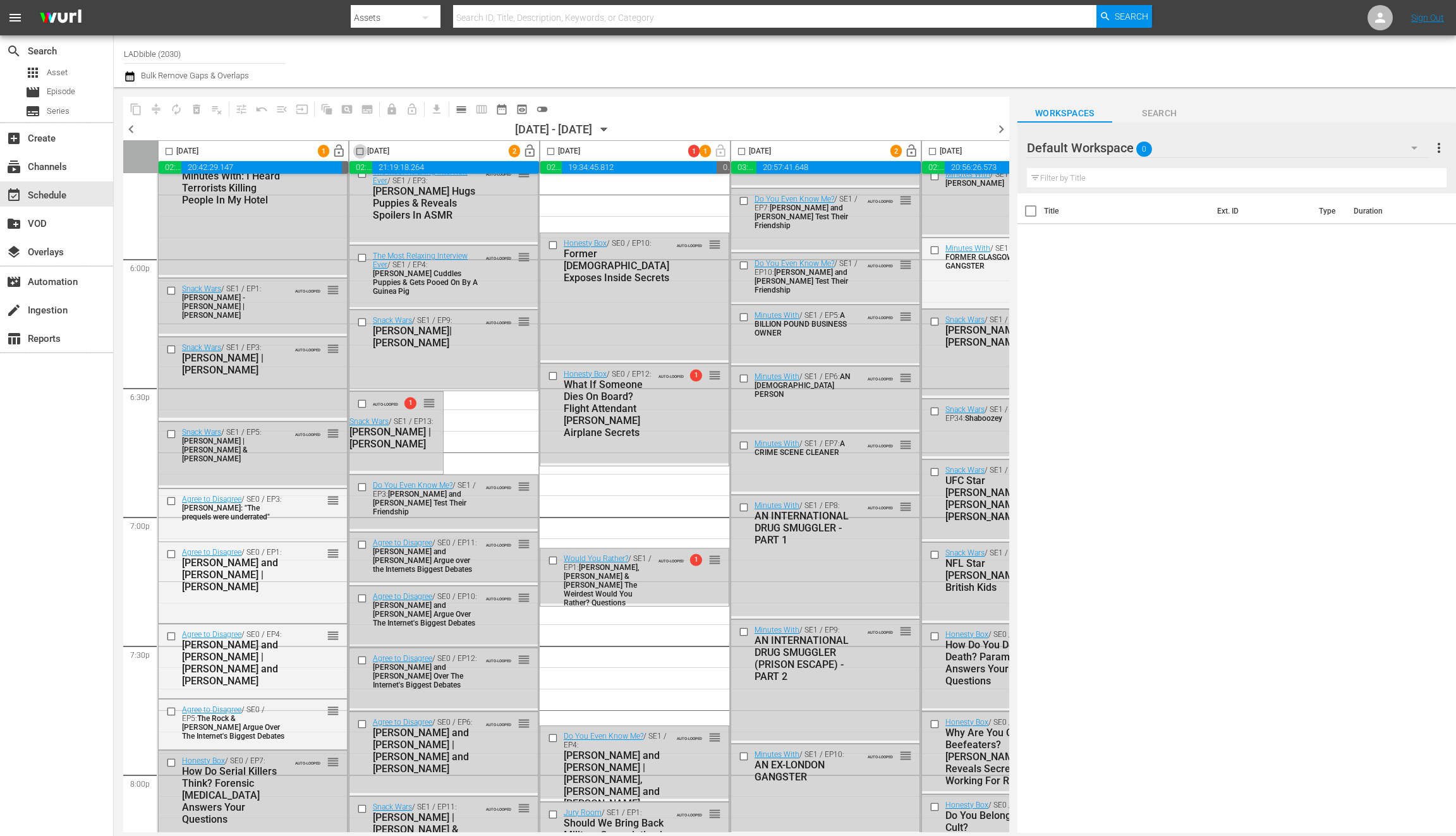
click at [358, 150] on input "checkbox" at bounding box center [360, 153] width 15 height 15
click at [160, 109] on span "compress" at bounding box center [156, 109] width 20 height 20
click at [156, 106] on span "compress" at bounding box center [156, 109] width 20 height 20
click at [155, 111] on span "compress" at bounding box center [156, 109] width 20 height 20
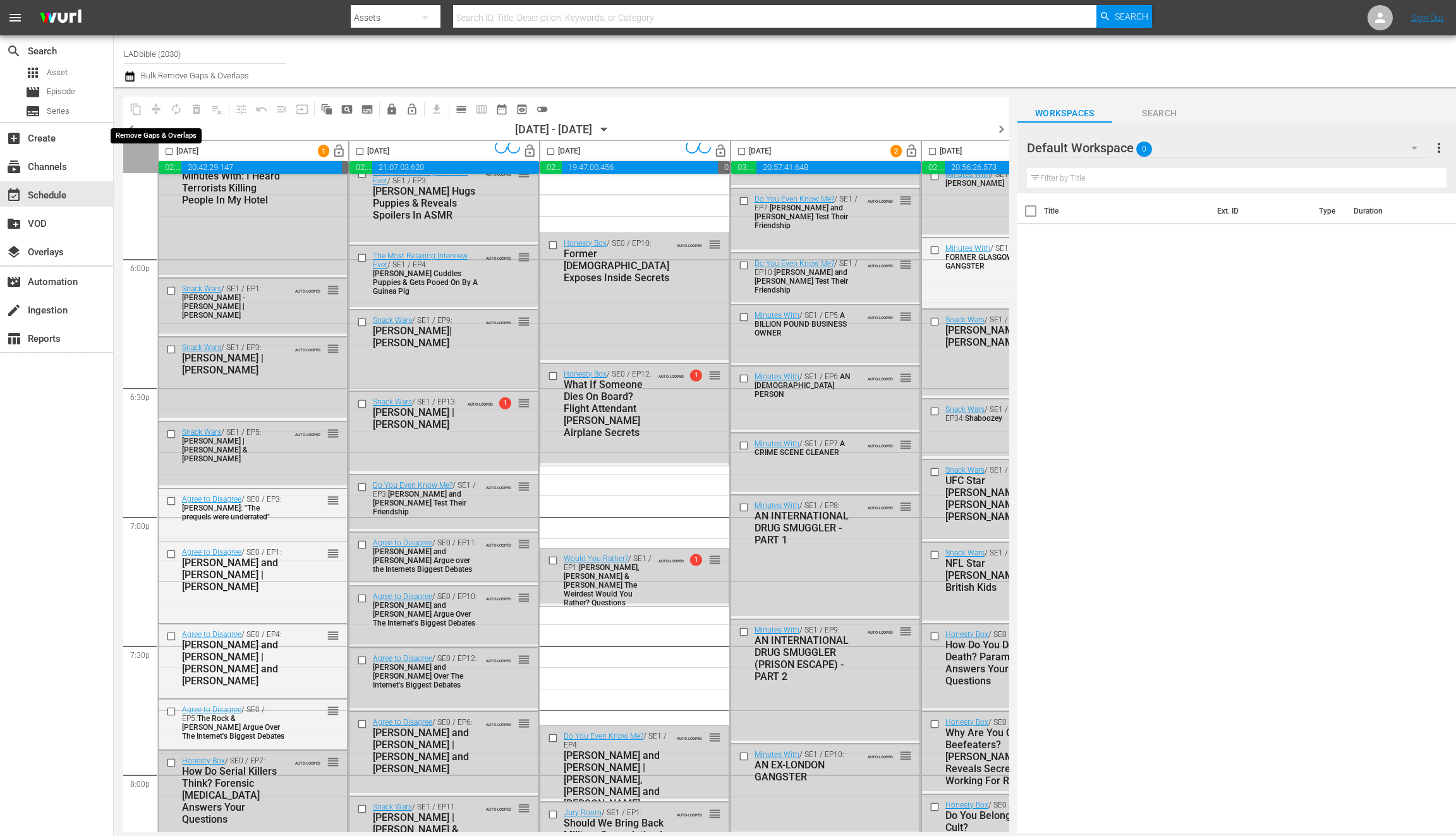
checkbox input "false"
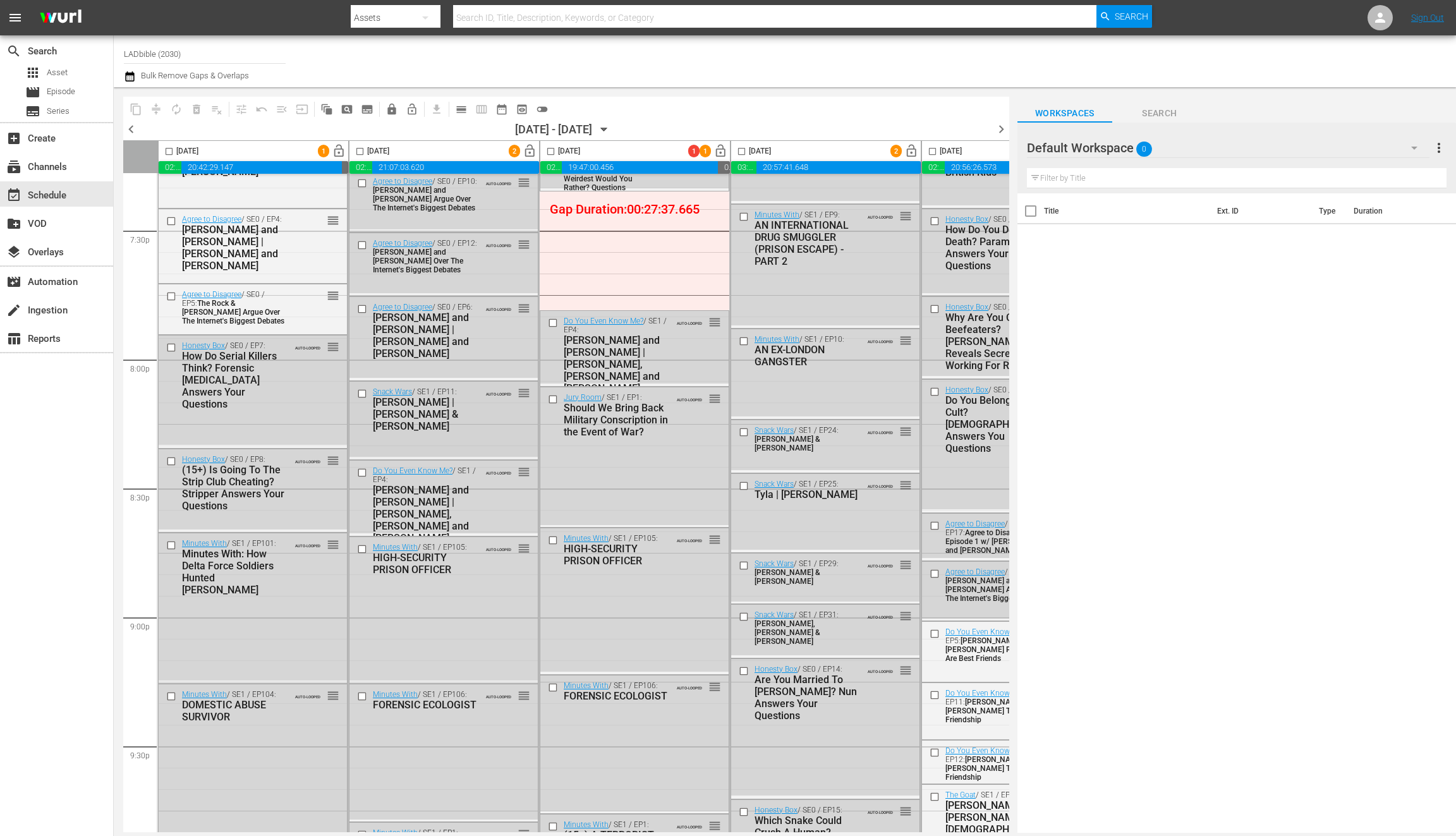
scroll to position [4986, 0]
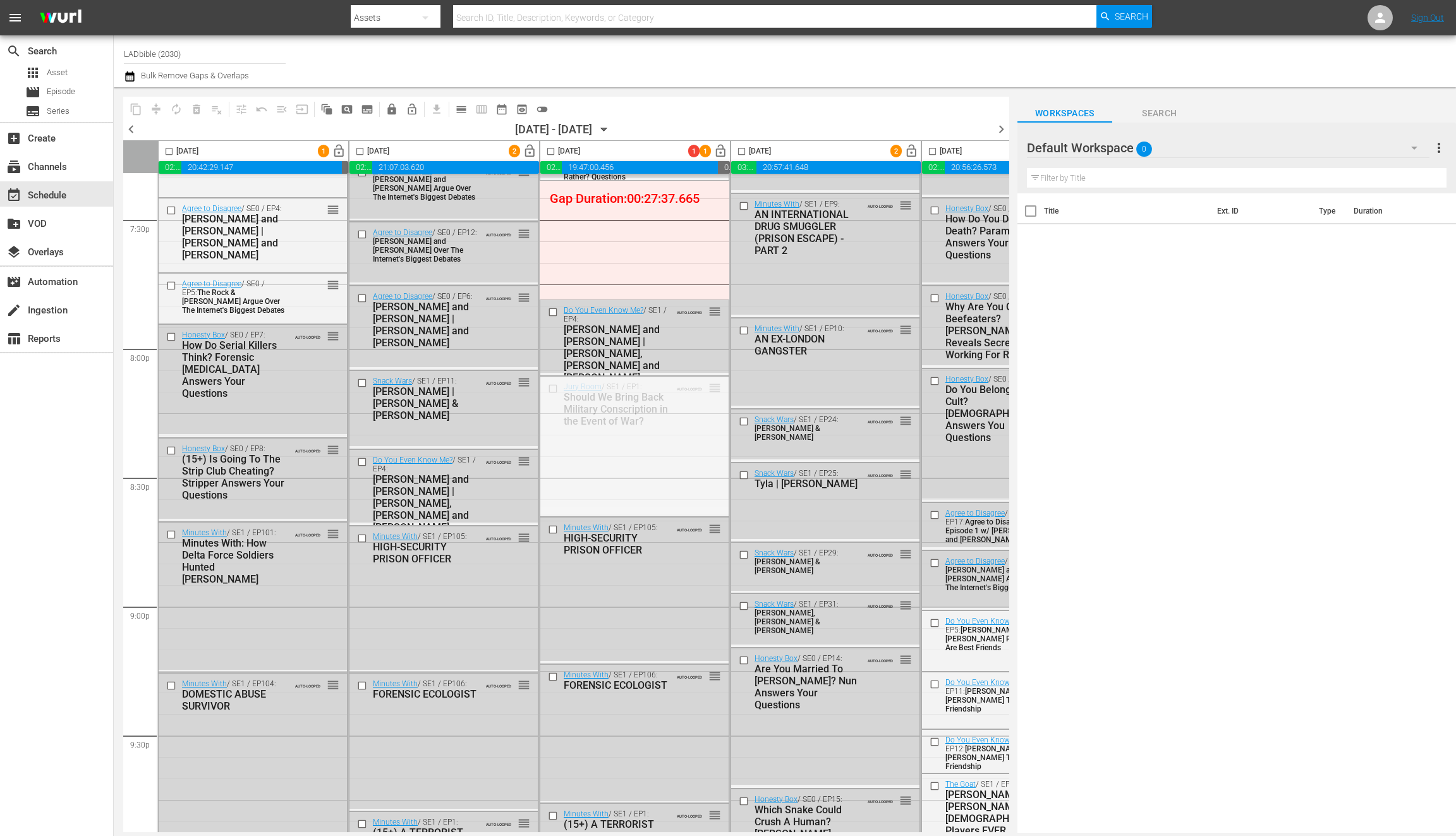
drag, startPoint x: 715, startPoint y: 386, endPoint x: 499, endPoint y: 449, distance: 225.0
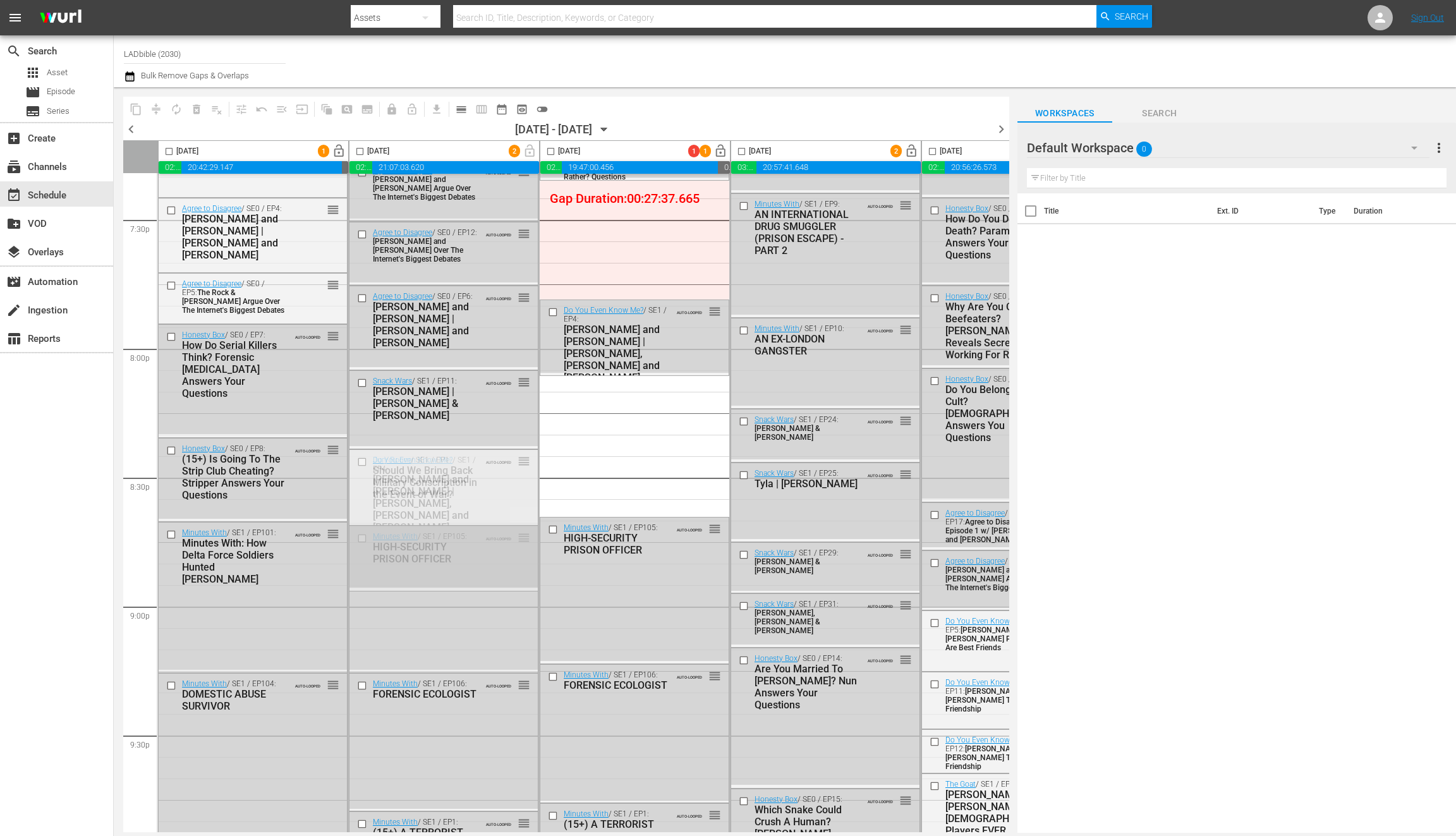
drag, startPoint x: 585, startPoint y: 453, endPoint x: 610, endPoint y: 450, distance: 25.2
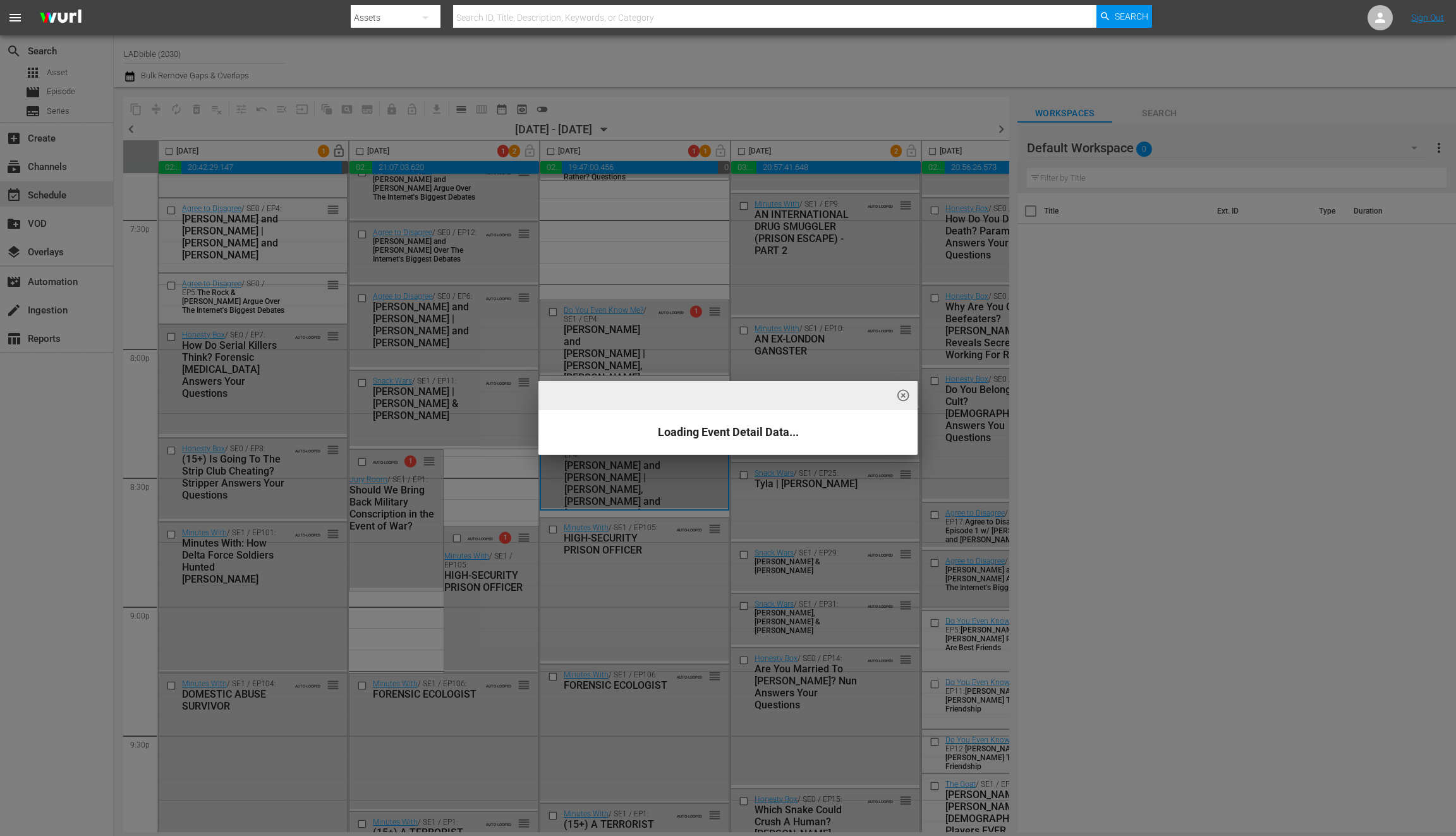
click at [581, 467] on div "highlight_off_icon Loading Event Detail Data..." at bounding box center [728, 418] width 1456 height 836
click at [581, 467] on div "highlight_off_icon Loading Event Detail Data..." at bounding box center [728, 418] width 1456 height 836
click at [580, 467] on div "highlight_off_icon Loading Event Detail Data..." at bounding box center [728, 418] width 1456 height 836
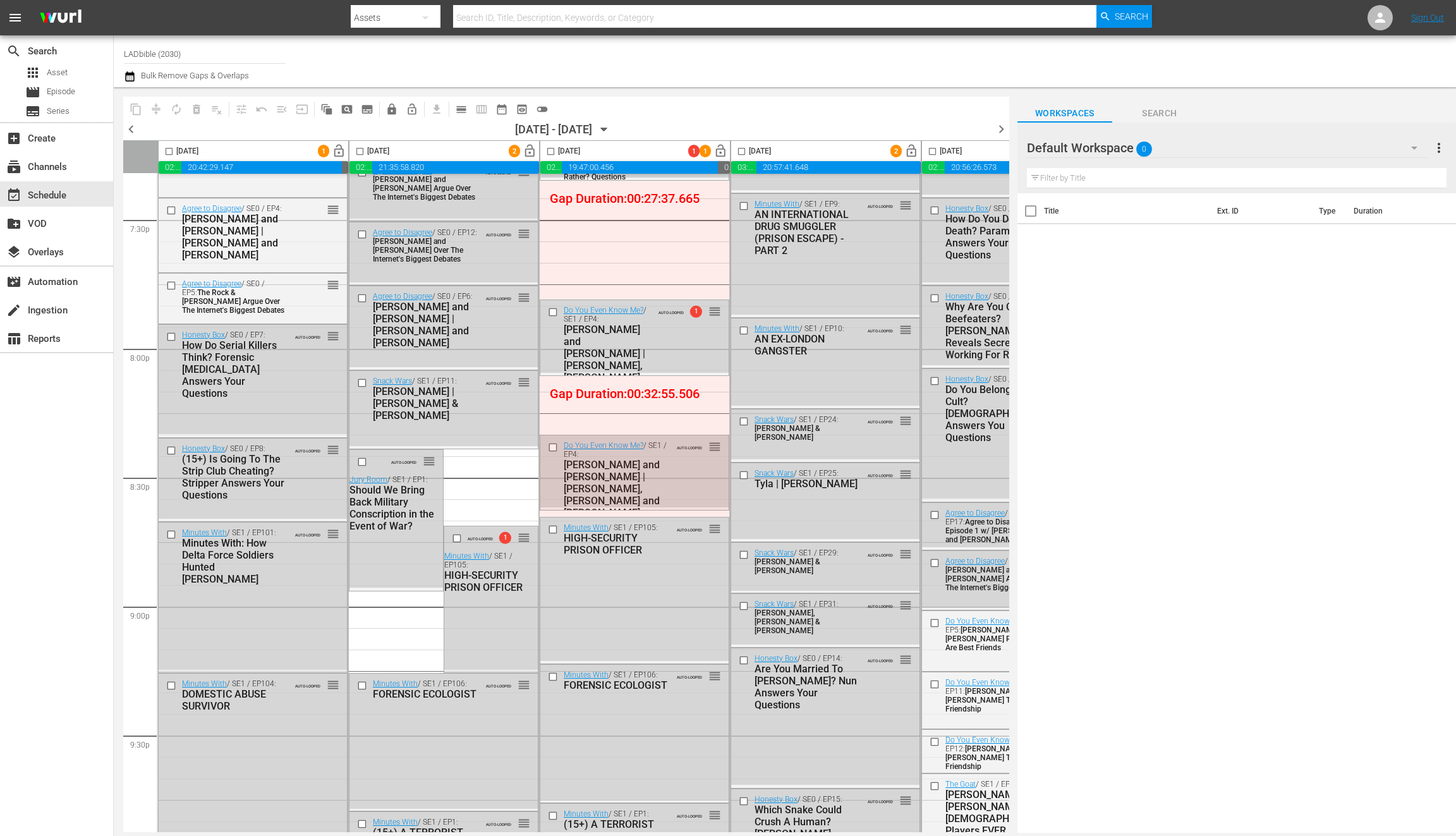
click at [579, 466] on div "highlight_off_icon Loading Event Detail Data..." at bounding box center [728, 418] width 1456 height 836
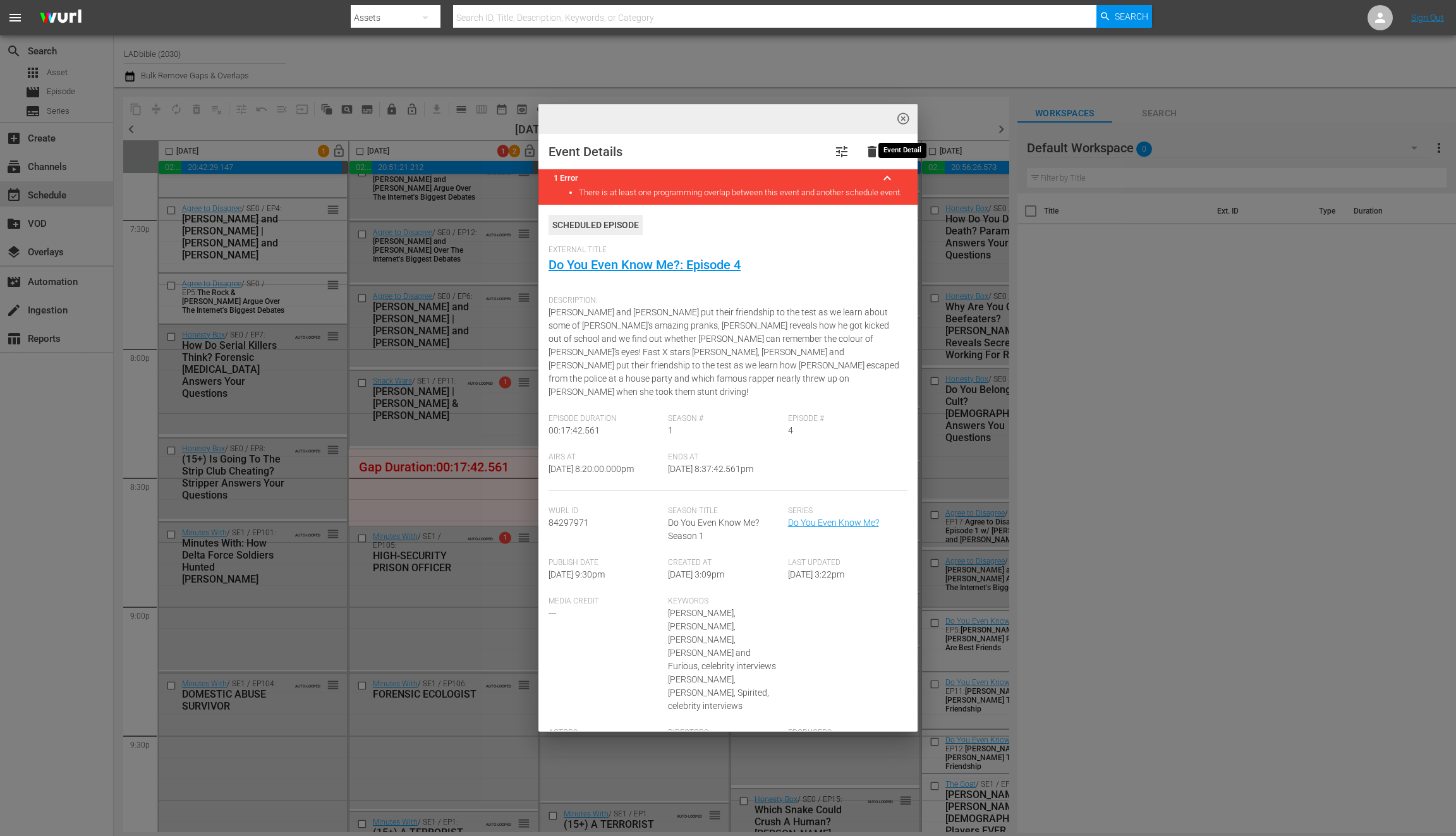
click at [907, 118] on span "highlight_off_icon" at bounding box center [904, 119] width 15 height 15
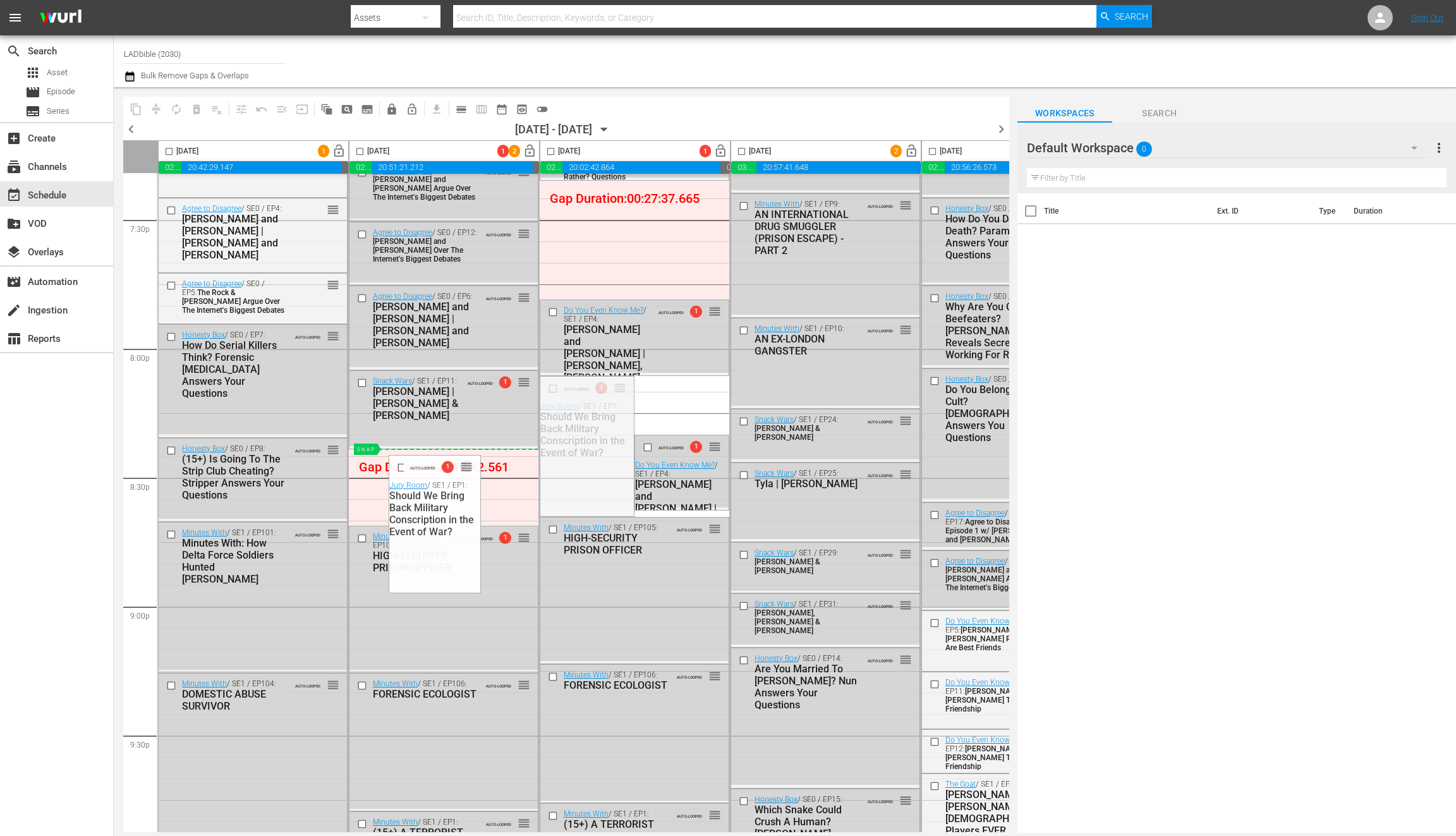
drag, startPoint x: 619, startPoint y: 385, endPoint x: 359, endPoint y: 150, distance: 350.5
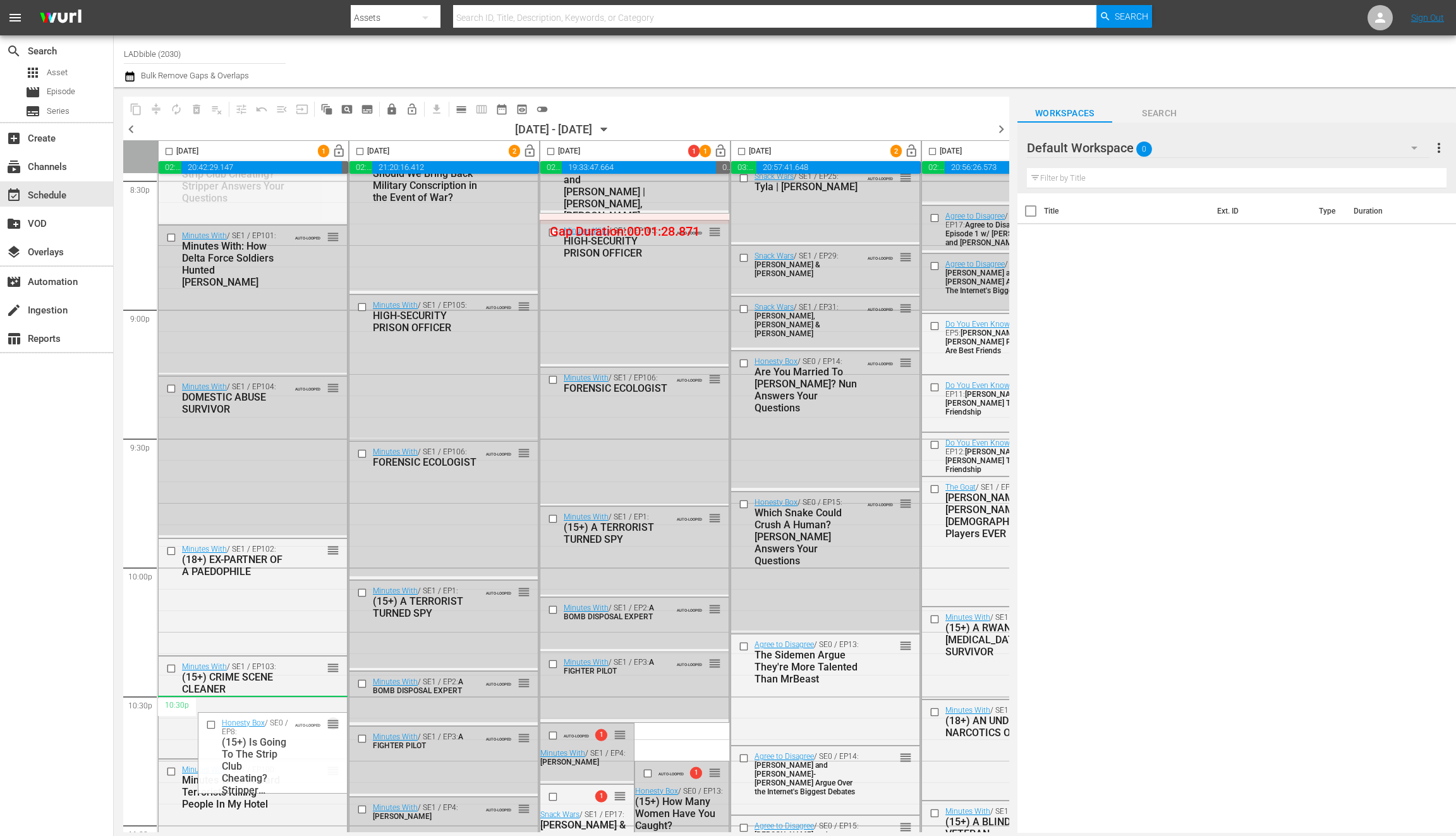
scroll to position [5378, 0]
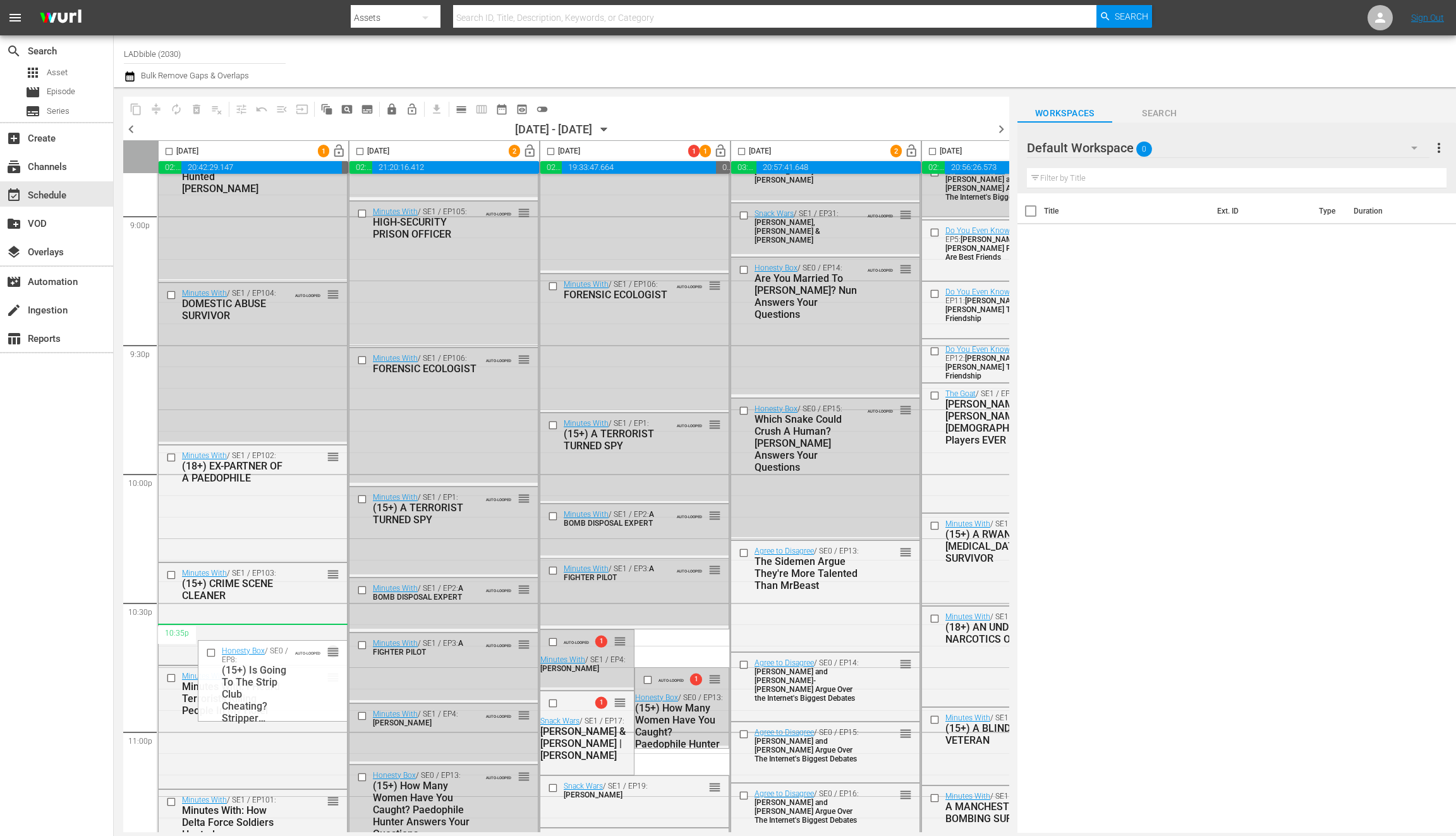
drag, startPoint x: 333, startPoint y: 594, endPoint x: 306, endPoint y: 638, distance: 51.6
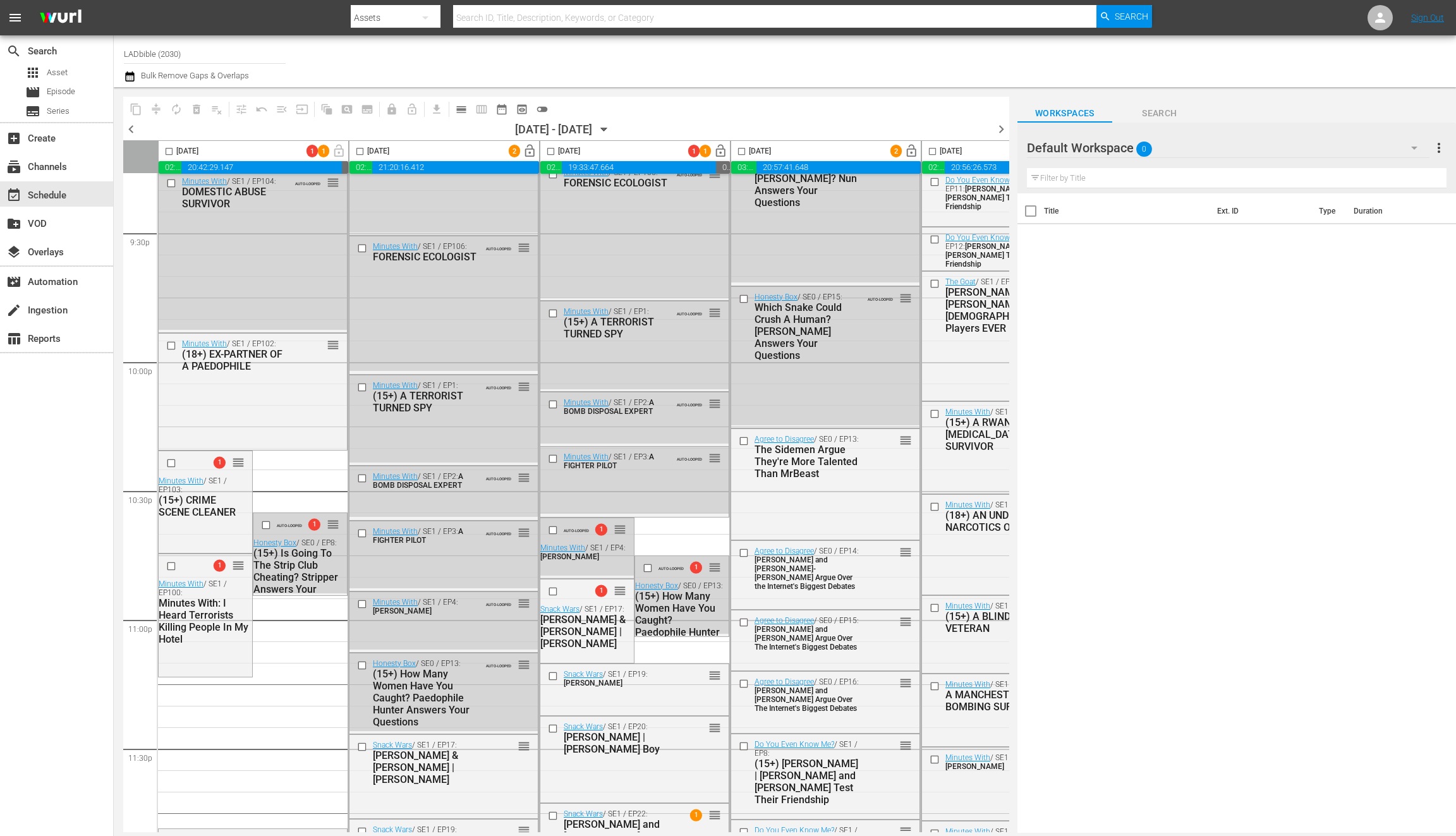
scroll to position [5444, 0]
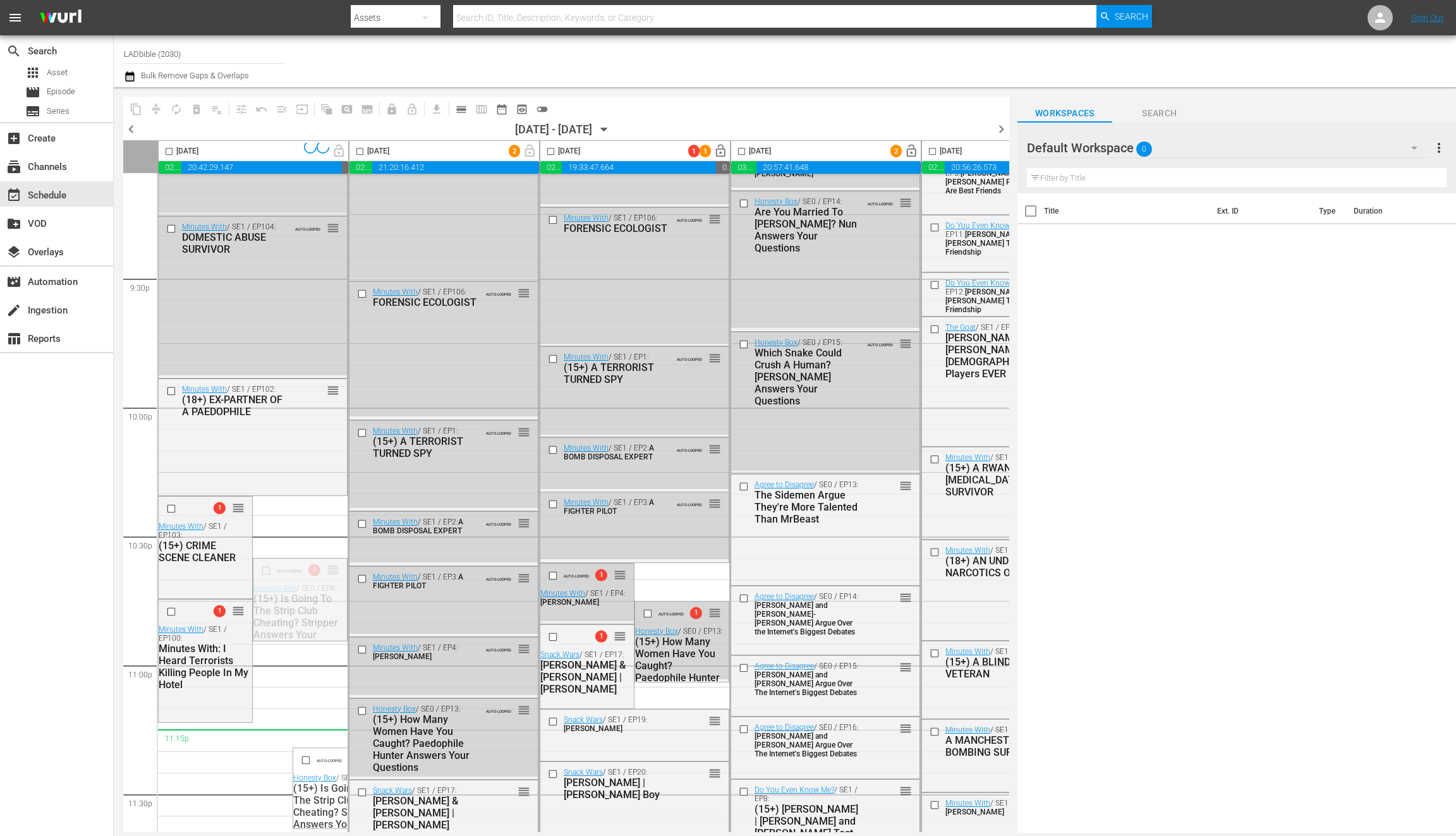
click at [167, 153] on input "checkbox" at bounding box center [169, 153] width 15 height 15
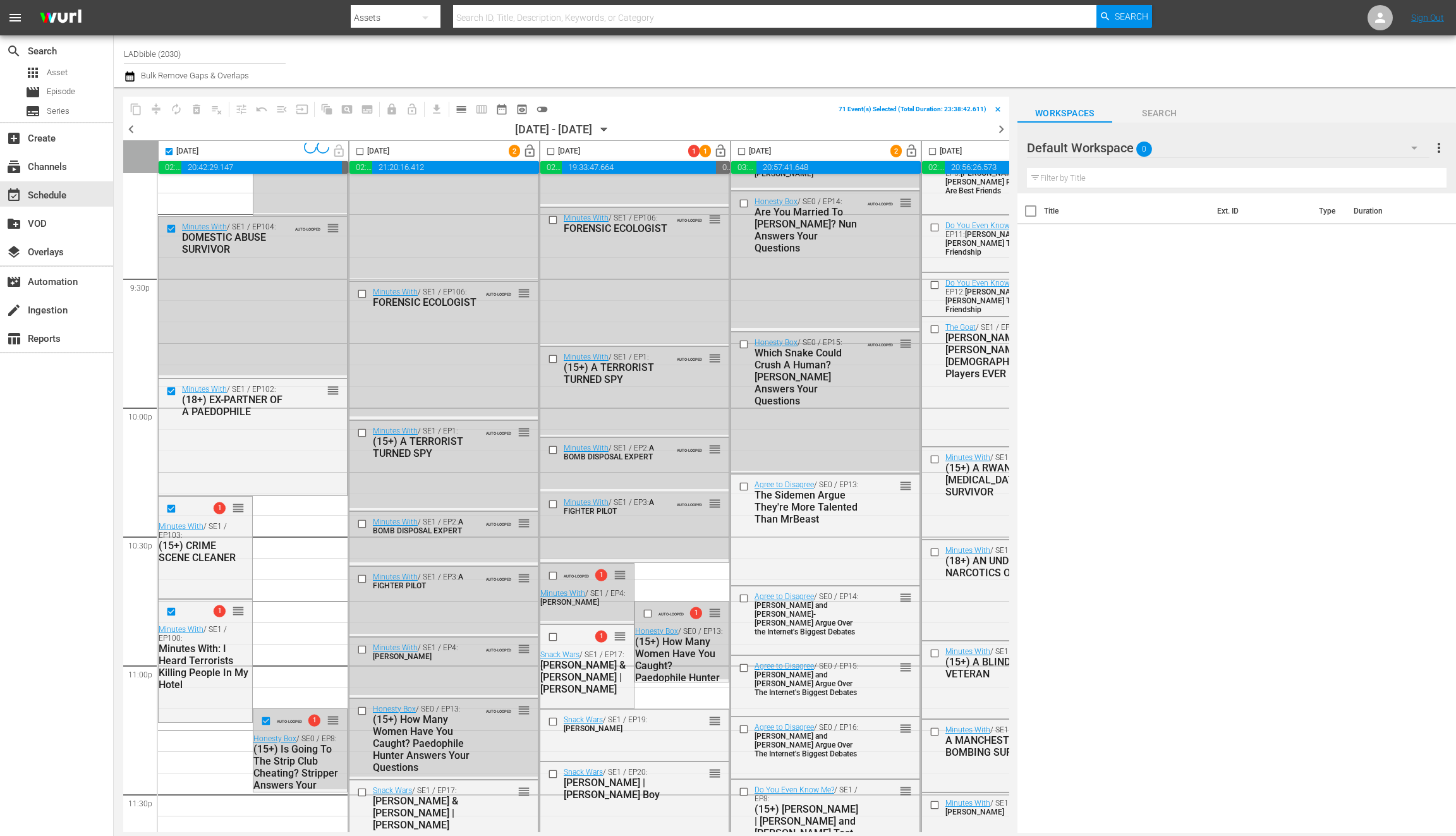
click at [171, 150] on input "checkbox" at bounding box center [169, 153] width 15 height 15
checkbox input "false"
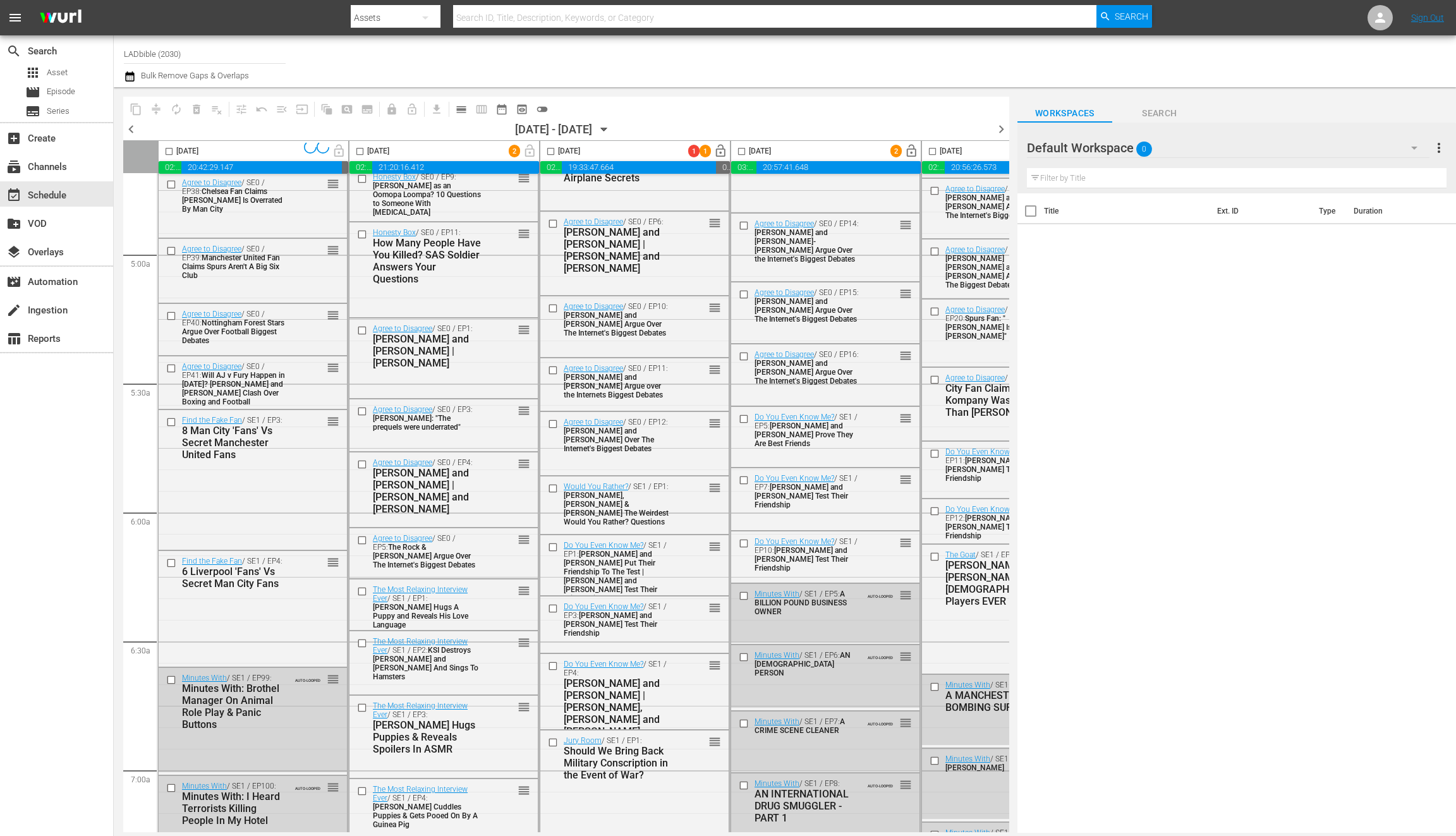
scroll to position [2224, 0]
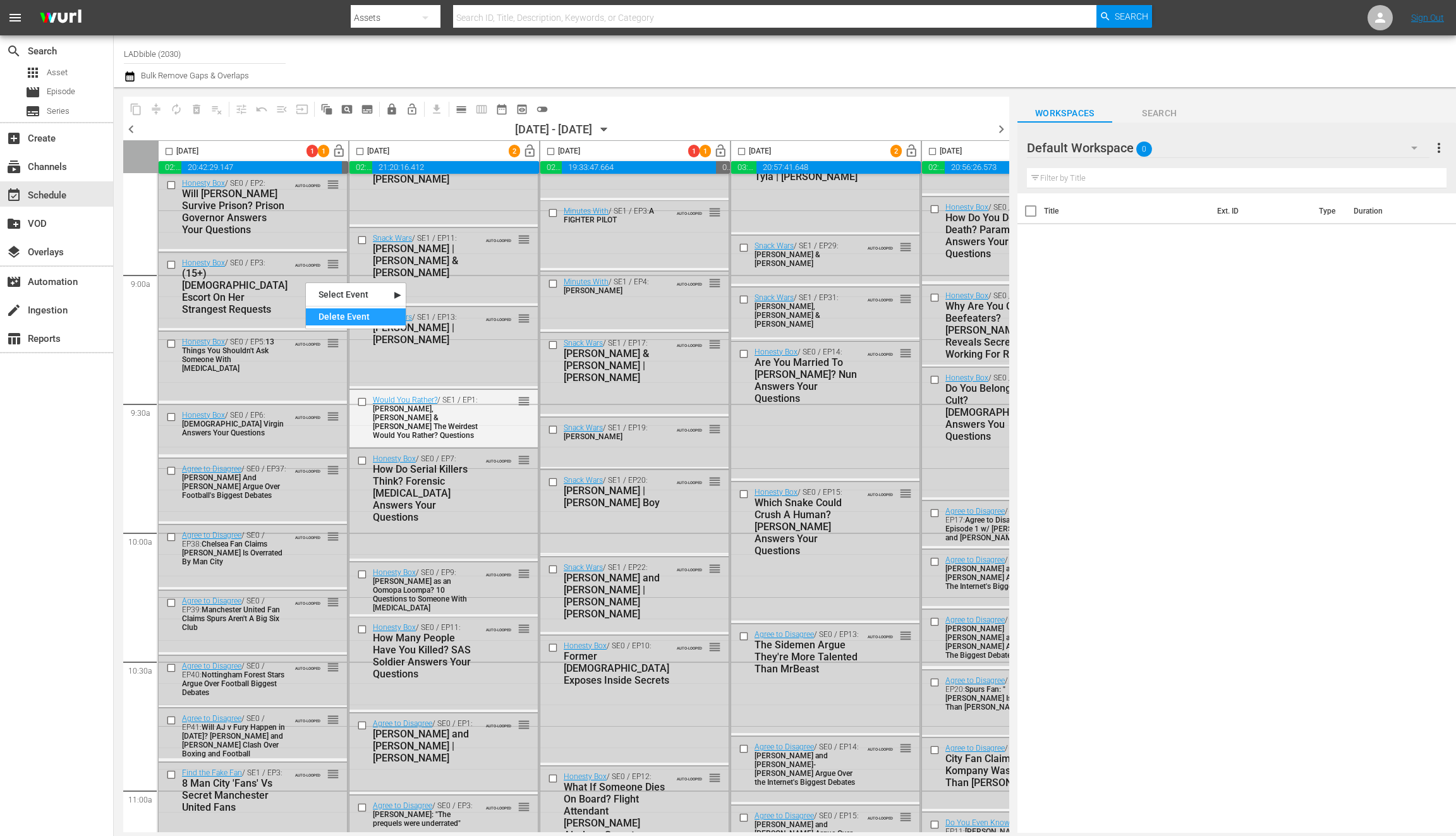
click at [328, 317] on div "Delete Event" at bounding box center [356, 317] width 100 height 17
click at [1143, 148] on span "0" at bounding box center [1144, 149] width 16 height 26
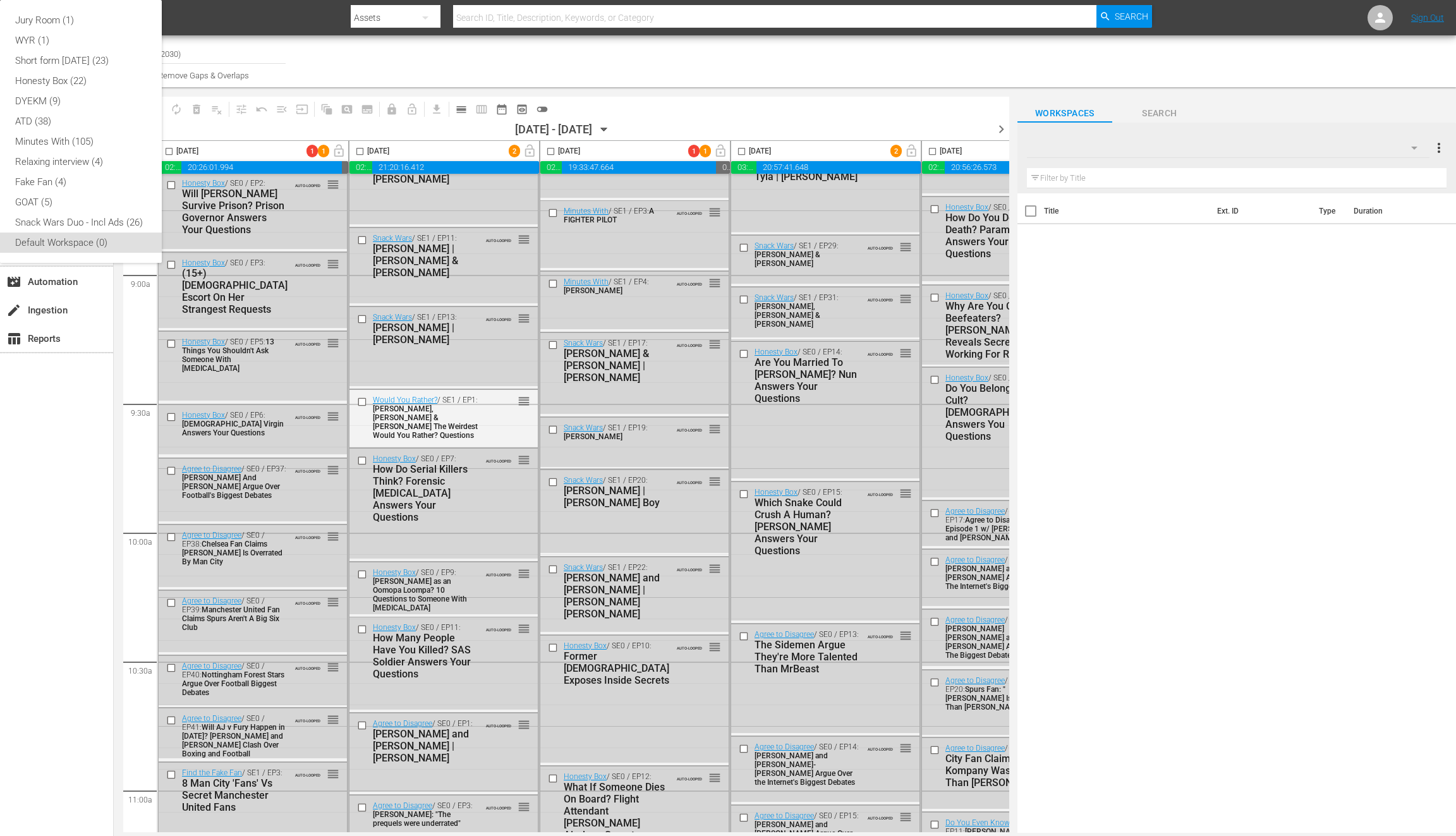
click at [146, 91] on div "Honesty Box (22)" at bounding box center [80, 81] width 132 height 20
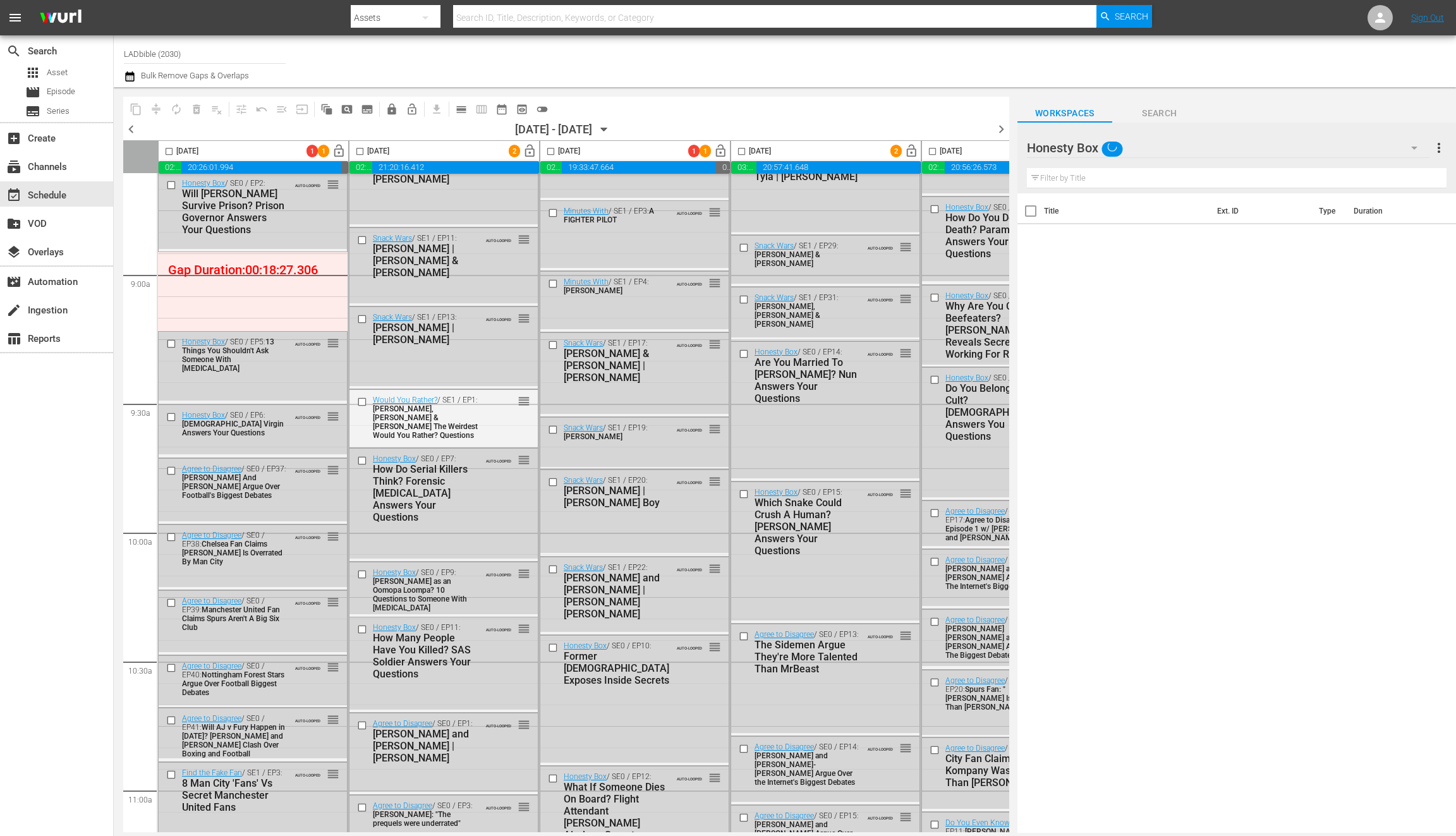
click at [1077, 163] on div "Honesty Box (22)" at bounding box center [1108, 163] width 132 height 0
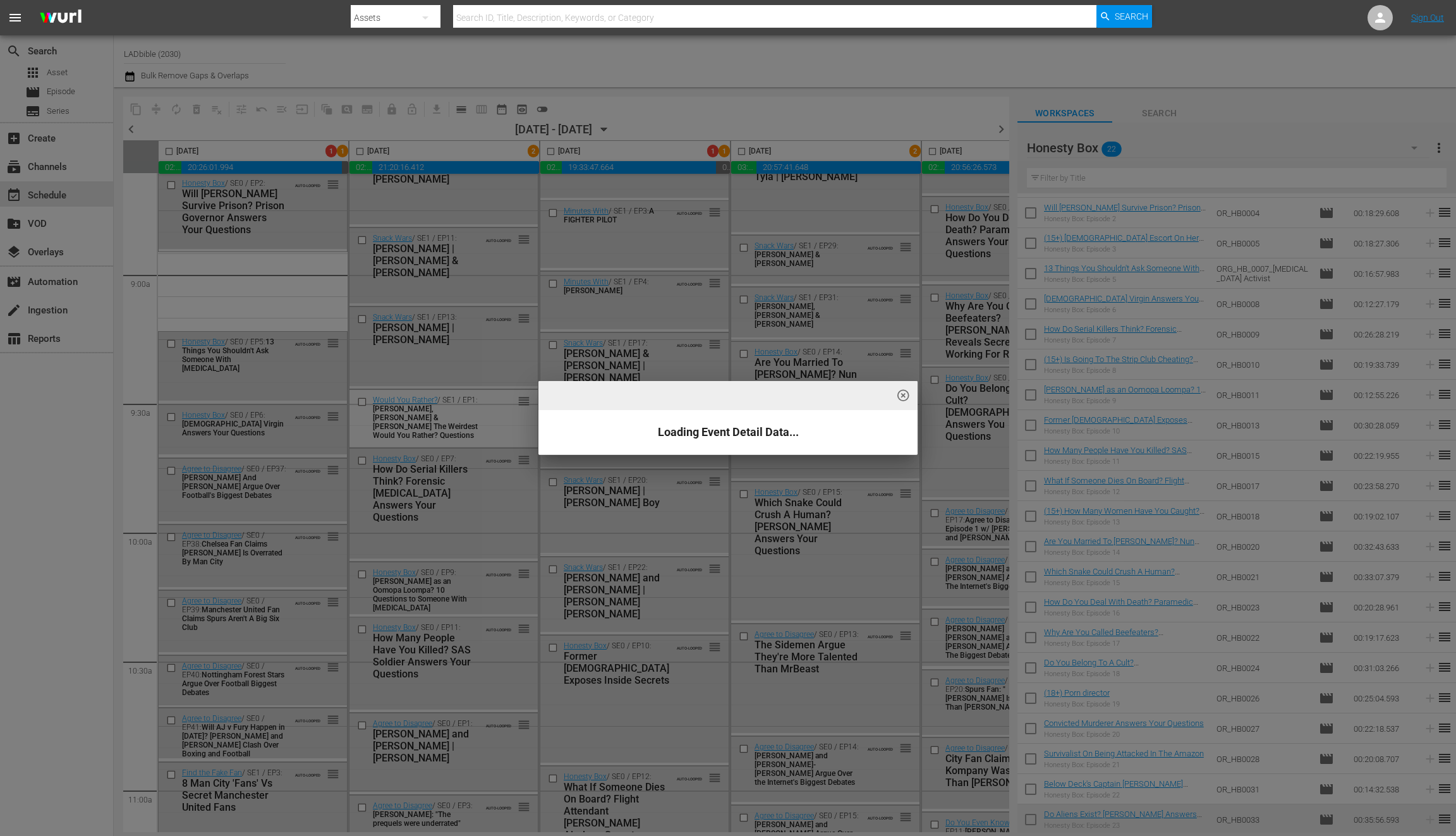
scroll to position [3461, 0]
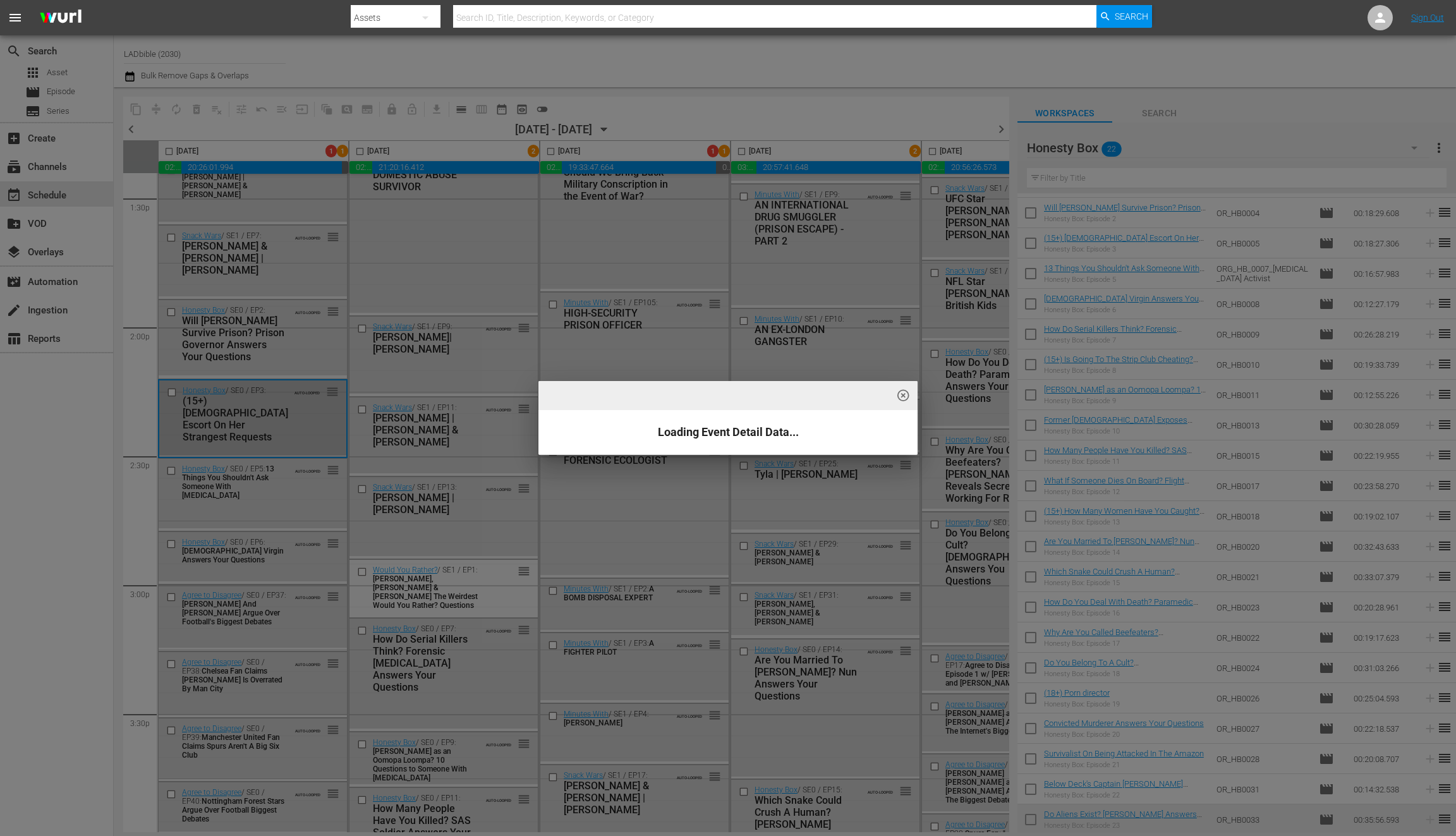
click at [273, 393] on div "highlight_off_icon Loading Event Detail Data..." at bounding box center [728, 418] width 1456 height 836
click at [173, 395] on div "highlight_off_icon Loading Event Detail Data..." at bounding box center [728, 418] width 1456 height 836
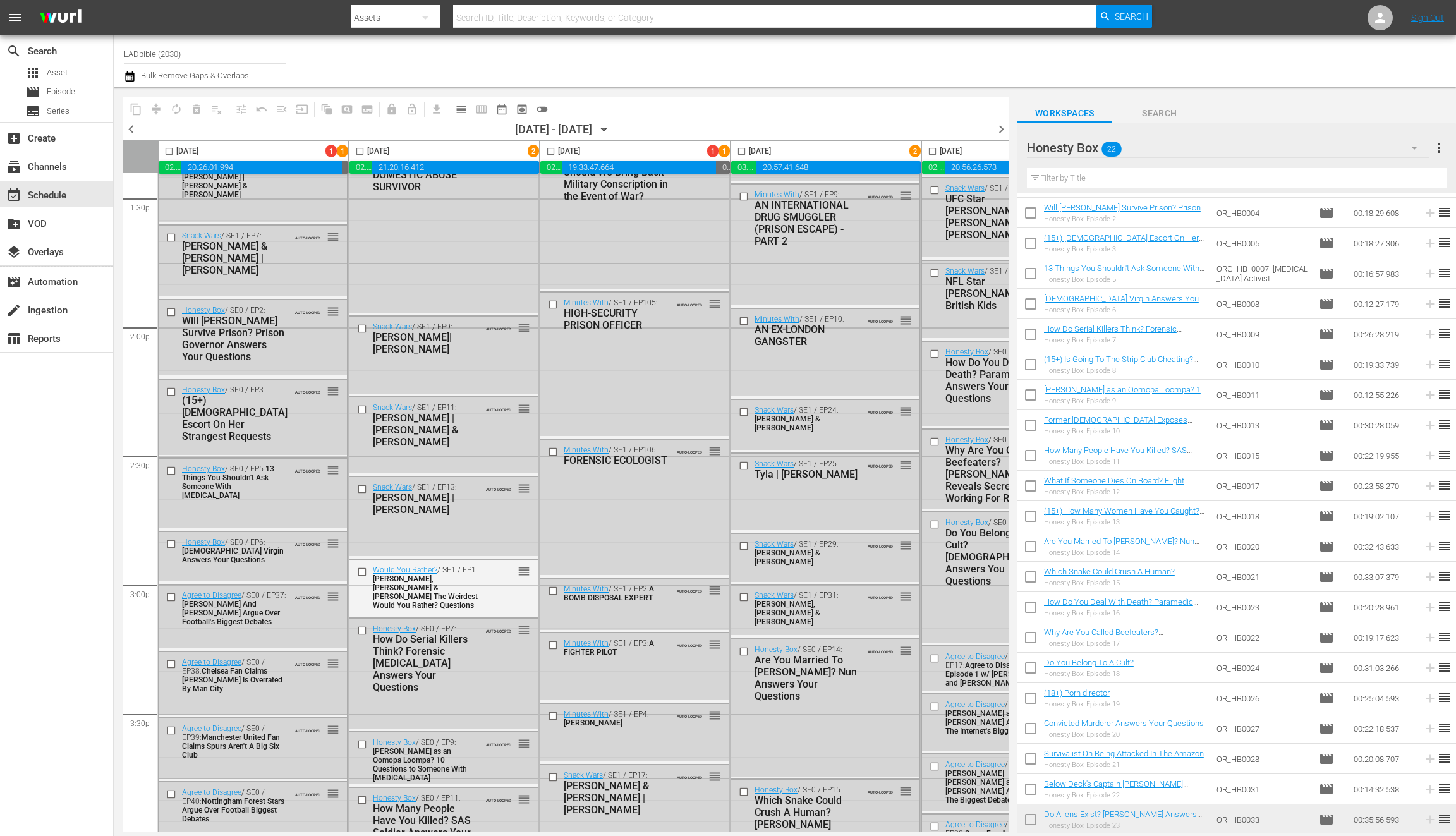
click at [173, 393] on div "highlight_off_icon Loading Event Detail Data..." at bounding box center [728, 418] width 1456 height 836
click at [170, 390] on div "highlight_off_icon Loading Event Detail Data..." at bounding box center [728, 418] width 1456 height 836
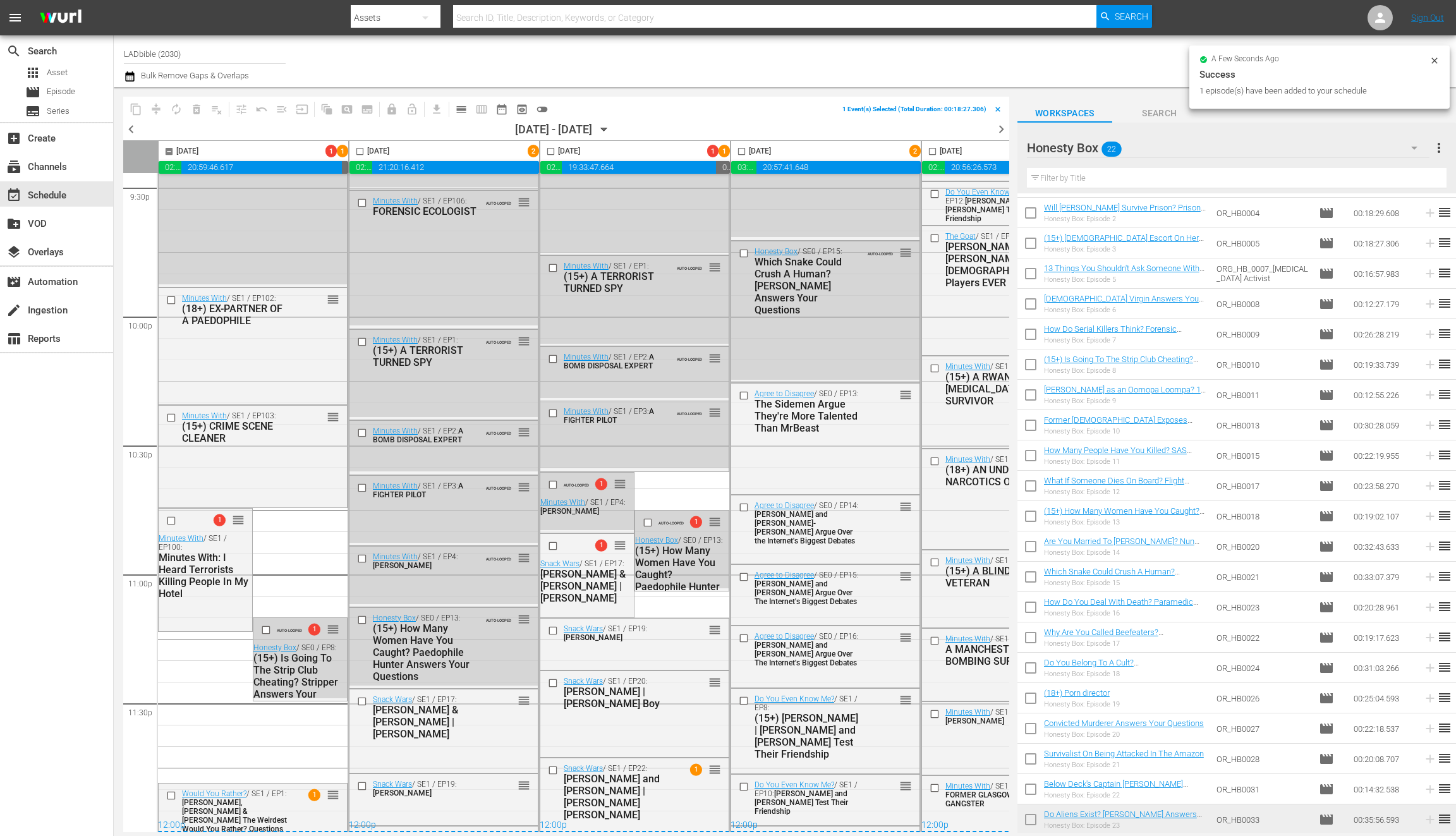
scroll to position [3276, 0]
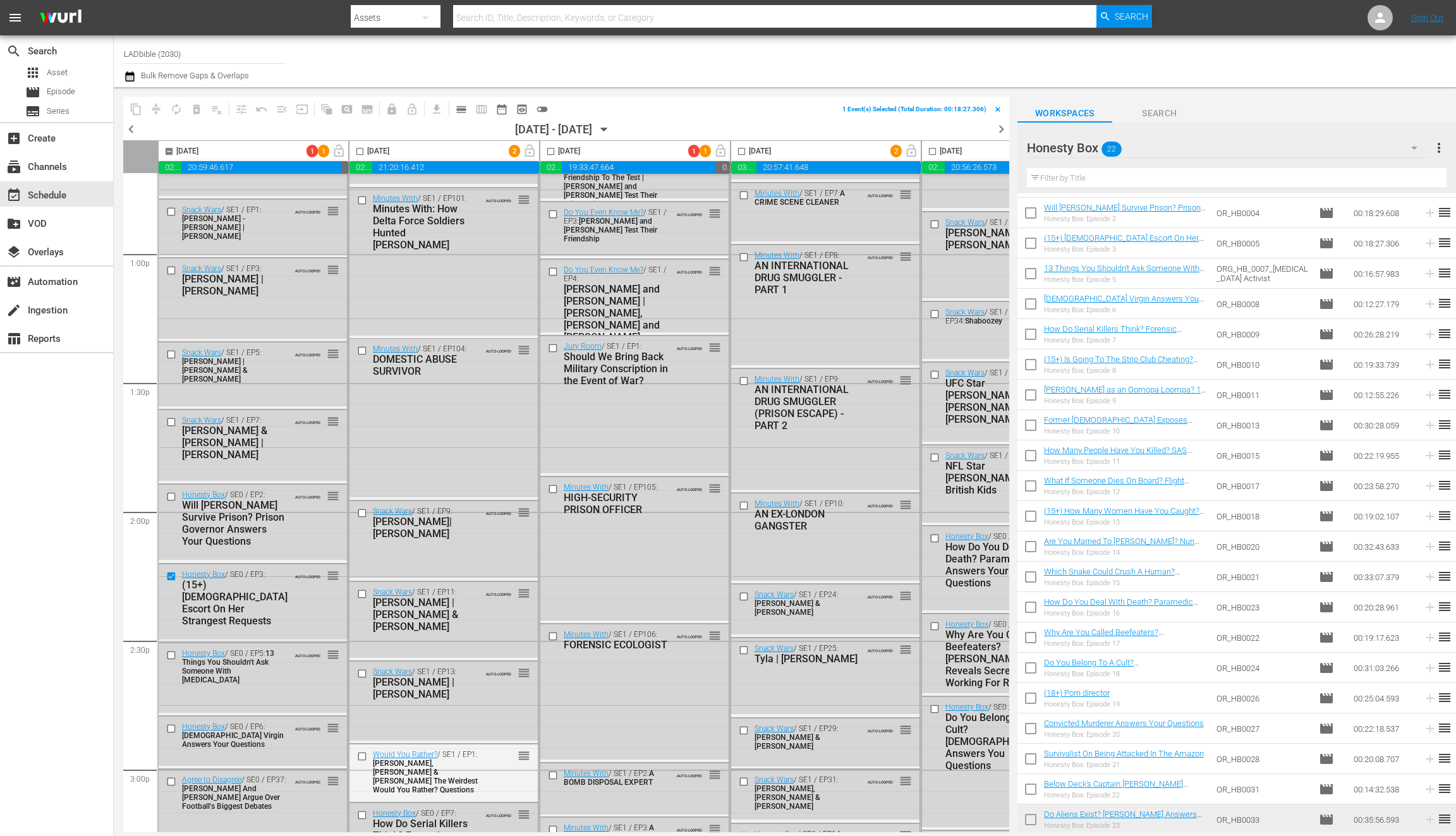
click at [196, 112] on span "delete_forever_outlined" at bounding box center [196, 109] width 20 height 20
click at [193, 108] on span "delete_forever_outlined" at bounding box center [196, 109] width 20 height 20
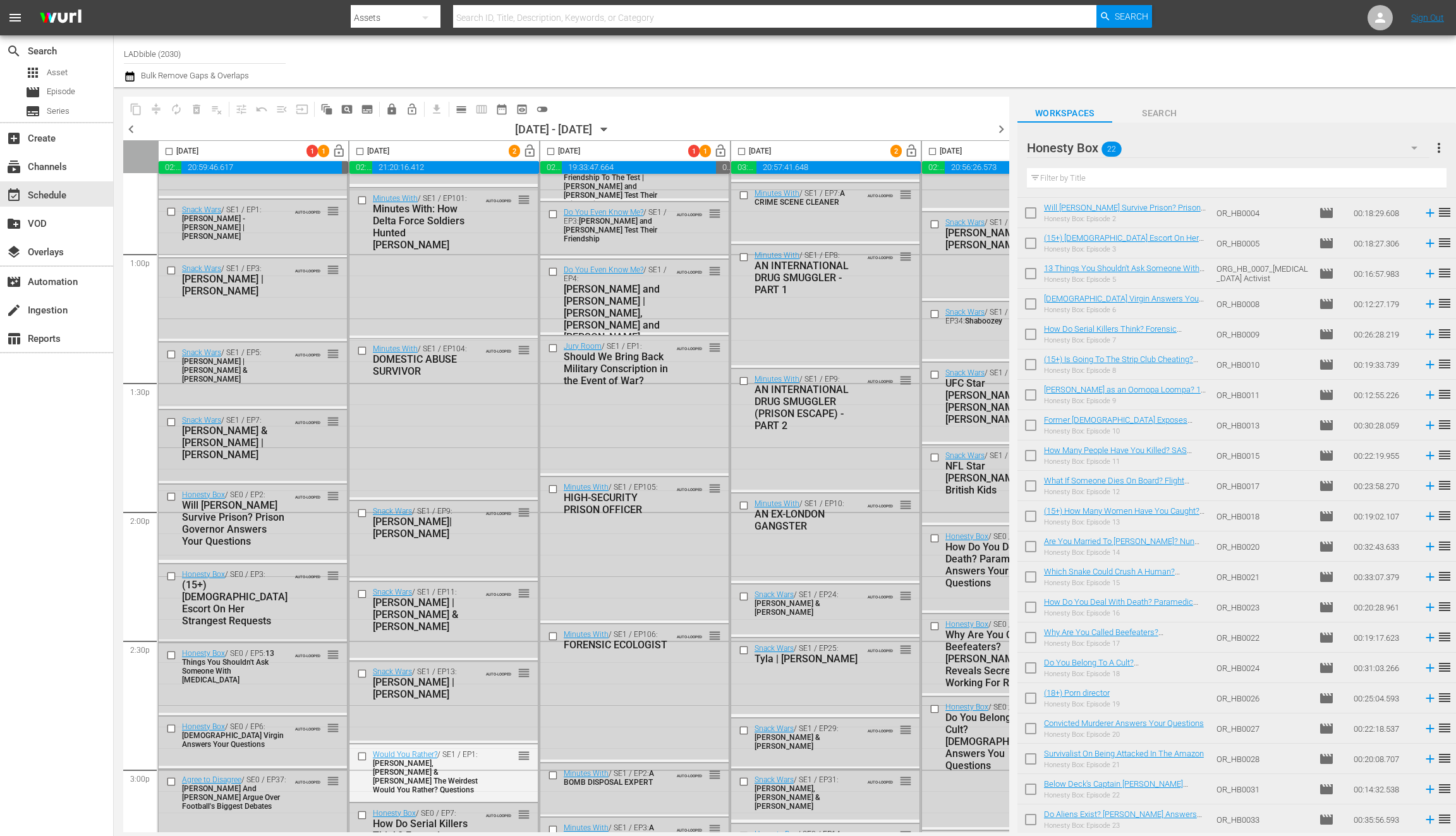
scroll to position [3374, 0]
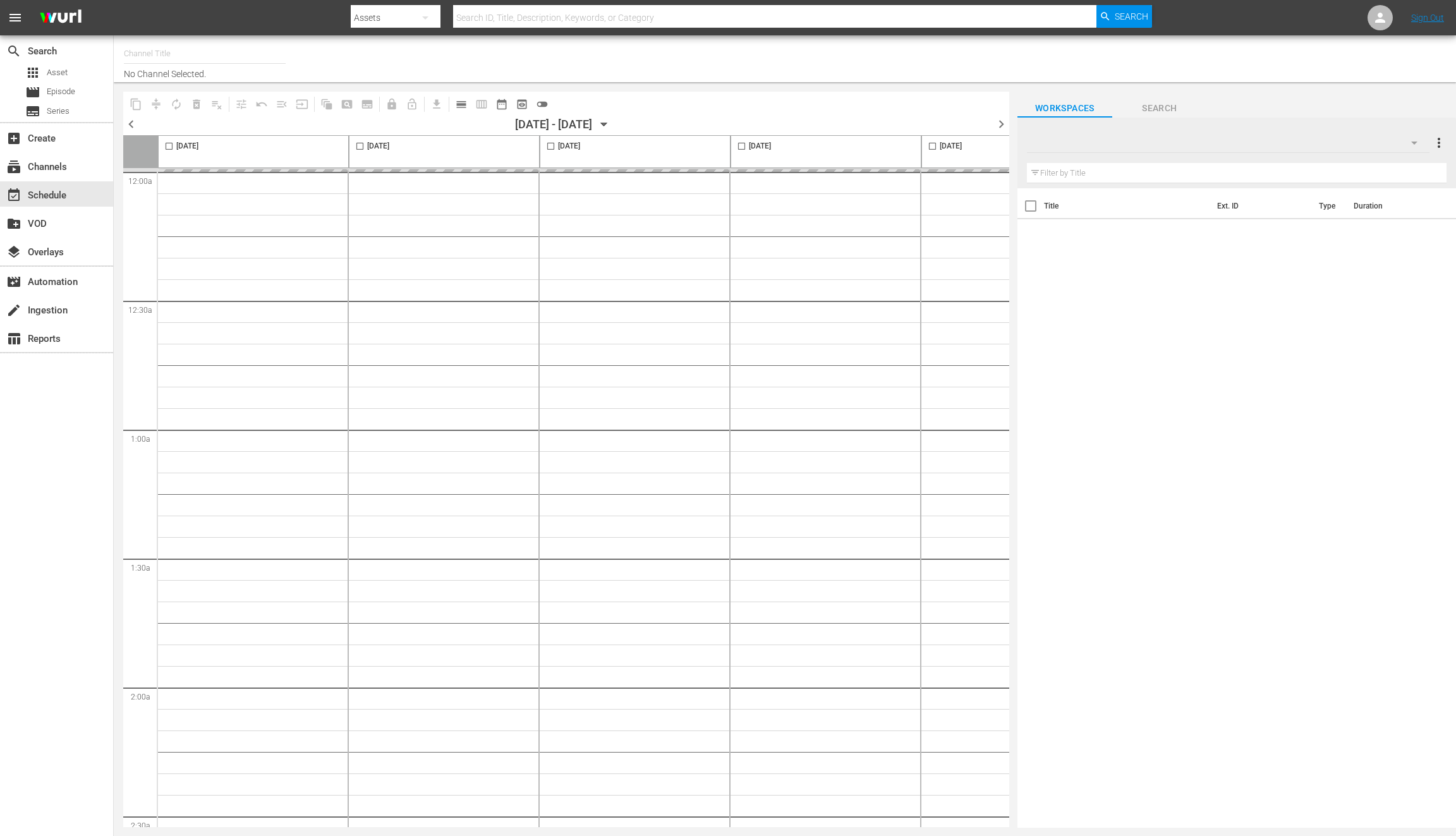
type input "LADbible (2030)"
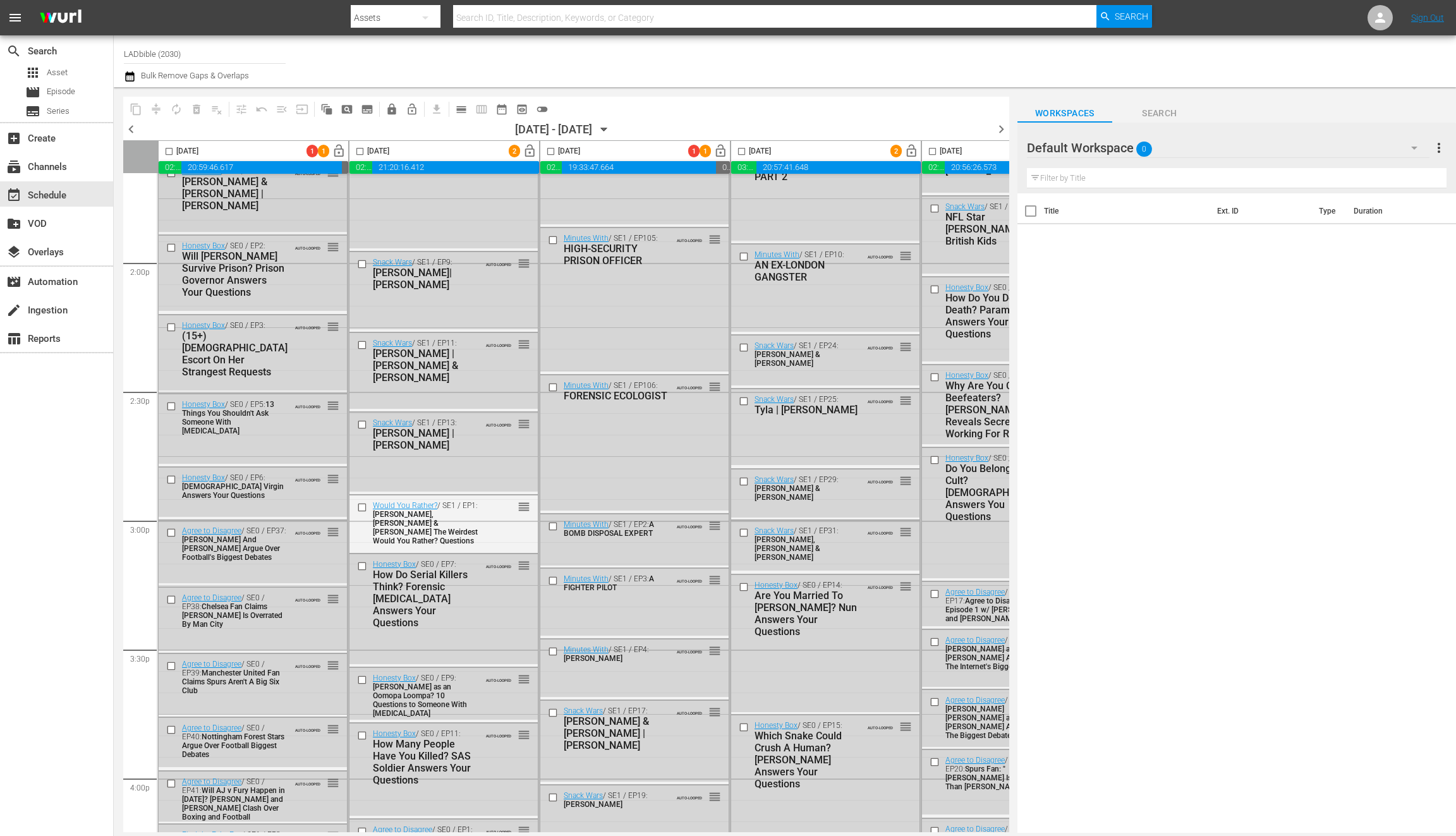
scroll to position [3592, 0]
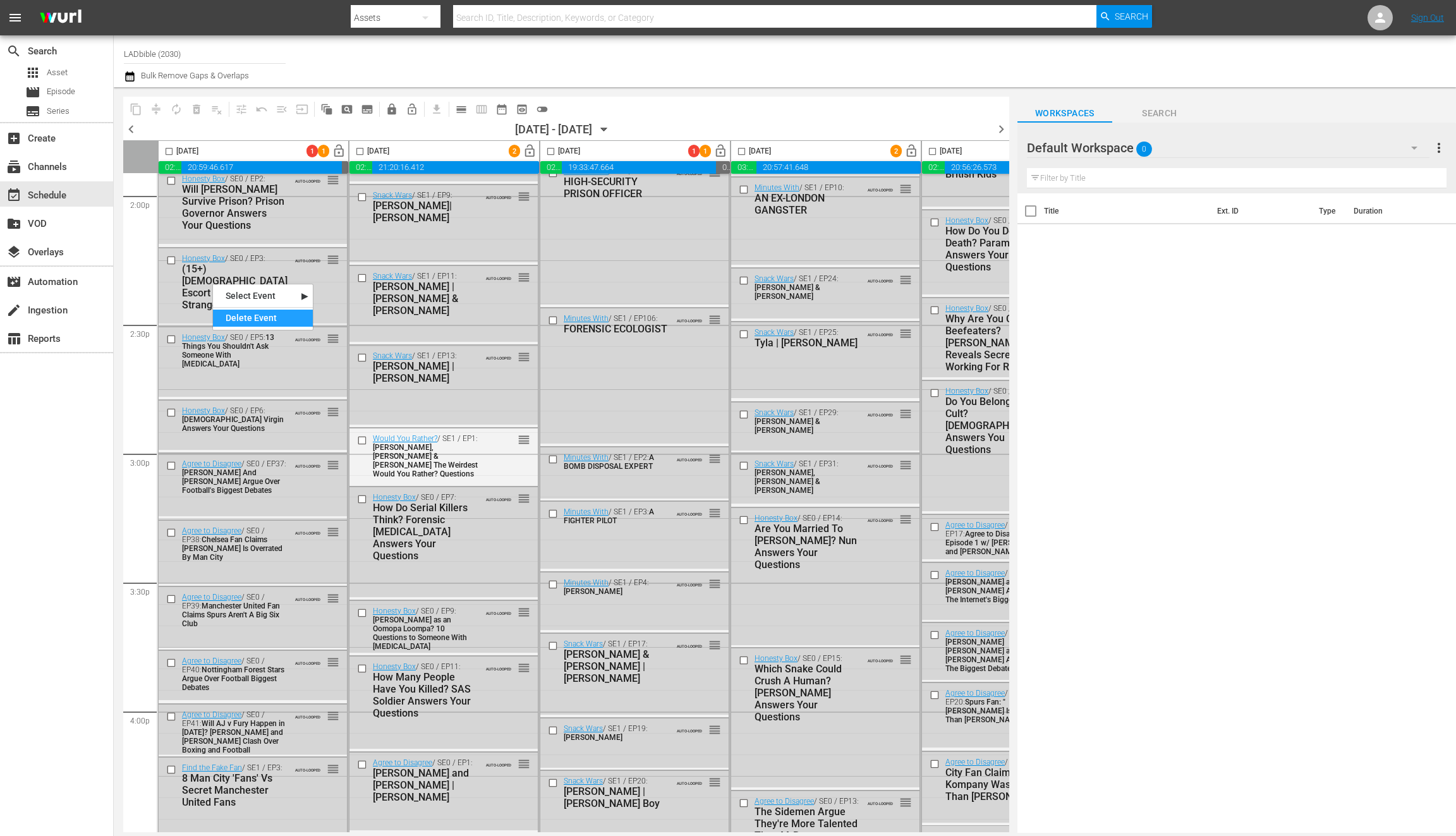
click at [249, 319] on div "Delete Event" at bounding box center [263, 319] width 100 height 17
click at [1183, 153] on div "Default Workspace 0" at bounding box center [1229, 147] width 404 height 35
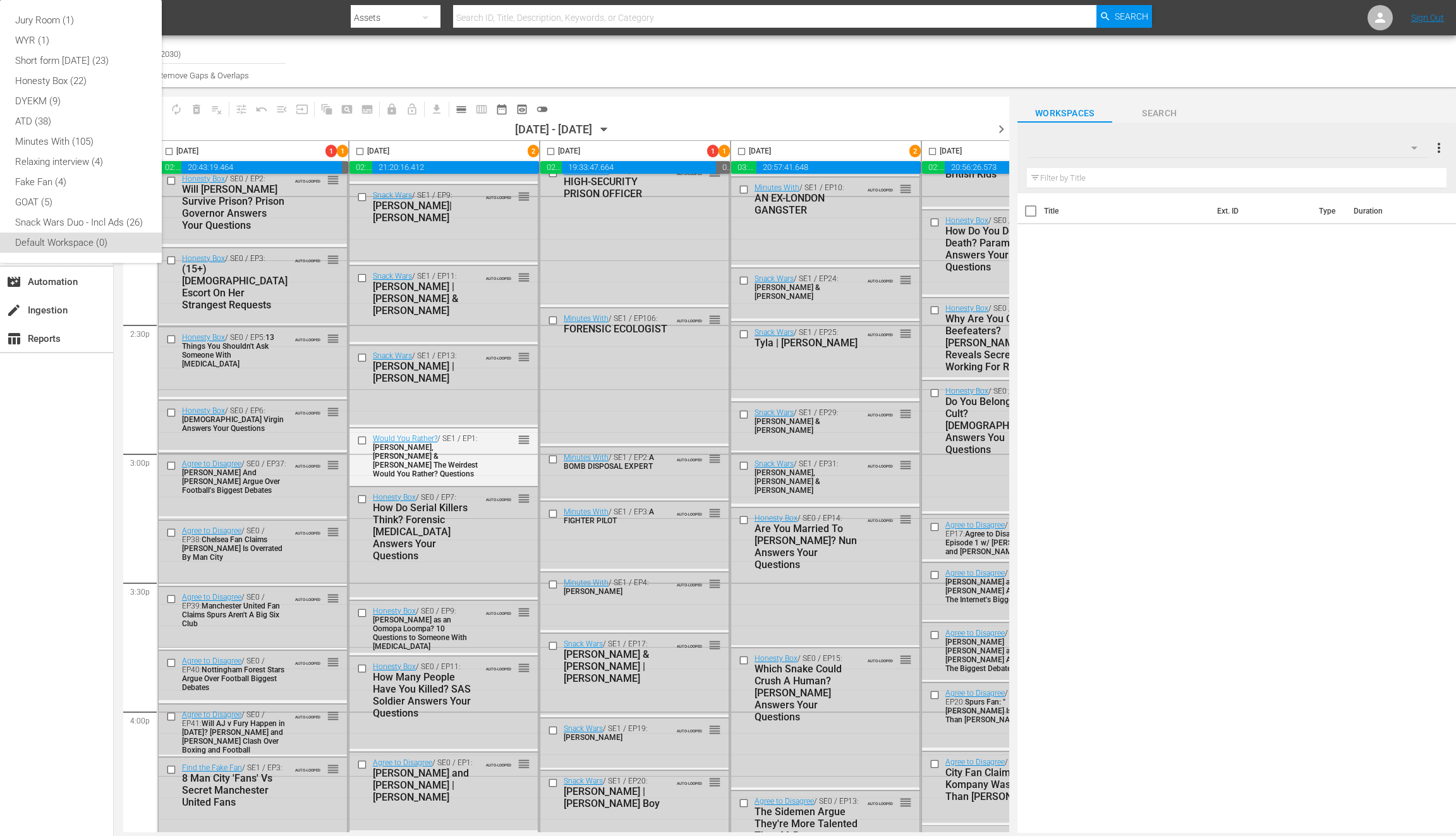
click at [1188, 149] on div "Jury Room (1) WYR (1) Short form [DATE] (23) Honesty Box (22) DYEKM (9) ATD (38…" at bounding box center [728, 418] width 1456 height 836
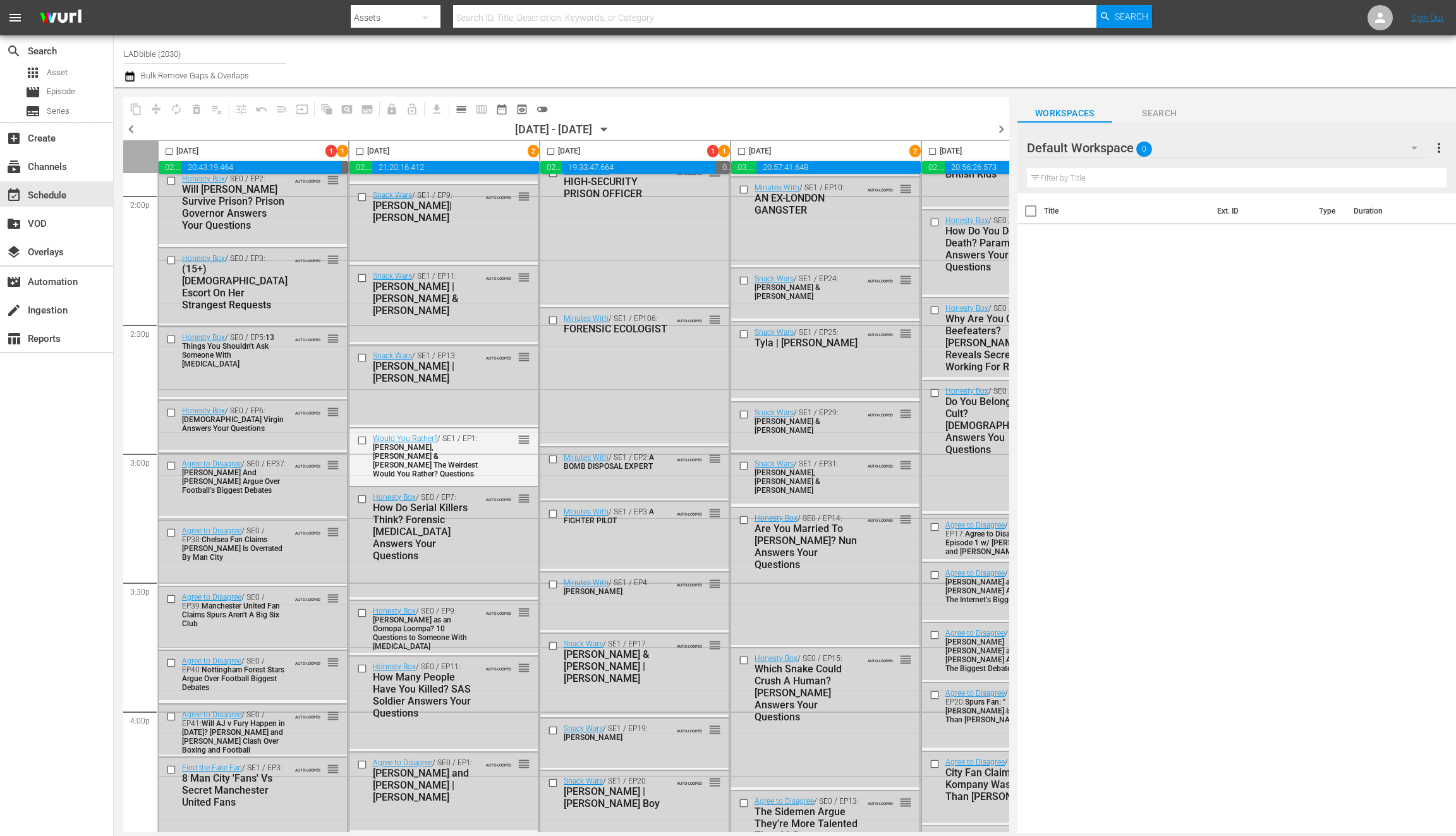
click at [1181, 146] on div "Jury Room (1) WYR (1) Short form [DATE] (23) Honesty Box (22) DYEKM (9) ATD (38…" at bounding box center [728, 418] width 1456 height 836
click at [1170, 146] on div "Default Workspace 0" at bounding box center [1229, 147] width 404 height 35
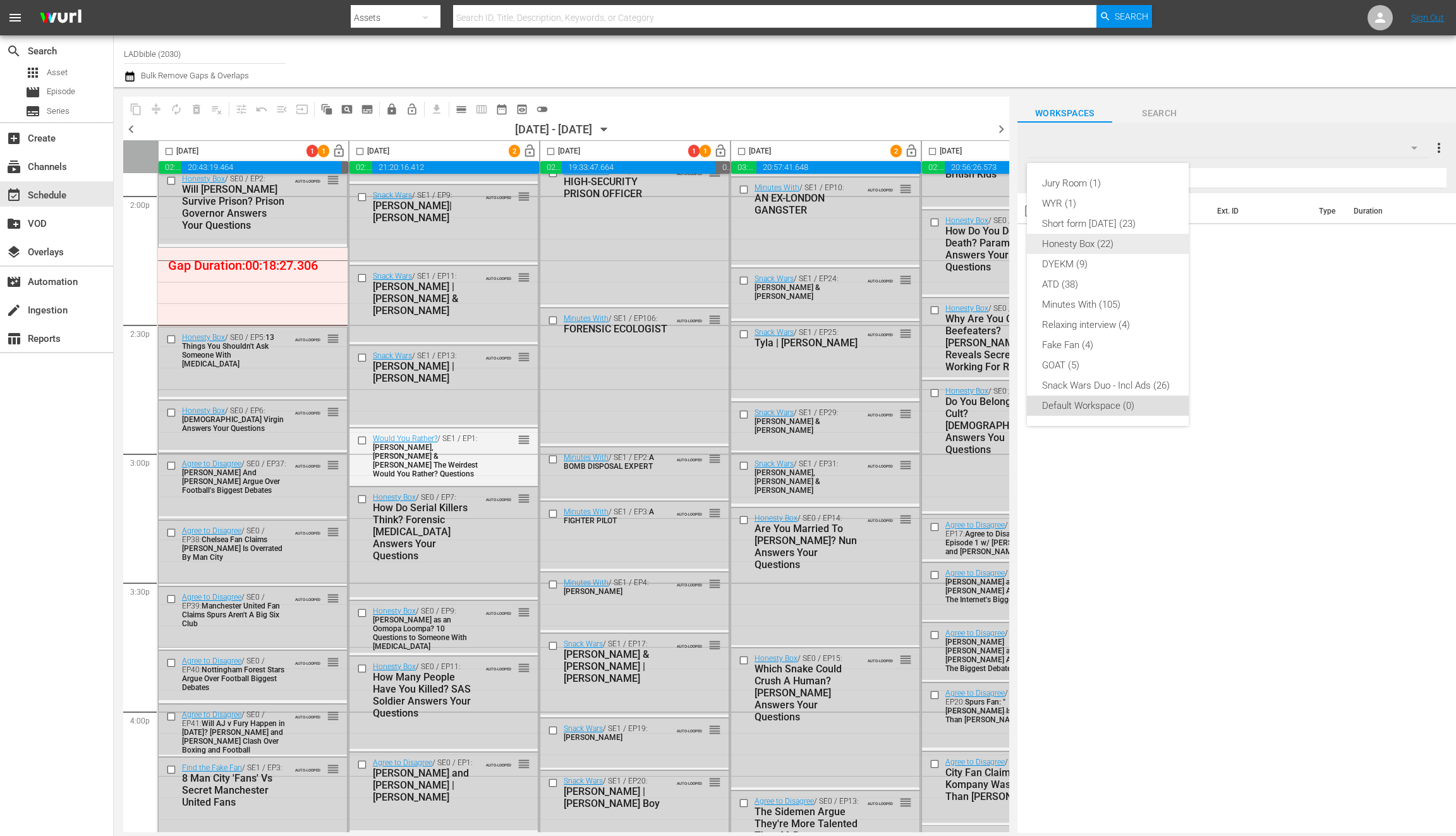
click at [1121, 246] on div "Honesty Box (22)" at bounding box center [1108, 244] width 132 height 20
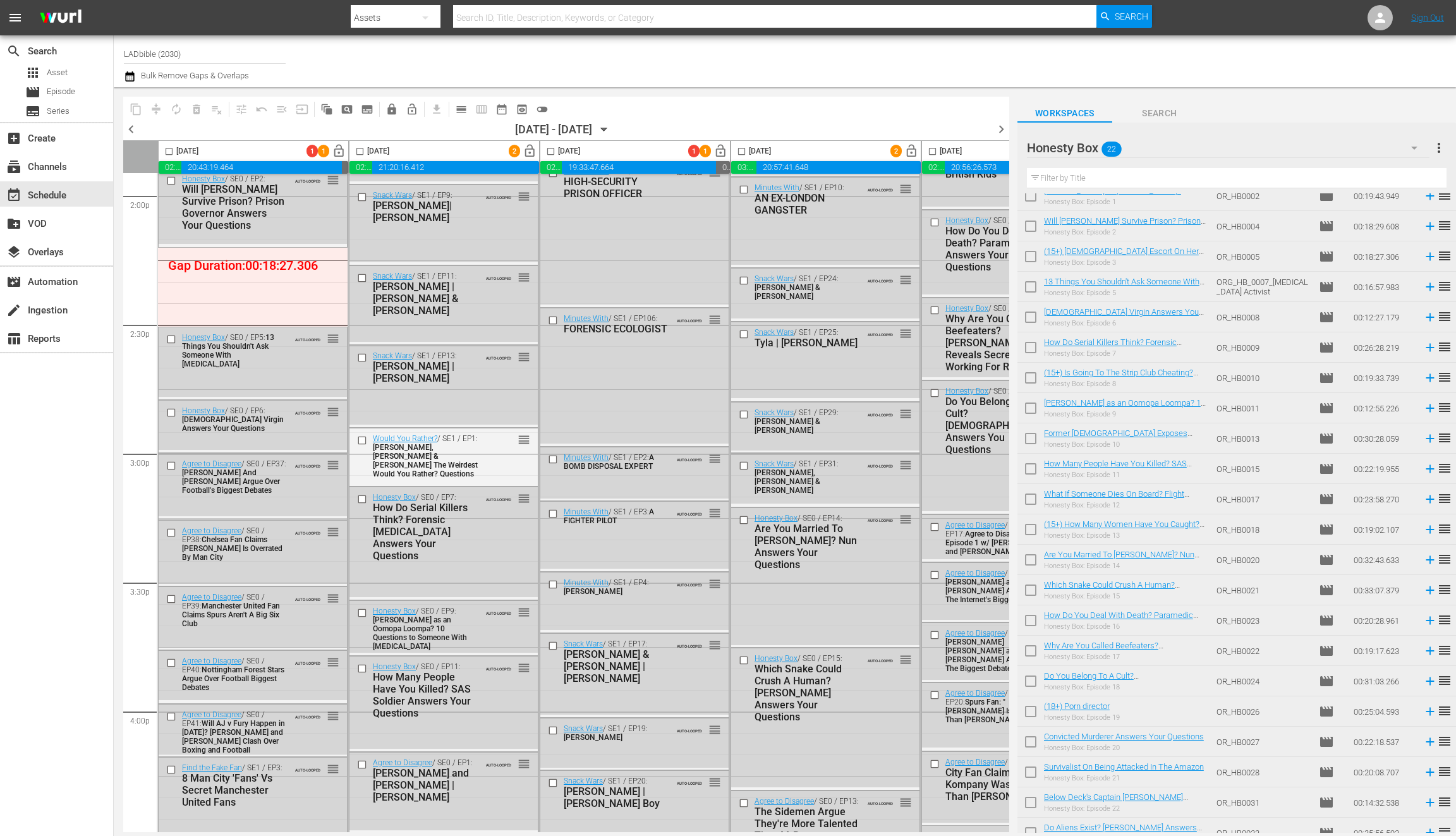
scroll to position [57, 0]
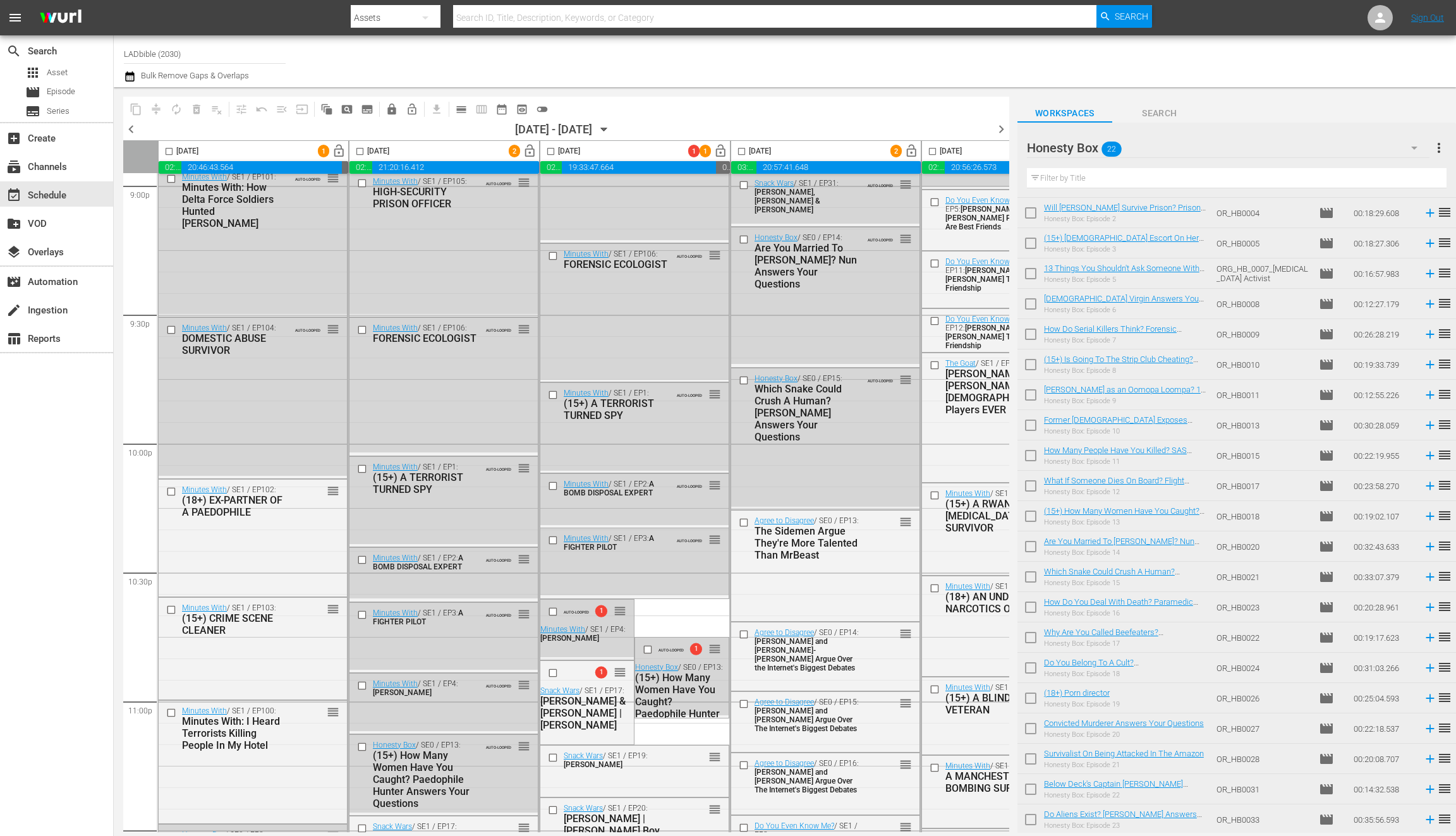
scroll to position [5357, 0]
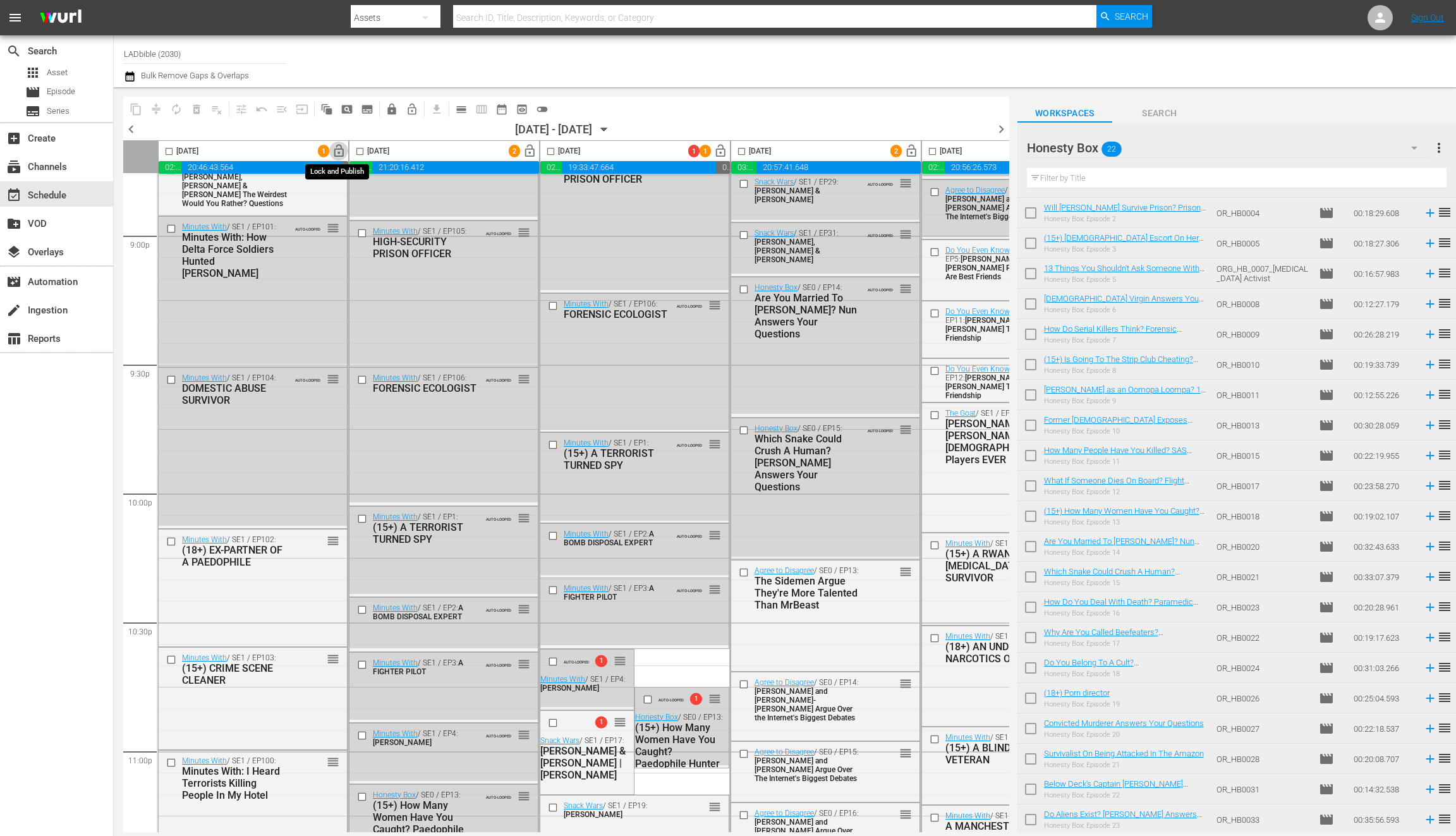
click at [333, 153] on span "lock_open" at bounding box center [339, 151] width 15 height 15
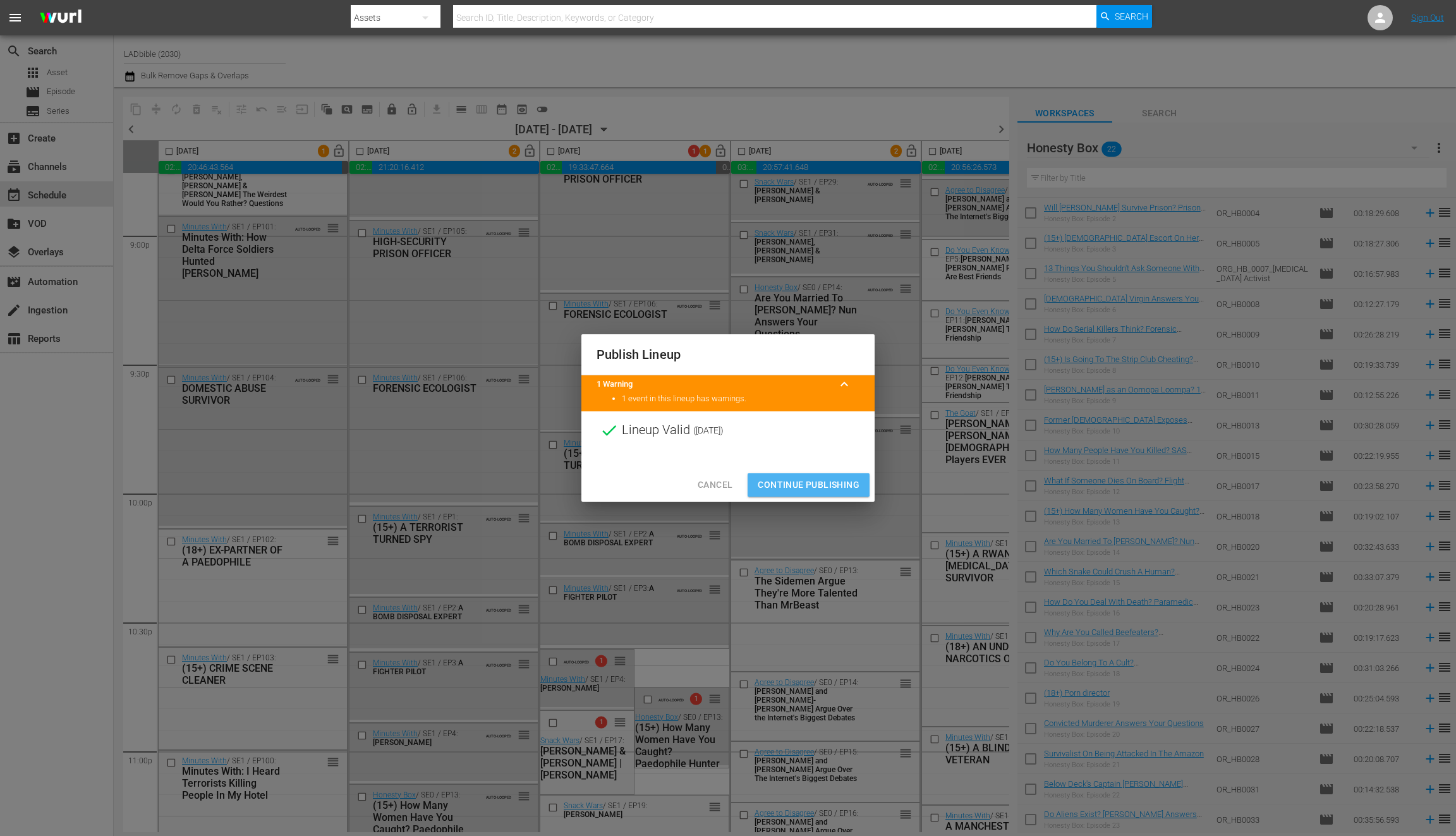
click at [792, 481] on span "Continue Publishing" at bounding box center [809, 485] width 102 height 16
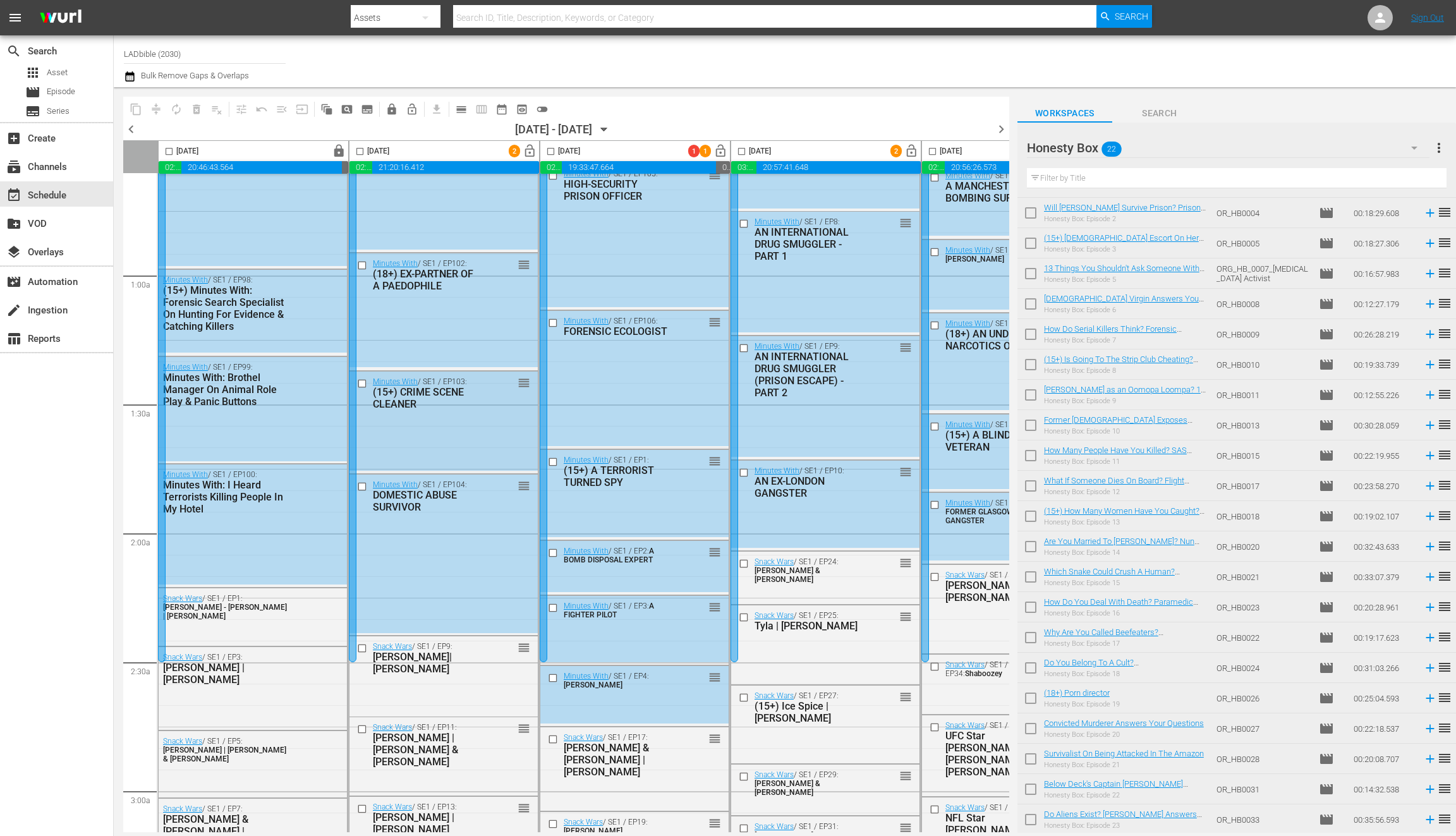
scroll to position [0, 0]
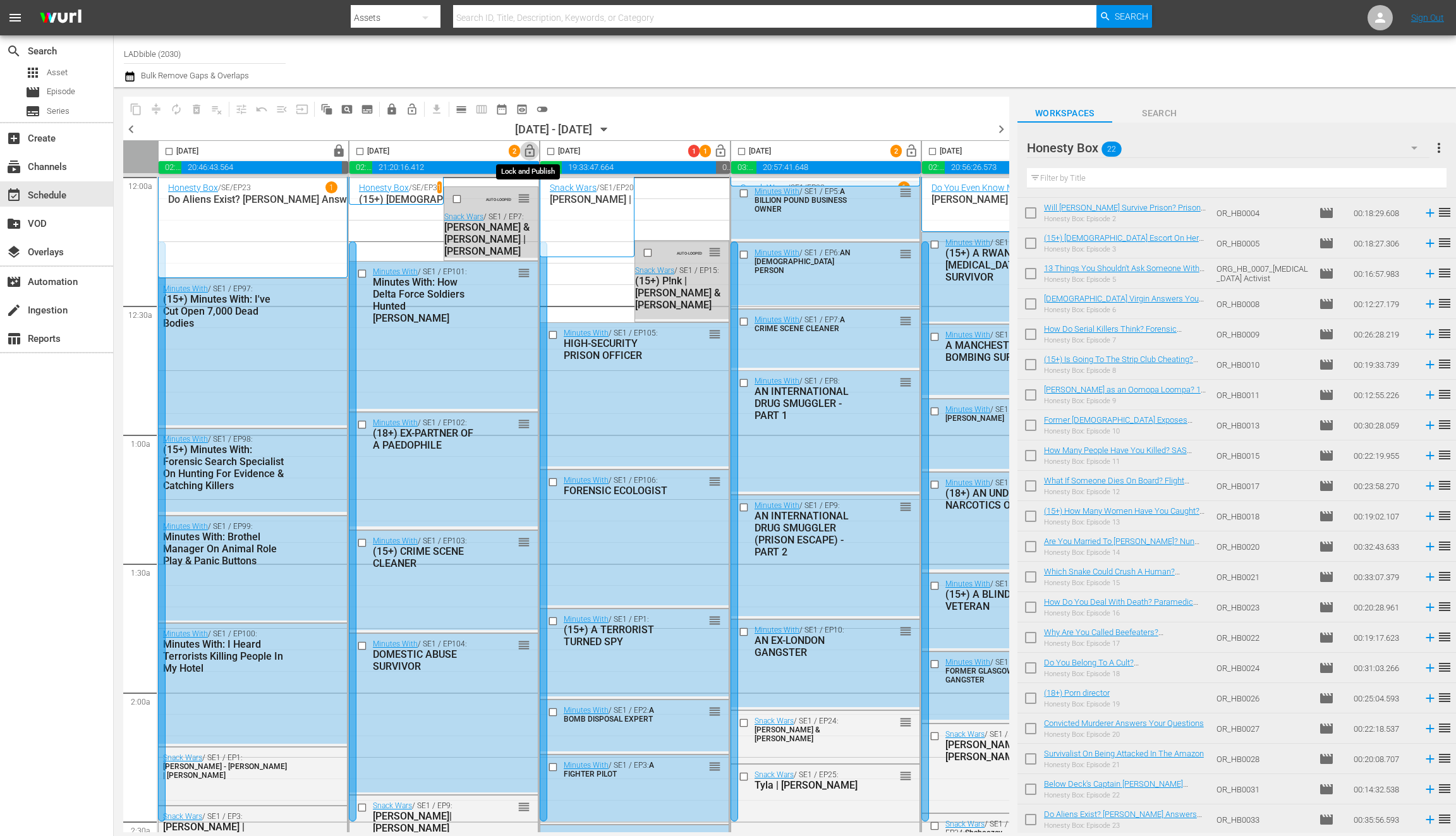
click at [532, 152] on span "lock_open" at bounding box center [530, 151] width 15 height 15
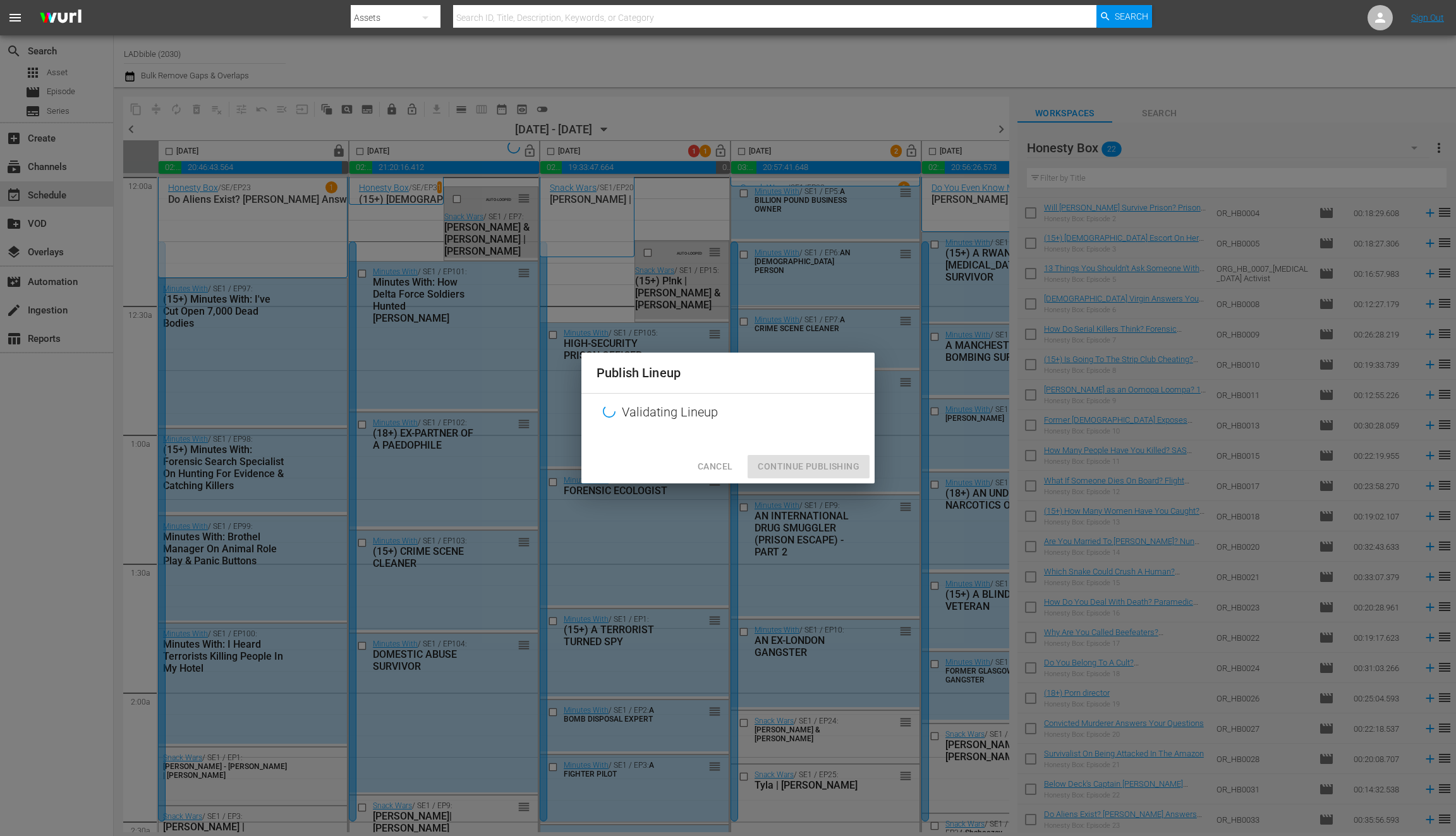
click at [719, 463] on span "Cancel" at bounding box center [715, 467] width 35 height 16
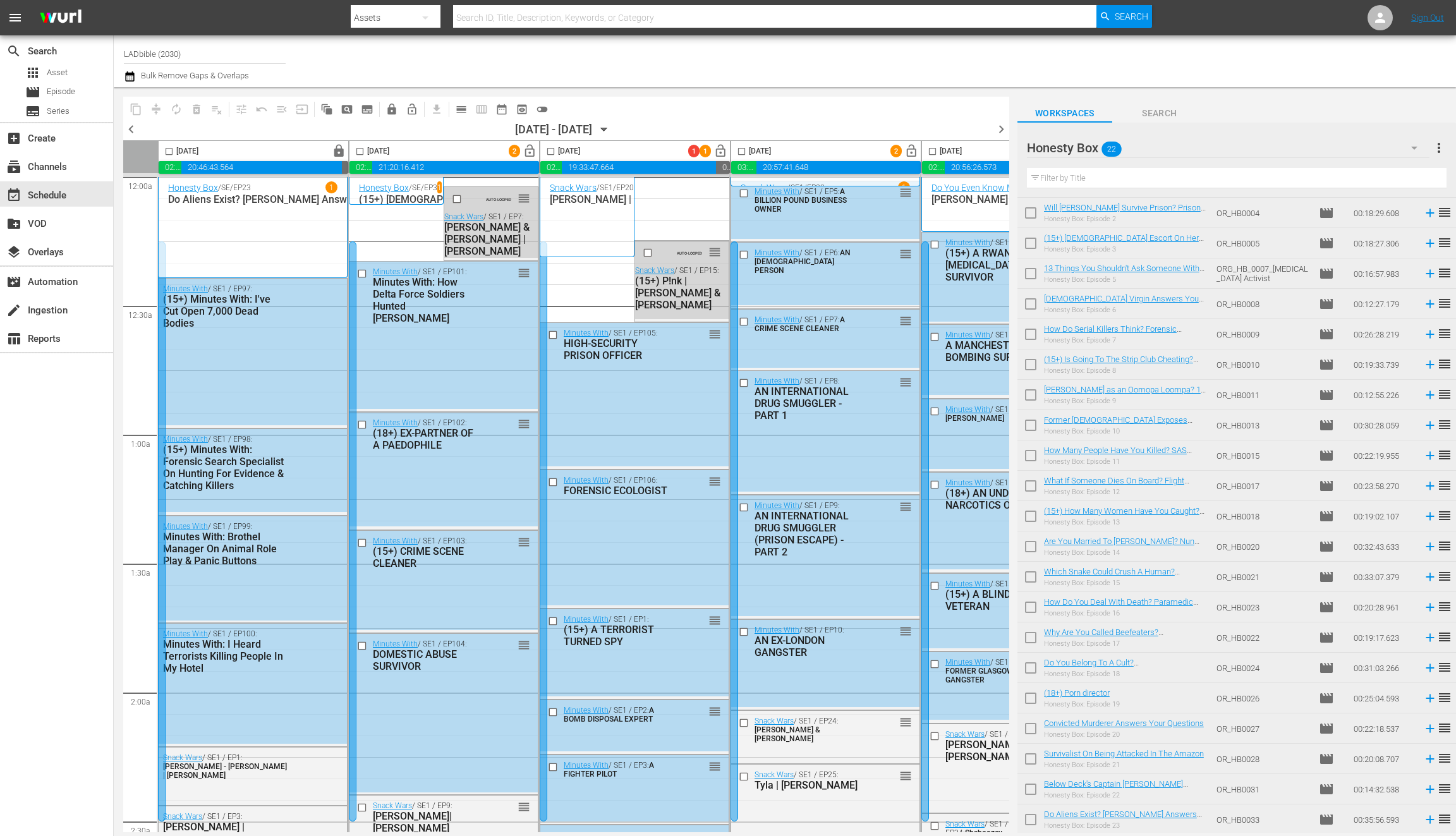
click at [363, 150] on input "checkbox" at bounding box center [360, 153] width 15 height 15
click at [153, 104] on span "compress" at bounding box center [156, 109] width 12 height 12
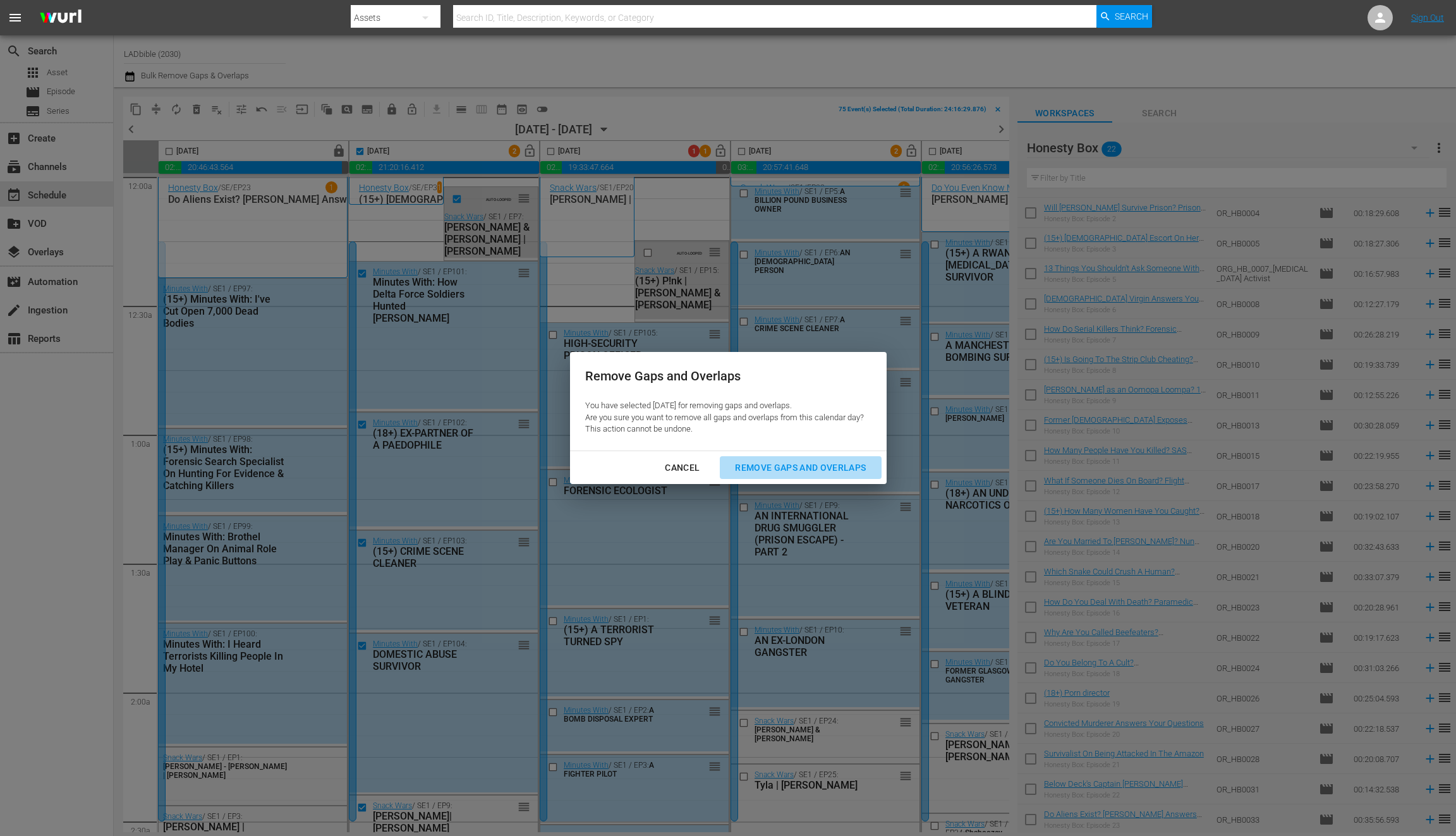
click at [770, 464] on div "Remove Gaps and Overlaps" at bounding box center [801, 468] width 151 height 16
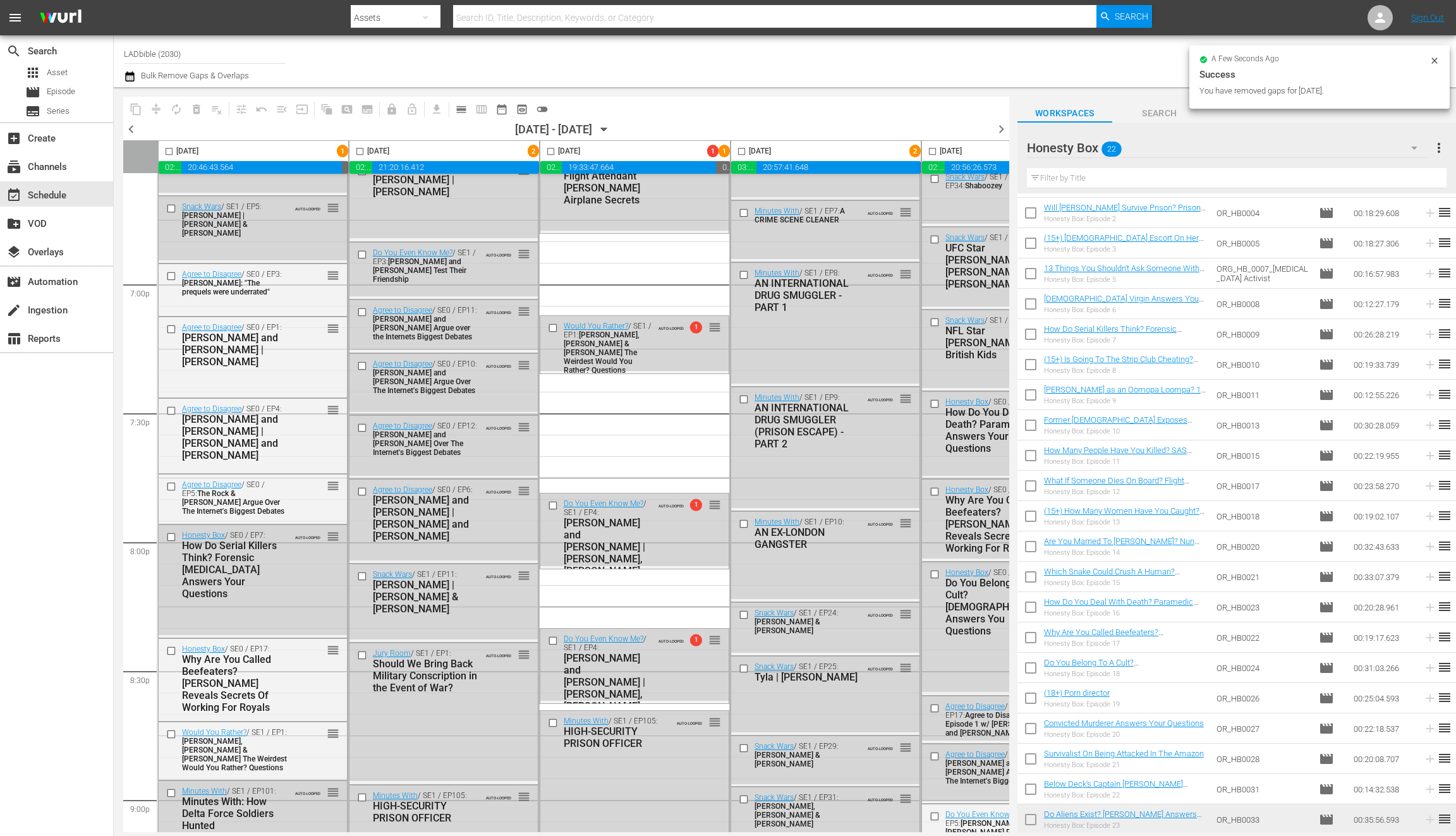
scroll to position [4745, 0]
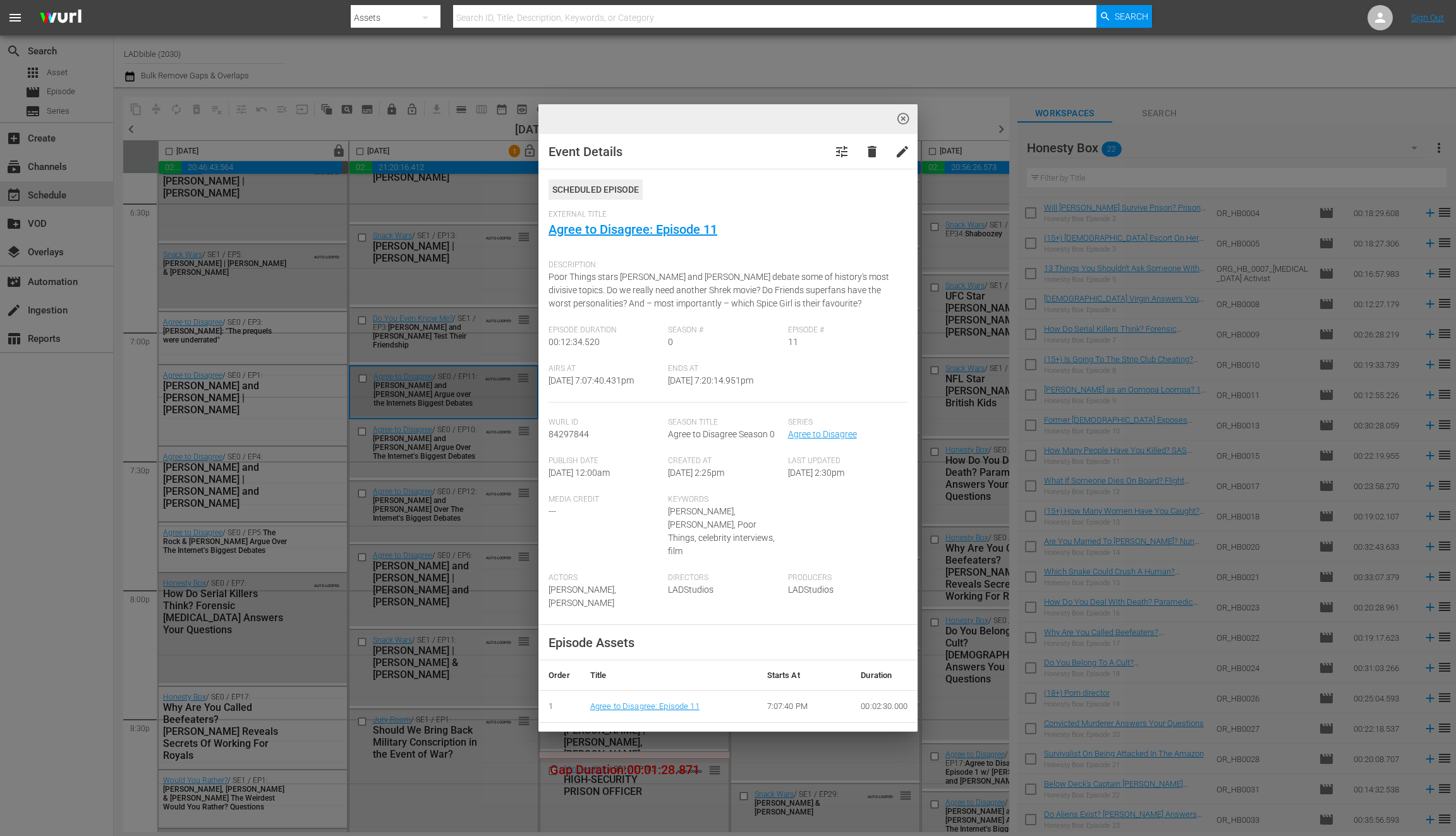
click at [901, 115] on span "highlight_off_icon" at bounding box center [904, 119] width 15 height 15
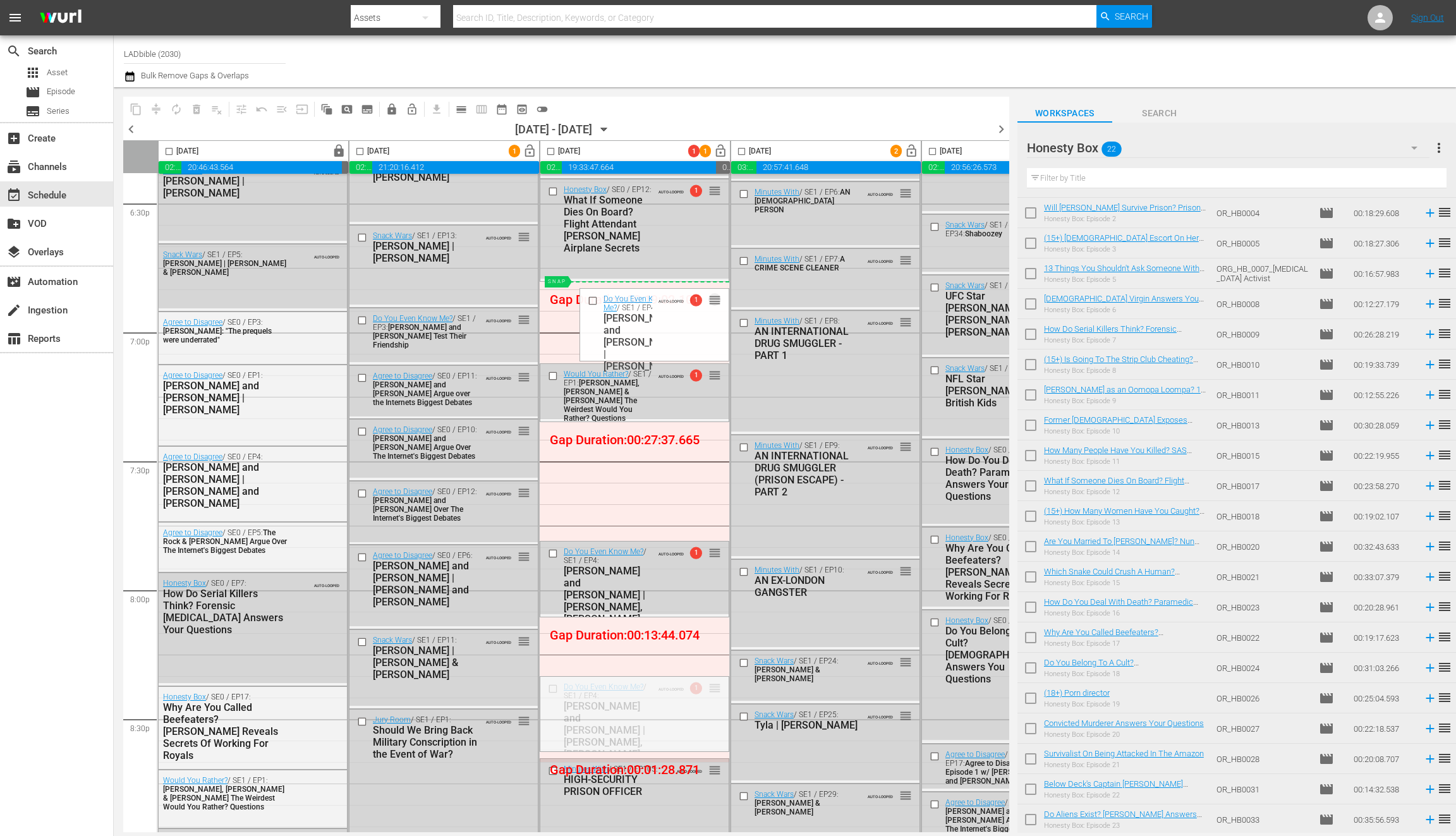
drag, startPoint x: 714, startPoint y: 683, endPoint x: 553, endPoint y: 280, distance: 434.0
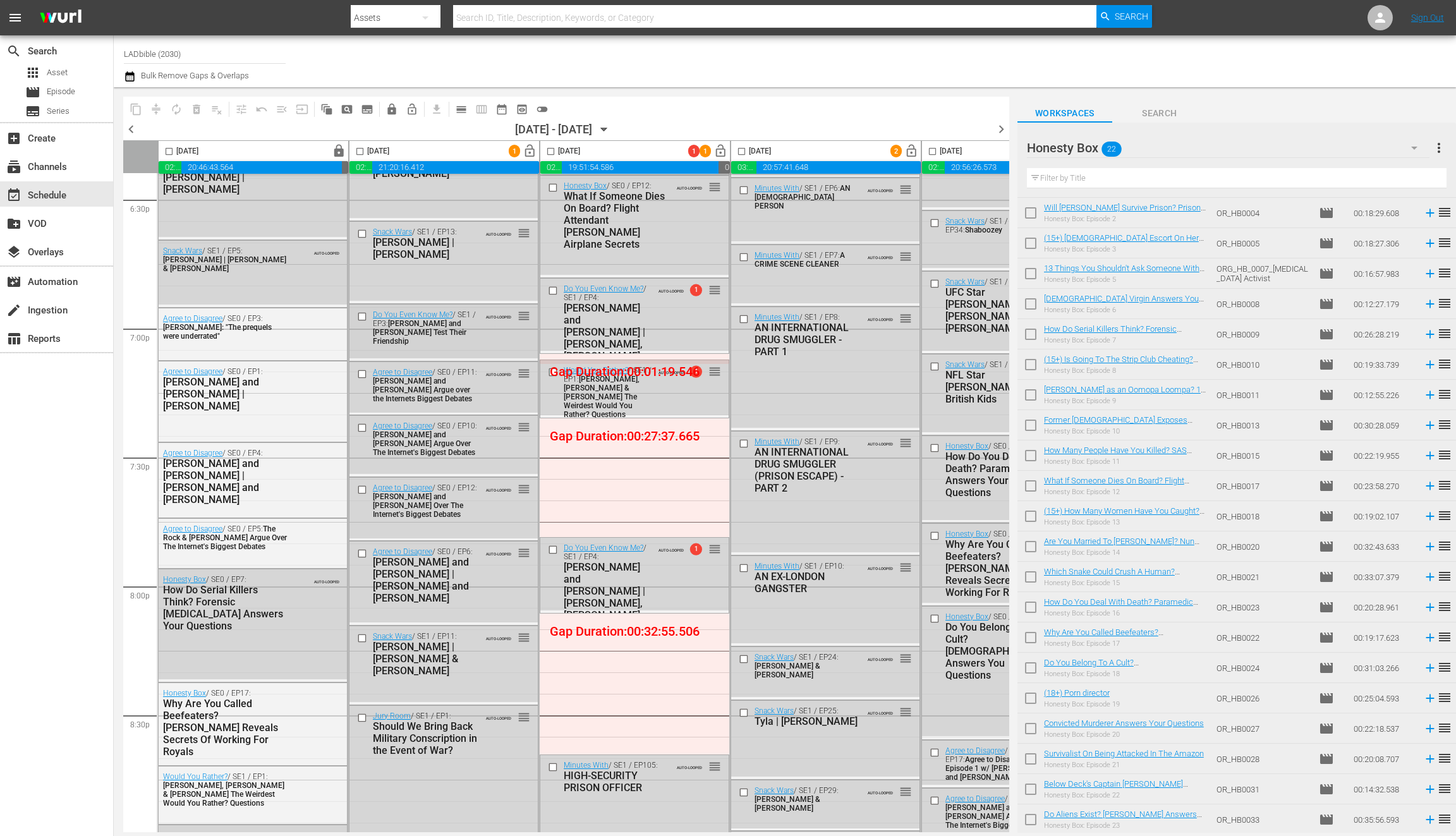
scroll to position [4704, 0]
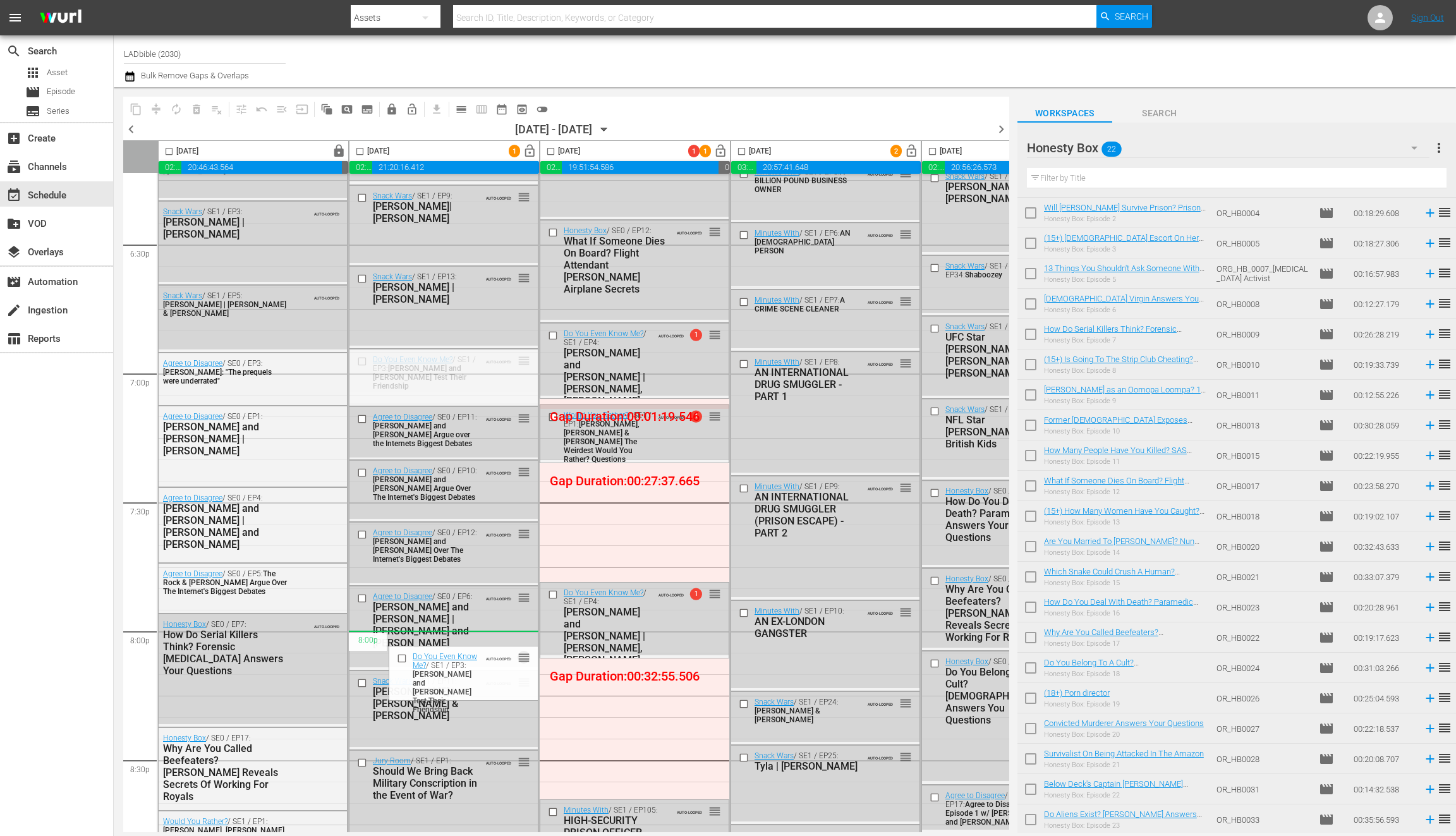
drag, startPoint x: 524, startPoint y: 358, endPoint x: 365, endPoint y: 166, distance: 249.3
click at [358, 152] on input "checkbox" at bounding box center [360, 153] width 15 height 15
click at [361, 150] on input "checkbox" at bounding box center [360, 153] width 15 height 15
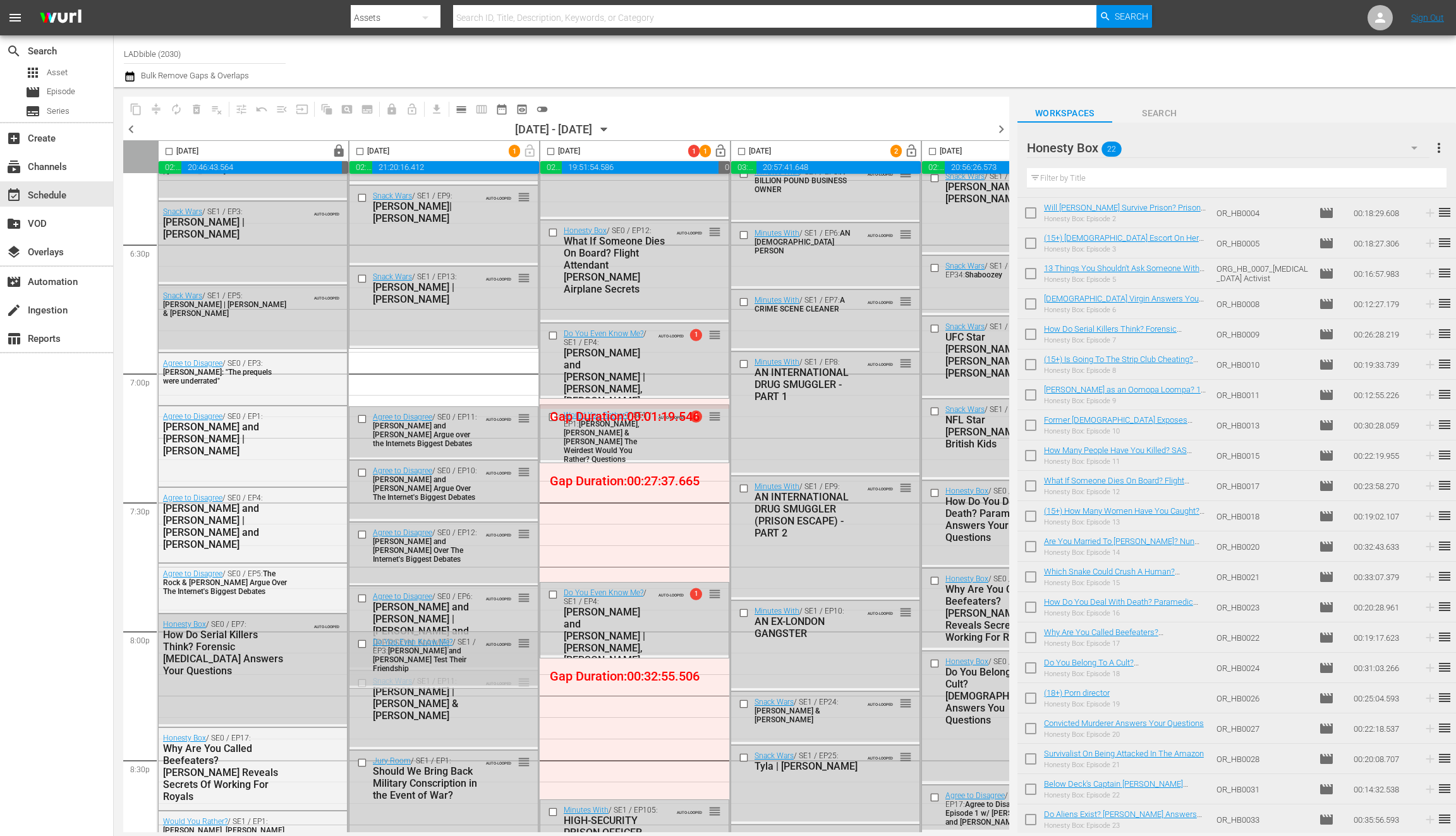
click at [362, 152] on input "checkbox" at bounding box center [360, 153] width 15 height 15
click at [157, 108] on span "compress" at bounding box center [156, 109] width 20 height 20
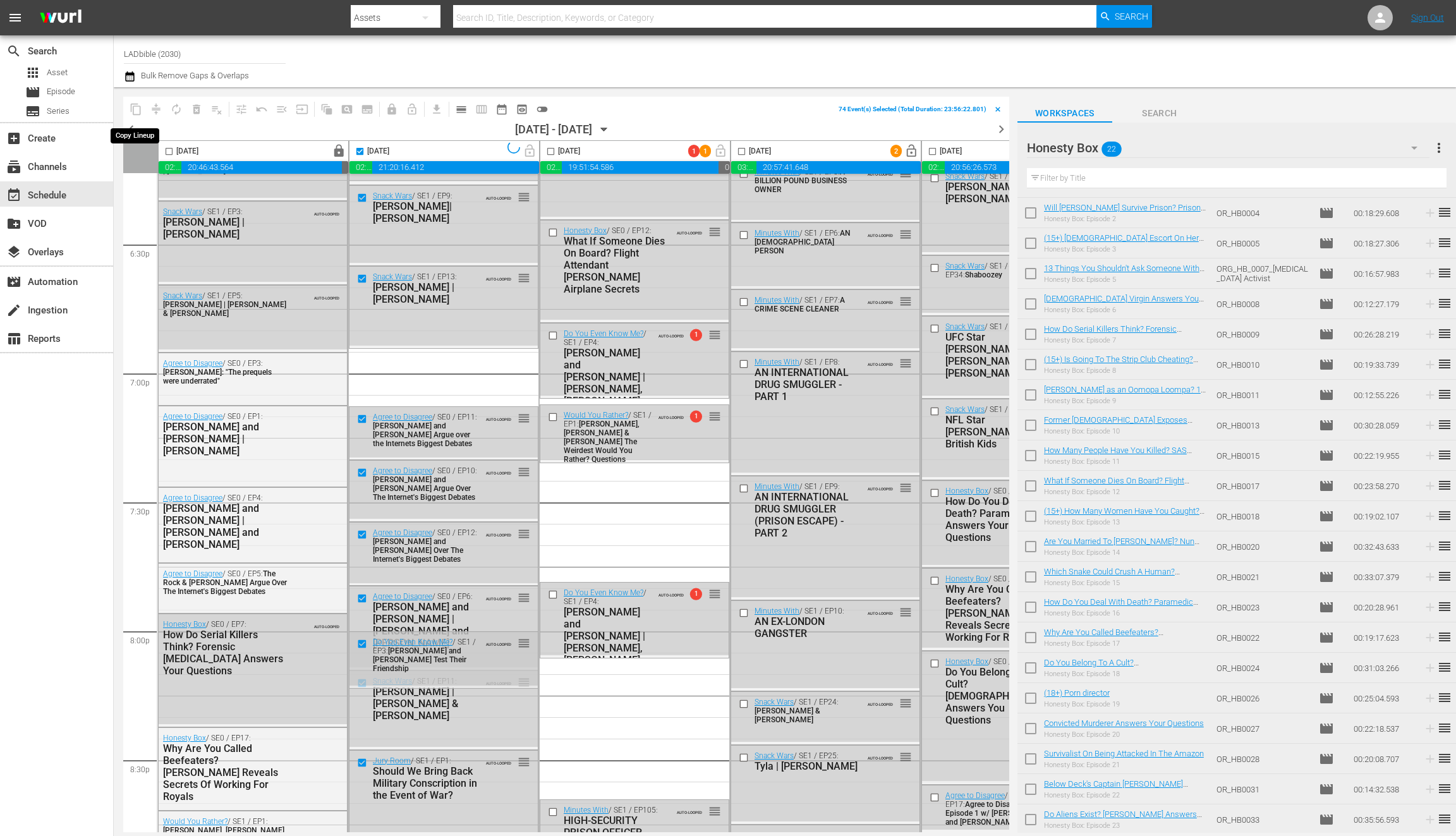
click at [159, 109] on span "compress" at bounding box center [156, 109] width 20 height 20
click at [157, 109] on span "compress" at bounding box center [156, 109] width 20 height 20
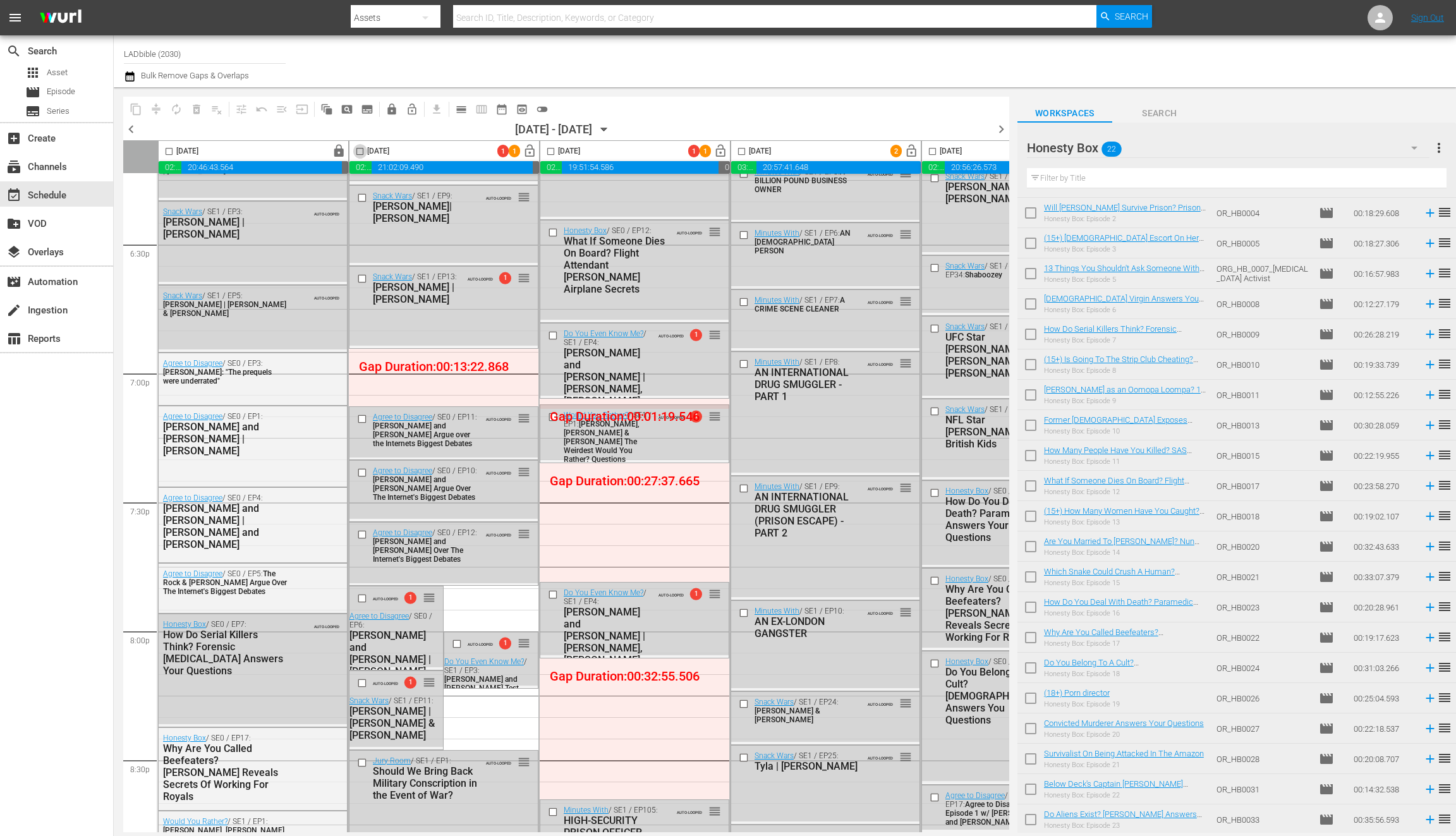
click at [364, 147] on input "checkbox" at bounding box center [360, 153] width 15 height 15
click at [160, 103] on span "compress" at bounding box center [156, 109] width 12 height 12
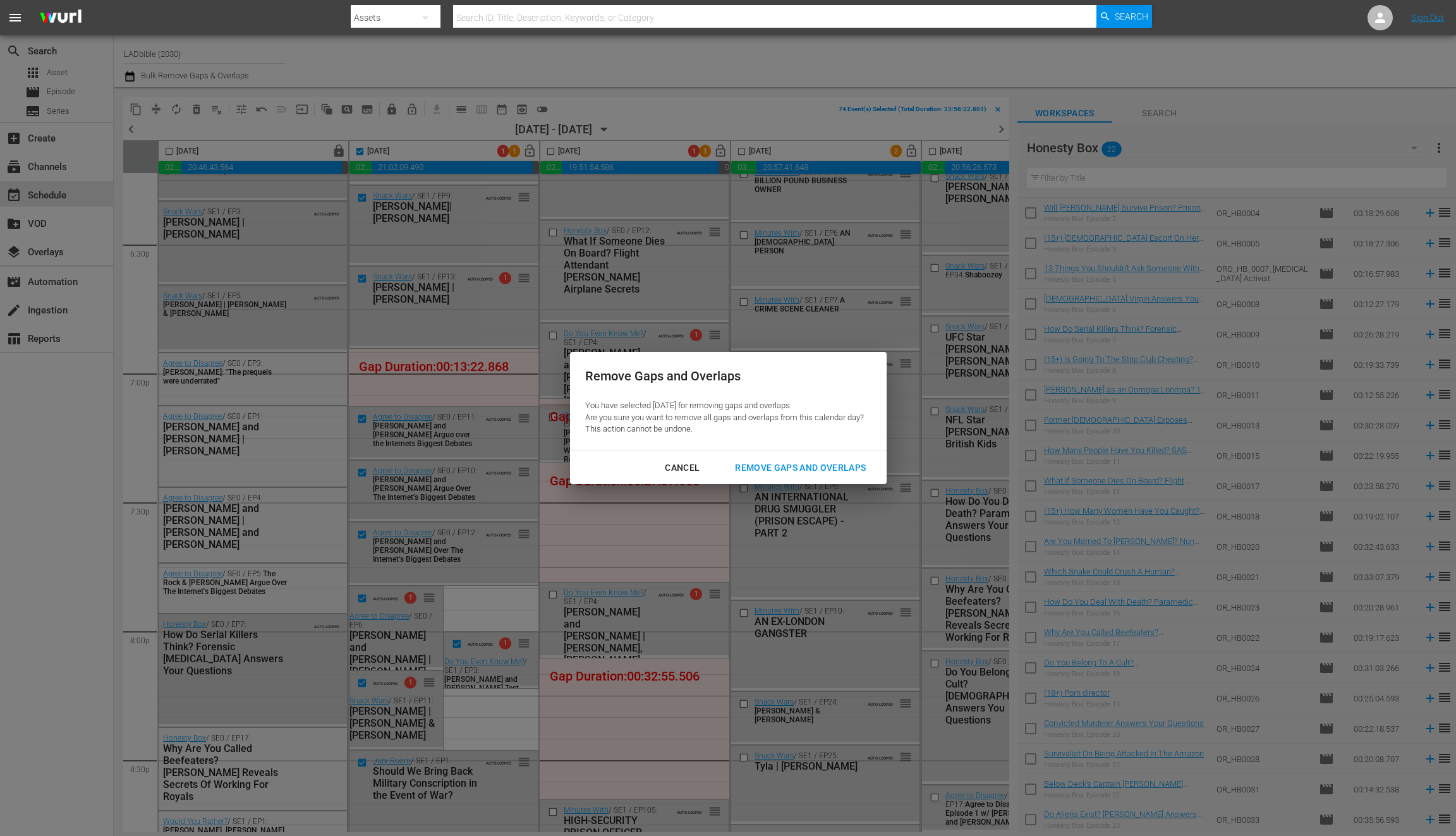
click at [777, 474] on div "Remove Gaps and Overlaps" at bounding box center [801, 468] width 151 height 16
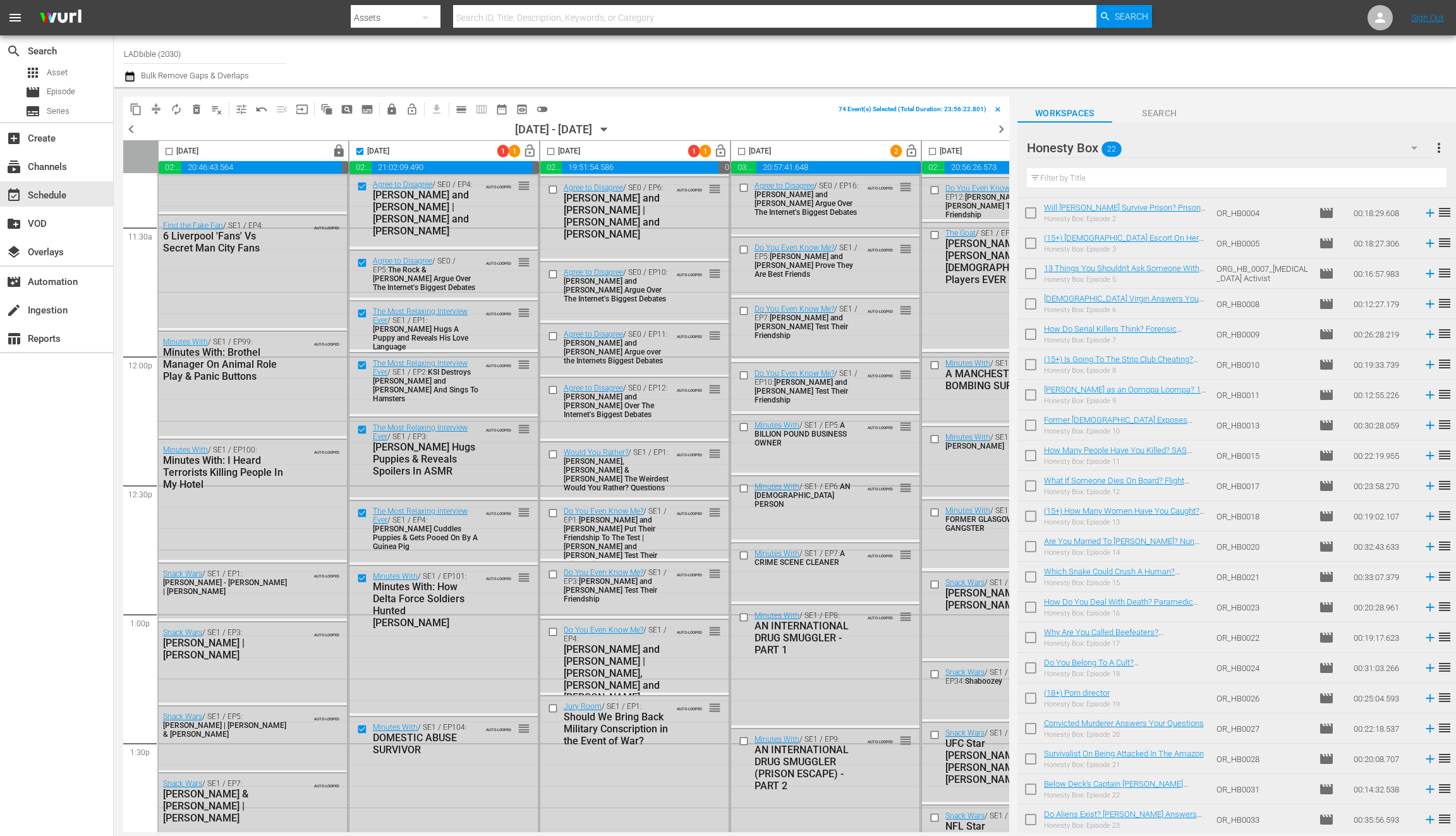
scroll to position [2822, 0]
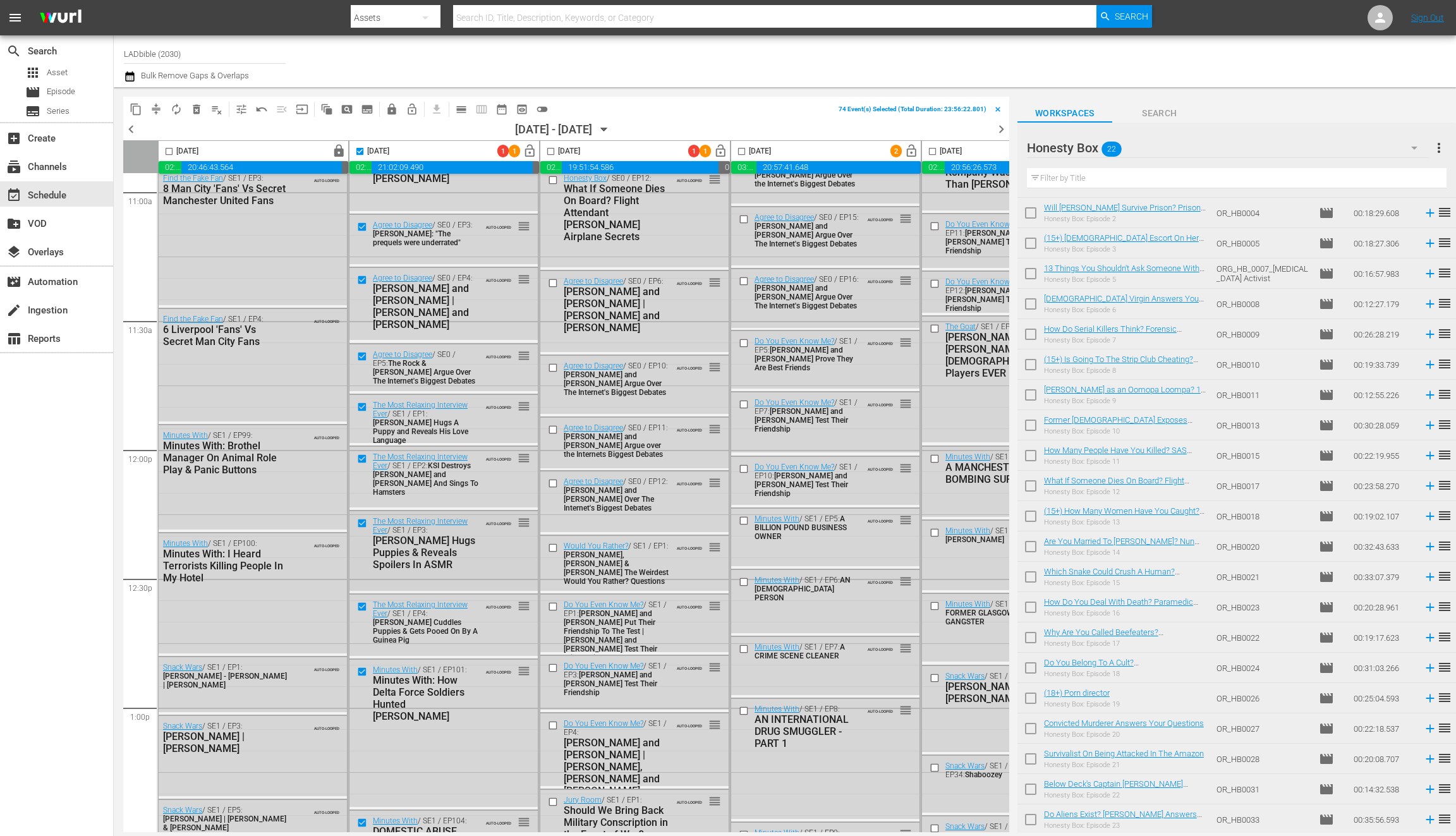
checkbox input "false"
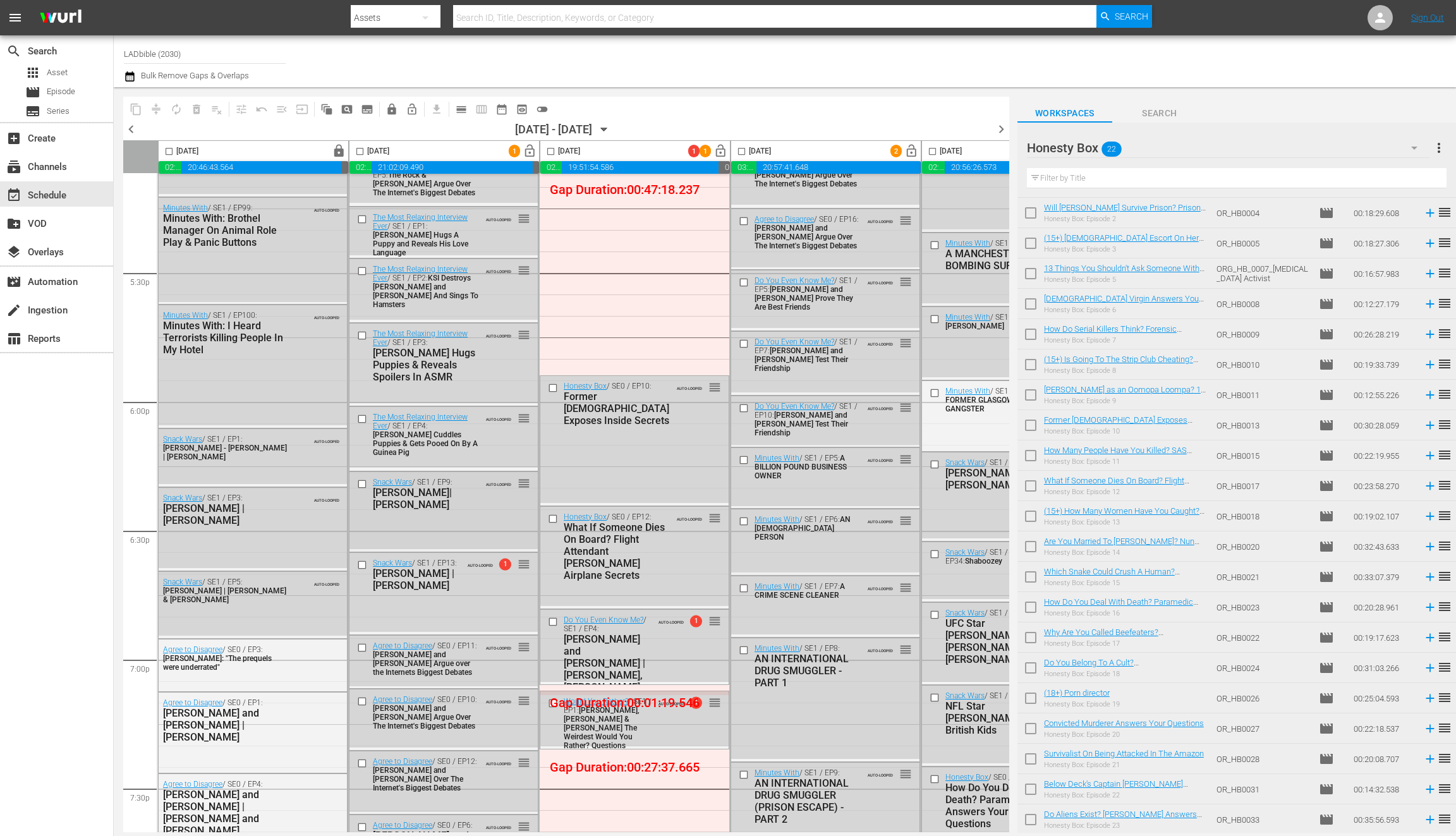
scroll to position [4439, 0]
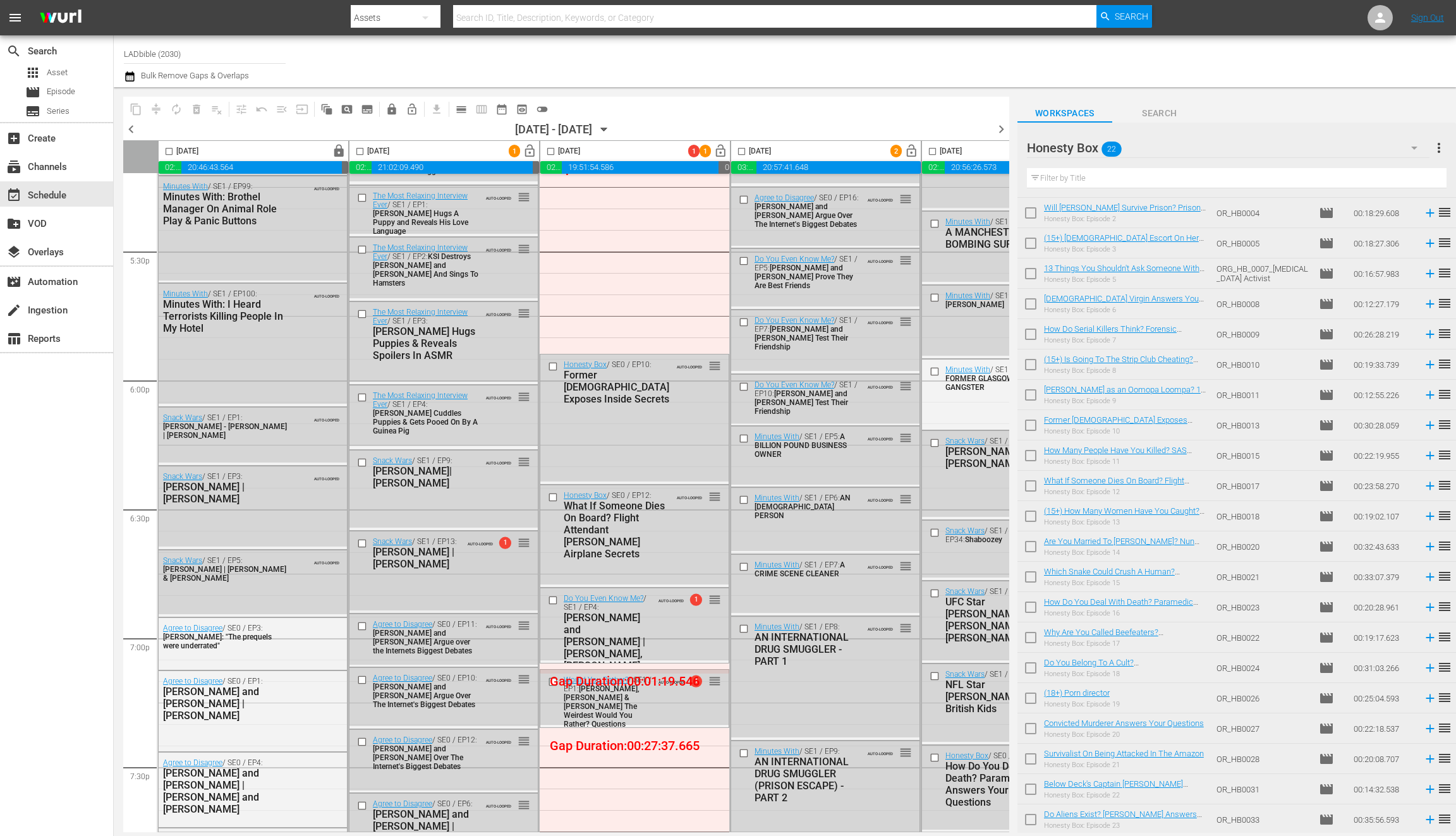
click at [462, 540] on div "AUTO-LOOPED 1 reorder" at bounding box center [495, 542] width 69 height 12
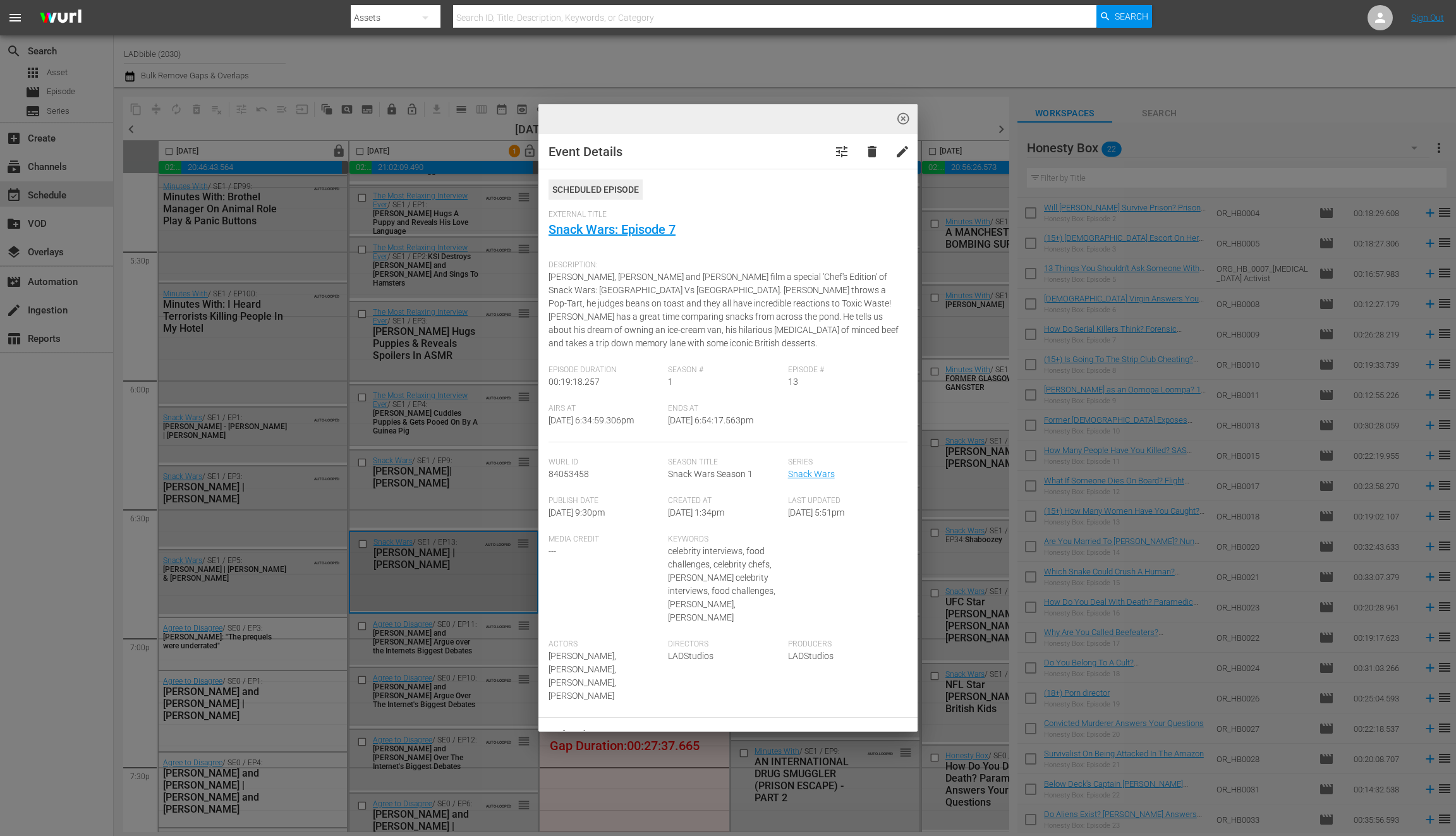
click at [464, 535] on div "highlight_off_icon Event Details tune delete edit Scheduled Episode External Ti…" at bounding box center [728, 418] width 1456 height 836
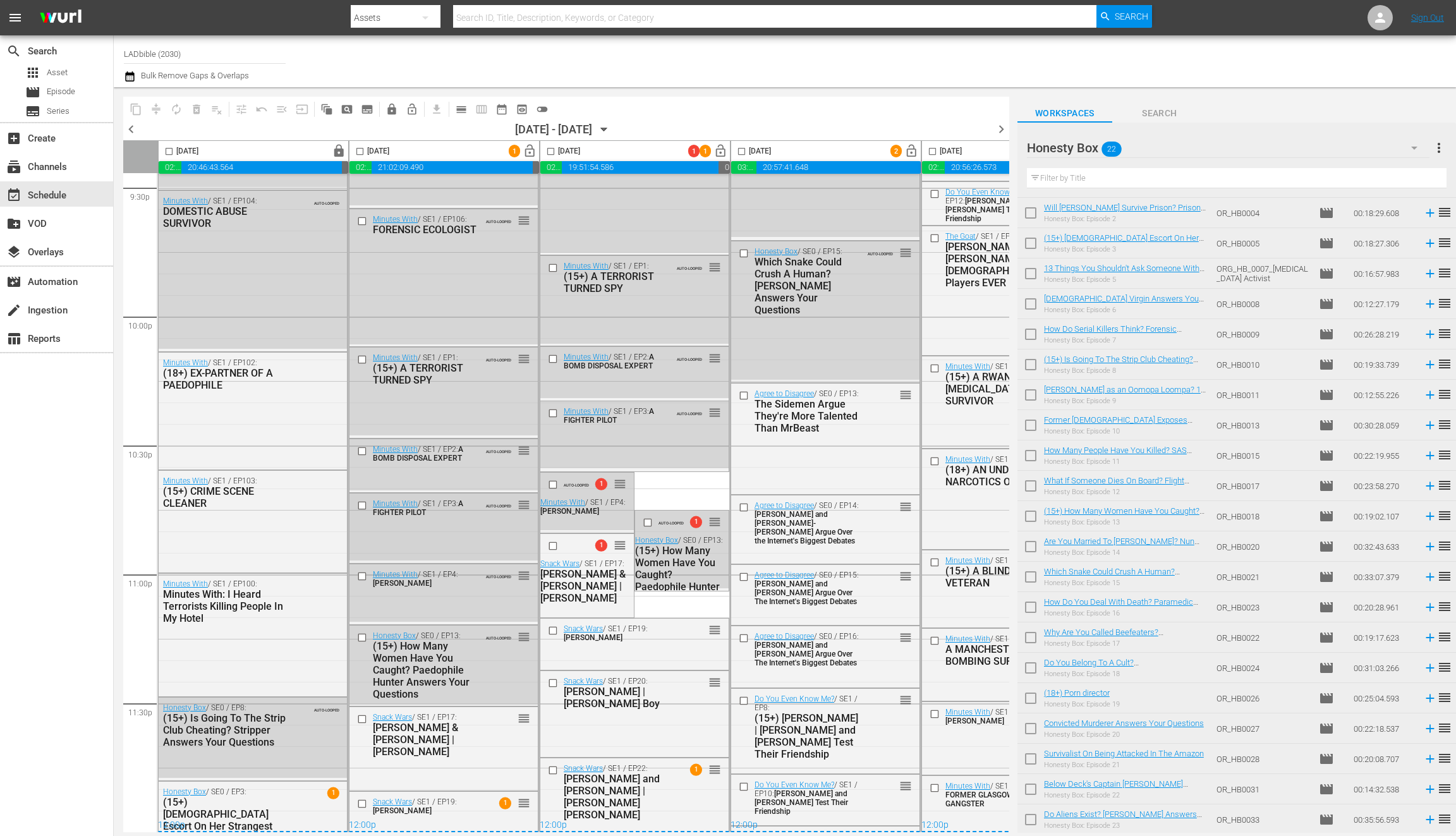
scroll to position [5540, 0]
click at [530, 148] on span "lock_open" at bounding box center [530, 151] width 15 height 15
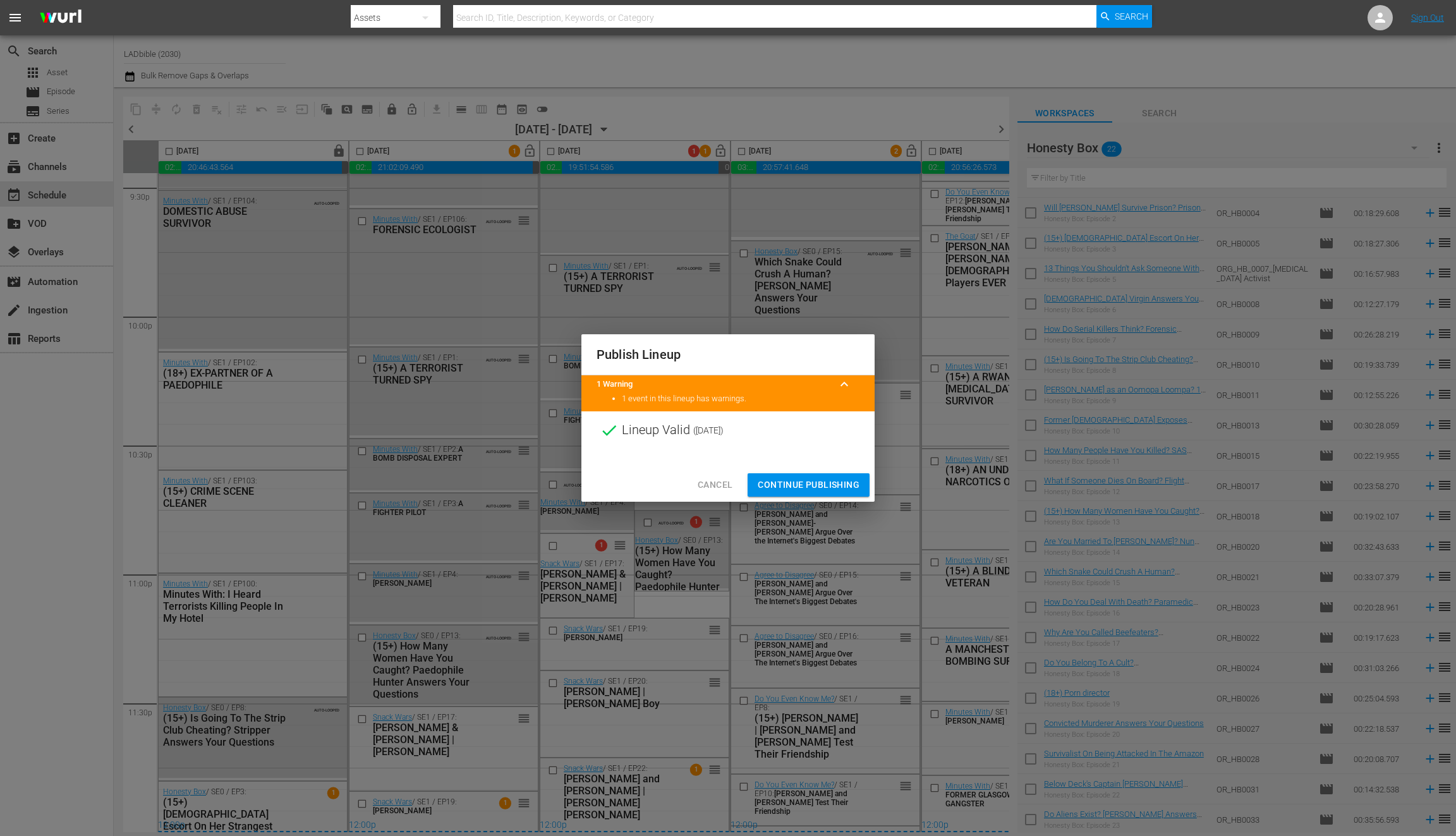
drag, startPoint x: 763, startPoint y: 481, endPoint x: 627, endPoint y: 528, distance: 143.9
click at [763, 481] on span "Continue Publishing" at bounding box center [809, 485] width 102 height 16
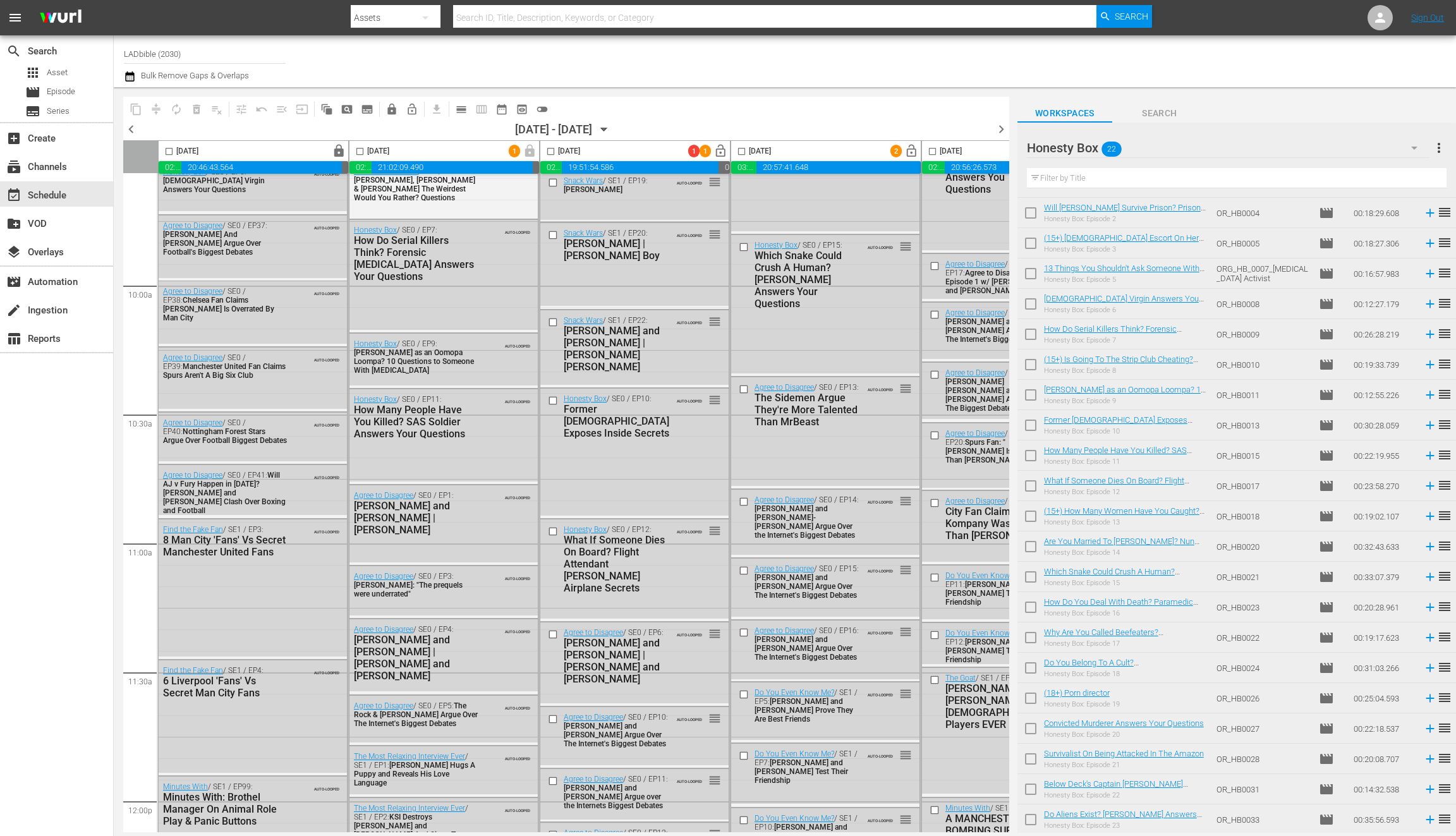
scroll to position [0, 0]
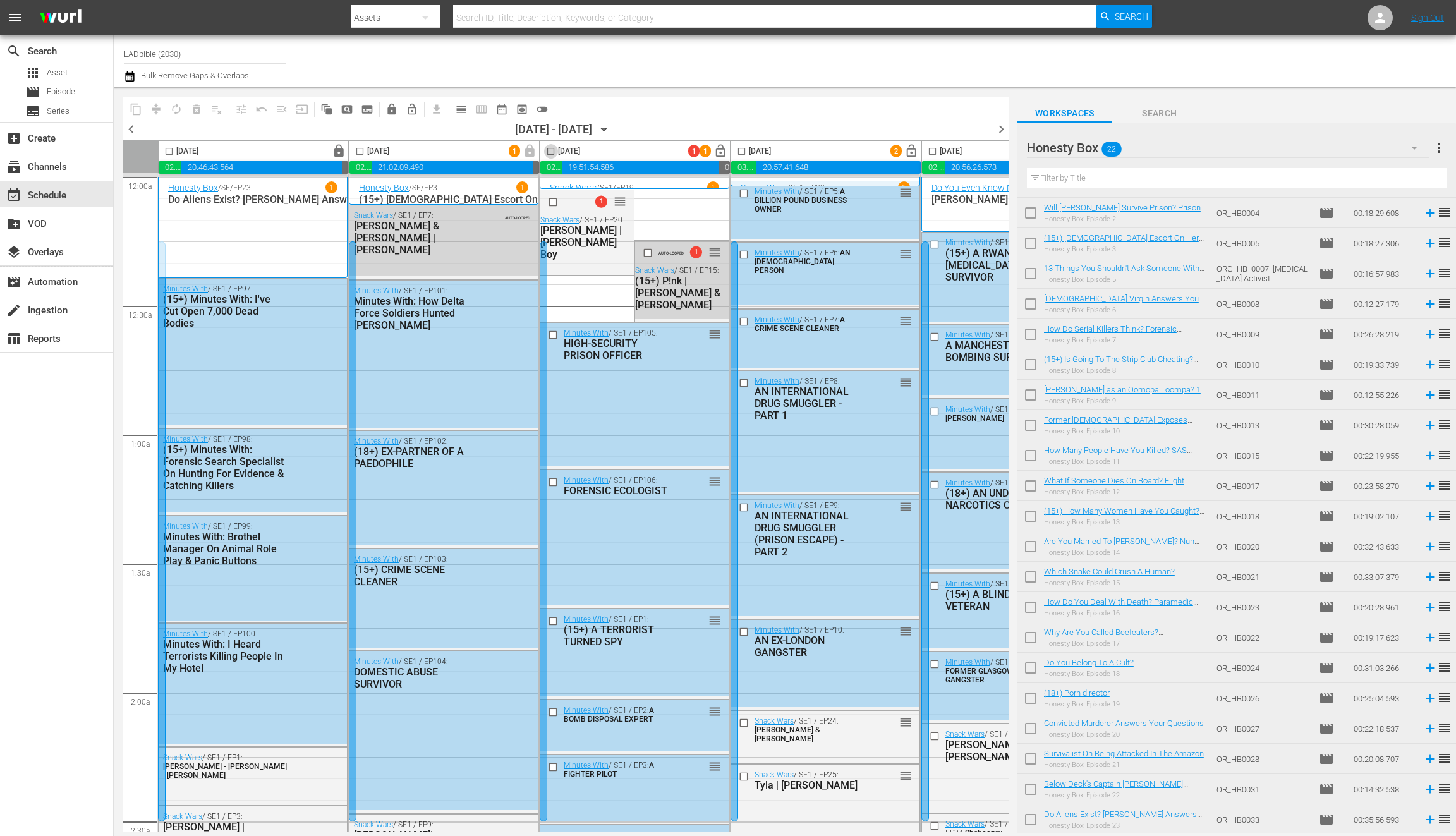
drag, startPoint x: 552, startPoint y: 150, endPoint x: 316, endPoint y: 143, distance: 236.1
click at [552, 150] on input "checkbox" at bounding box center [551, 153] width 15 height 15
click at [157, 106] on span "compress" at bounding box center [156, 109] width 12 height 12
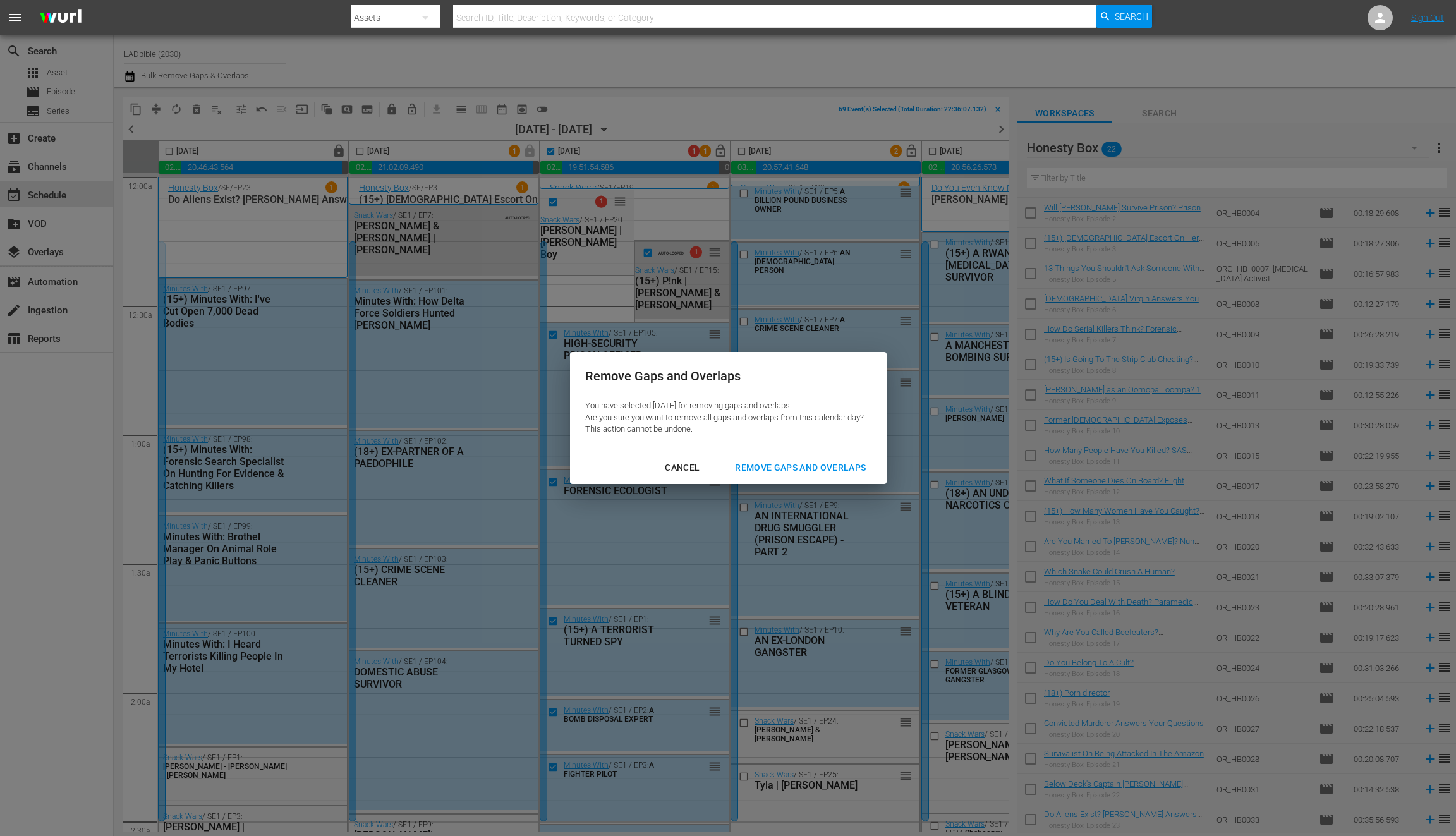
click at [798, 465] on div "Remove Gaps and Overlaps" at bounding box center [801, 468] width 151 height 16
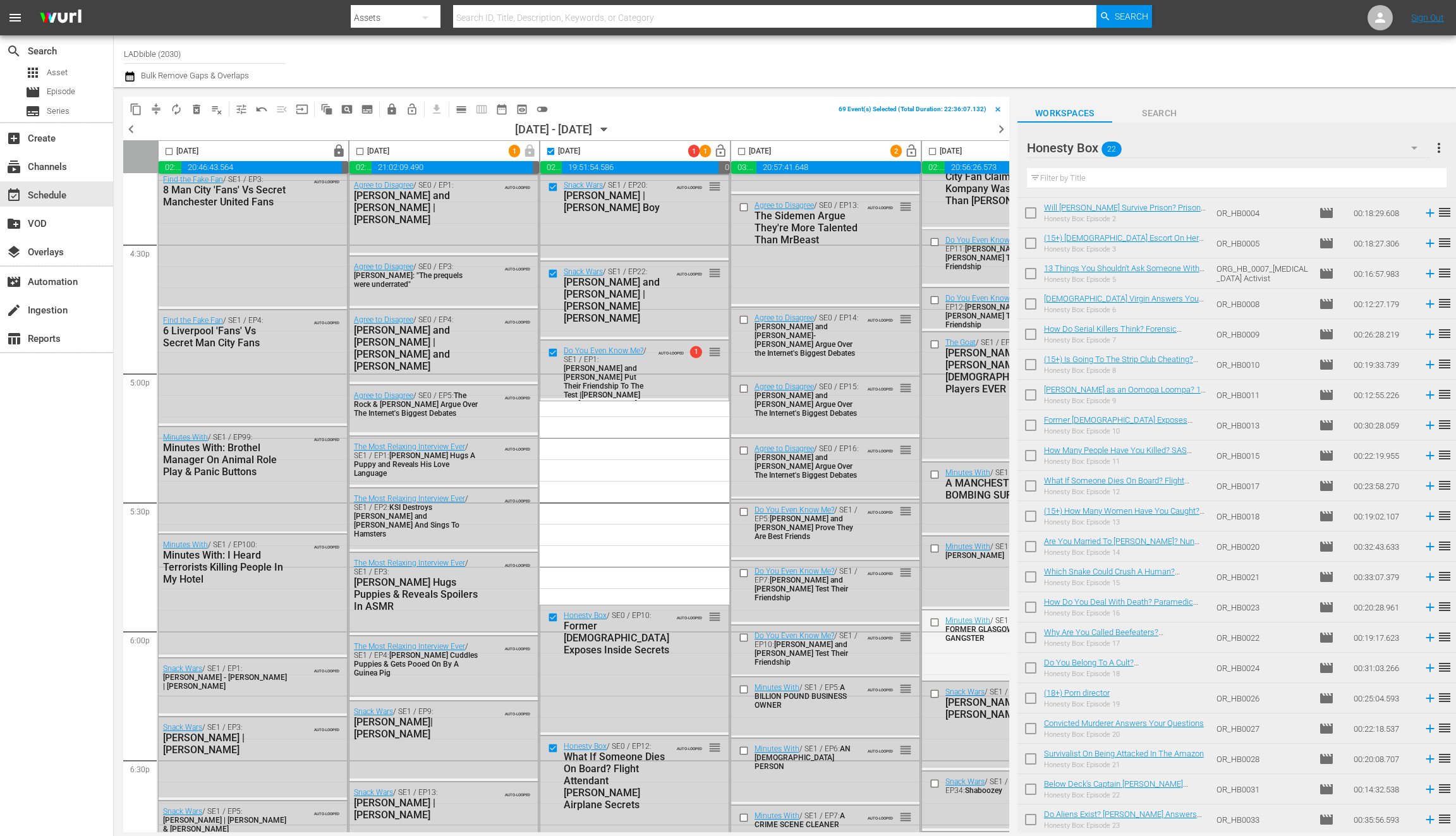
scroll to position [4376, 0]
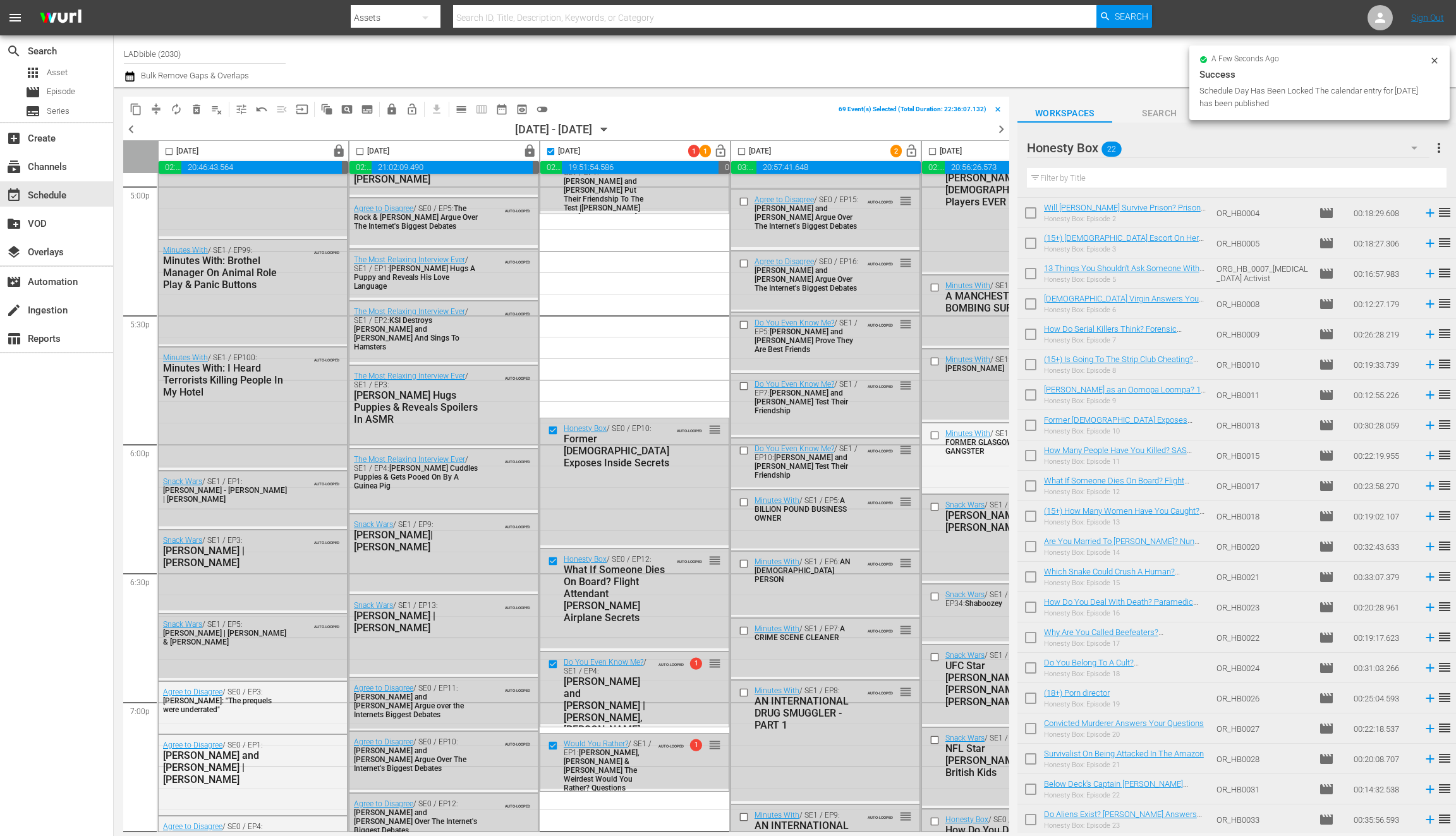
checkbox input "false"
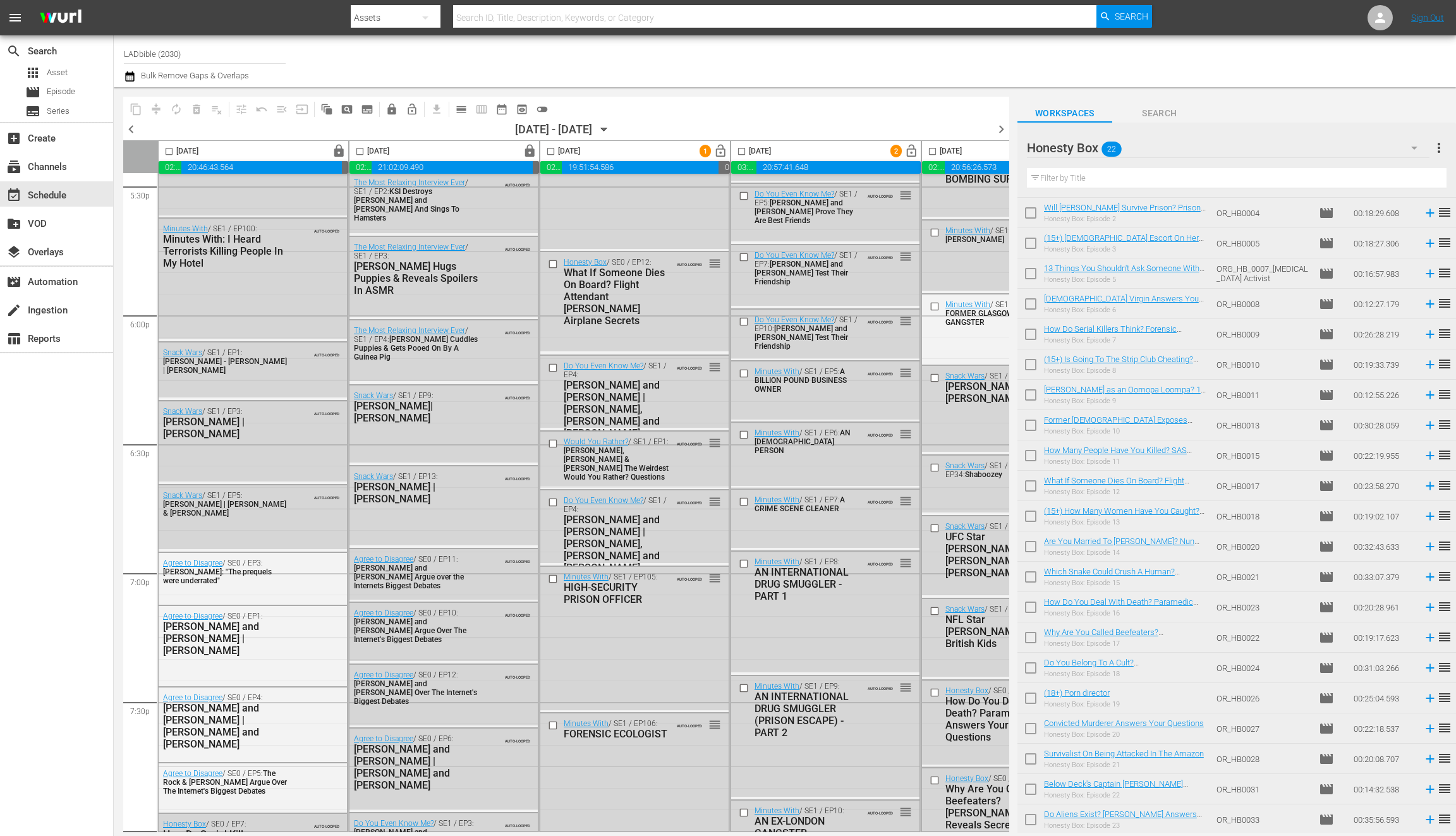
scroll to position [4598, 0]
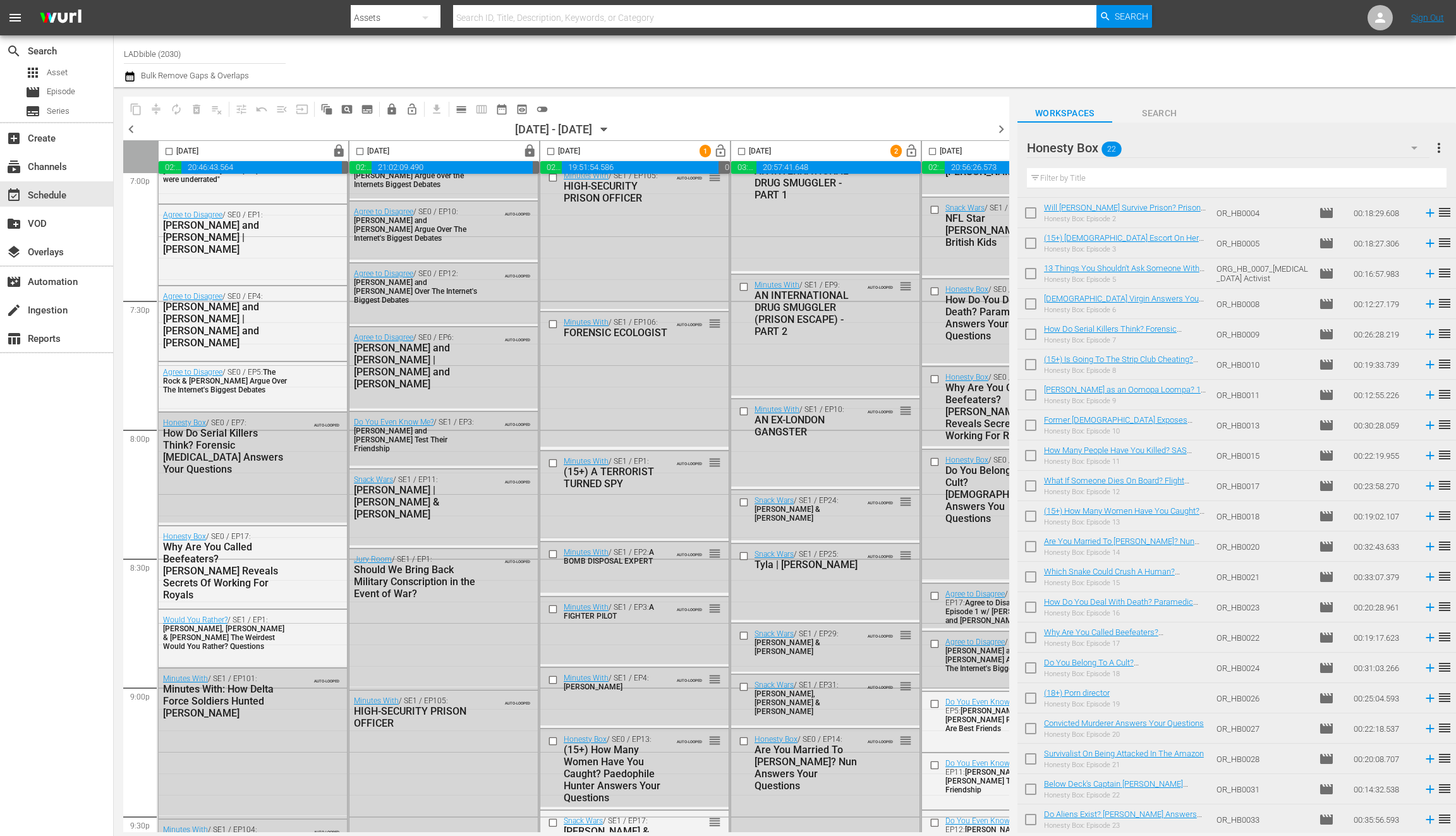
scroll to position [4822, 0]
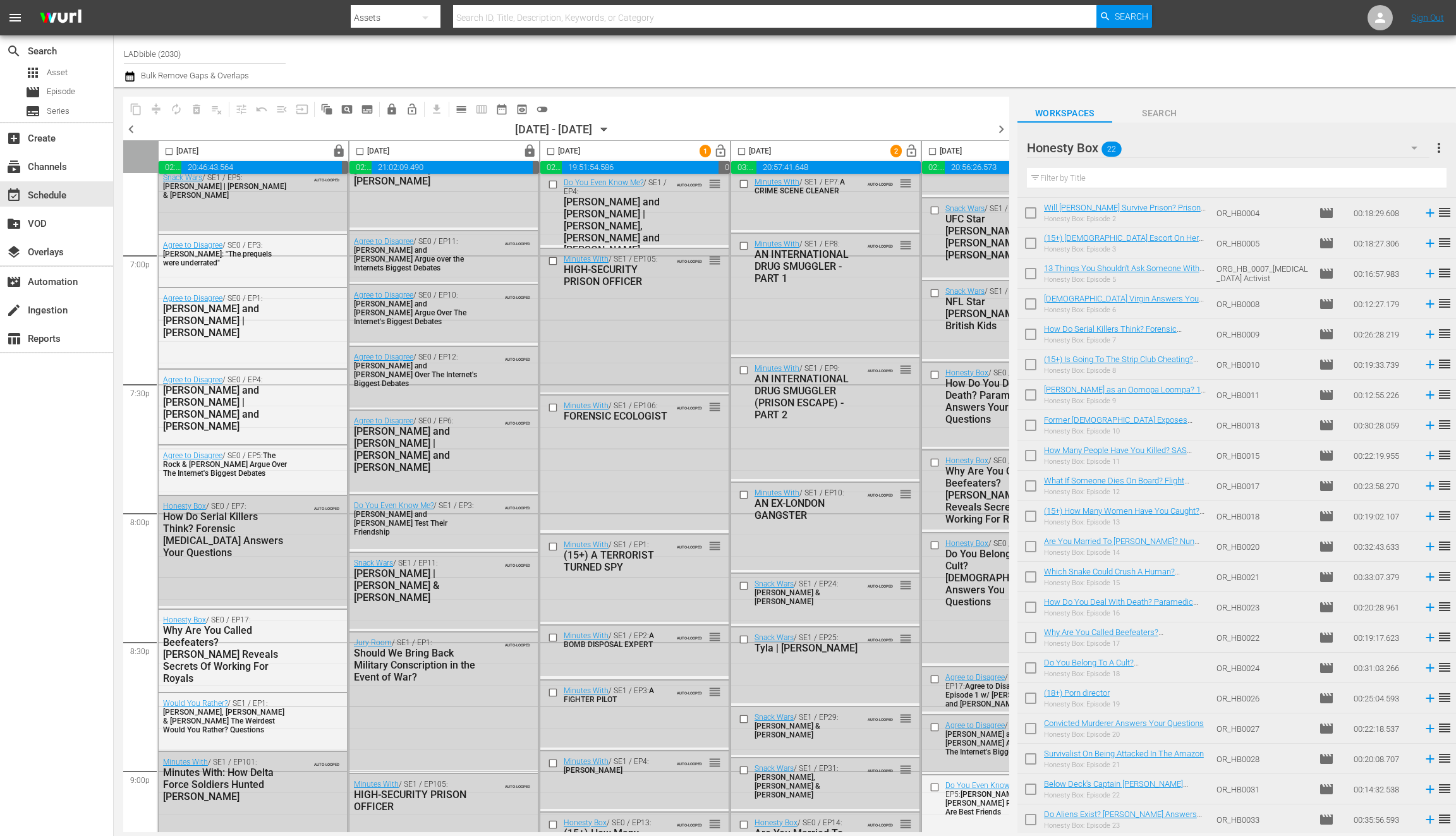
click at [558, 259] on input "checkbox" at bounding box center [554, 261] width 13 height 11
click at [555, 406] on input "checkbox" at bounding box center [554, 407] width 13 height 11
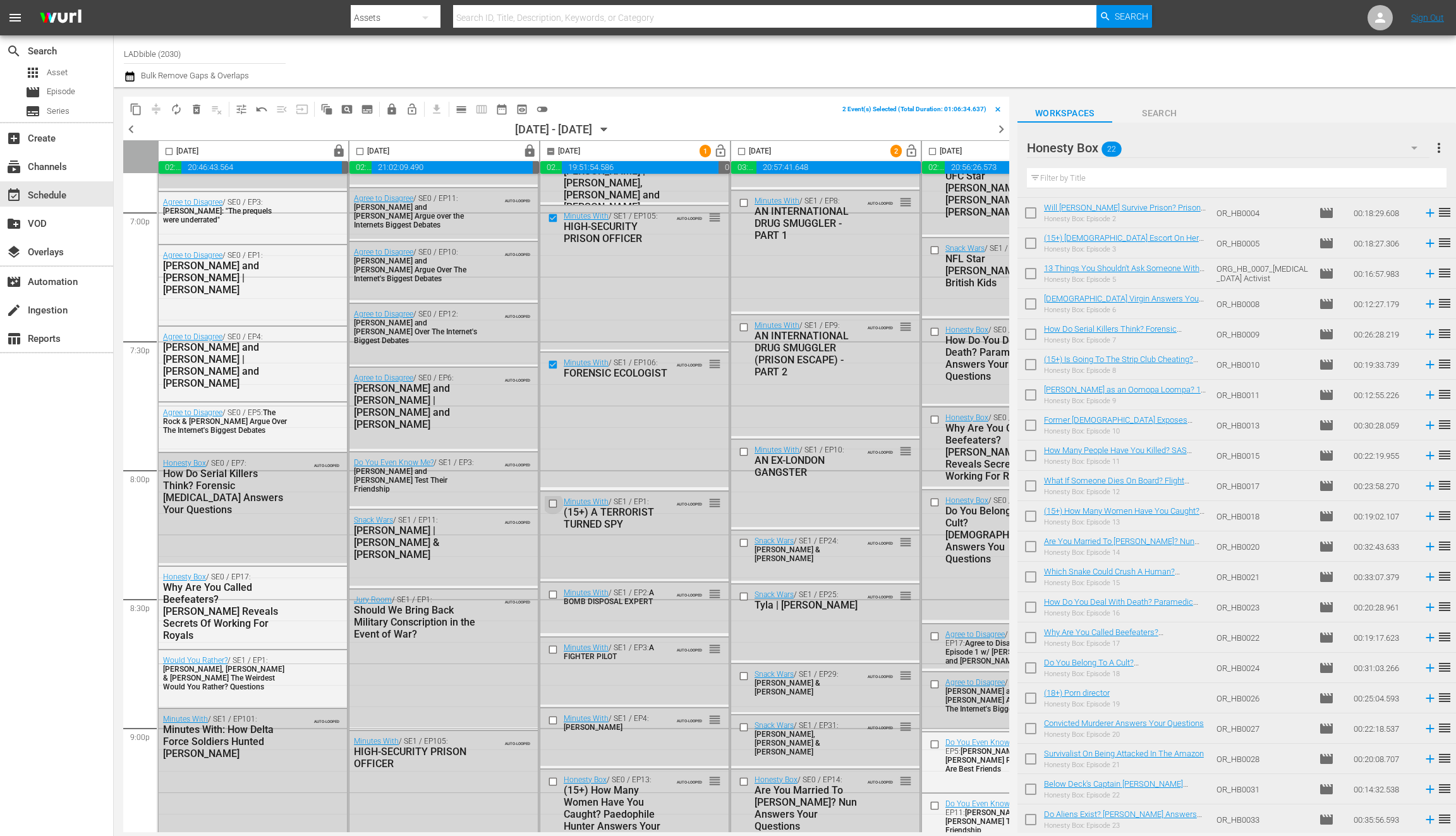
click at [553, 501] on input "checkbox" at bounding box center [554, 504] width 13 height 11
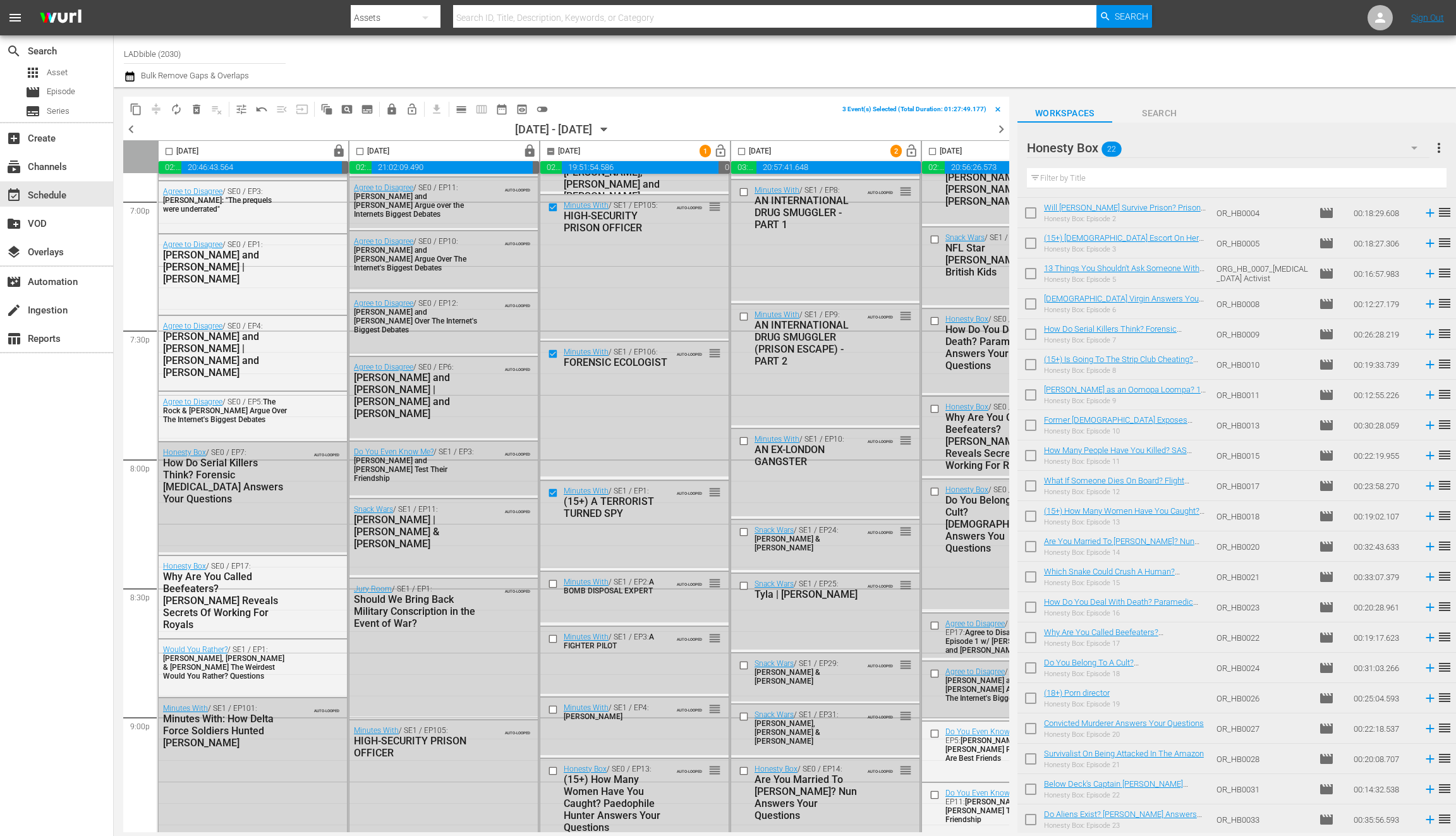
scroll to position [5084, 0]
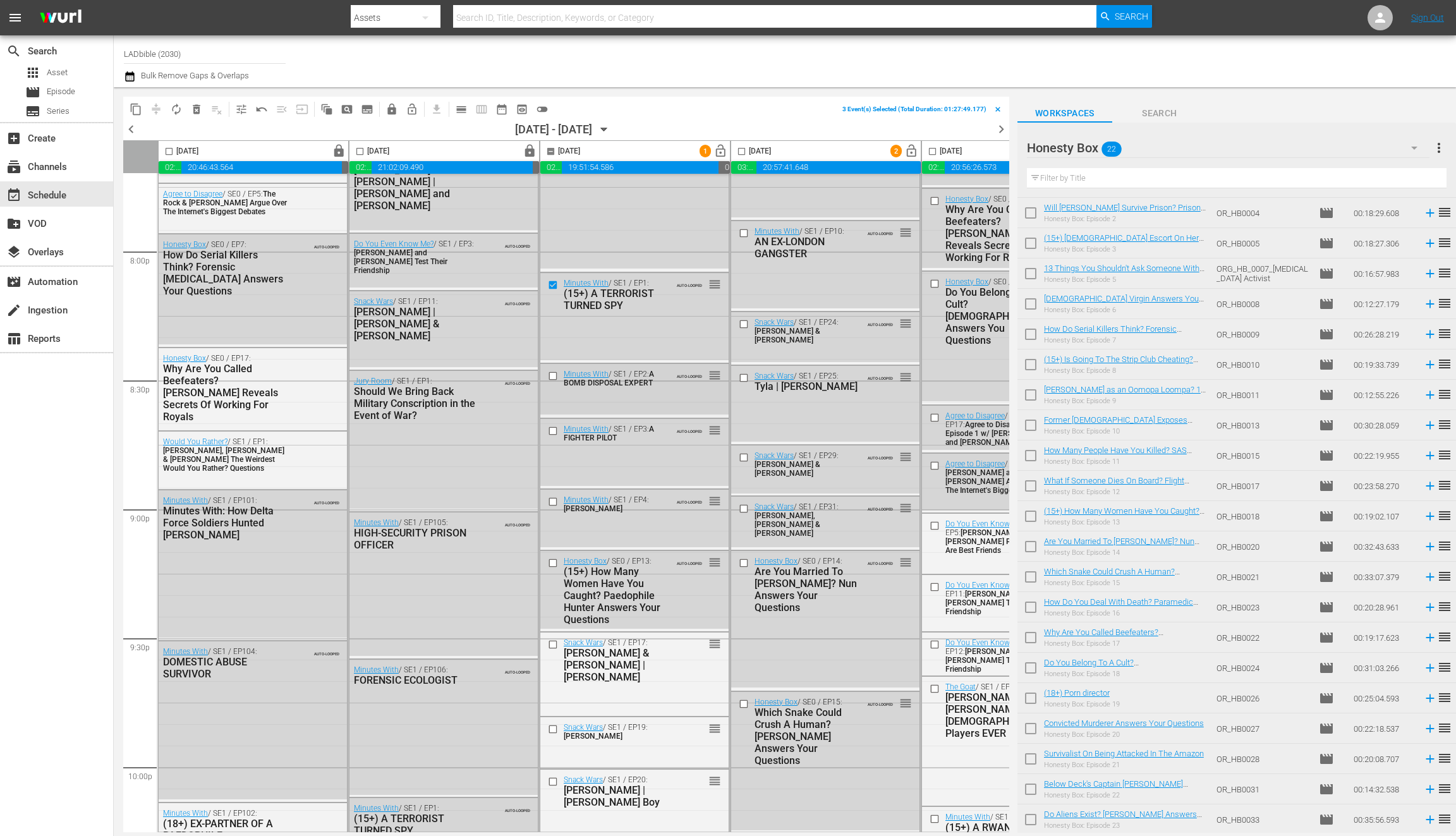
click at [550, 374] on input "checkbox" at bounding box center [554, 376] width 13 height 11
click at [552, 430] on input "checkbox" at bounding box center [554, 432] width 13 height 11
click at [555, 501] on input "checkbox" at bounding box center [554, 502] width 13 height 11
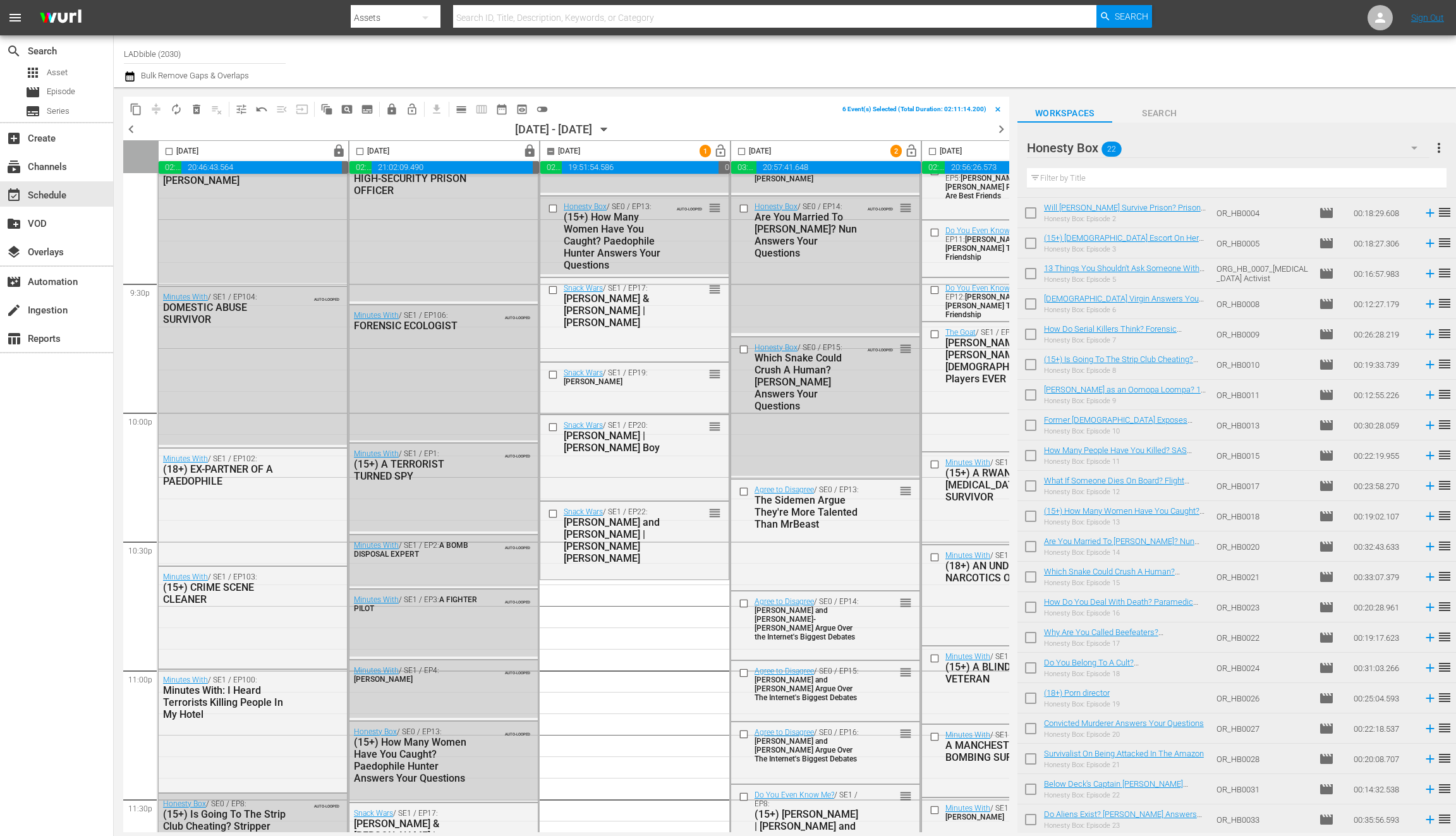
scroll to position [5251, 0]
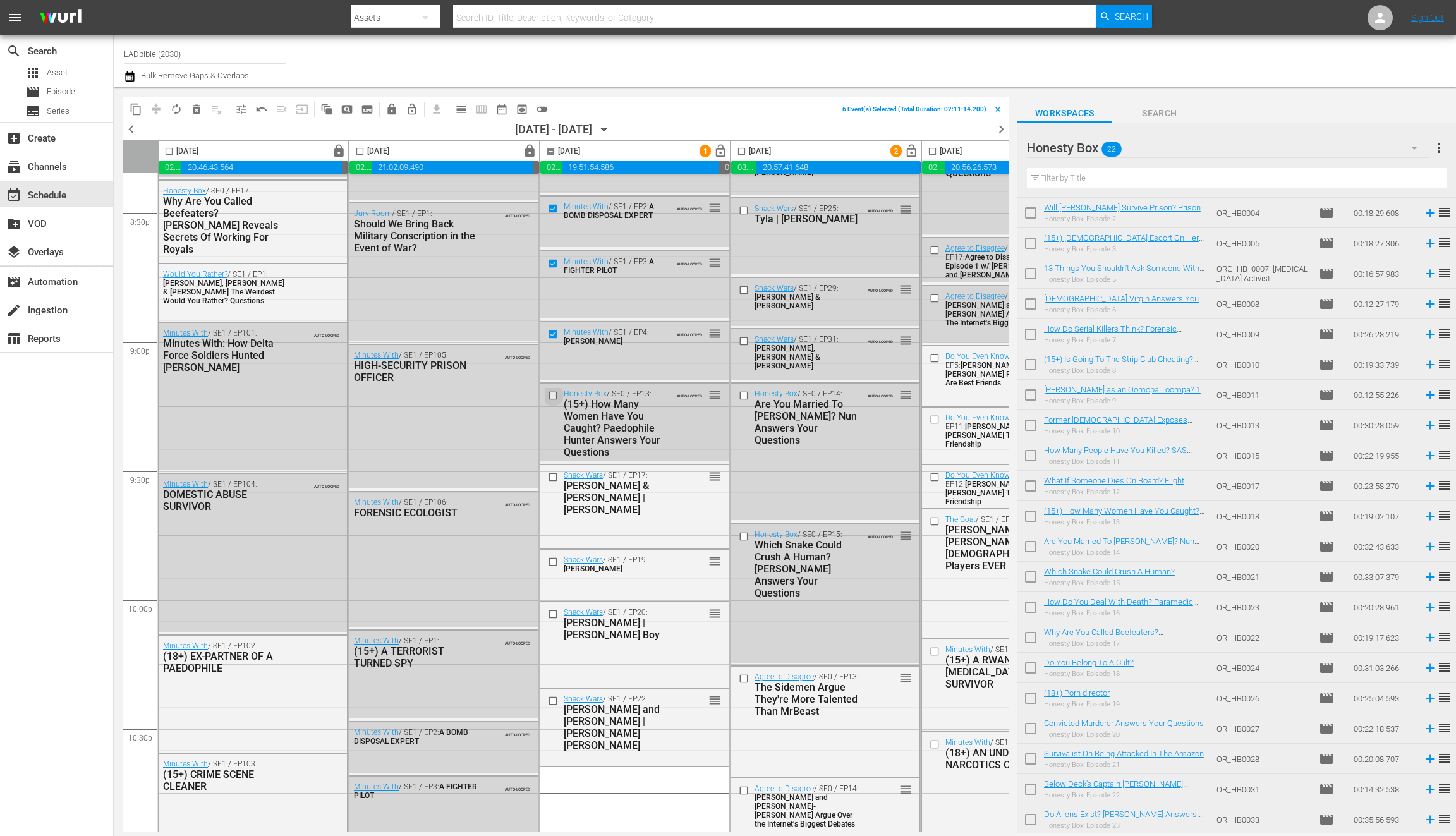
click at [552, 393] on input "checkbox" at bounding box center [554, 396] width 13 height 11
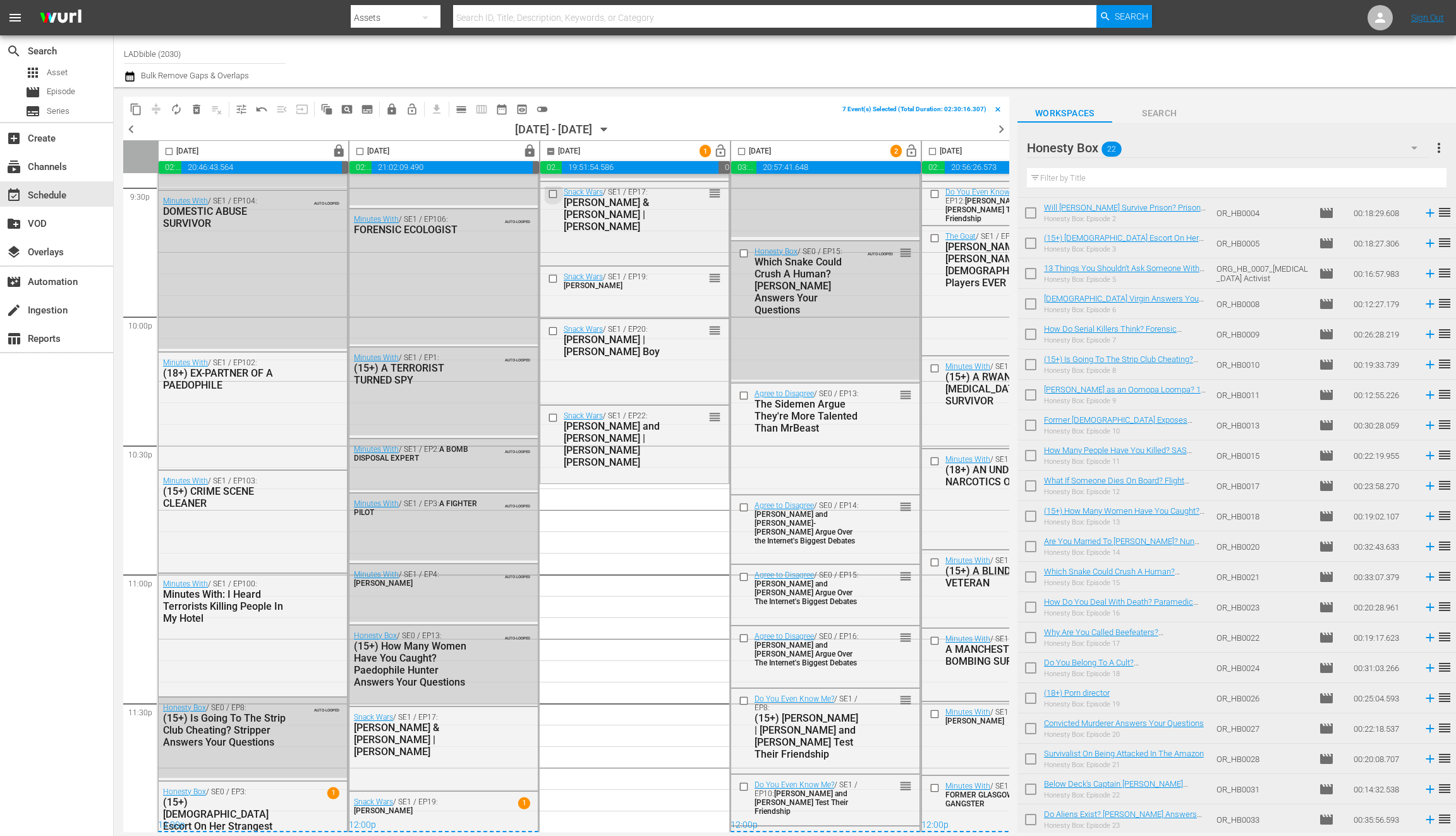
click at [557, 192] on input "checkbox" at bounding box center [554, 194] width 13 height 11
click at [555, 274] on input "checkbox" at bounding box center [554, 279] width 13 height 11
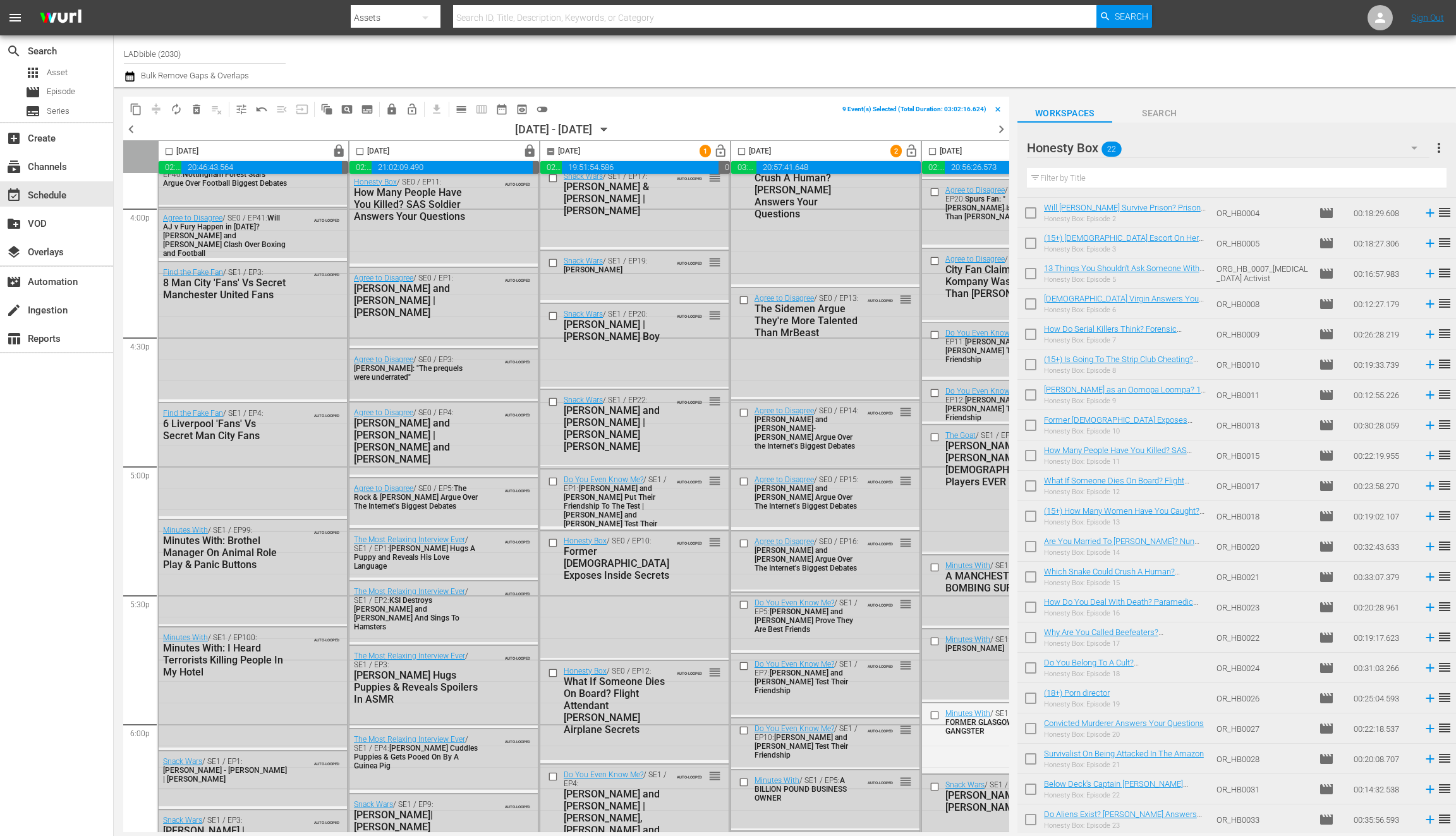
scroll to position [3663, 0]
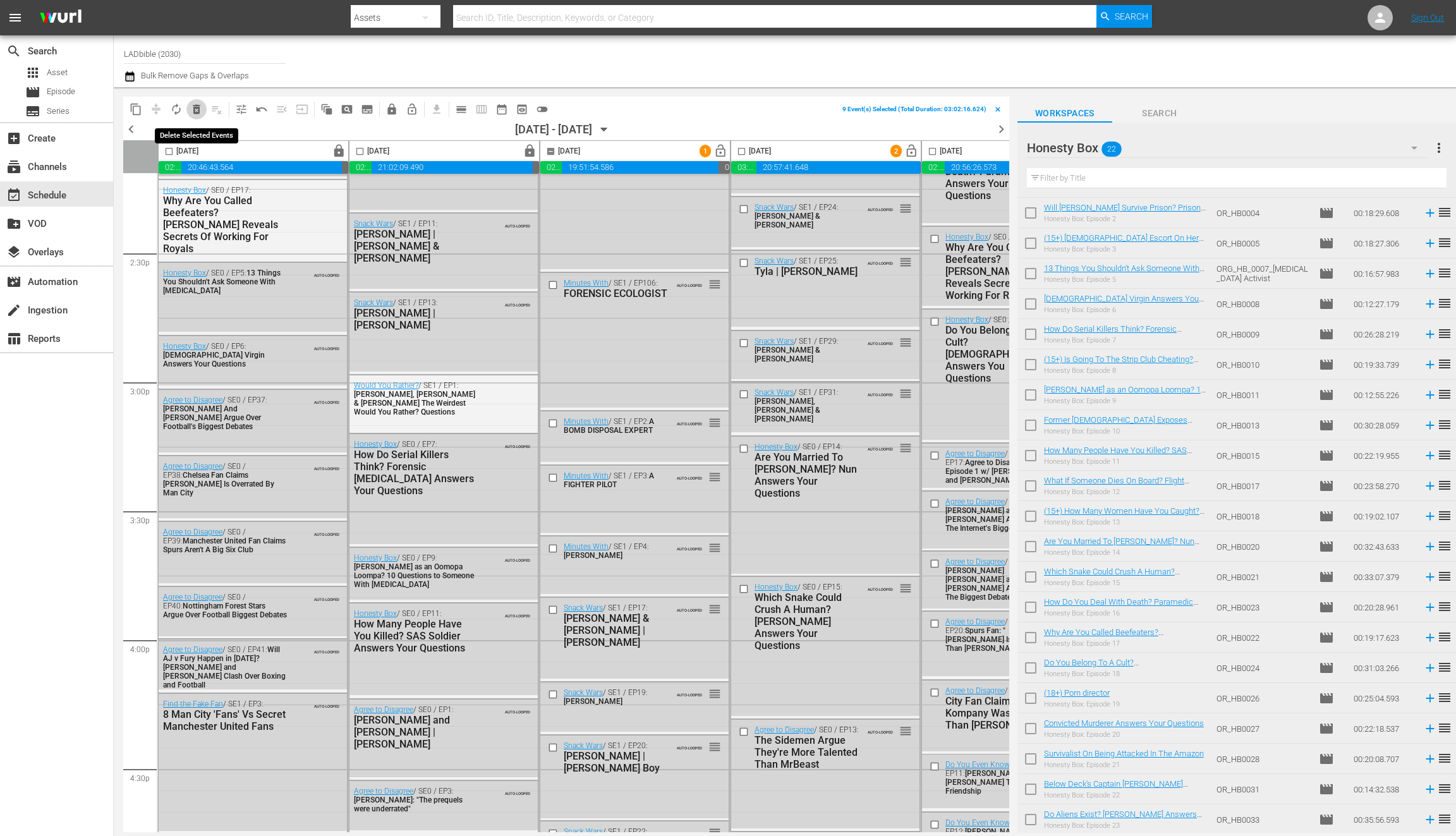
click at [196, 107] on span "delete_forever_outlined" at bounding box center [196, 109] width 12 height 12
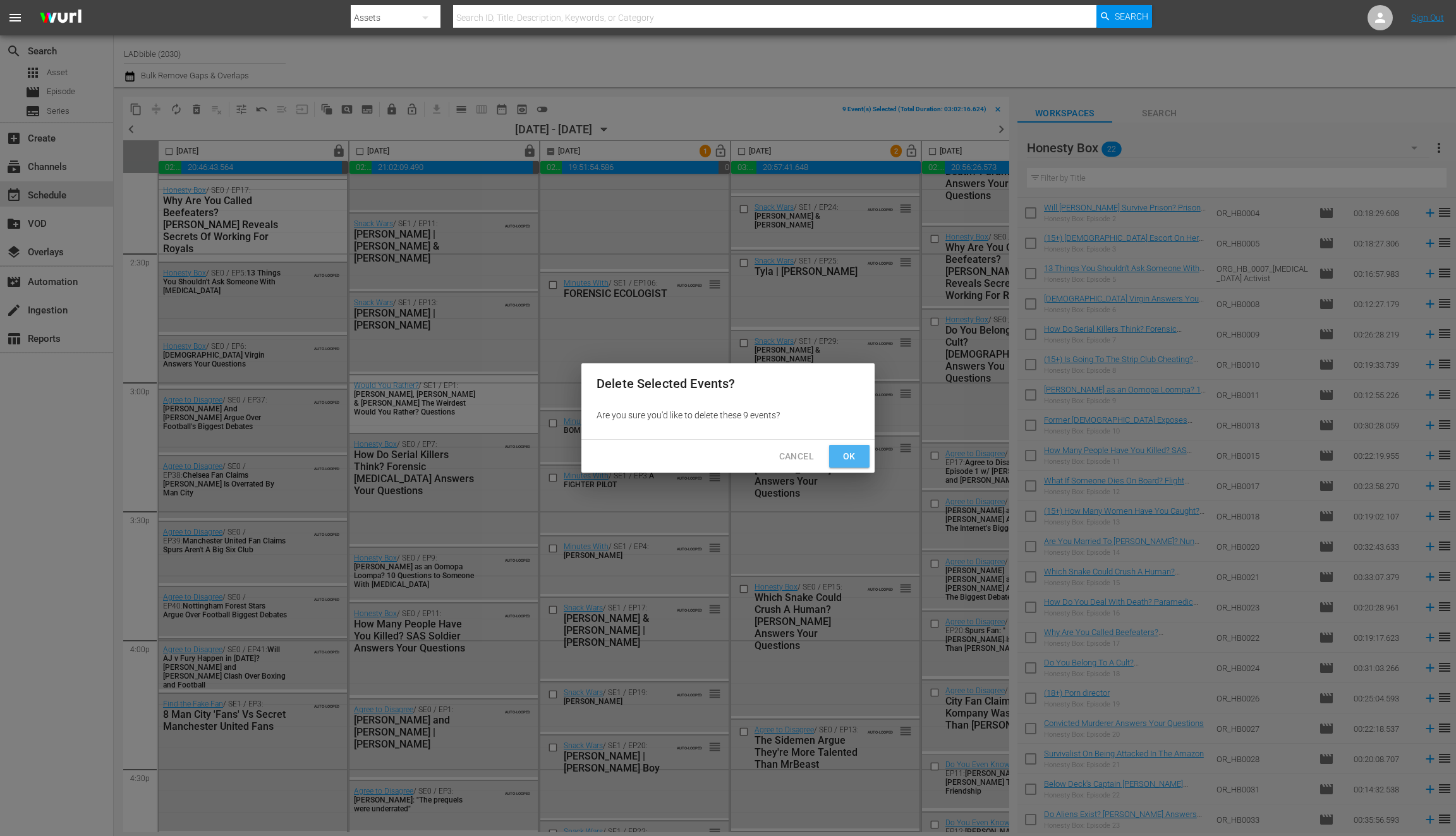
drag, startPoint x: 843, startPoint y: 457, endPoint x: 500, endPoint y: 408, distance: 346.5
click at [843, 457] on span "Ok" at bounding box center [850, 457] width 20 height 16
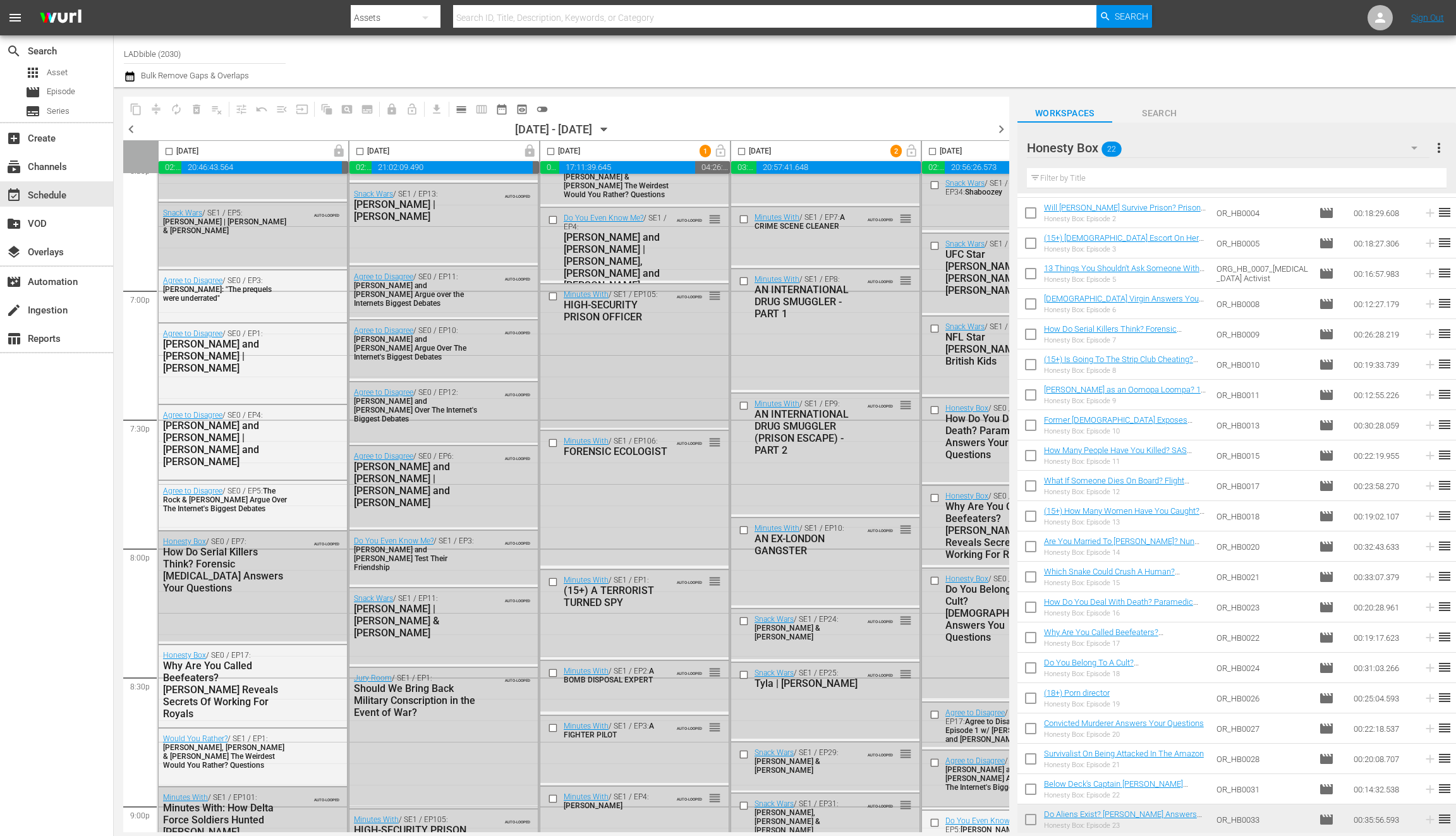
scroll to position [4584, 0]
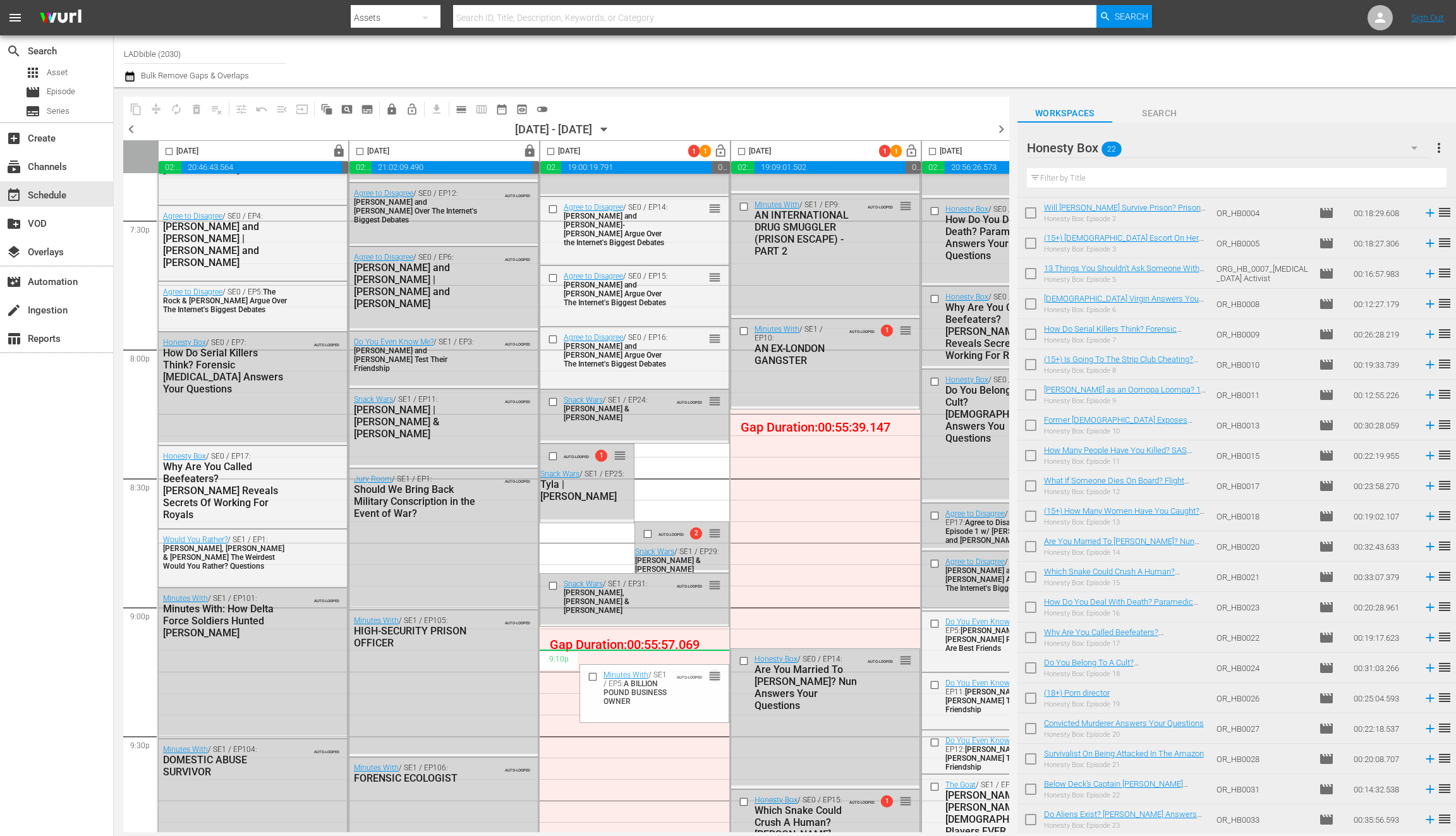
scroll to position [4997, 0]
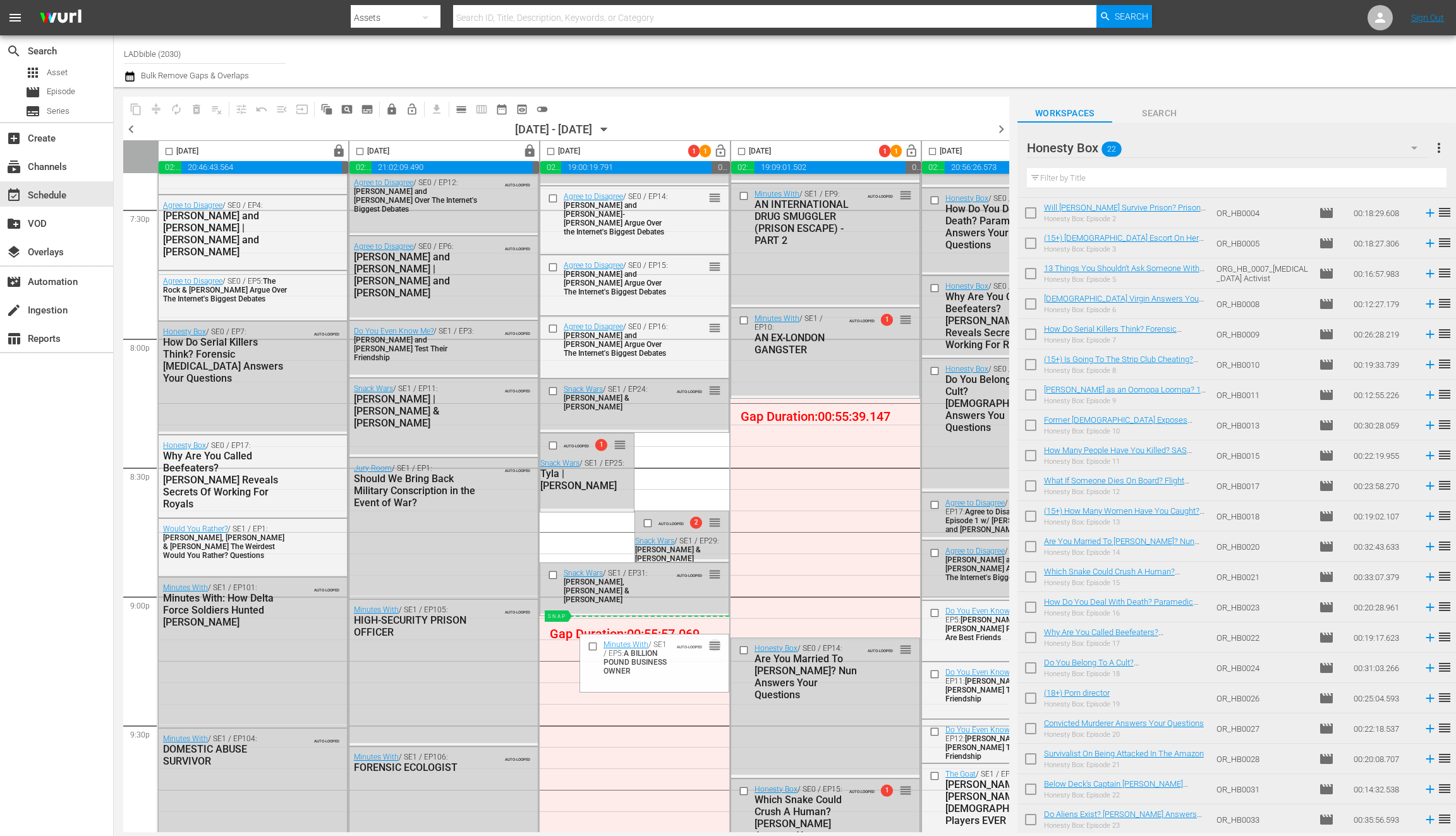
drag, startPoint x: 908, startPoint y: 468, endPoint x: 903, endPoint y: 511, distance: 43.3
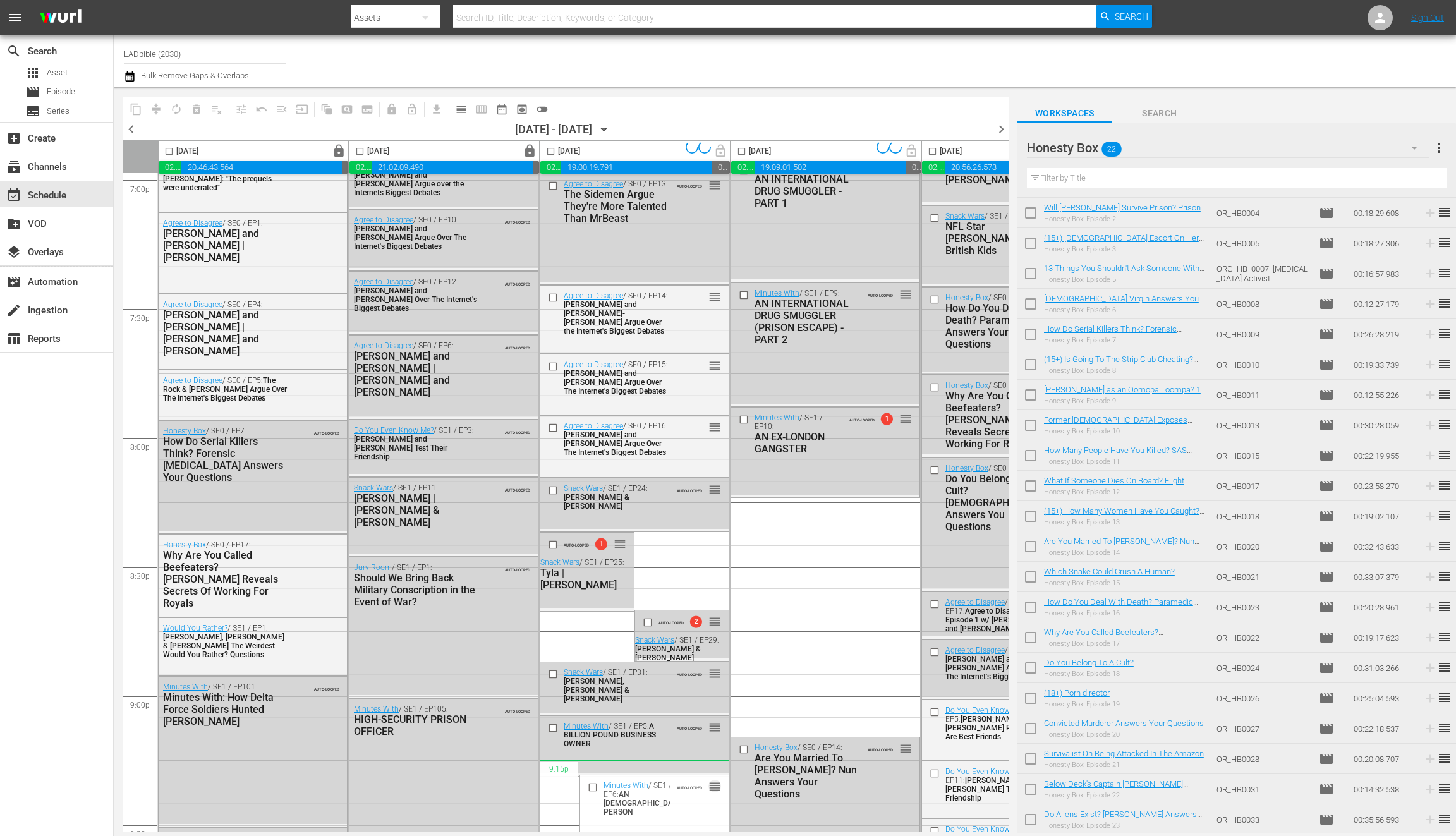
scroll to position [5130, 0]
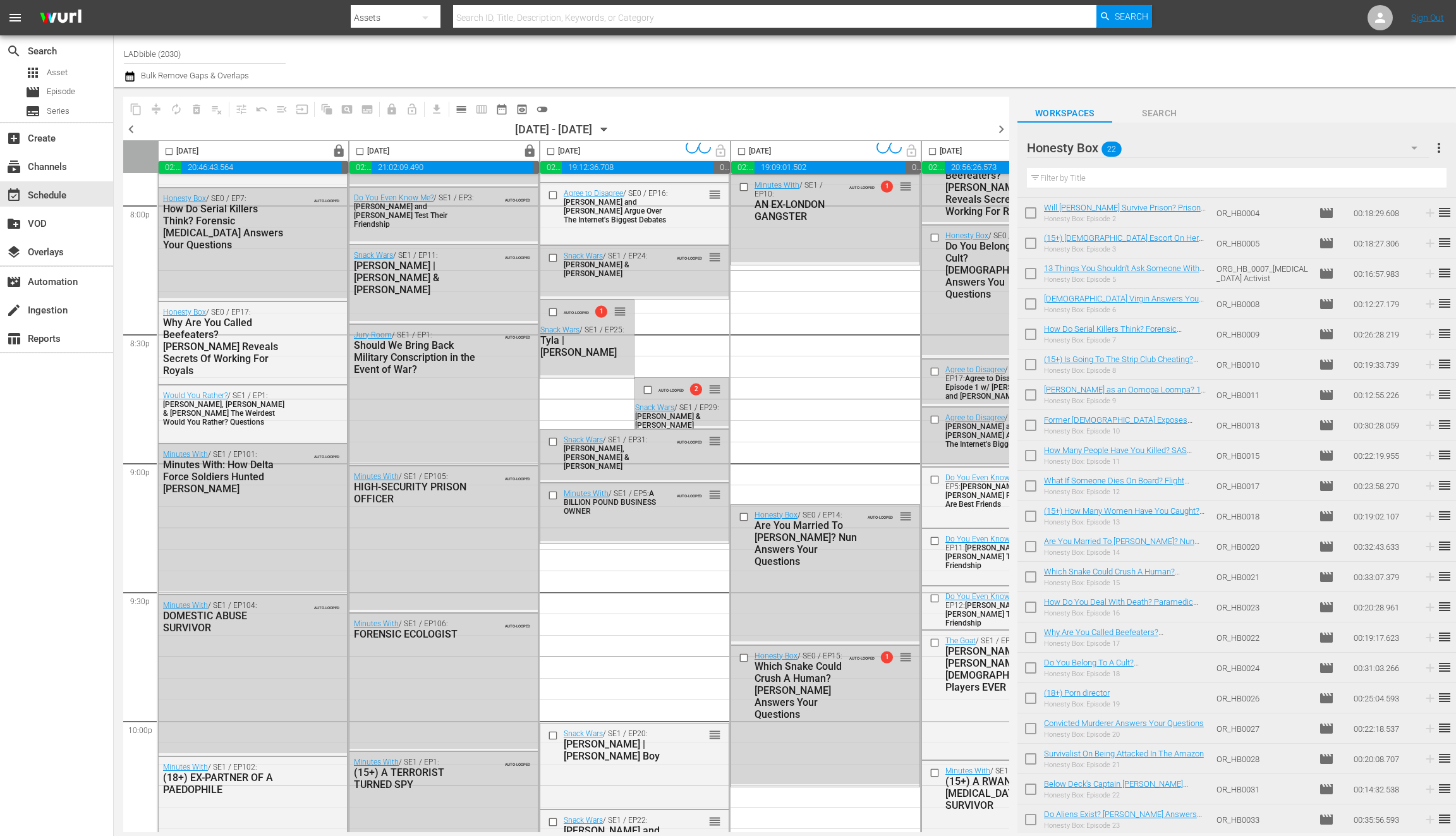
drag, startPoint x: 907, startPoint y: 513, endPoint x: 906, endPoint y: 460, distance: 53.0
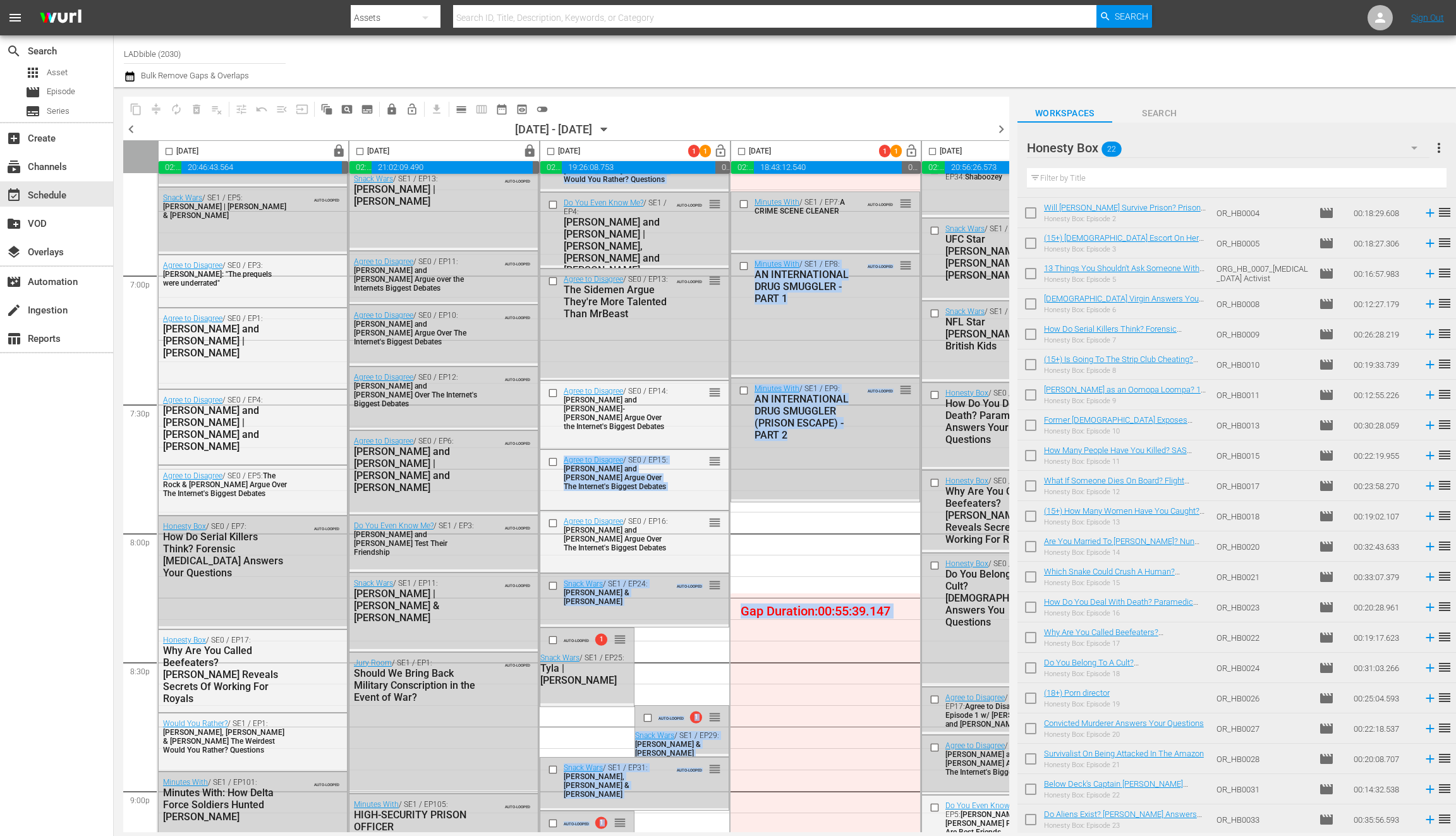
scroll to position [4791, 0]
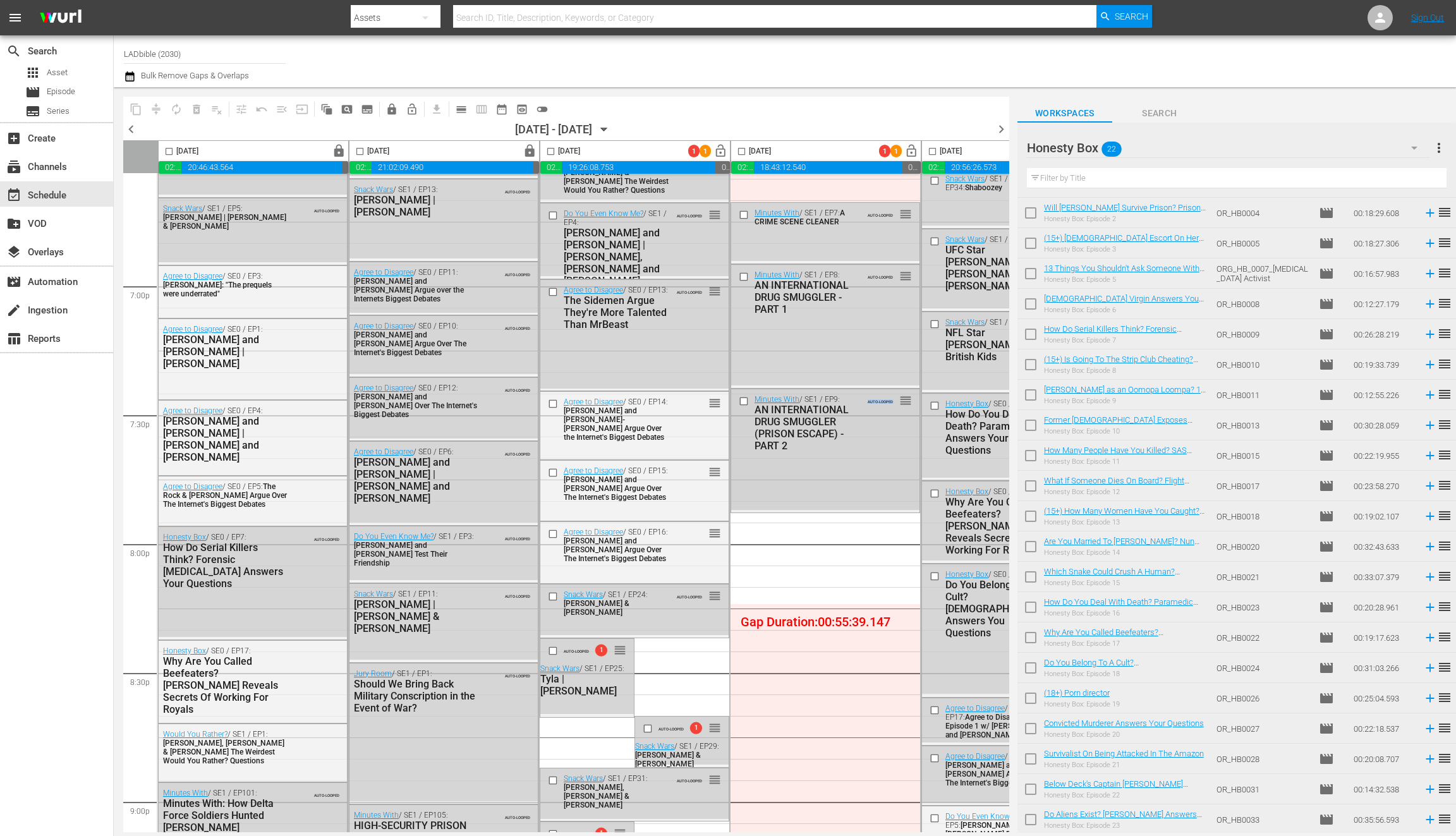
click at [833, 481] on div "Minutes With / SE1 / EP9: AN INTERNATIONAL DRUG SMUGGLER (PRISON ESCAPE) - PART…" at bounding box center [826, 450] width 189 height 121
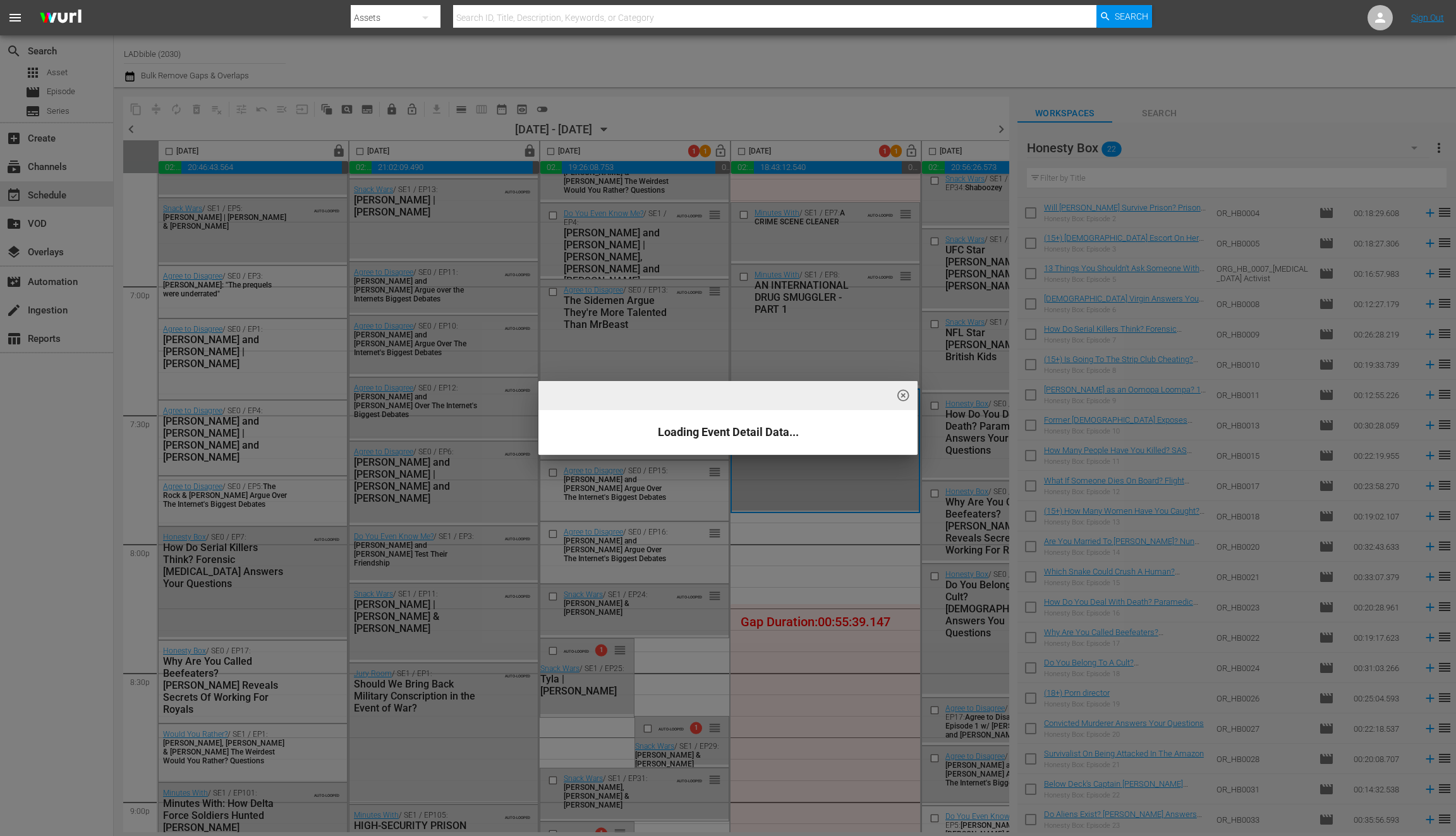
click at [852, 350] on div "highlight_off_icon Loading Event Detail Data..." at bounding box center [728, 418] width 1456 height 836
click at [876, 215] on div "highlight_off_icon Loading Event Detail Data..." at bounding box center [728, 418] width 1456 height 836
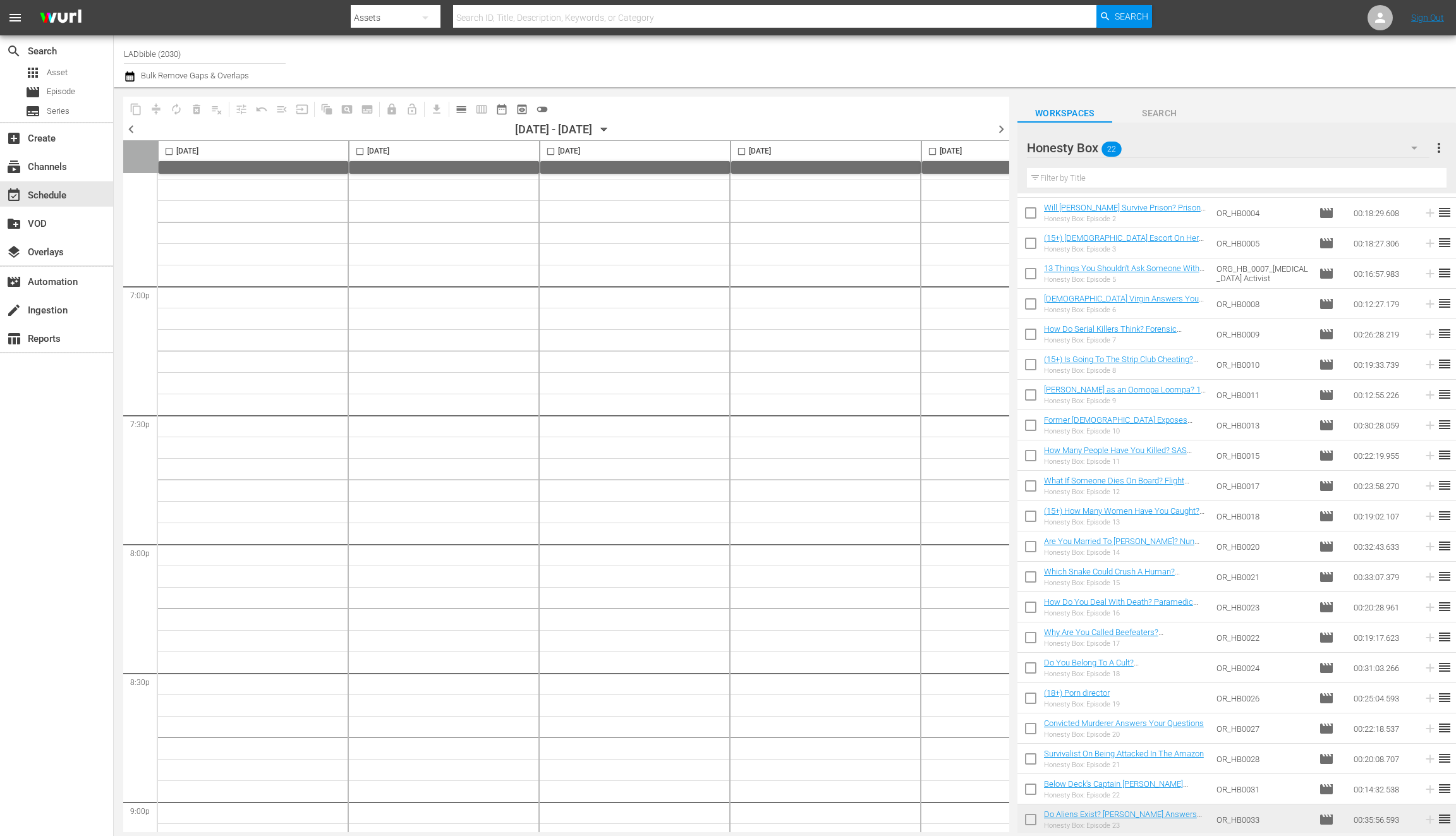
drag, startPoint x: 909, startPoint y: 217, endPoint x: 658, endPoint y: 514, distance: 388.9
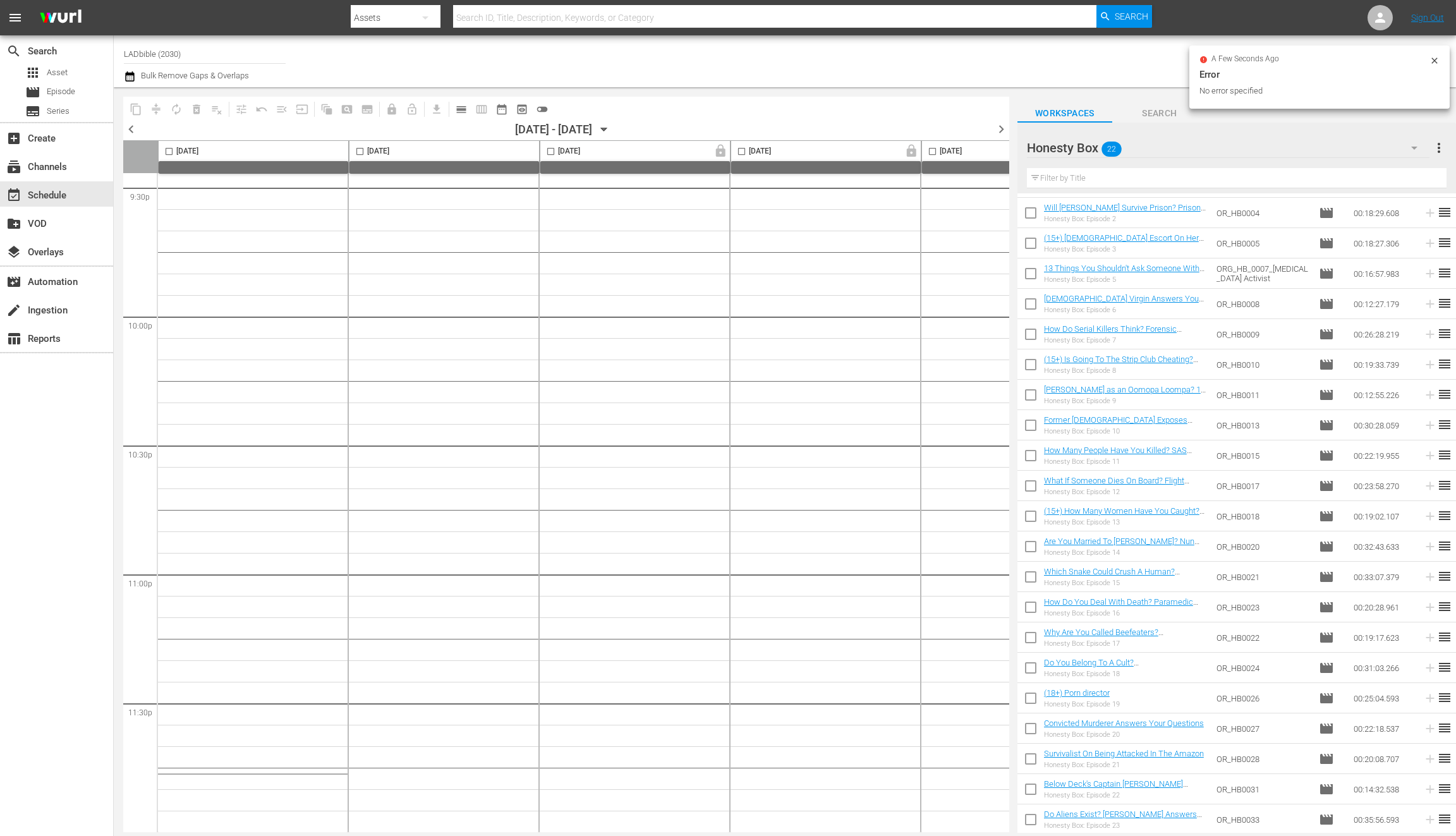
click at [1000, 129] on span "chevron_right" at bounding box center [1001, 129] width 16 height 16
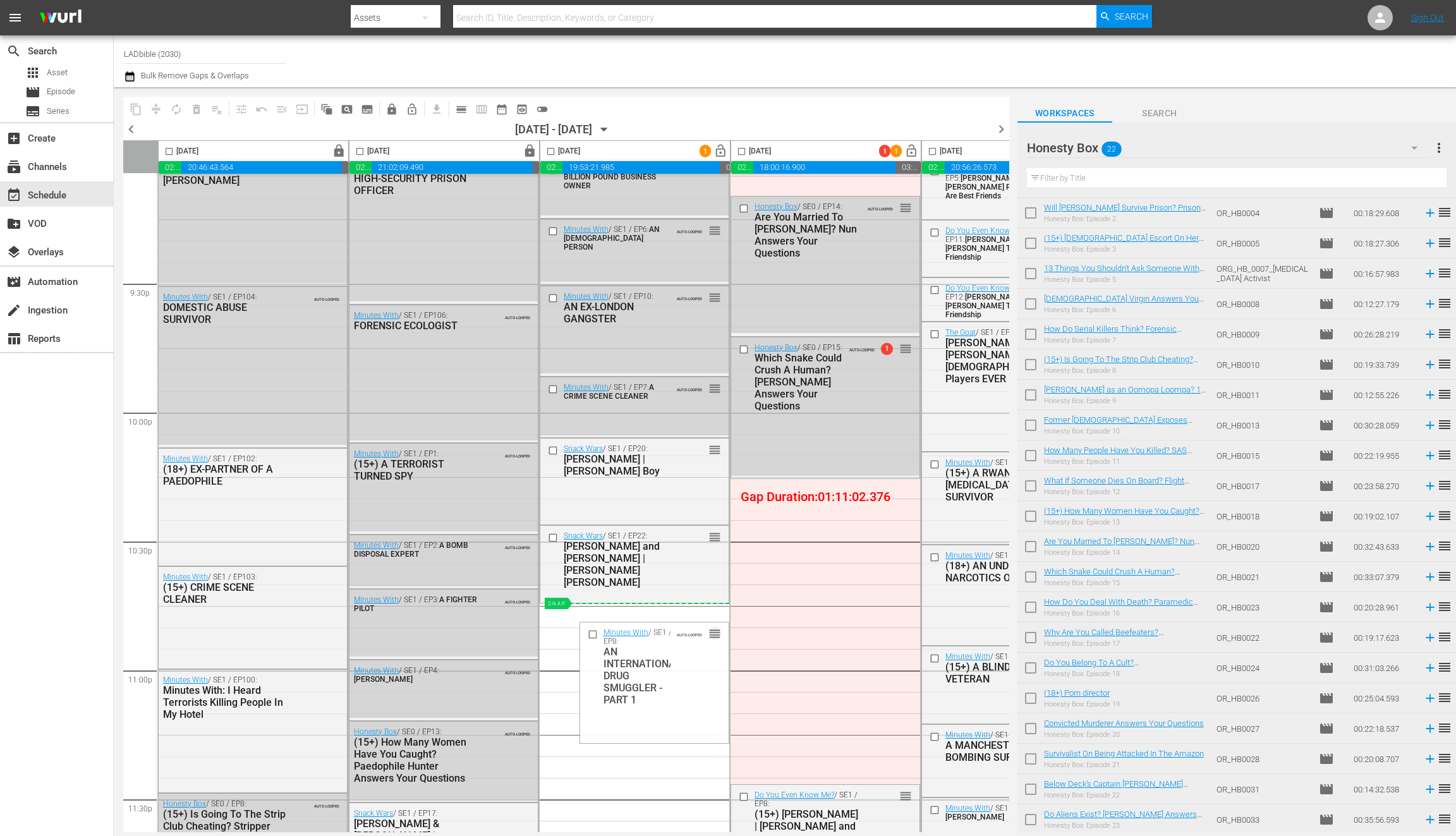
scroll to position [5401, 0]
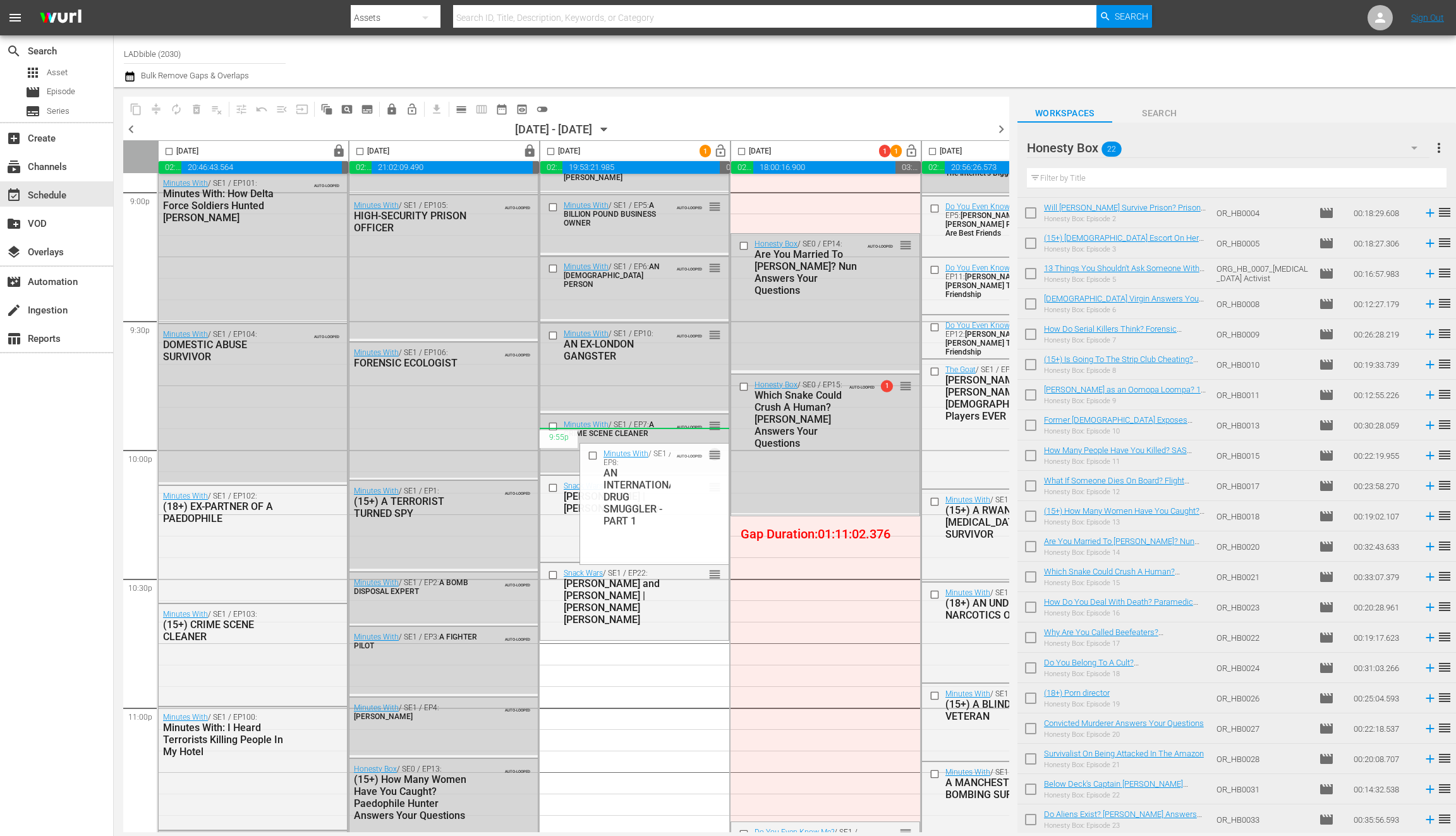
drag, startPoint x: 904, startPoint y: 421, endPoint x: 639, endPoint y: 447, distance: 266.3
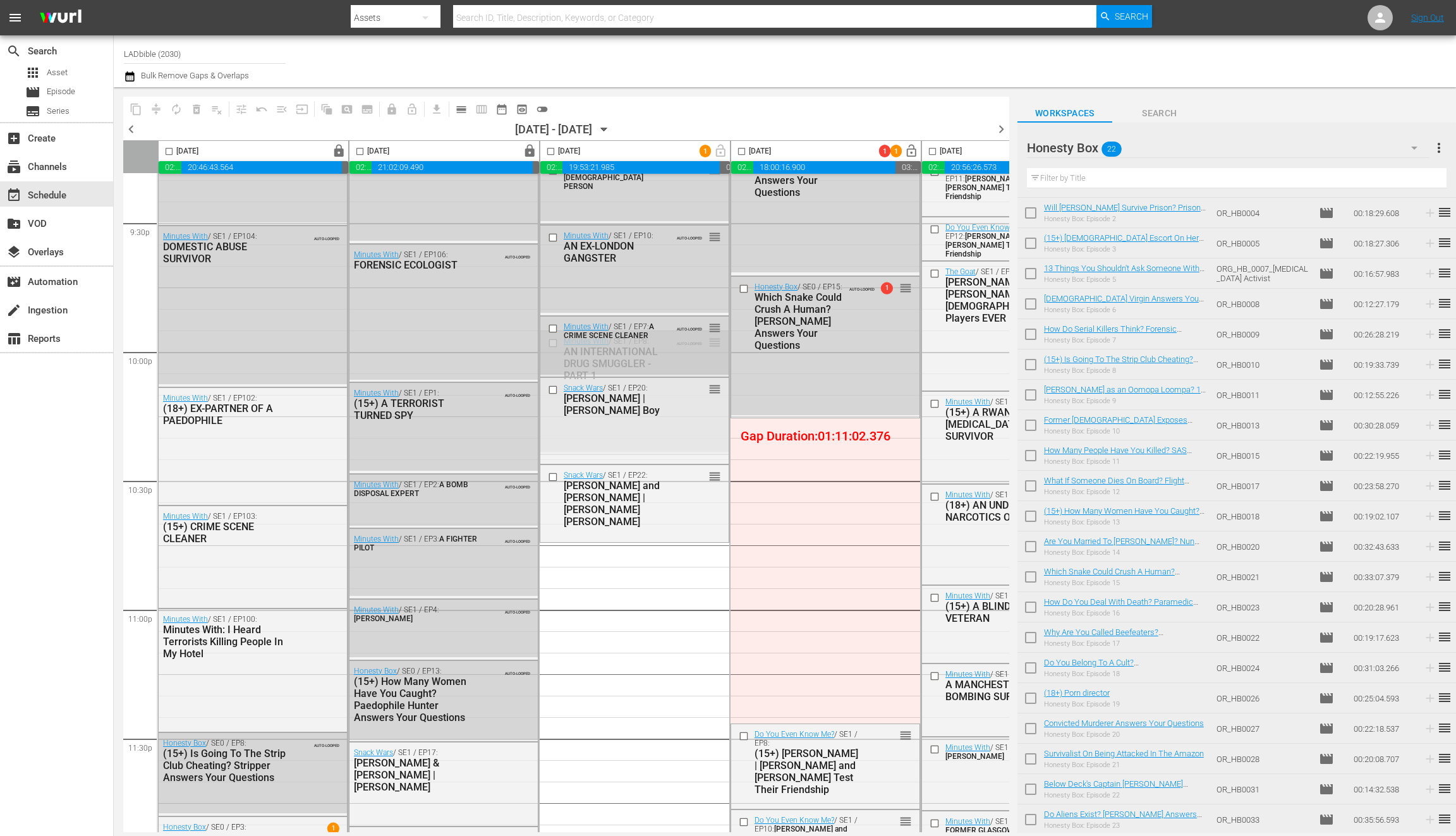
scroll to position [5510, 0]
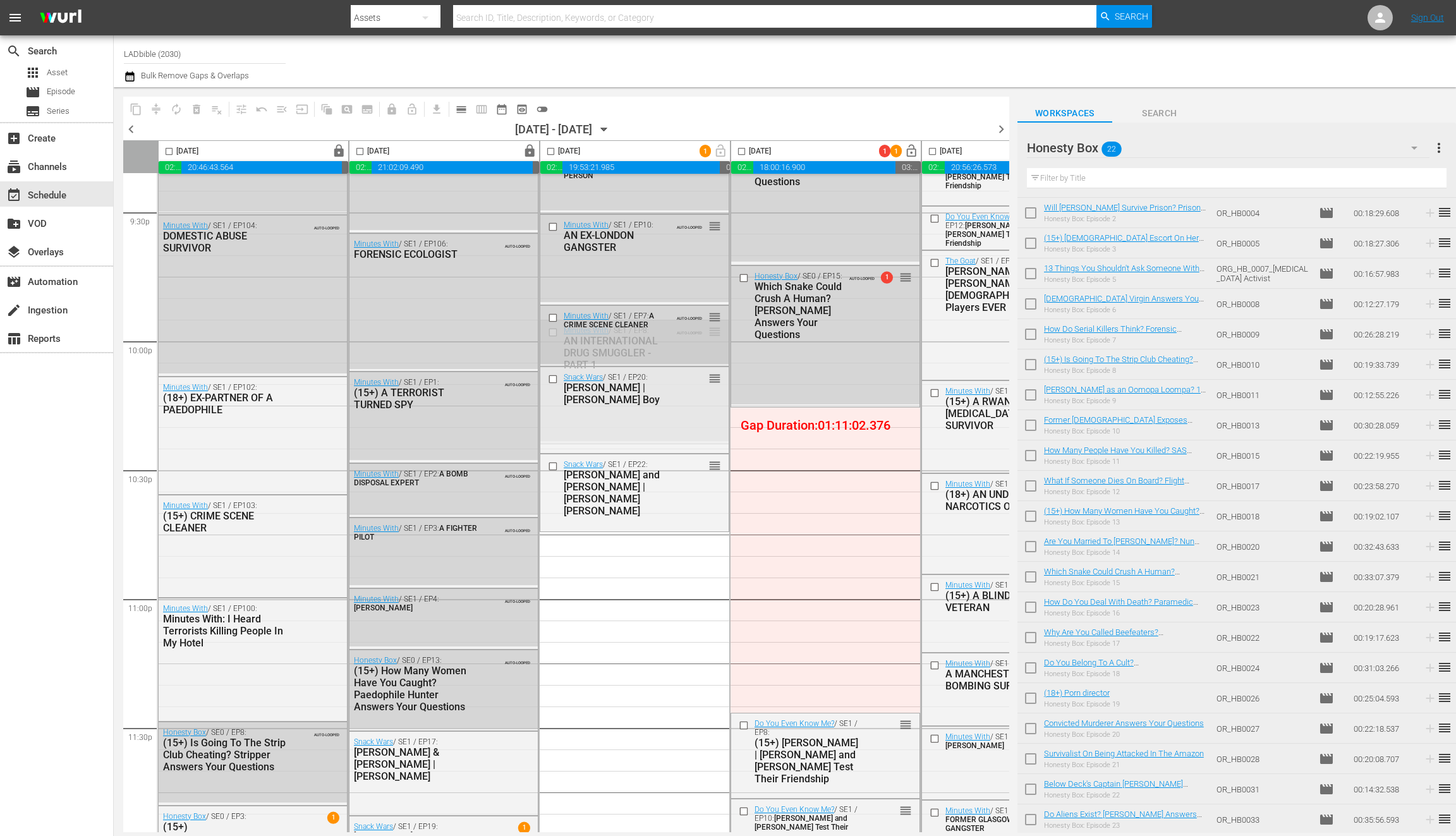
drag, startPoint x: 908, startPoint y: 369, endPoint x: 650, endPoint y: 351, distance: 258.6
click at [555, 149] on input "checkbox" at bounding box center [551, 153] width 15 height 15
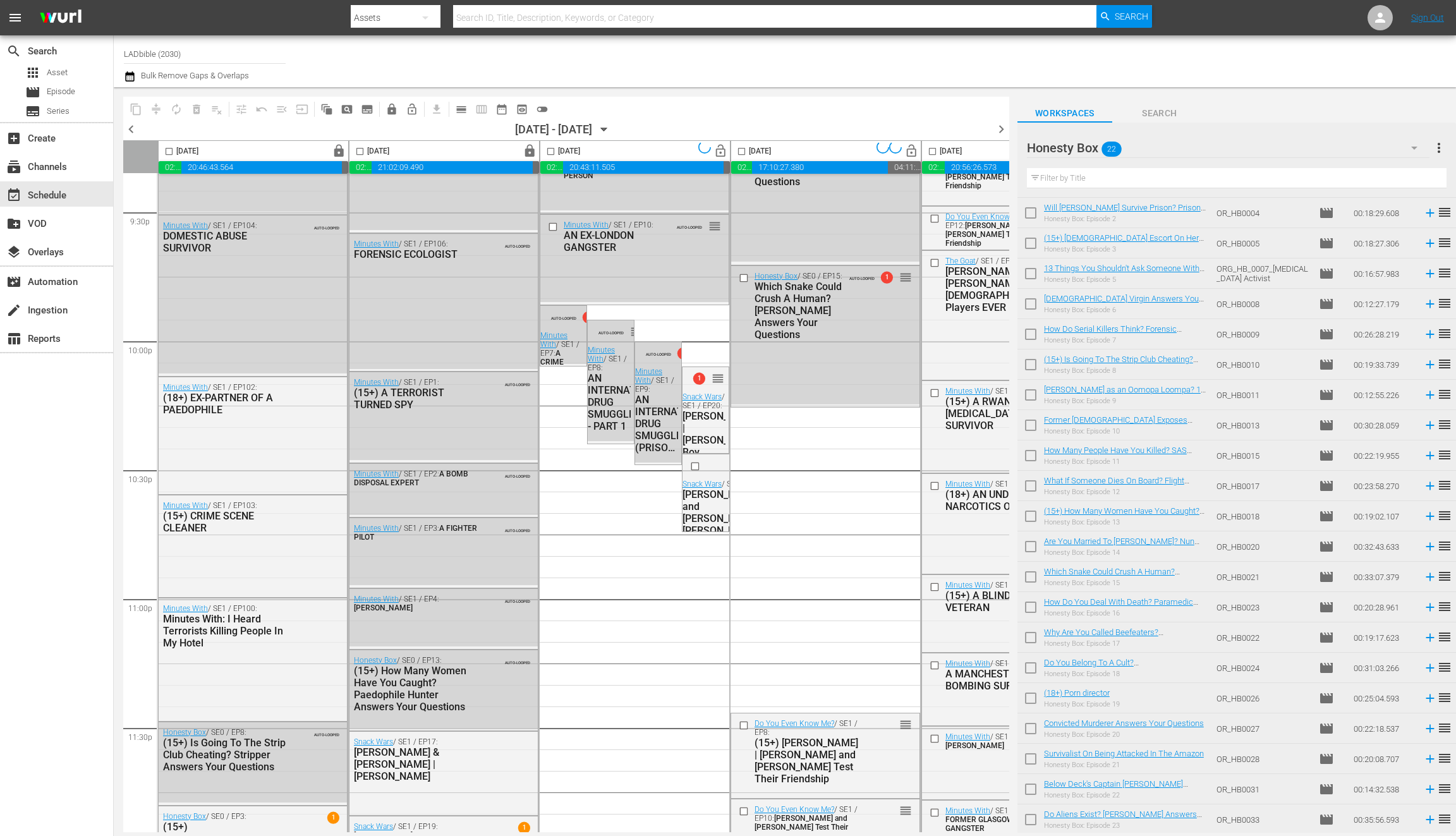
click at [552, 150] on input "checkbox" at bounding box center [551, 153] width 15 height 15
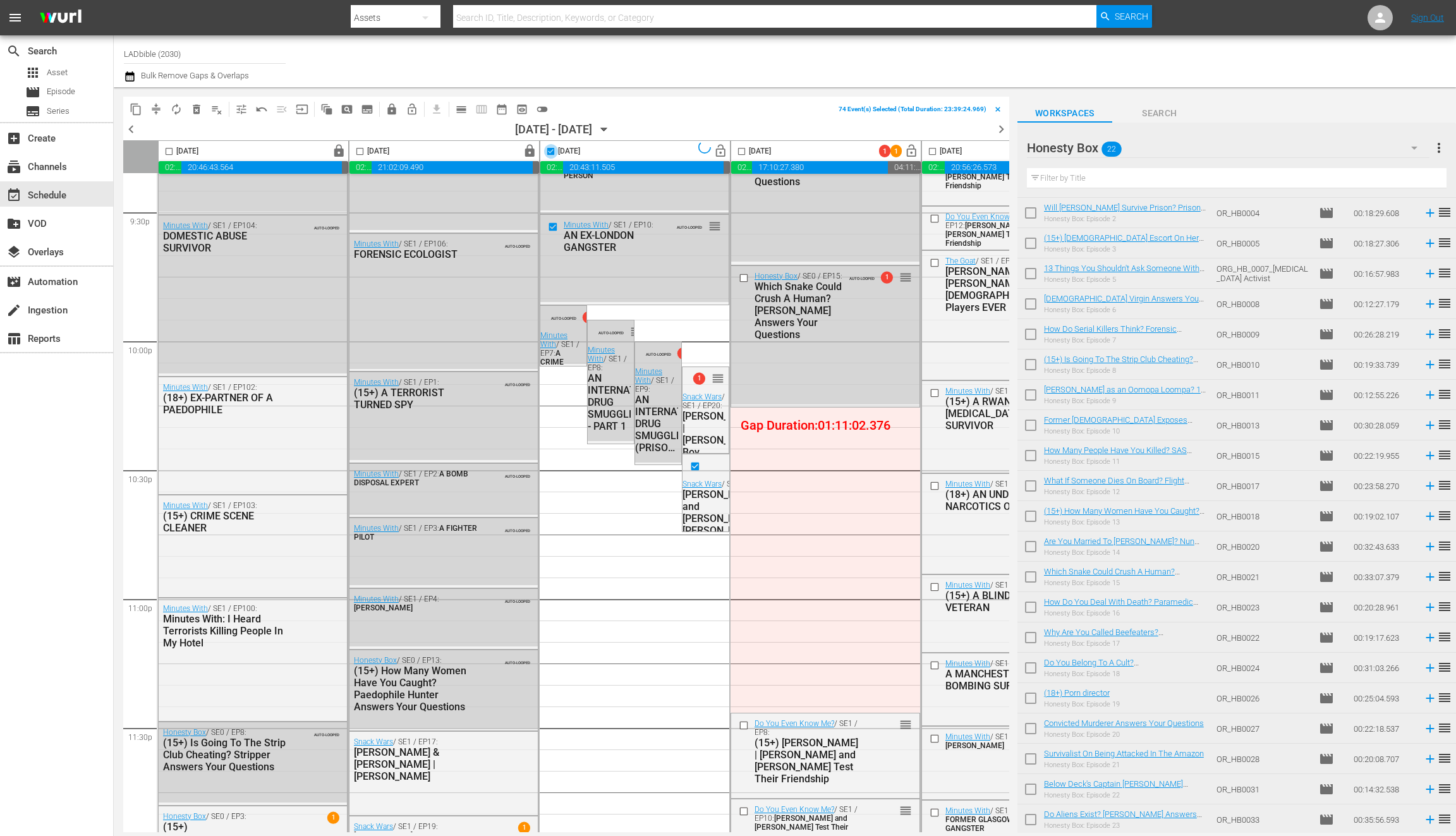
click at [552, 151] on input "checkbox" at bounding box center [551, 153] width 15 height 15
drag, startPoint x: 549, startPoint y: 151, endPoint x: 541, endPoint y: 164, distance: 15.3
click at [549, 151] on input "checkbox" at bounding box center [551, 153] width 15 height 15
click at [159, 109] on span "compress" at bounding box center [156, 109] width 12 height 12
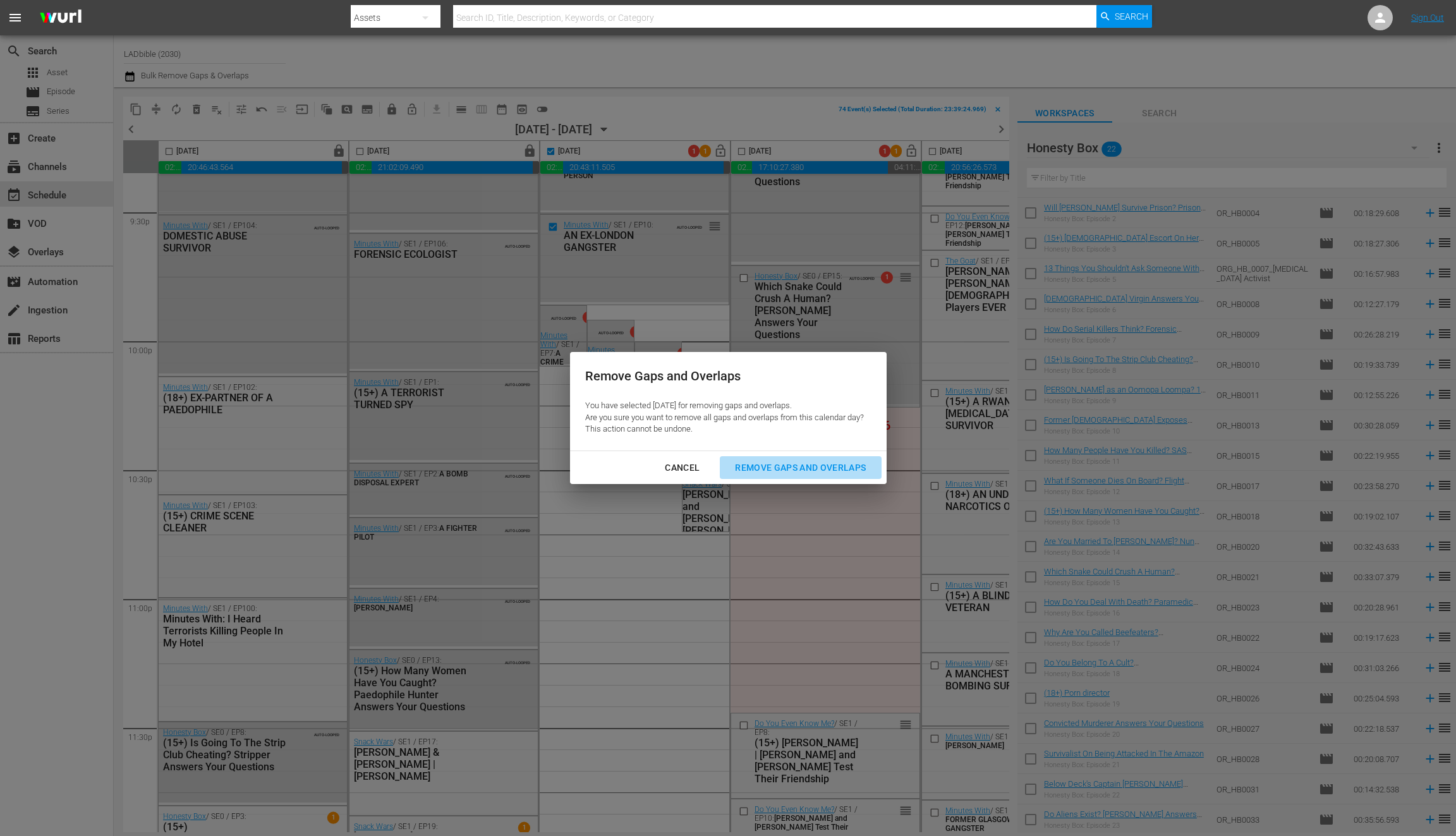
click at [819, 464] on div "Remove Gaps and Overlaps" at bounding box center [801, 468] width 151 height 16
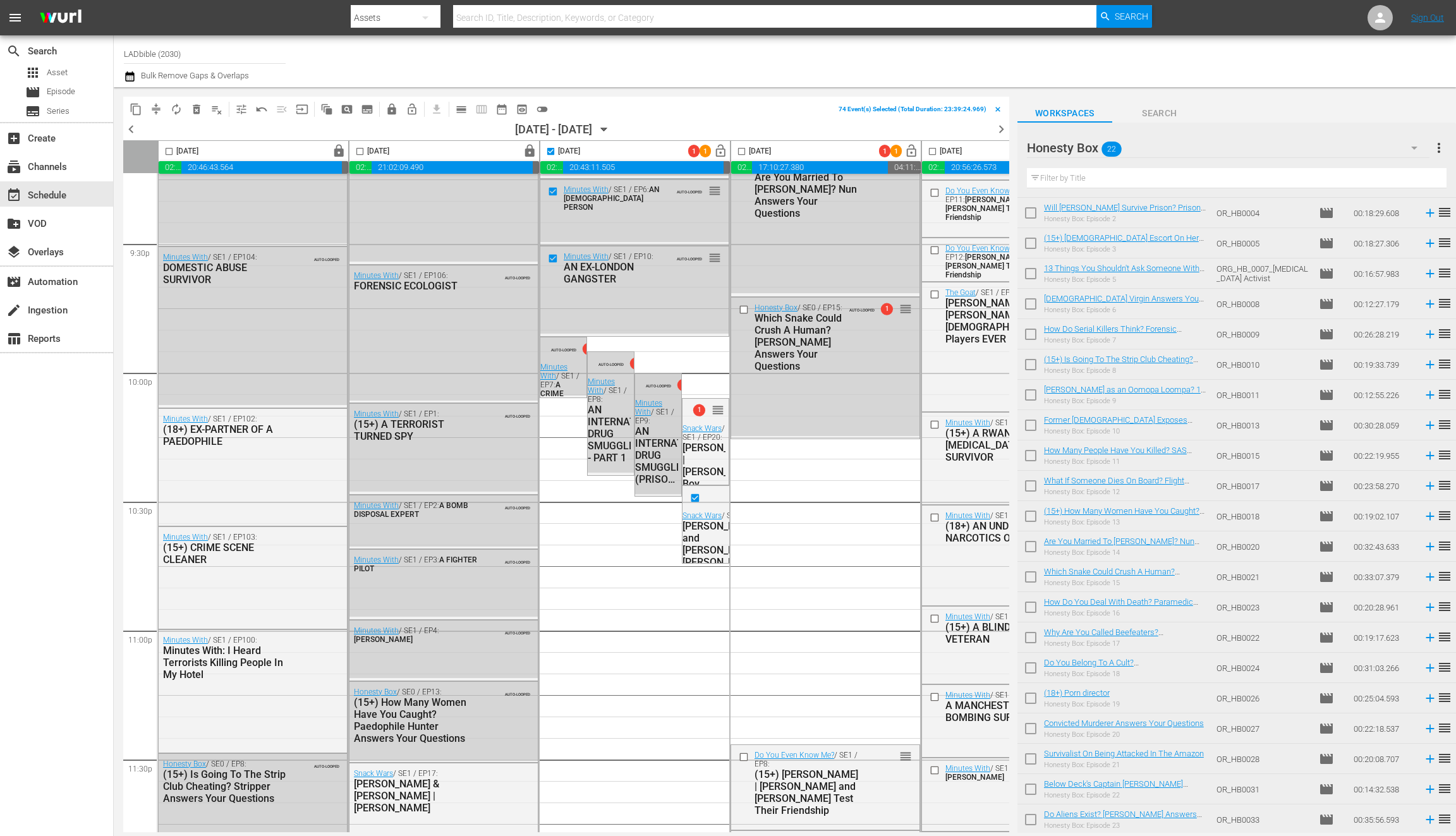
scroll to position [5423, 0]
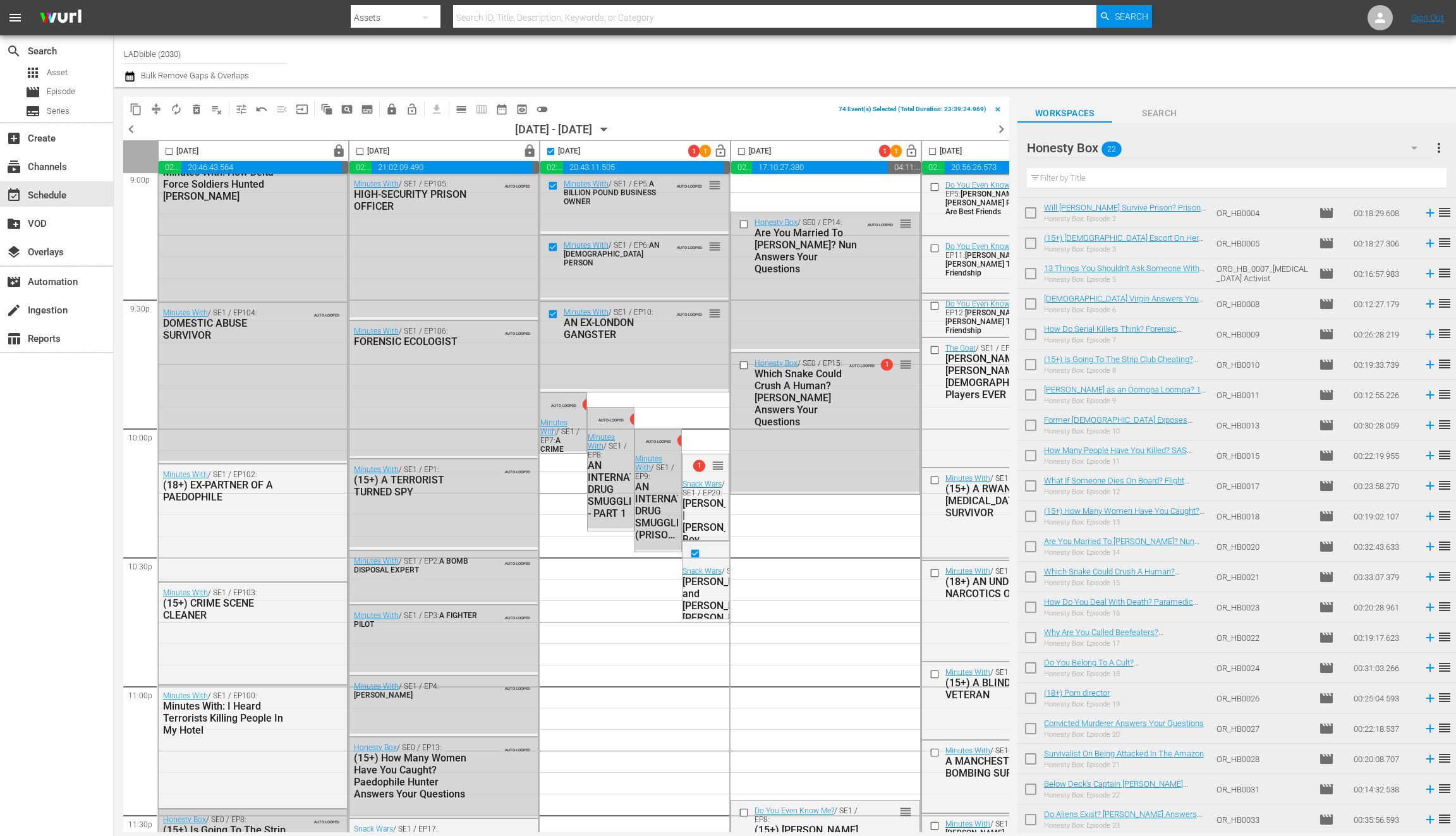
checkbox input "false"
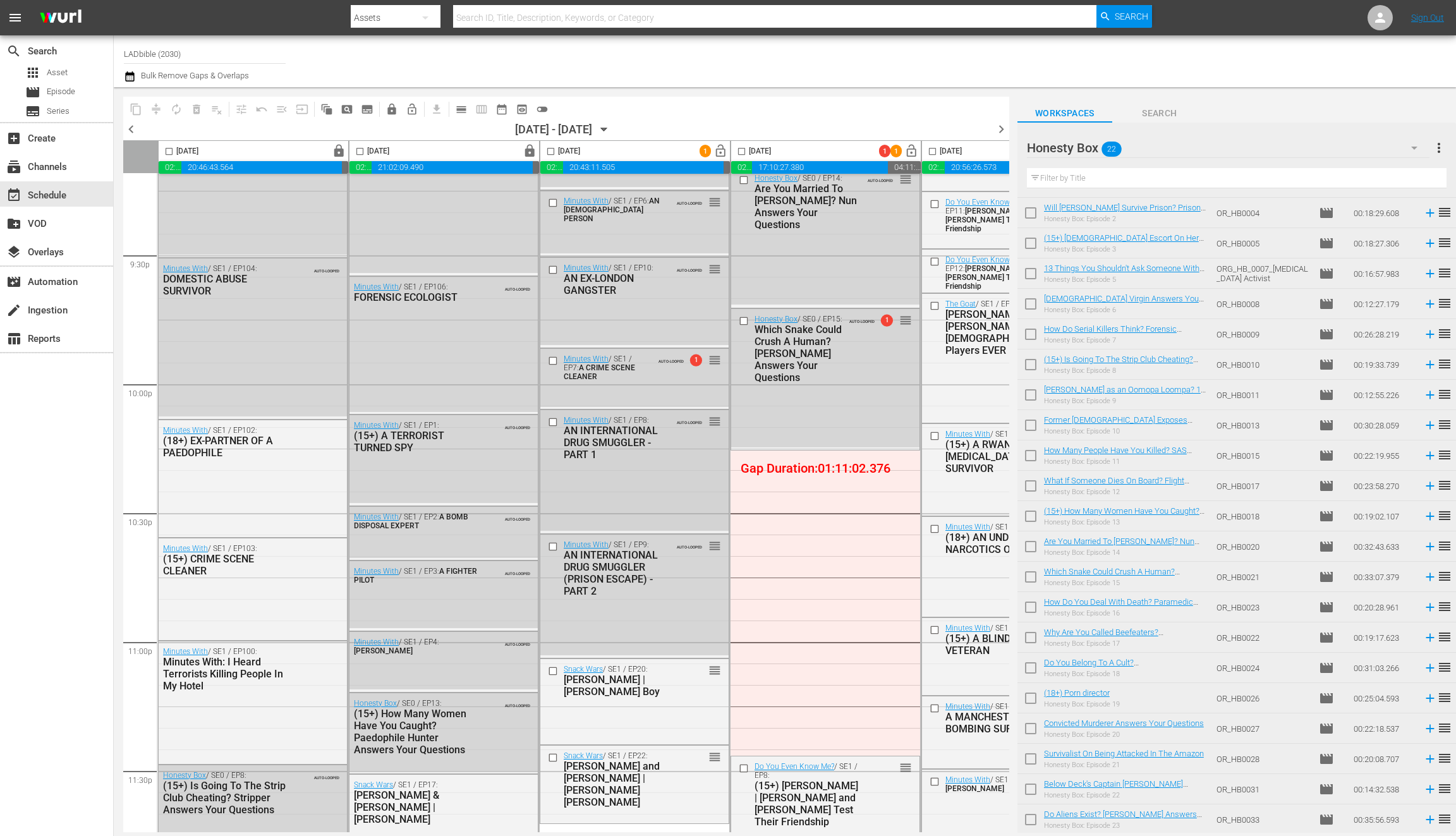
scroll to position [5540, 0]
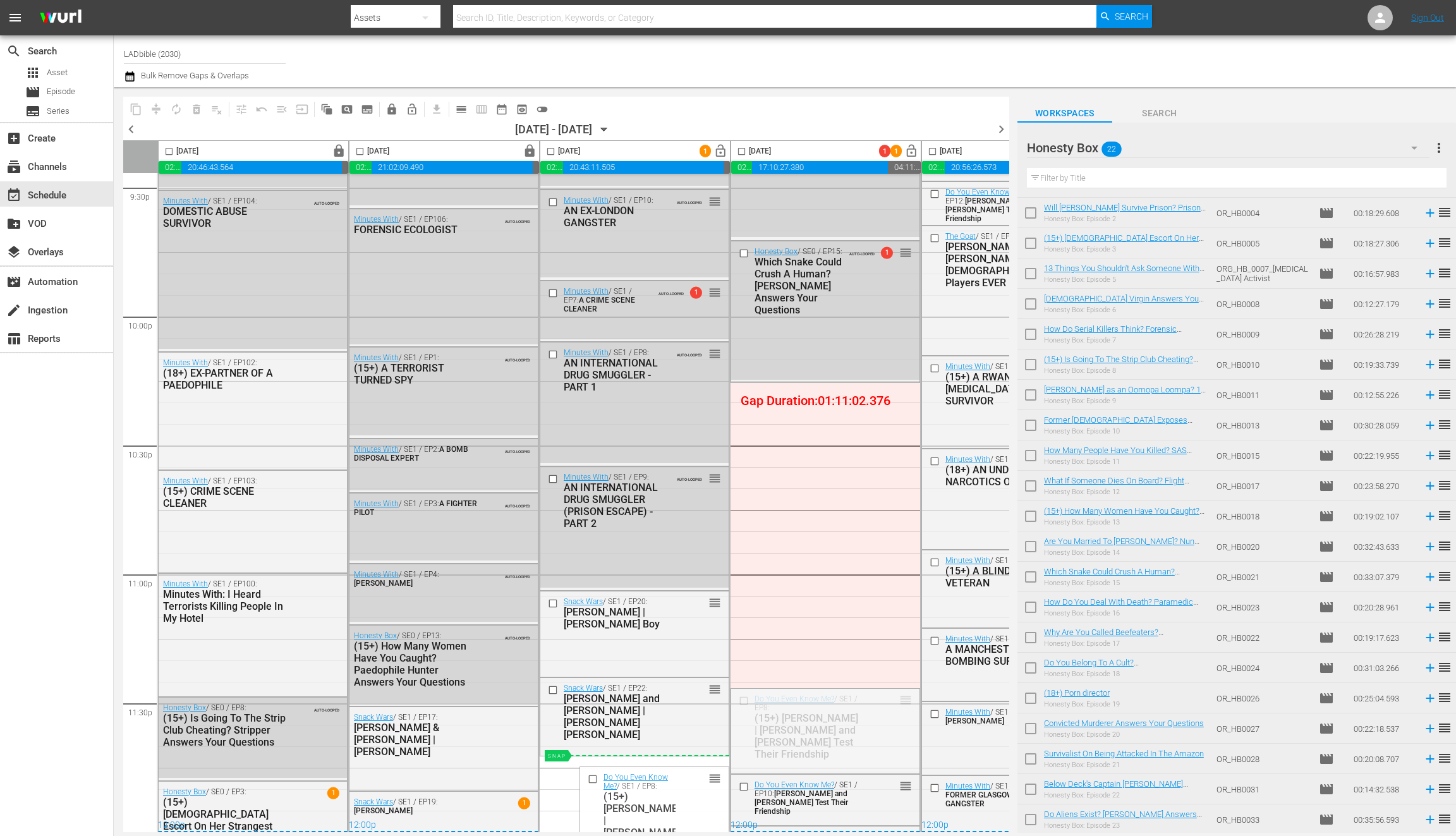
drag, startPoint x: 873, startPoint y: 699, endPoint x: 692, endPoint y: 750, distance: 188.0
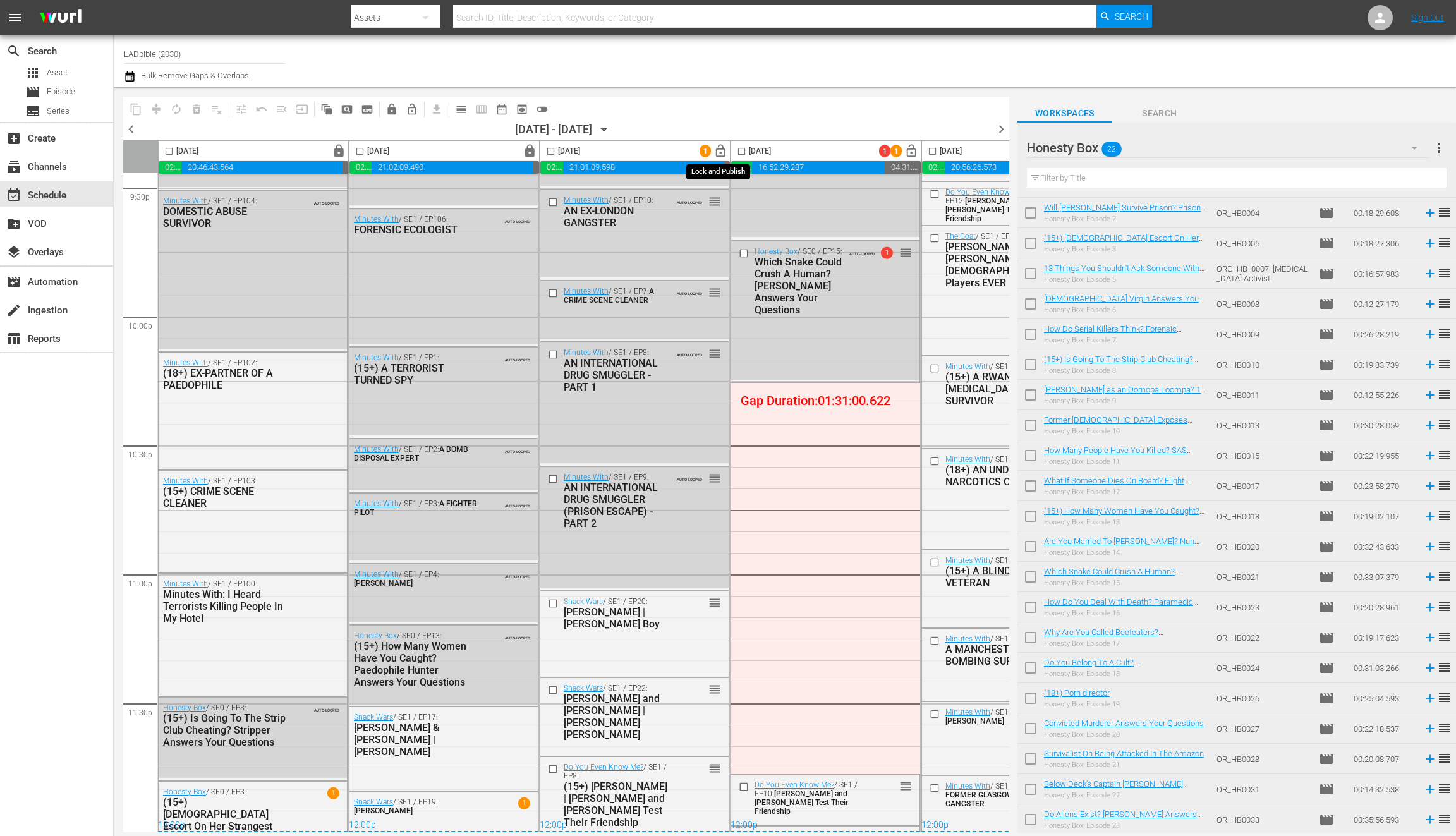
click at [719, 149] on span "lock_open" at bounding box center [721, 151] width 15 height 15
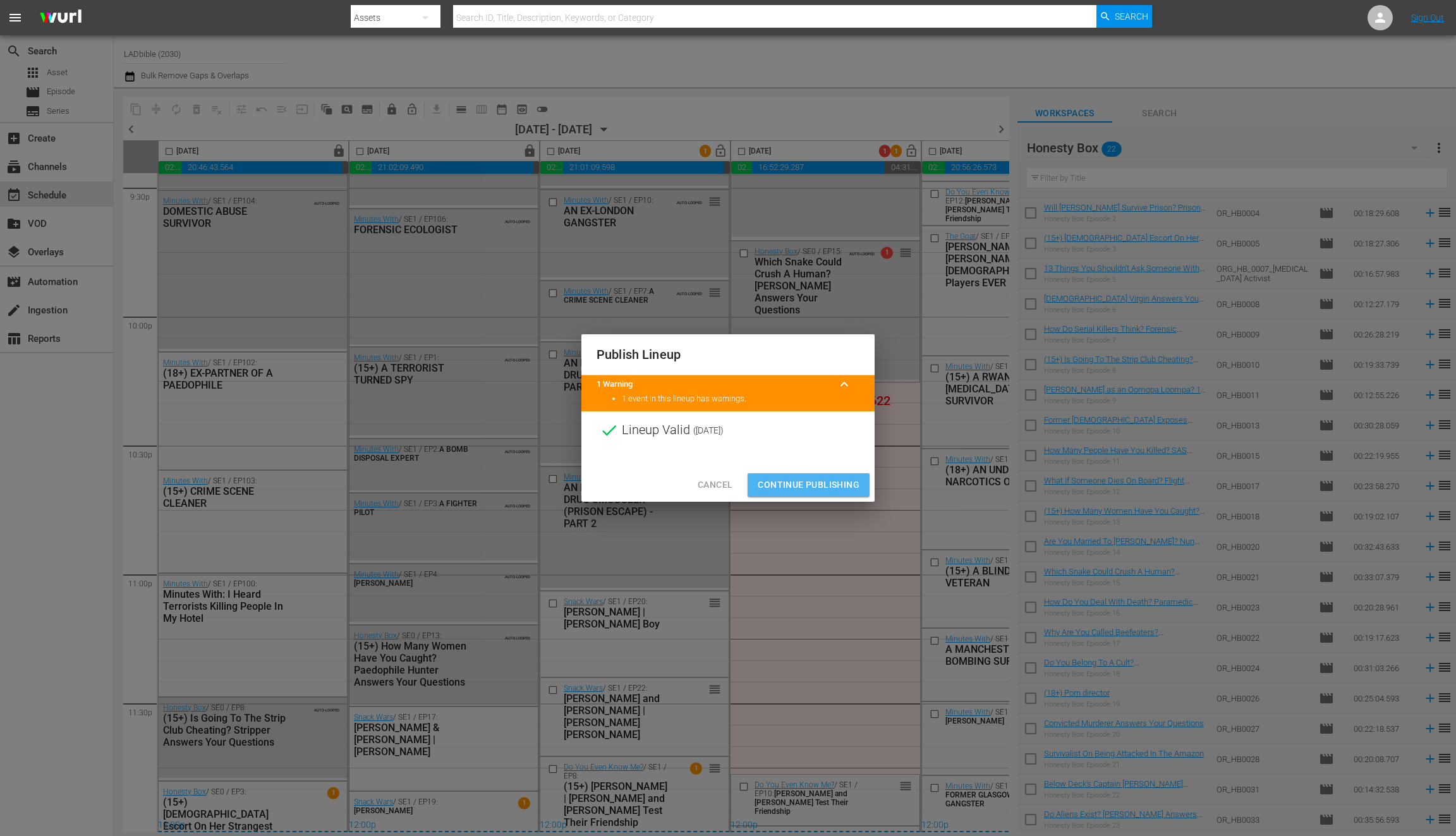
click at [813, 481] on span "Continue Publishing" at bounding box center [809, 485] width 102 height 16
